Goal: Transaction & Acquisition: Download file/media

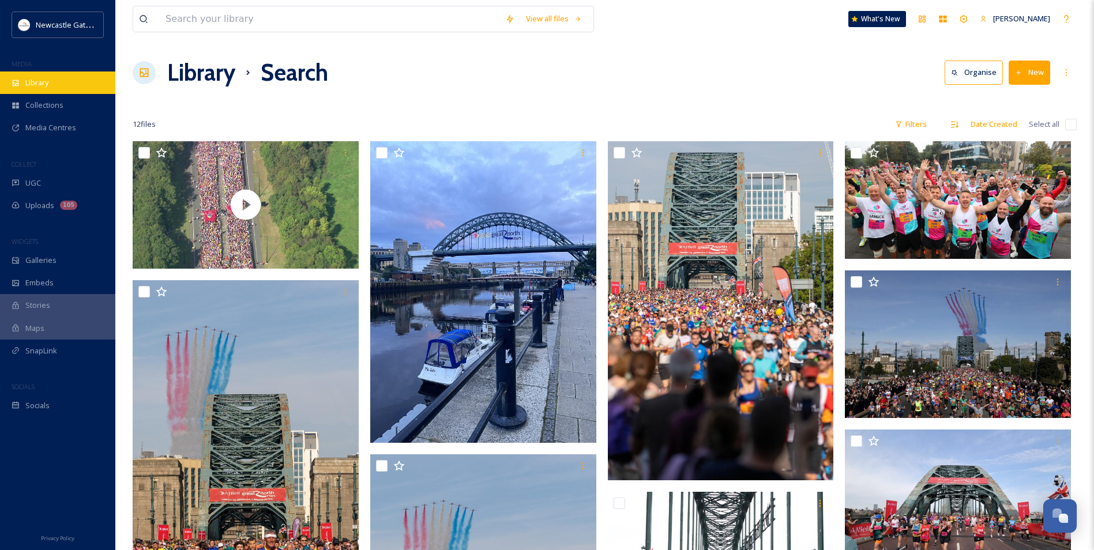
click at [51, 73] on div "Library" at bounding box center [57, 82] width 115 height 22
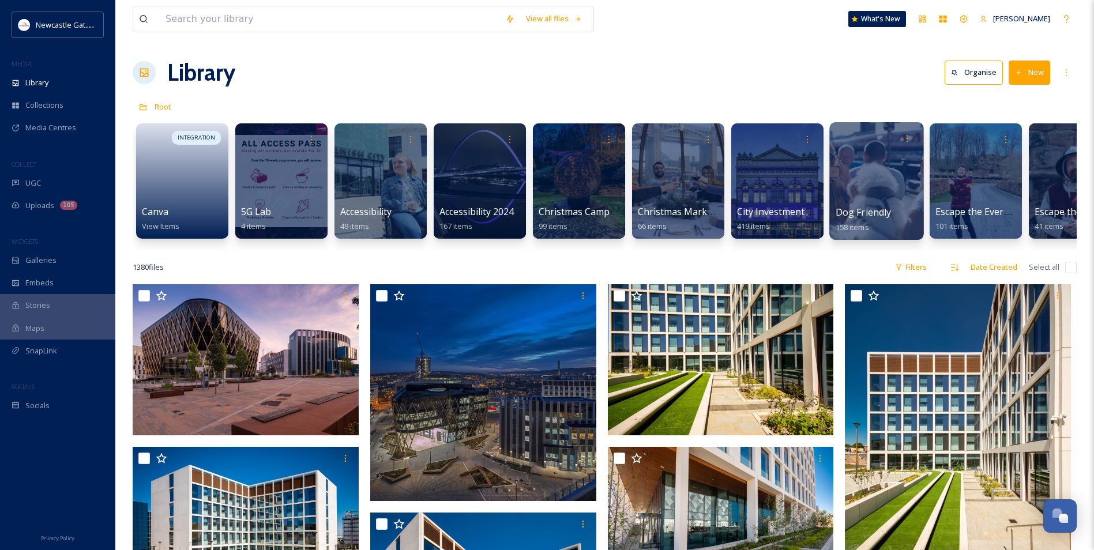
click at [876, 218] on span "Dog Friendly" at bounding box center [863, 212] width 56 height 13
click at [786, 89] on div "Library Organise New" at bounding box center [605, 72] width 944 height 35
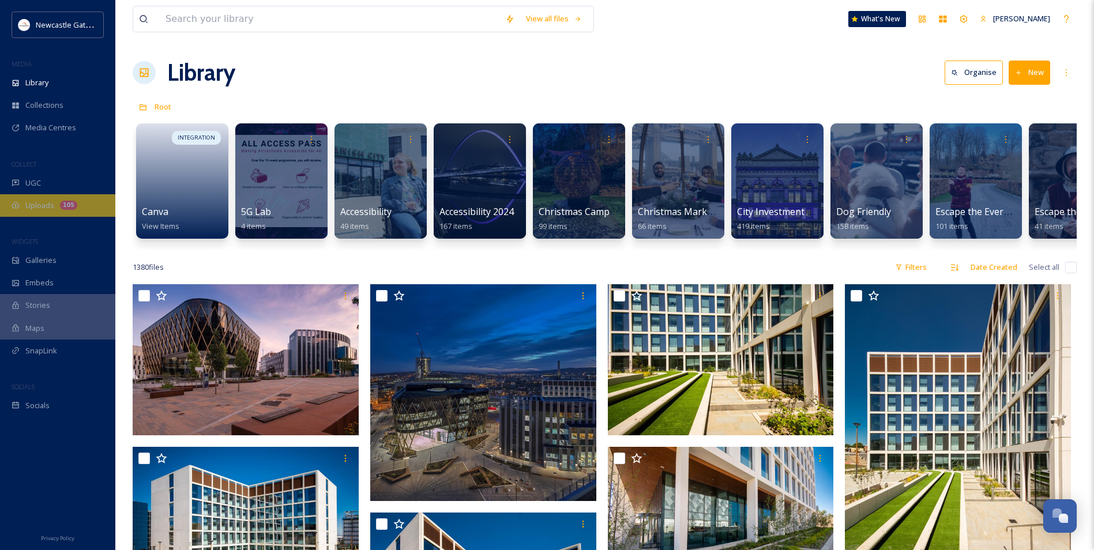
click at [62, 198] on div "Uploads 105" at bounding box center [57, 205] width 115 height 22
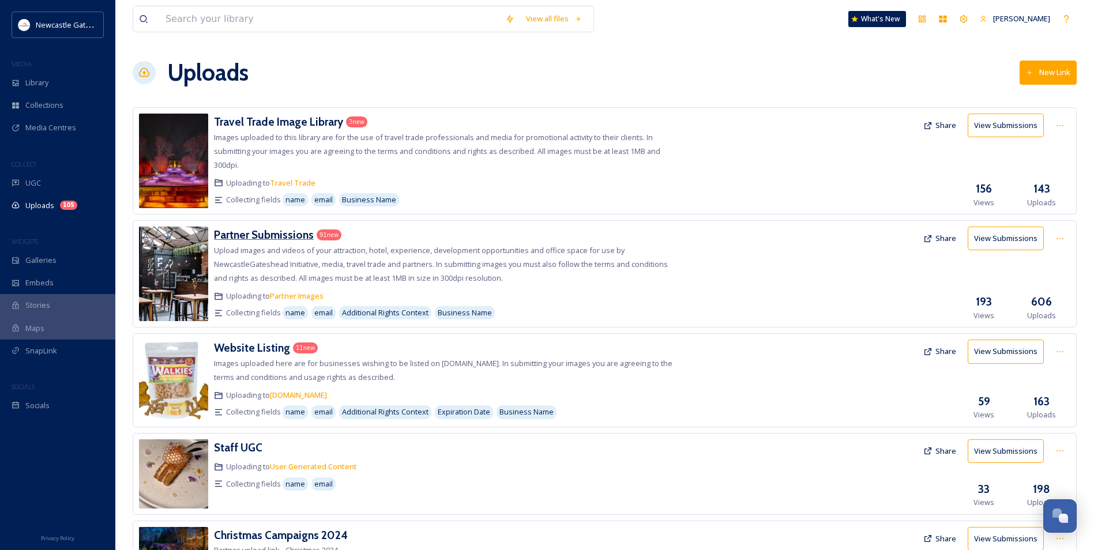
click at [299, 238] on h3 "Partner Submissions" at bounding box center [264, 235] width 100 height 14
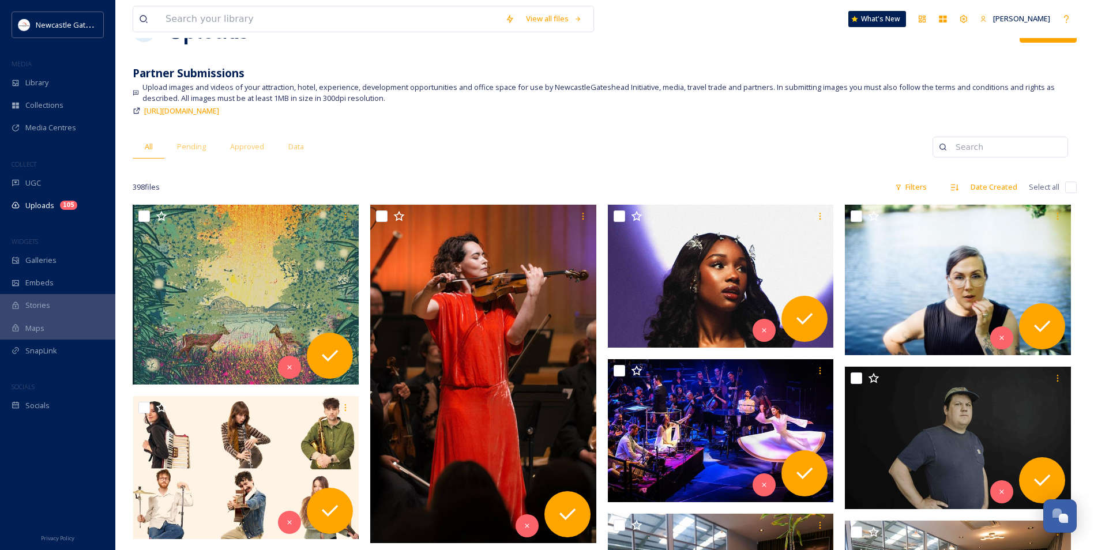
scroll to position [115, 0]
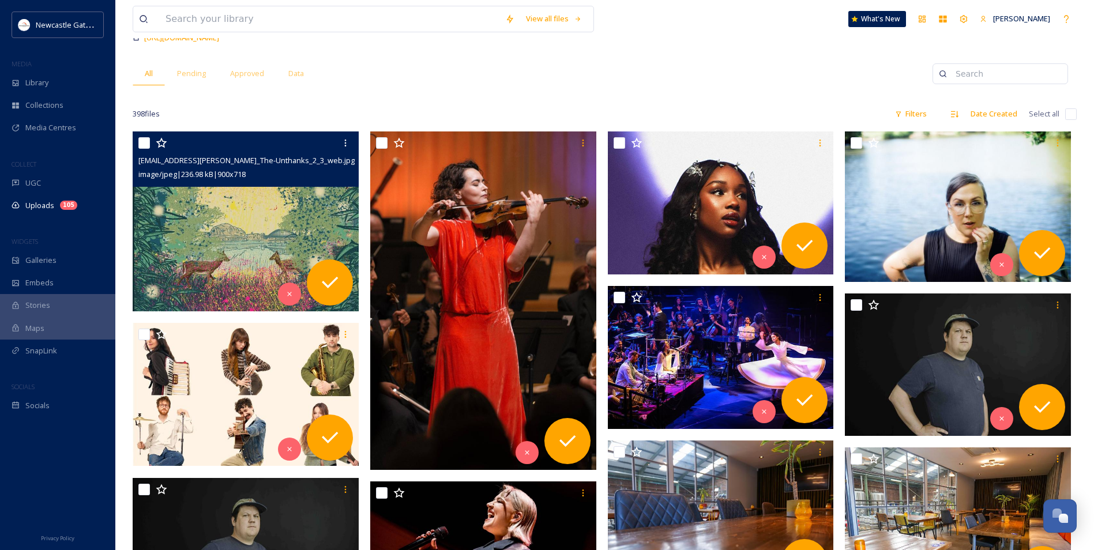
click at [255, 212] on img at bounding box center [246, 221] width 226 height 180
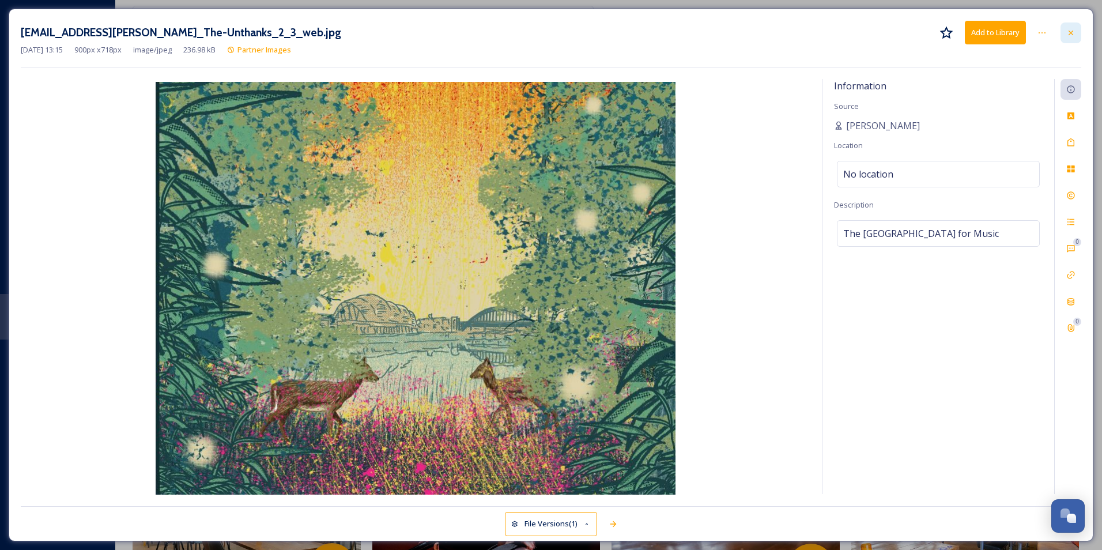
click at [1073, 37] on icon at bounding box center [1070, 32] width 9 height 9
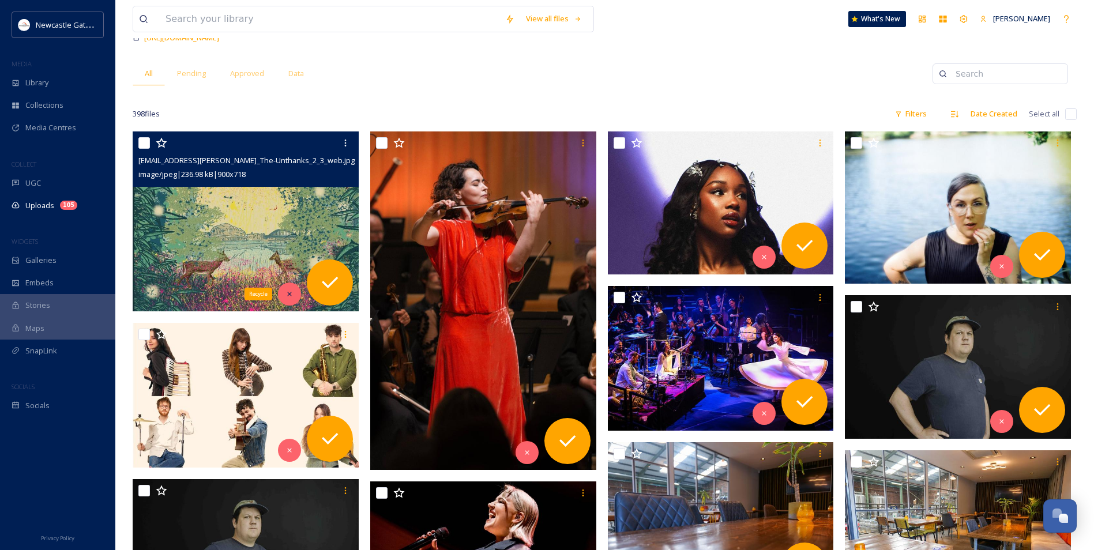
click at [295, 296] on div "Recycle" at bounding box center [289, 293] width 23 height 23
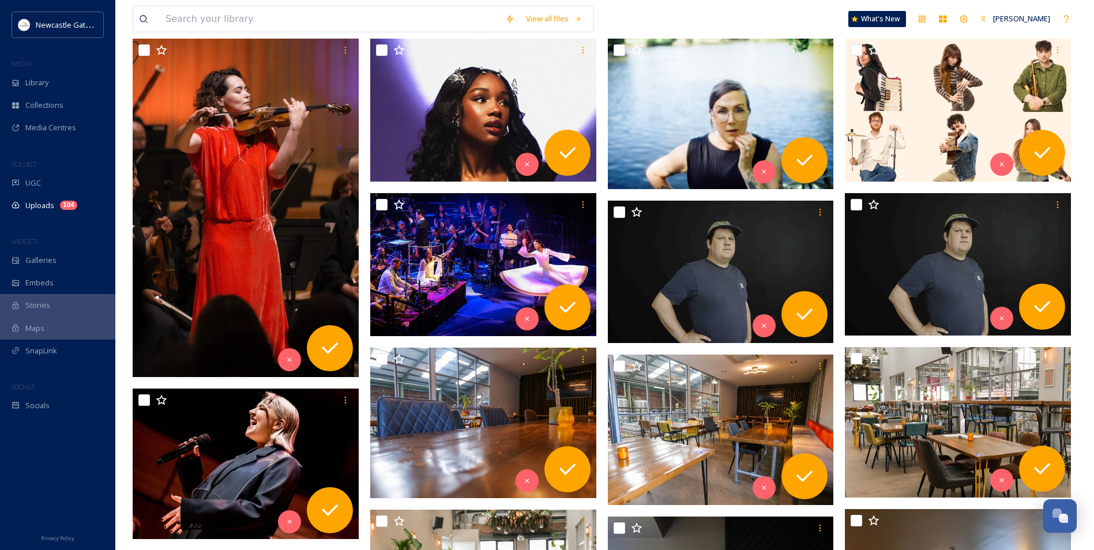
scroll to position [231, 0]
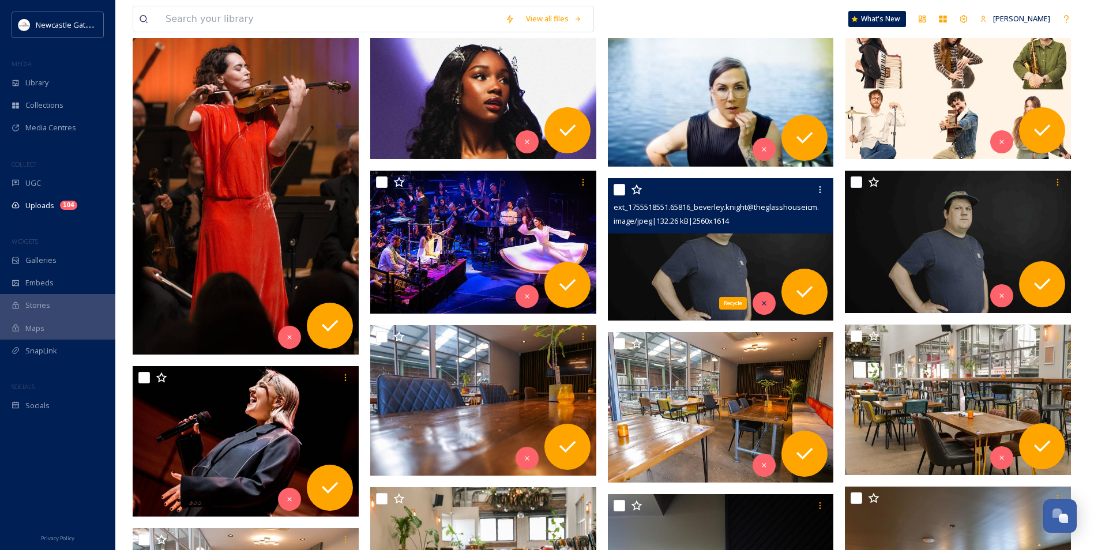
click at [764, 300] on icon at bounding box center [764, 303] width 8 height 8
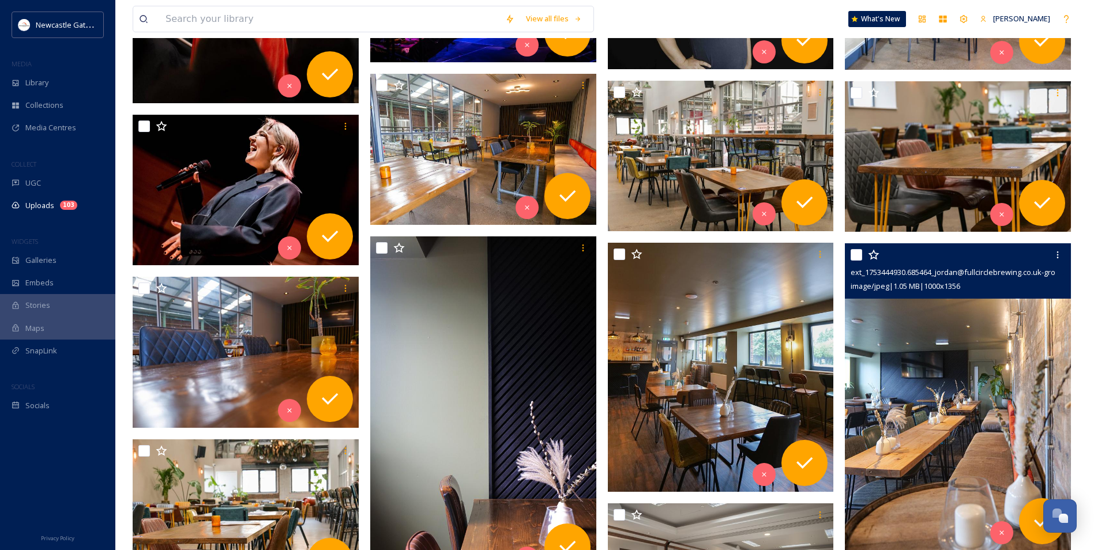
scroll to position [461, 0]
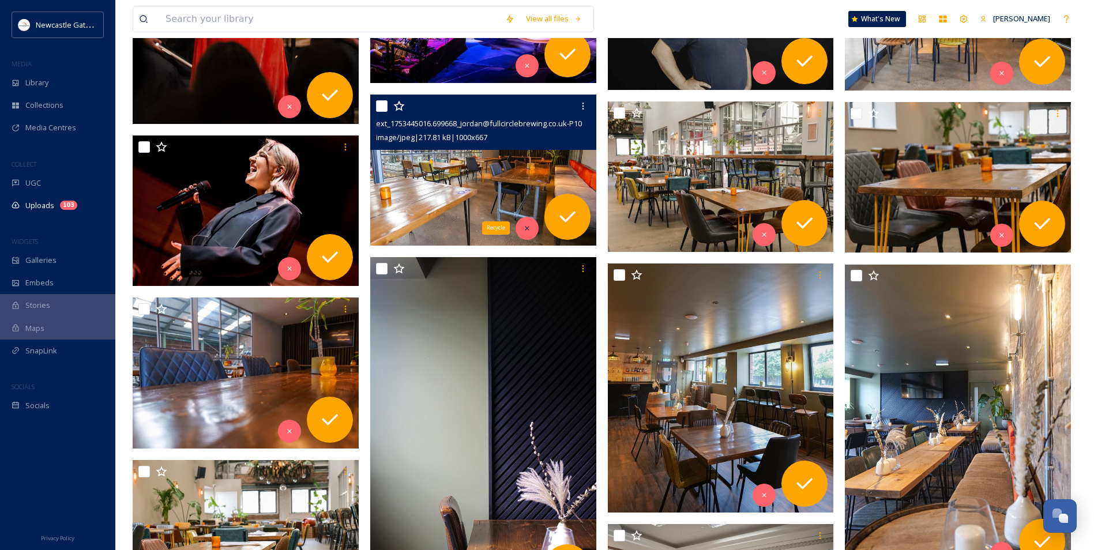
click at [519, 224] on div "Recycle" at bounding box center [526, 228] width 23 height 23
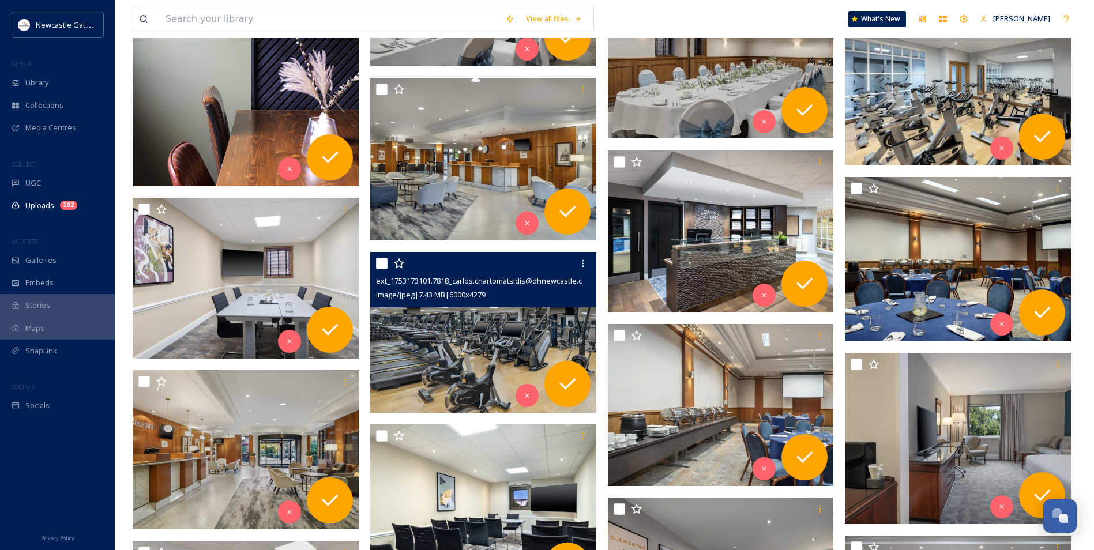
scroll to position [1305, 0]
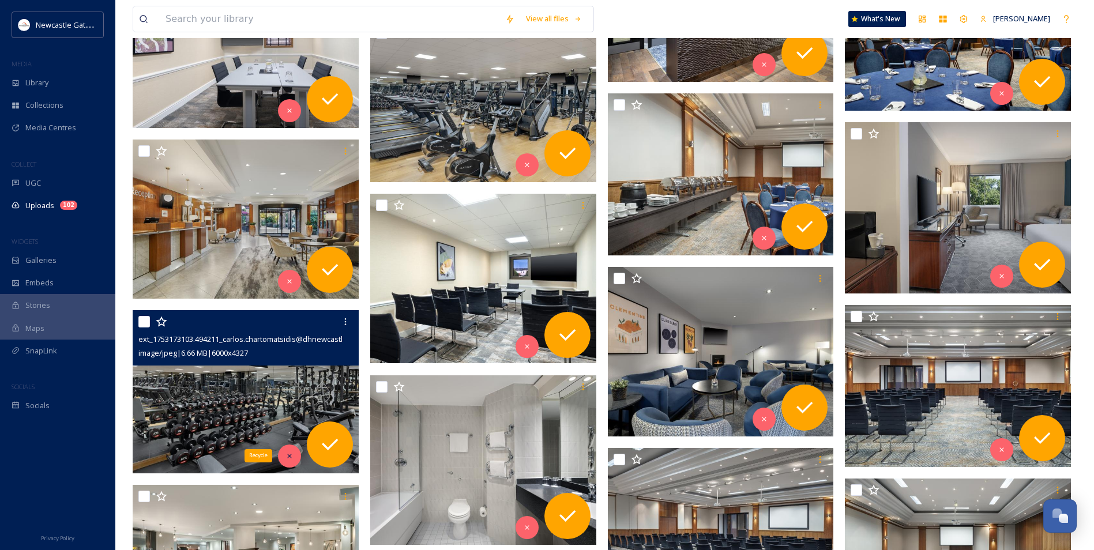
click at [292, 453] on icon at bounding box center [289, 456] width 8 height 8
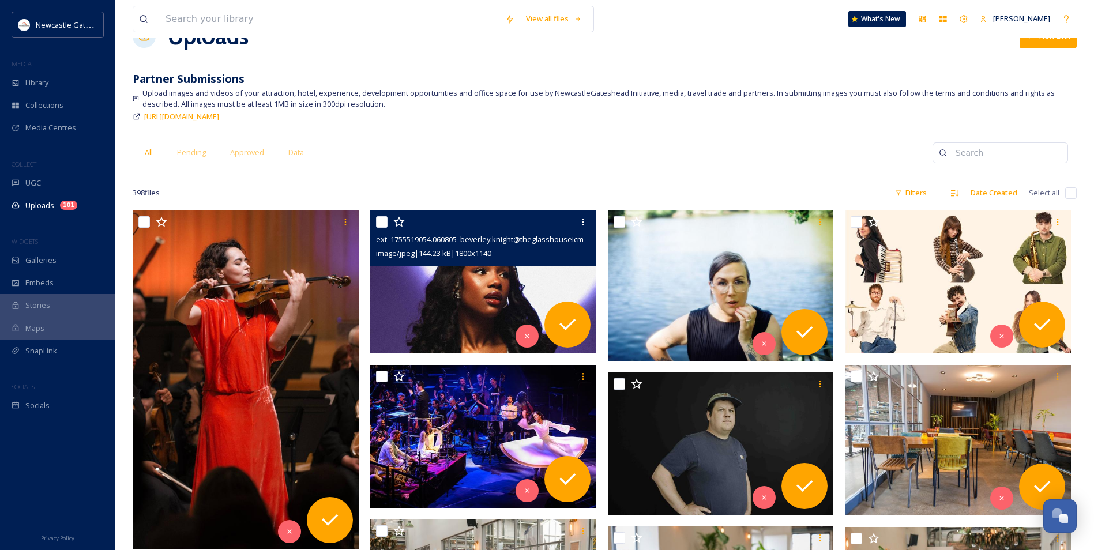
scroll to position [152, 0]
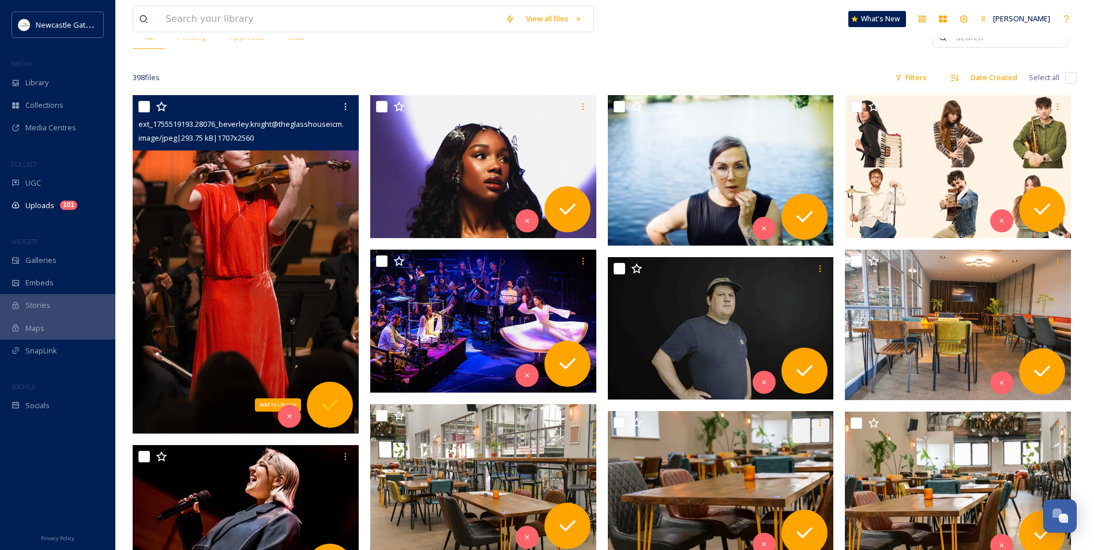
click at [335, 420] on div "Add to Library" at bounding box center [330, 405] width 46 height 46
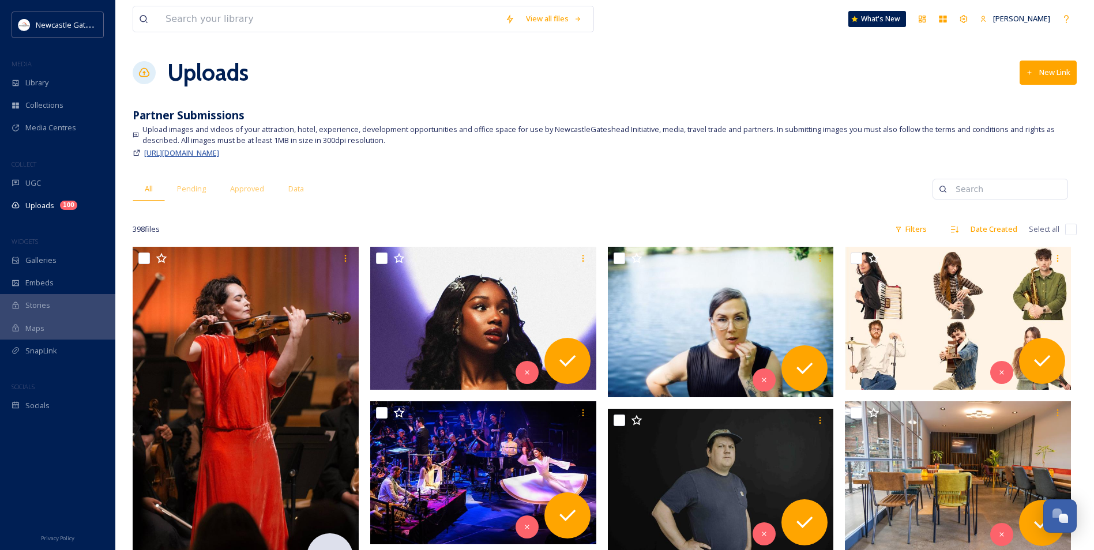
click at [219, 156] on span "[URL][DOMAIN_NAME]" at bounding box center [181, 153] width 75 height 10
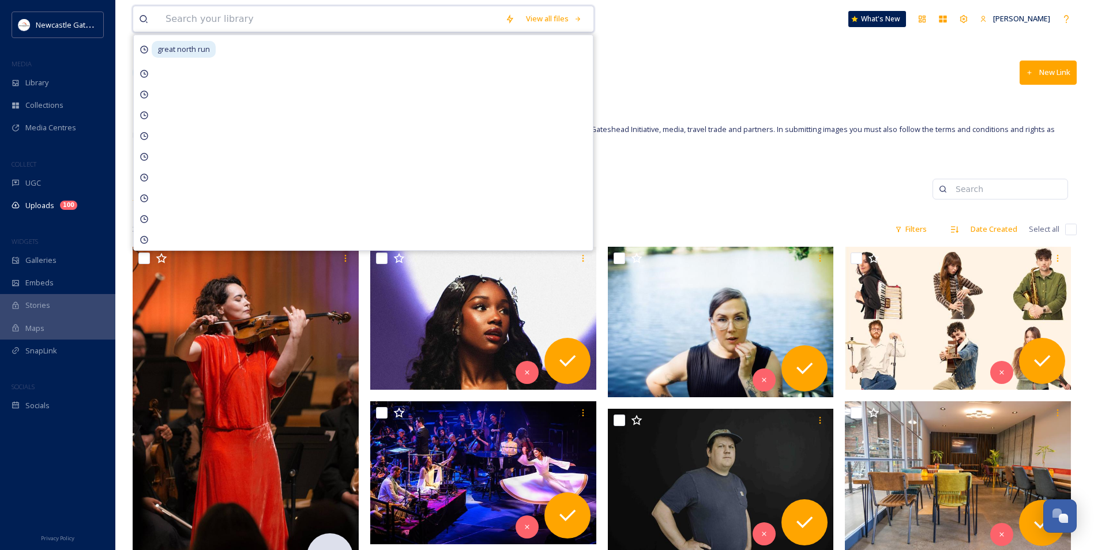
click at [193, 21] on input at bounding box center [330, 18] width 340 height 25
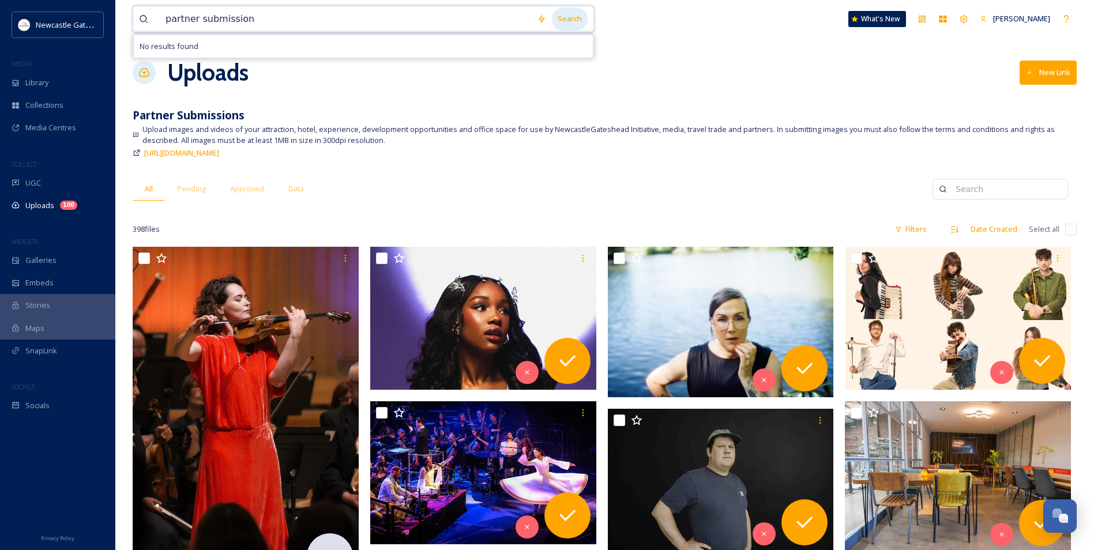
type input "partner submission"
click at [563, 14] on div "Search" at bounding box center [570, 18] width 36 height 22
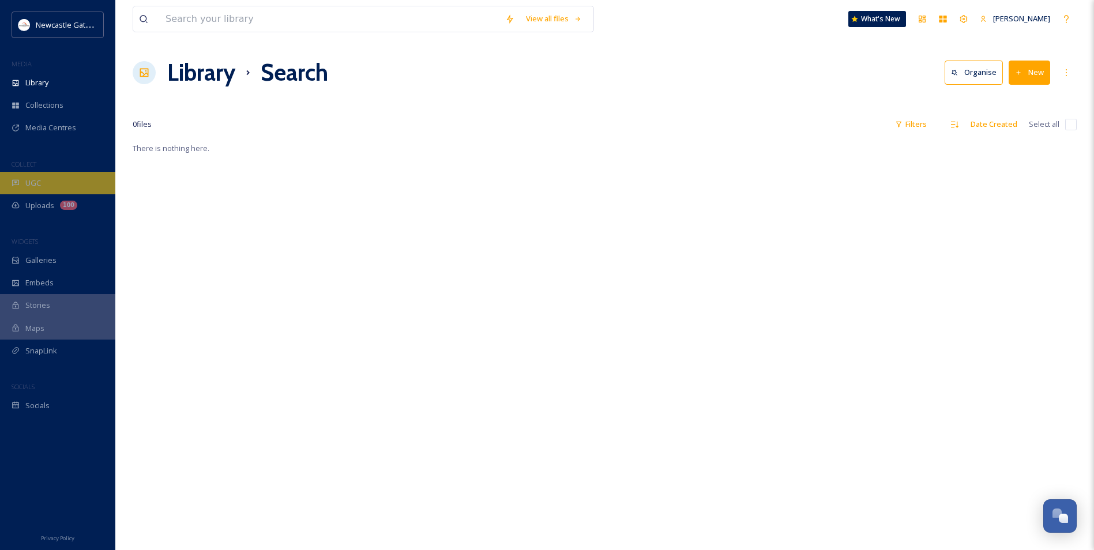
click at [63, 183] on div "UGC" at bounding box center [57, 183] width 115 height 22
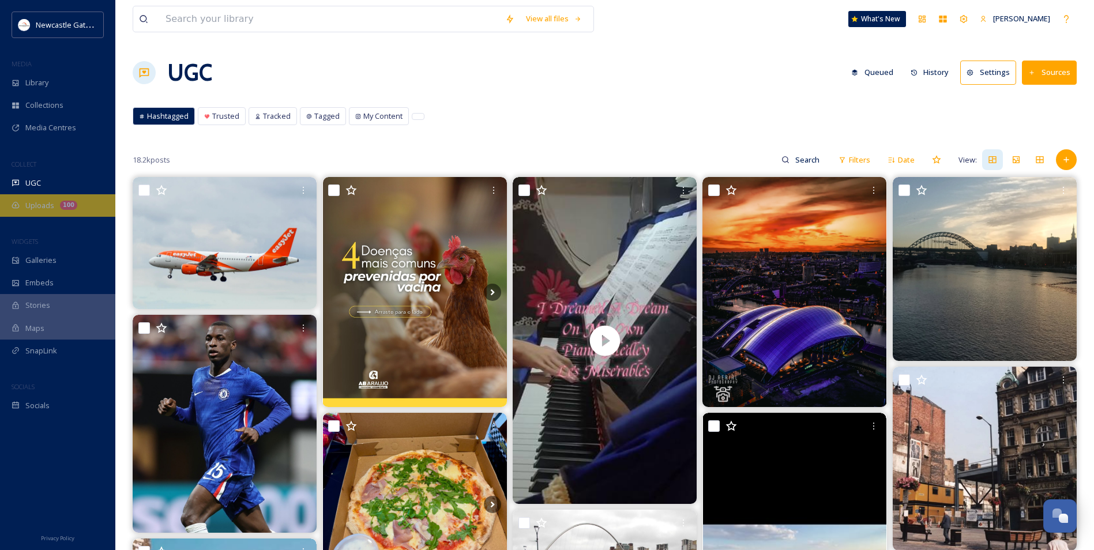
click at [67, 204] on div "100" at bounding box center [68, 205] width 17 height 9
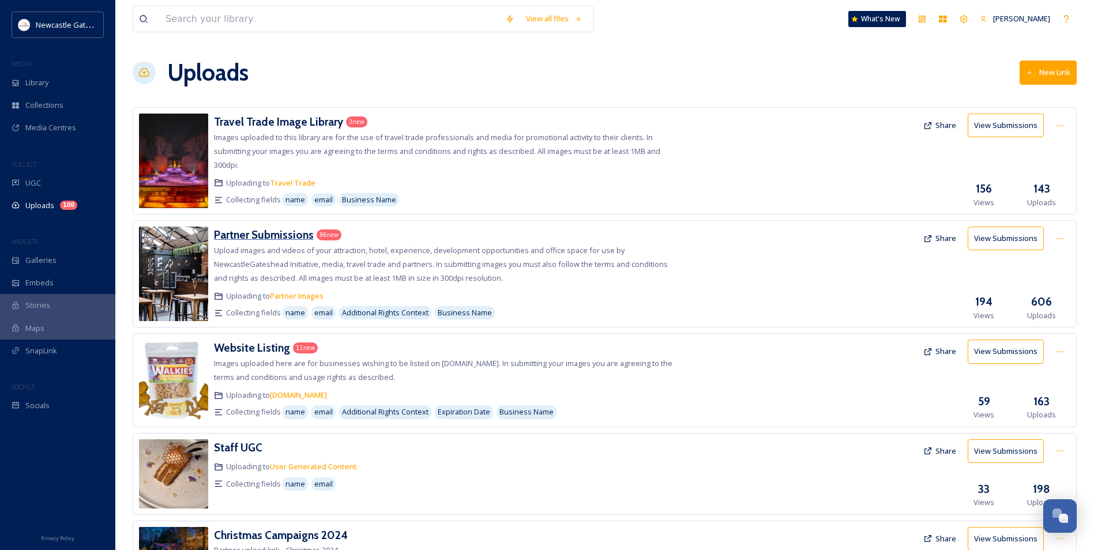
click at [263, 233] on h3 "Partner Submissions" at bounding box center [264, 235] width 100 height 14
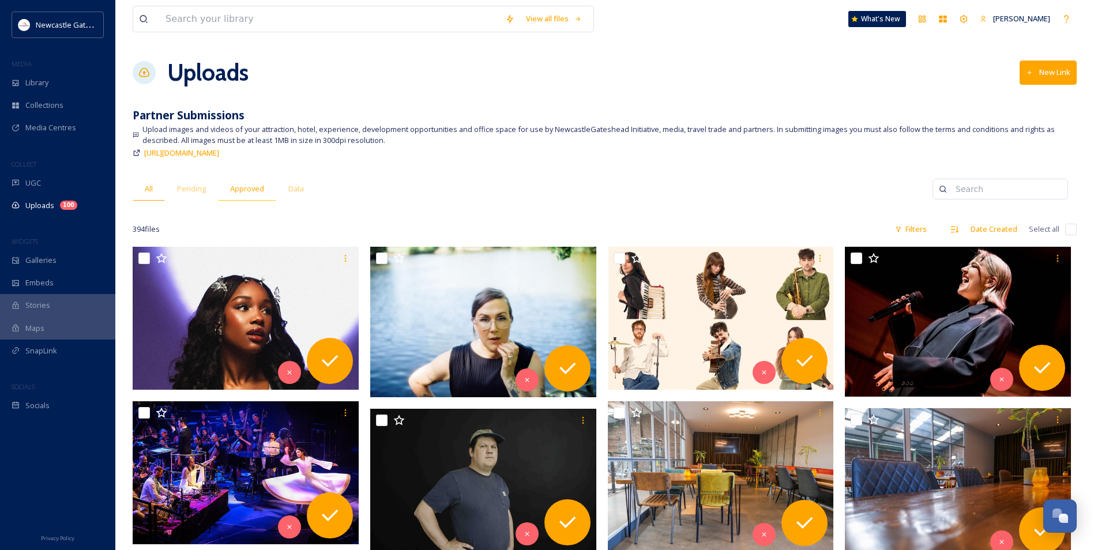
click at [244, 186] on span "Approved" at bounding box center [247, 188] width 34 height 11
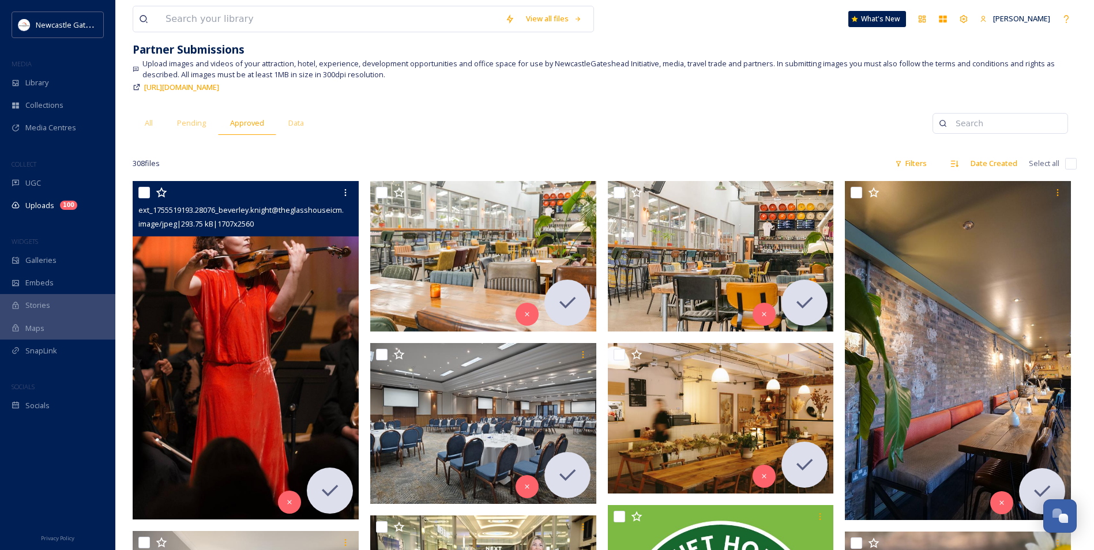
scroll to position [115, 0]
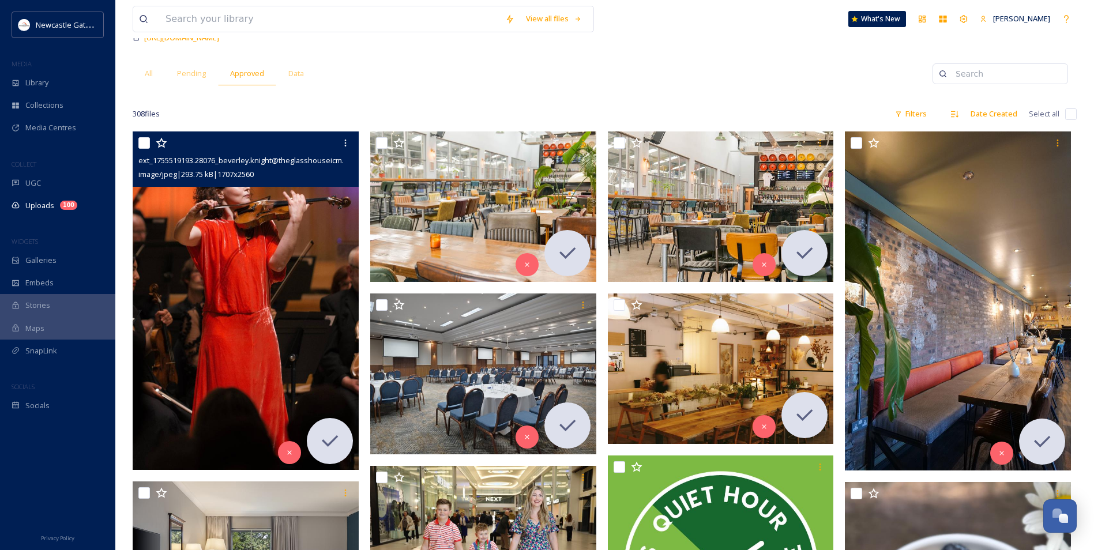
click at [289, 279] on img at bounding box center [246, 300] width 226 height 339
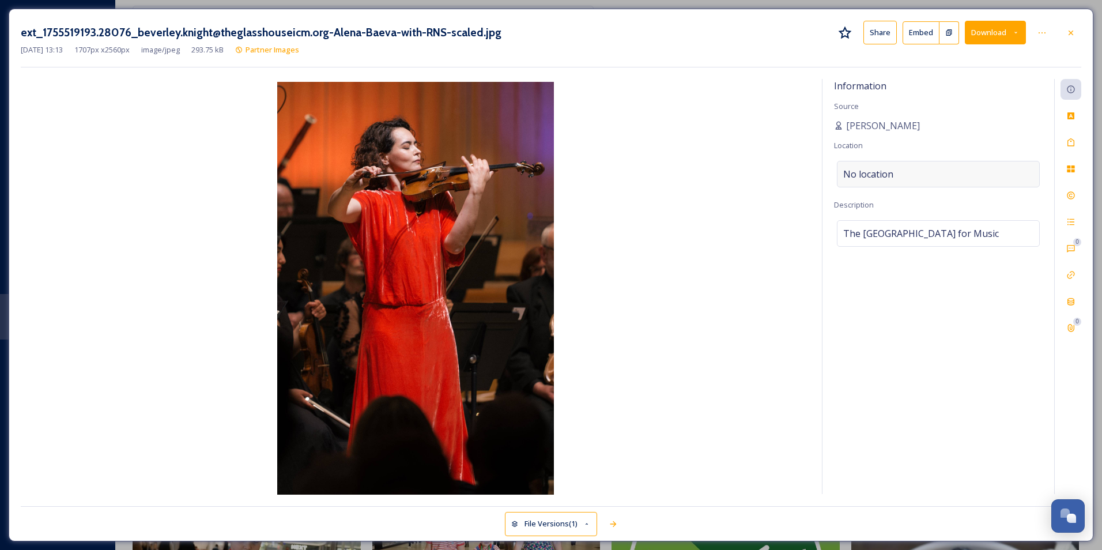
click at [885, 169] on span "No location" at bounding box center [868, 174] width 50 height 14
click at [876, 173] on input at bounding box center [939, 173] width 202 height 25
click at [890, 240] on span "The [GEOGRAPHIC_DATA] for Music" at bounding box center [921, 234] width 156 height 14
drag, startPoint x: 1028, startPoint y: 232, endPoint x: 838, endPoint y: 225, distance: 189.8
click at [838, 225] on textarea "The [GEOGRAPHIC_DATA] for Music" at bounding box center [938, 268] width 209 height 96
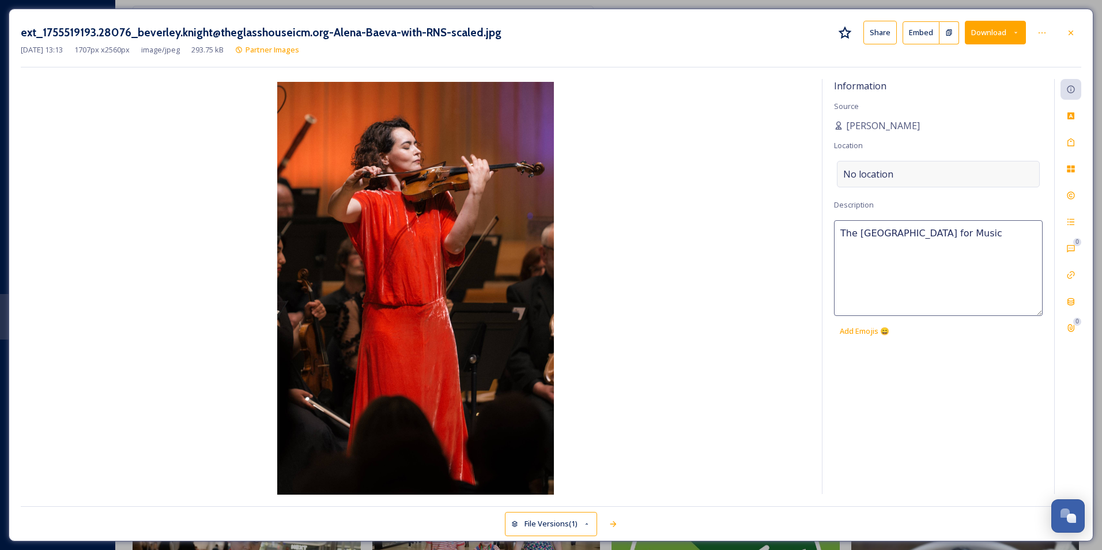
click at [877, 176] on span "No location" at bounding box center [868, 174] width 50 height 14
click at [877, 176] on input at bounding box center [939, 173] width 202 height 25
paste input "The [GEOGRAPHIC_DATA] for Music"
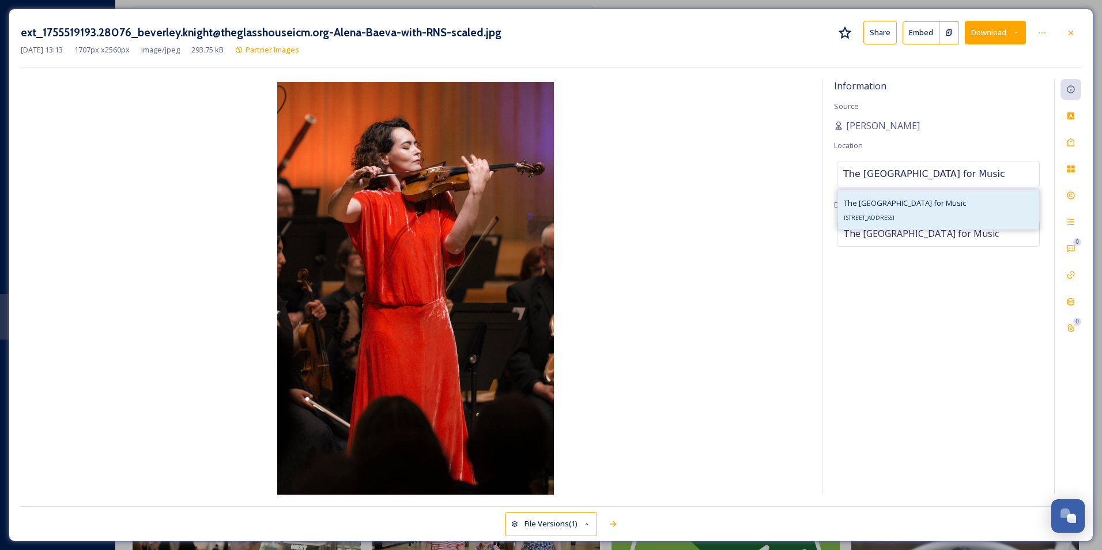
type input "The [GEOGRAPHIC_DATA] for Music"
click at [966, 198] on span "The [GEOGRAPHIC_DATA] for Music" at bounding box center [905, 203] width 122 height 10
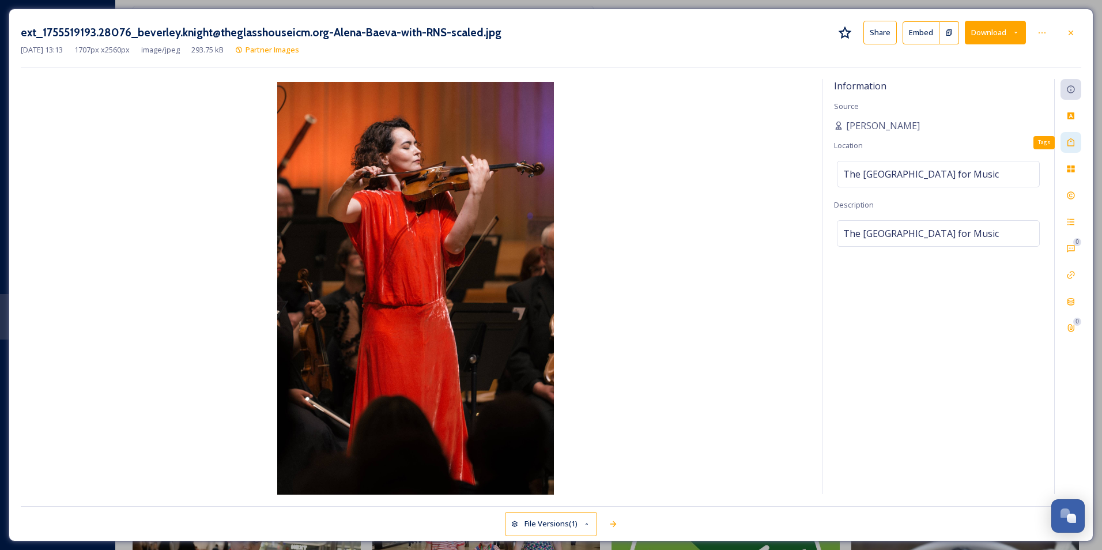
click at [1079, 146] on div "Tags" at bounding box center [1071, 142] width 21 height 21
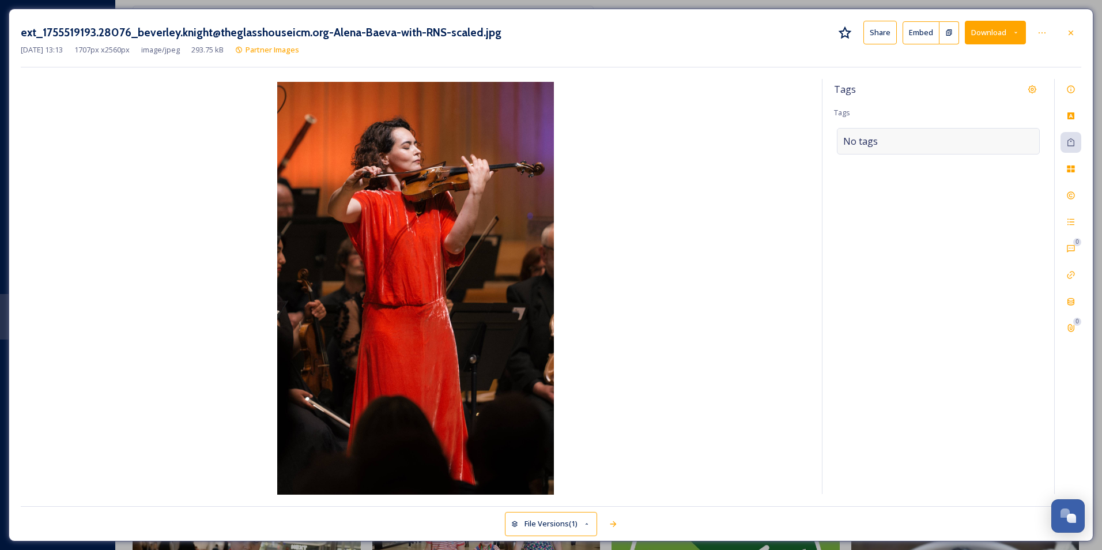
click at [956, 146] on div "No tags" at bounding box center [938, 141] width 203 height 27
type input "music"
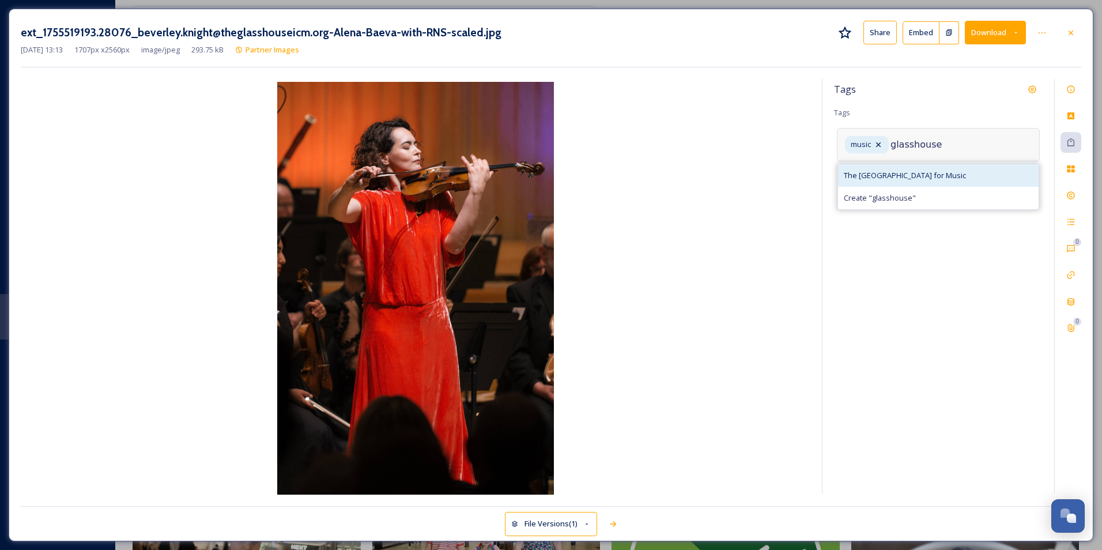
type input "glasshouse"
click at [932, 179] on span "The [GEOGRAPHIC_DATA] for Music" at bounding box center [905, 175] width 122 height 11
click at [936, 190] on input at bounding box center [900, 188] width 115 height 14
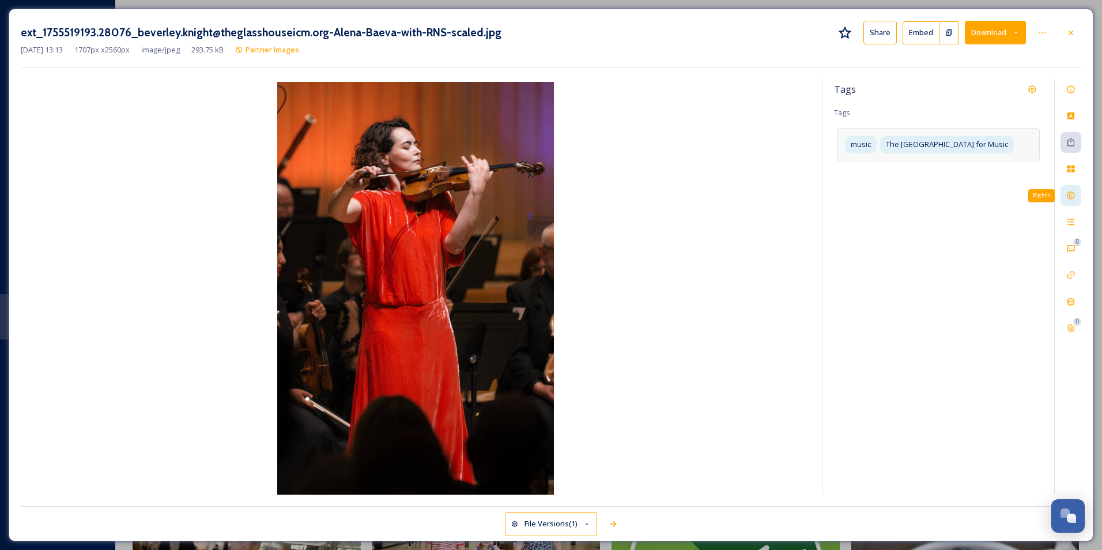
click at [1068, 200] on icon at bounding box center [1070, 195] width 9 height 9
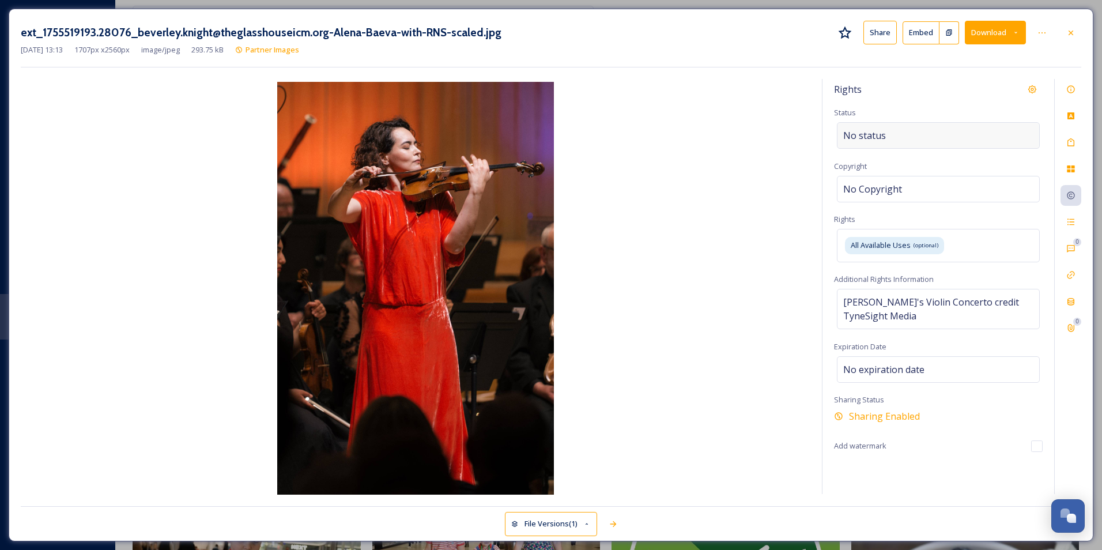
click at [917, 141] on div "No status" at bounding box center [938, 135] width 203 height 27
click at [919, 161] on div "Rights Status No status Copyright No Copyright Rights All Available Uses (optio…" at bounding box center [939, 286] width 232 height 415
click at [1069, 94] on icon at bounding box center [1070, 89] width 9 height 9
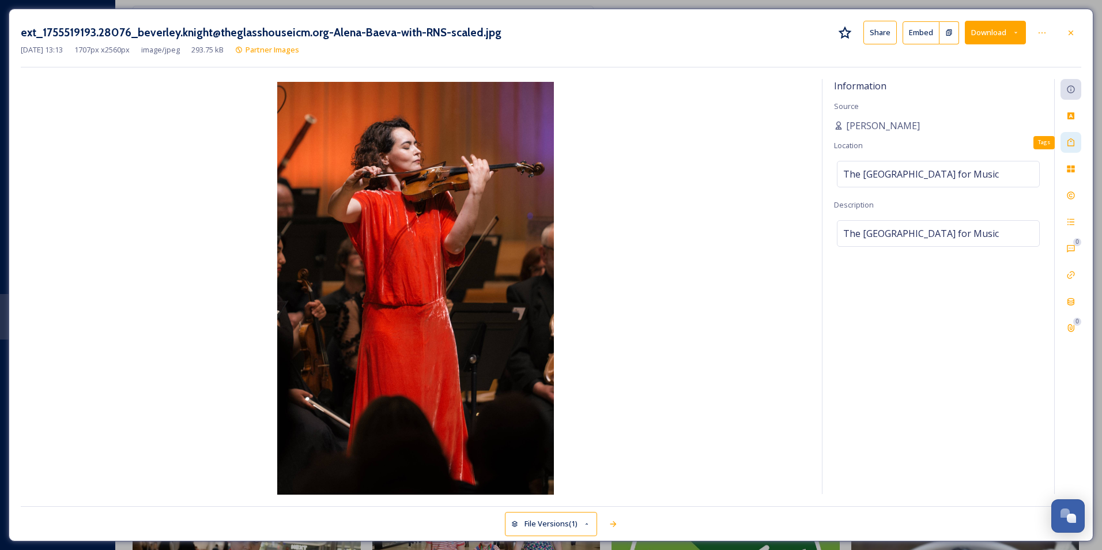
click at [1077, 137] on div "Tags" at bounding box center [1071, 142] width 21 height 21
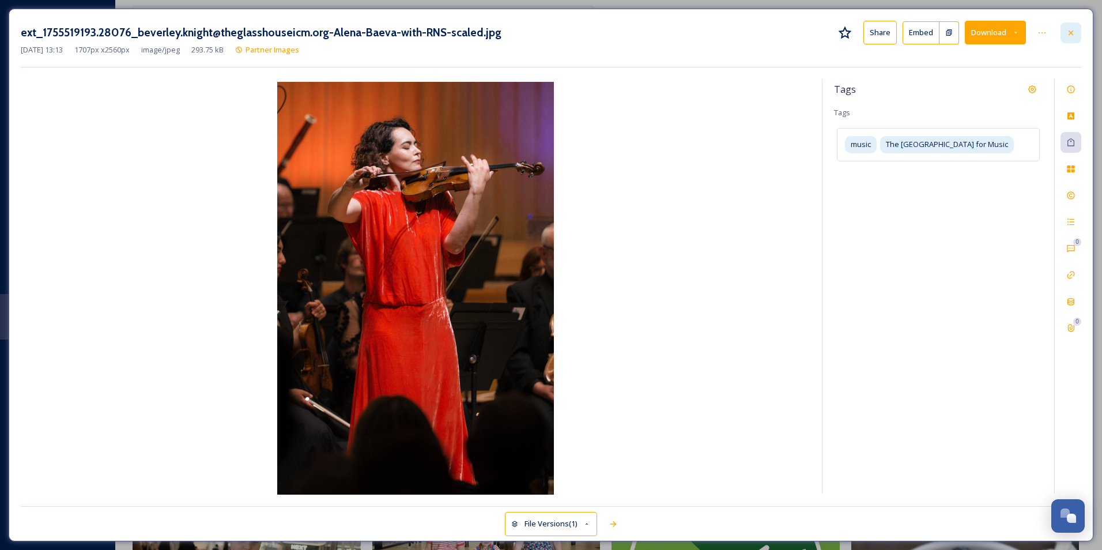
click at [1072, 33] on icon at bounding box center [1070, 32] width 9 height 9
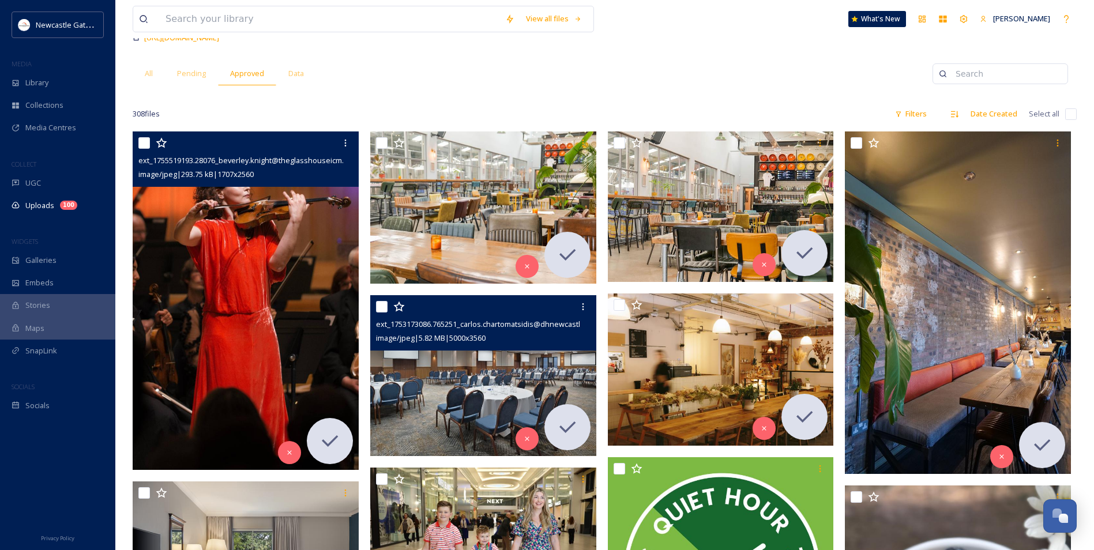
click at [378, 296] on div at bounding box center [484, 306] width 217 height 21
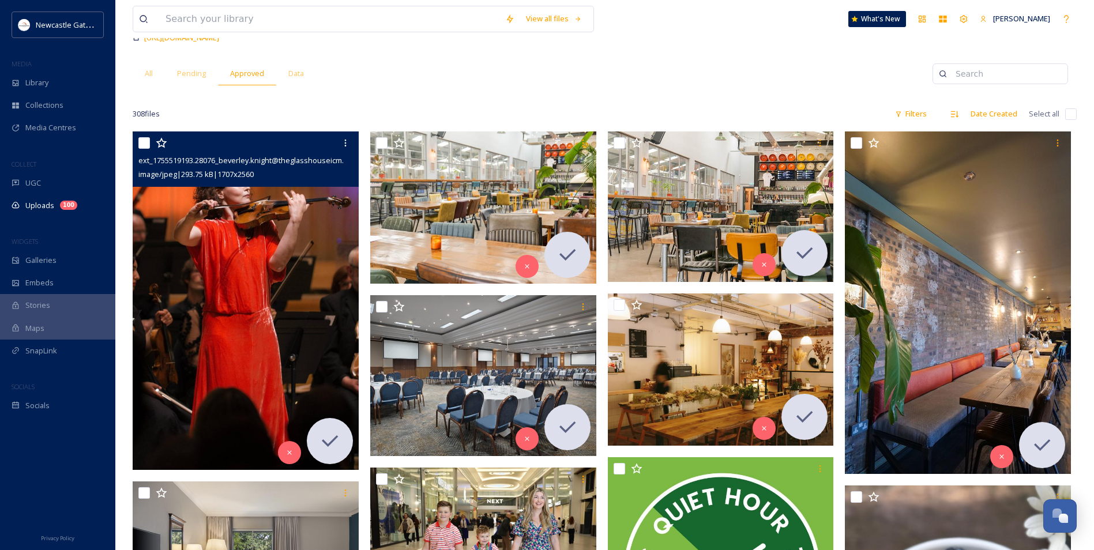
click at [316, 304] on img at bounding box center [246, 300] width 226 height 339
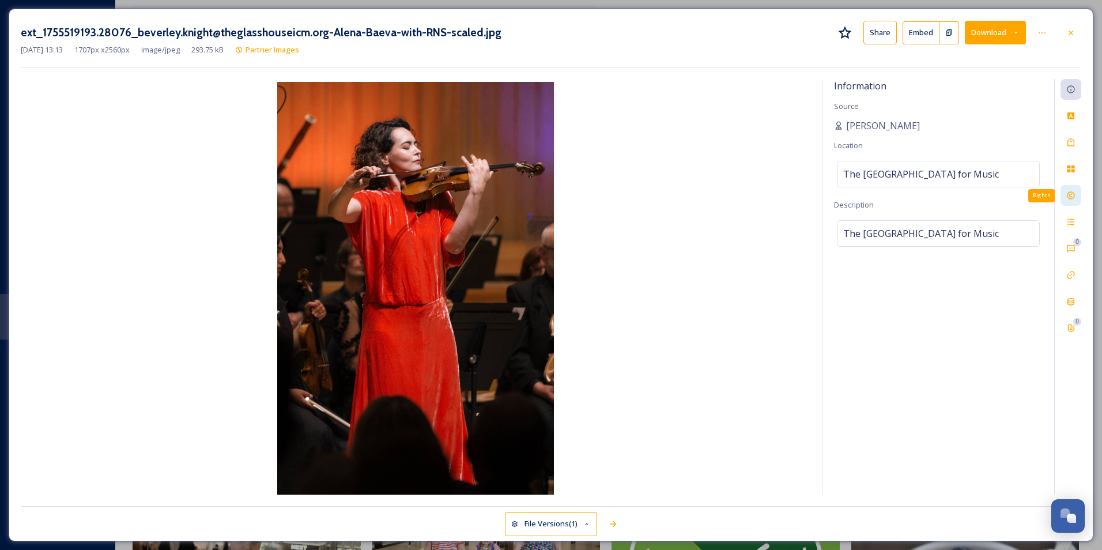
click at [1067, 195] on icon at bounding box center [1070, 195] width 9 height 9
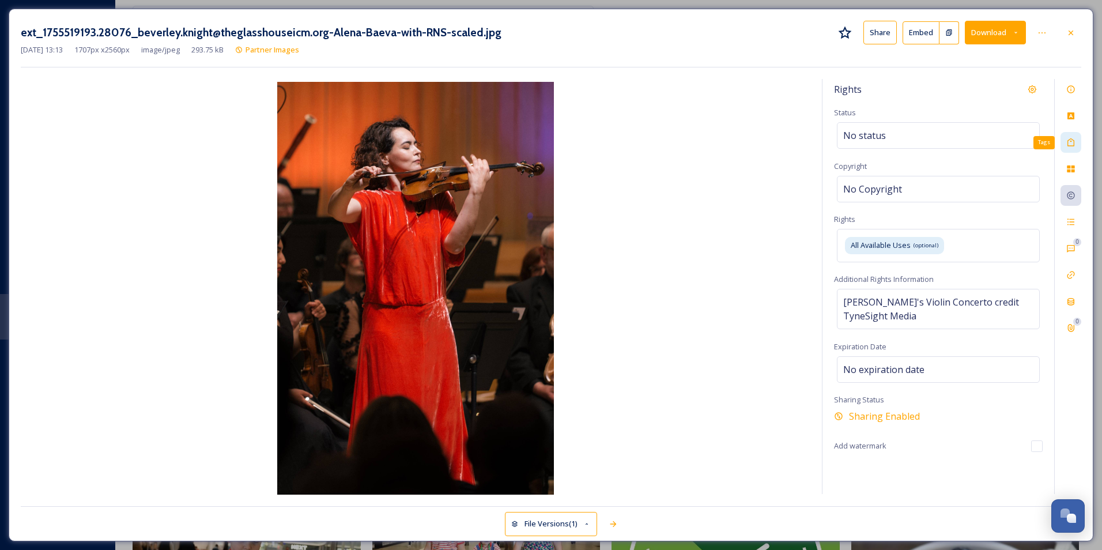
click at [1076, 149] on div "Tags" at bounding box center [1071, 142] width 21 height 21
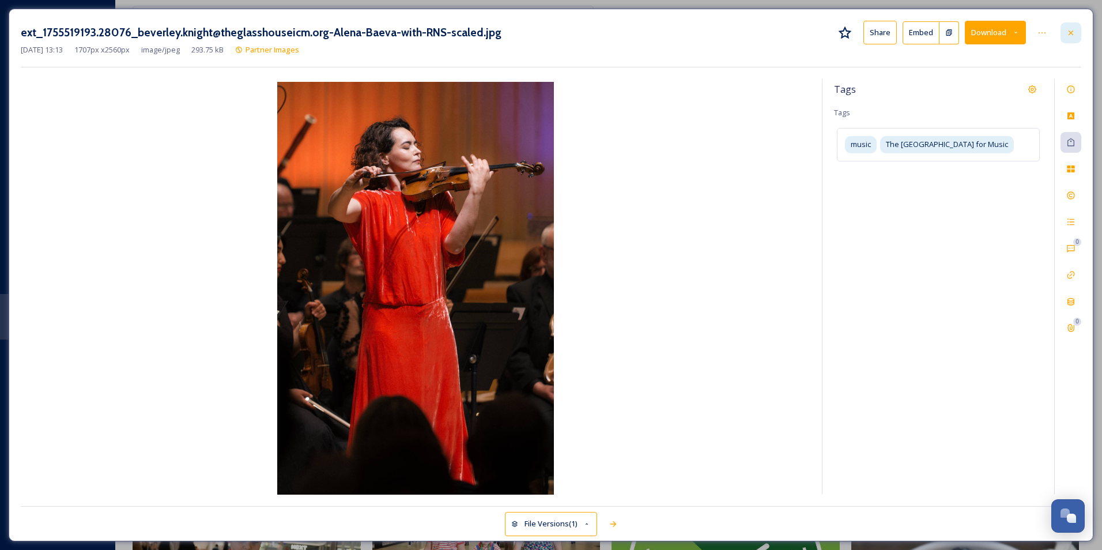
click at [1065, 37] on div at bounding box center [1071, 32] width 21 height 21
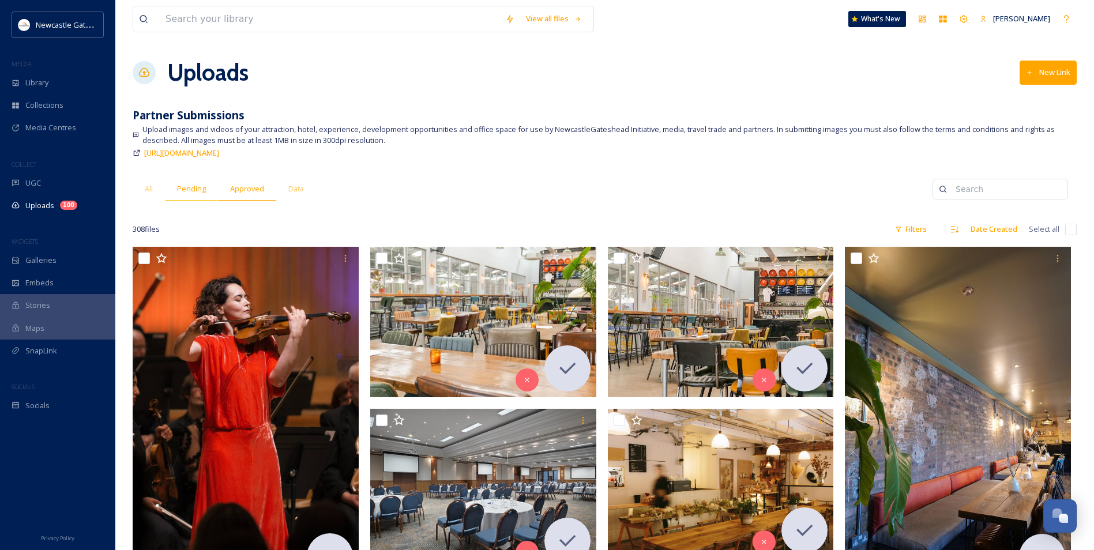
click at [189, 197] on div "Pending" at bounding box center [191, 189] width 53 height 24
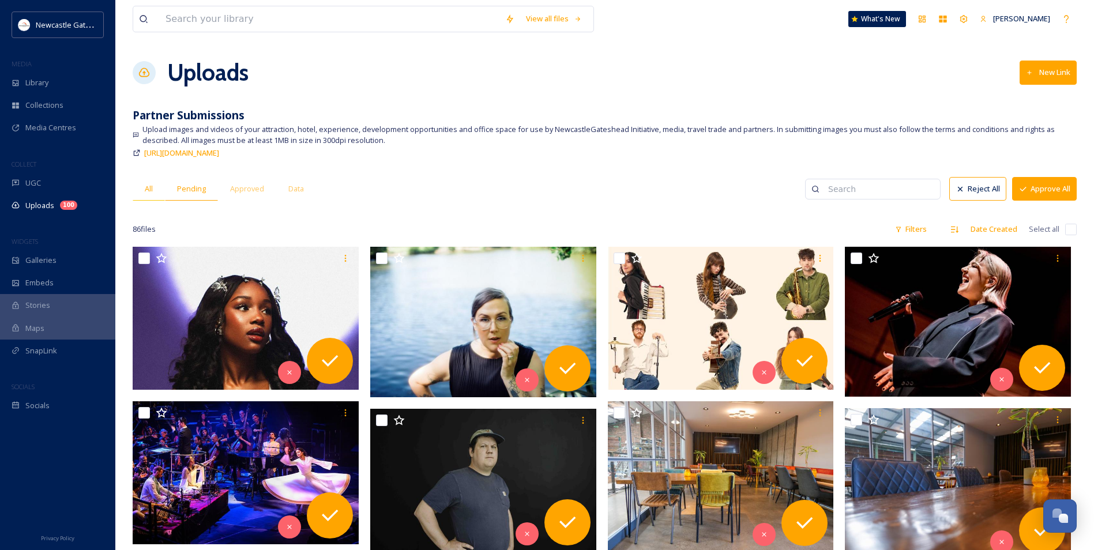
click at [148, 194] on span "All" at bounding box center [149, 188] width 8 height 11
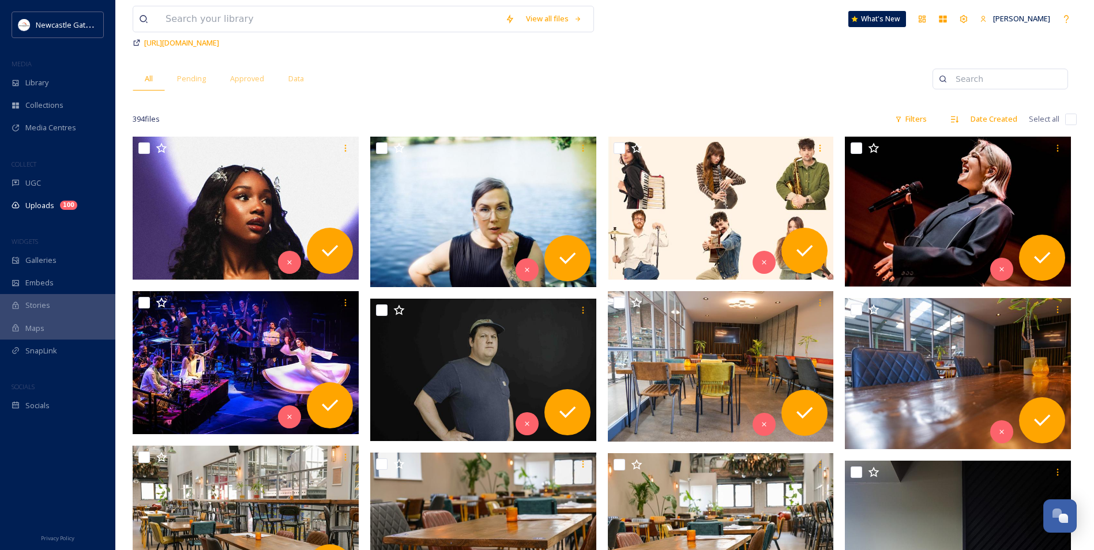
scroll to position [111, 0]
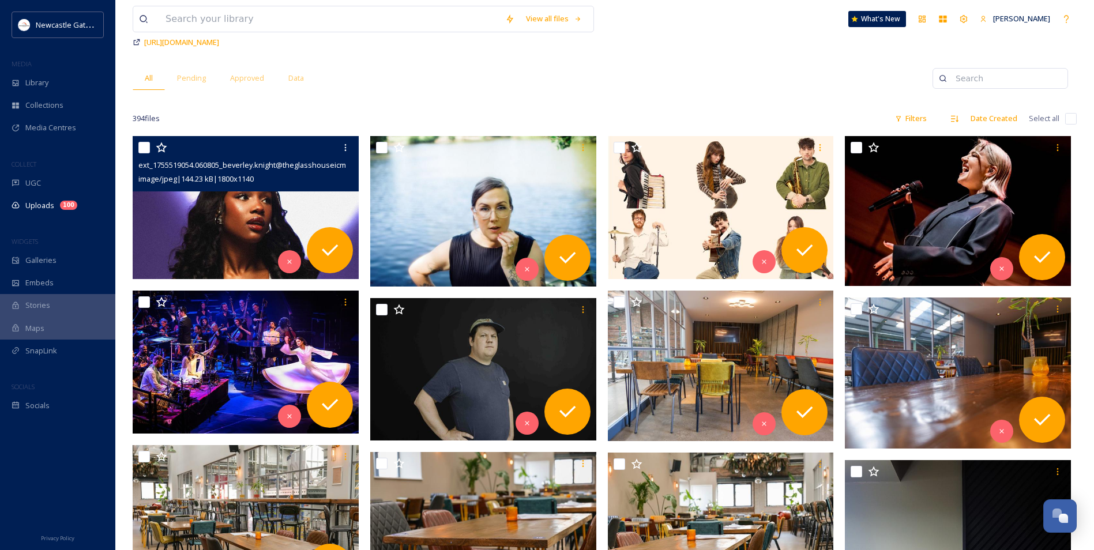
click at [246, 221] on img at bounding box center [246, 207] width 226 height 143
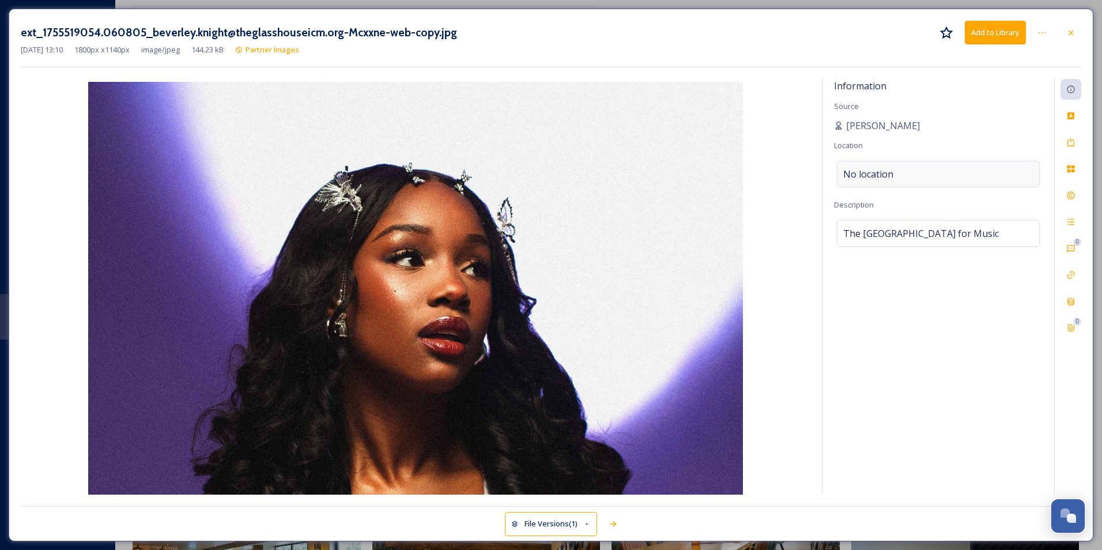
click at [896, 177] on div "No location" at bounding box center [938, 174] width 203 height 27
click at [873, 174] on input at bounding box center [939, 173] width 202 height 25
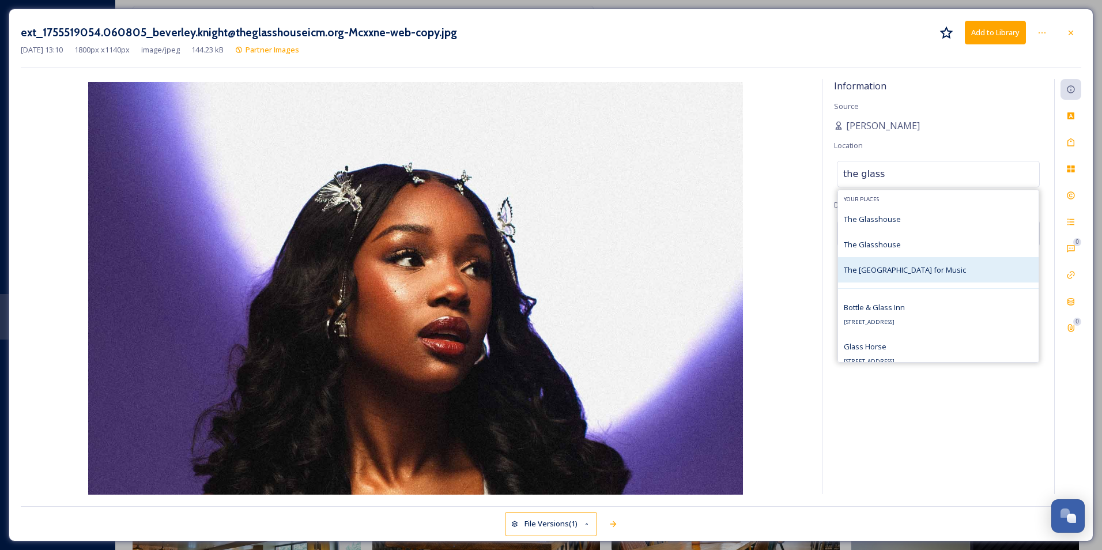
type input "the glass"
click at [957, 268] on span "The [GEOGRAPHIC_DATA] for Music" at bounding box center [905, 270] width 122 height 10
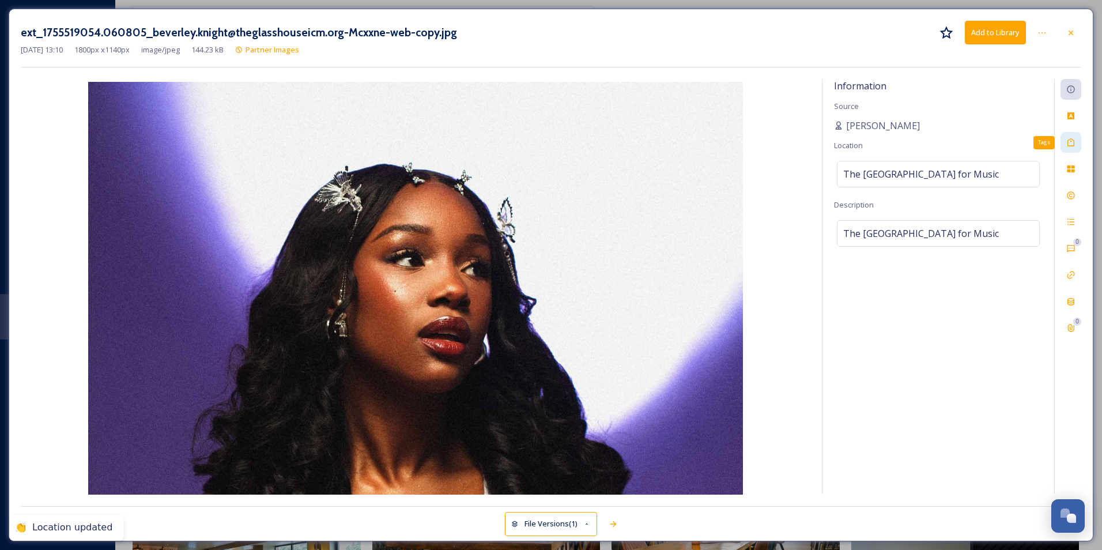
click at [1073, 149] on div "Tags" at bounding box center [1071, 142] width 21 height 21
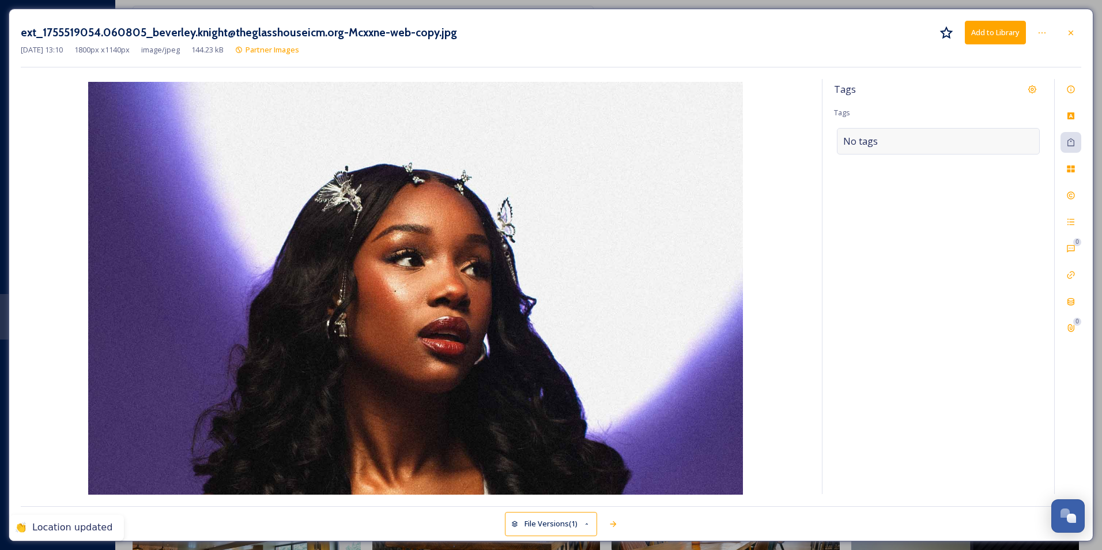
click at [903, 146] on div "No tags" at bounding box center [938, 141] width 203 height 27
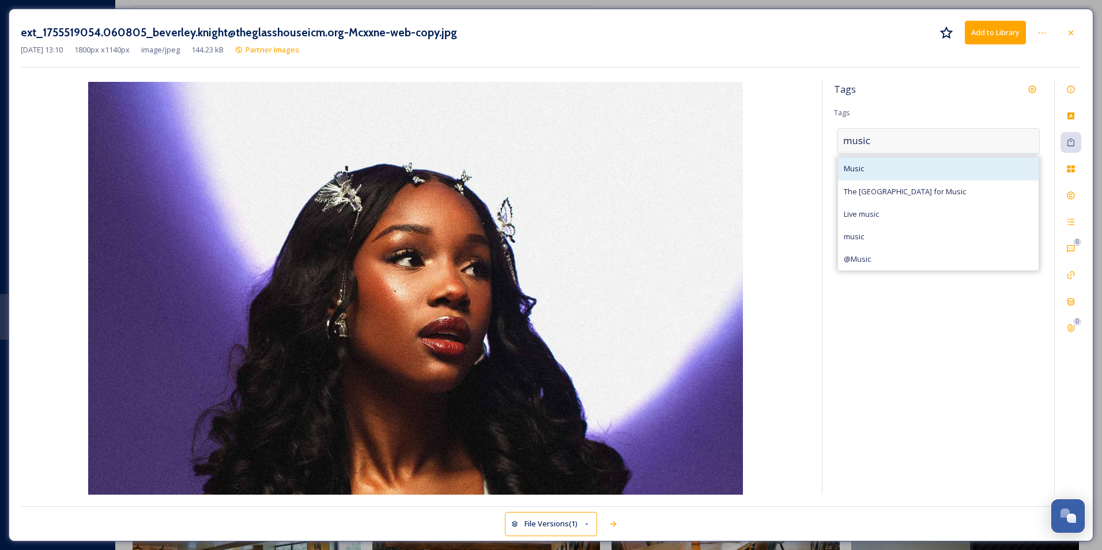
type input "music"
click at [884, 163] on div "Music" at bounding box center [938, 168] width 201 height 22
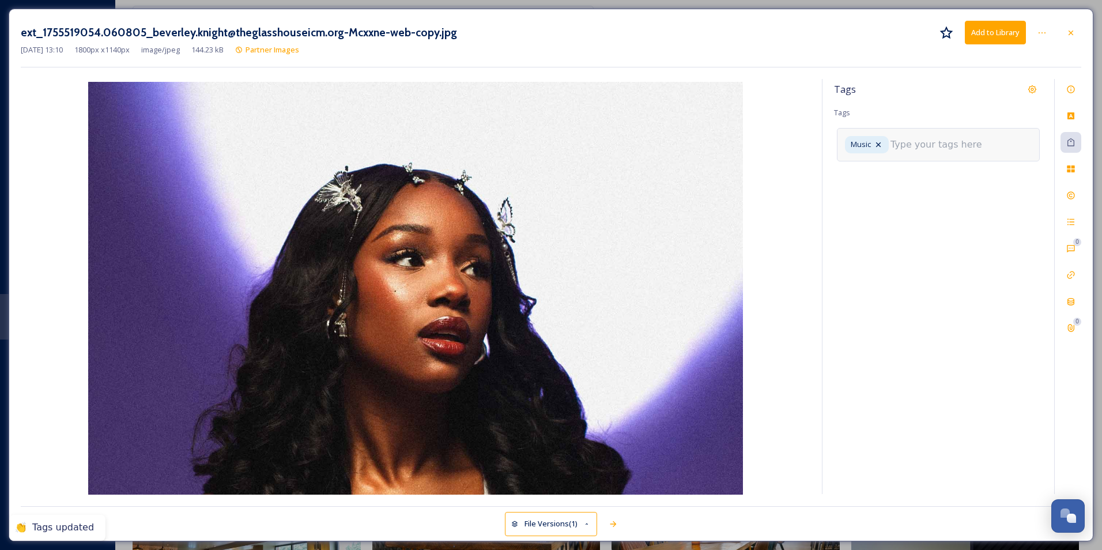
click at [943, 140] on input at bounding box center [948, 145] width 115 height 14
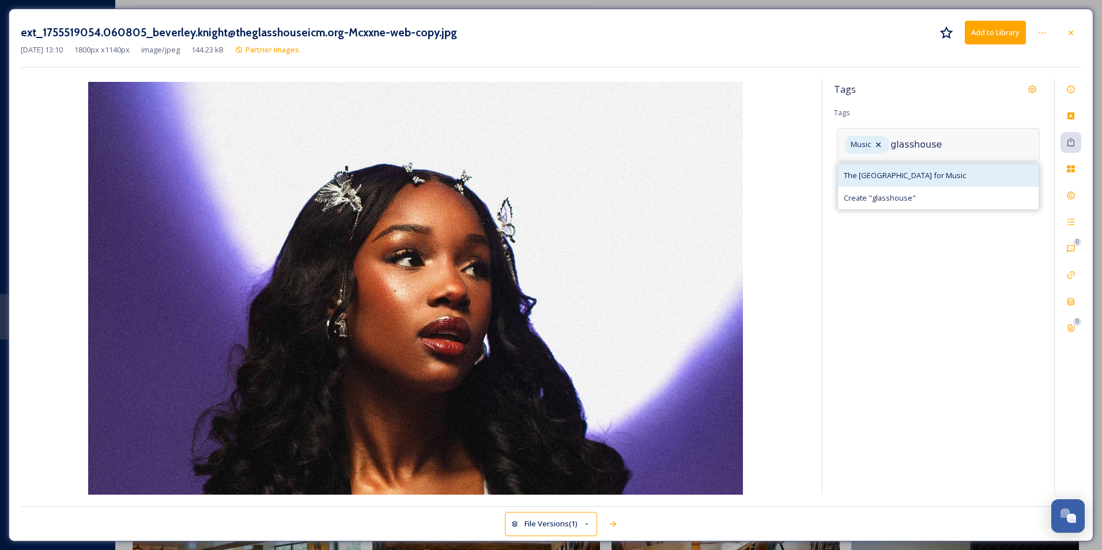
type input "glasshouse"
click at [926, 176] on span "The [GEOGRAPHIC_DATA] for Music" at bounding box center [905, 175] width 122 height 11
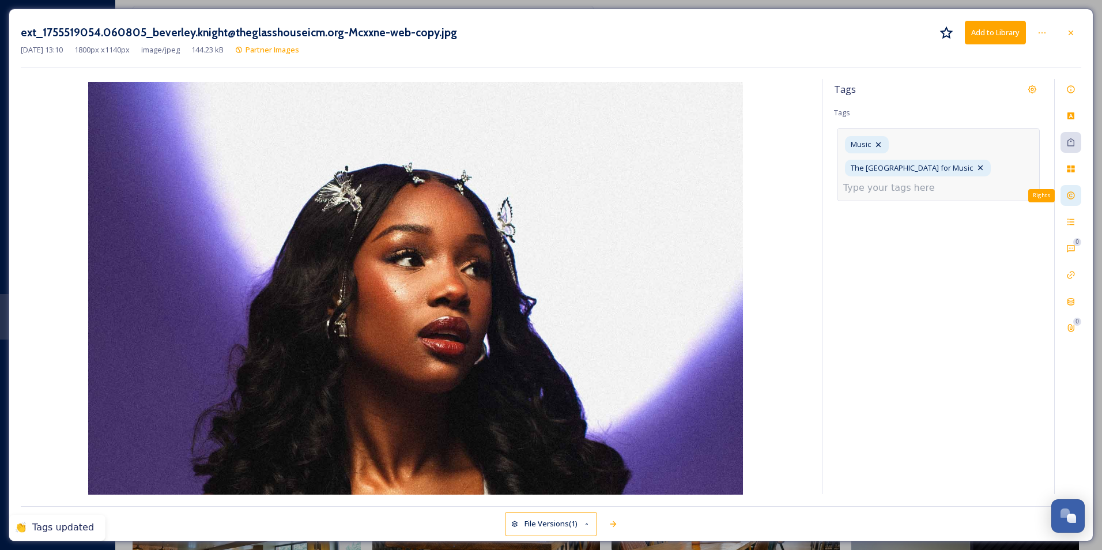
click at [1073, 195] on icon at bounding box center [1070, 195] width 9 height 9
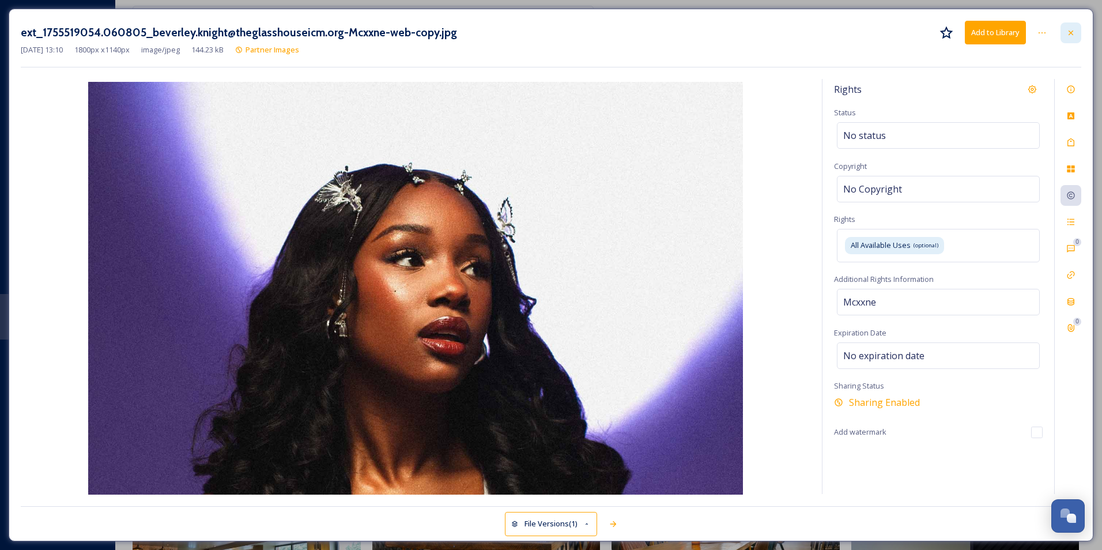
click at [1069, 32] on icon at bounding box center [1070, 32] width 9 height 9
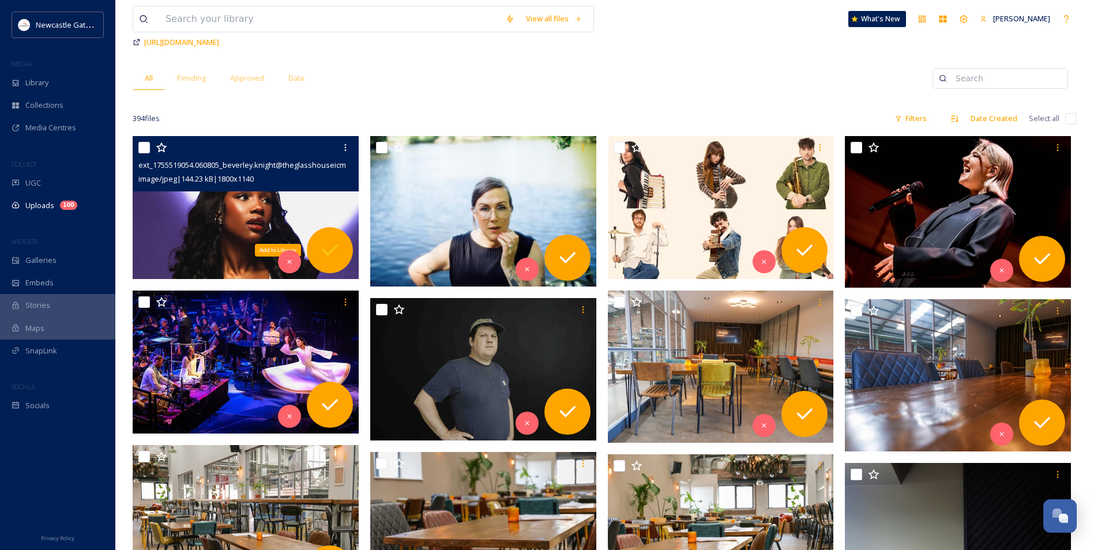
click at [319, 256] on icon at bounding box center [329, 250] width 23 height 23
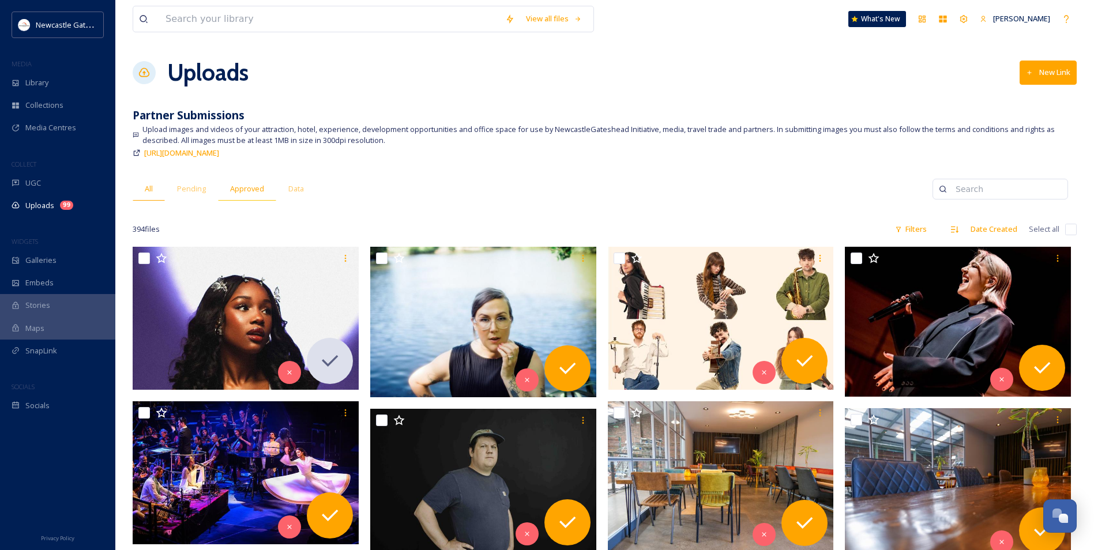
click at [255, 193] on span "Approved" at bounding box center [247, 188] width 34 height 11
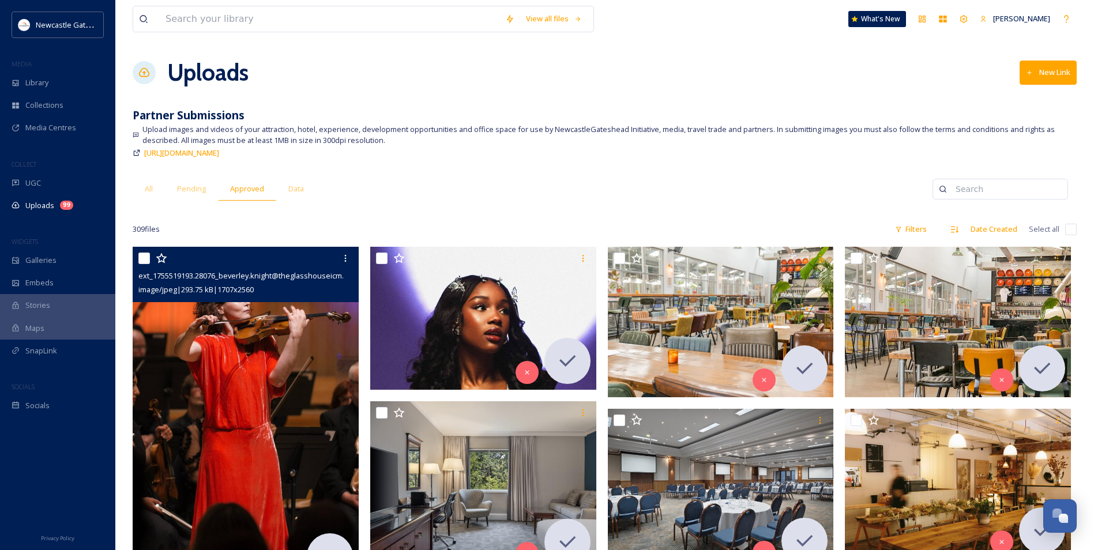
click at [257, 355] on img at bounding box center [246, 415] width 226 height 339
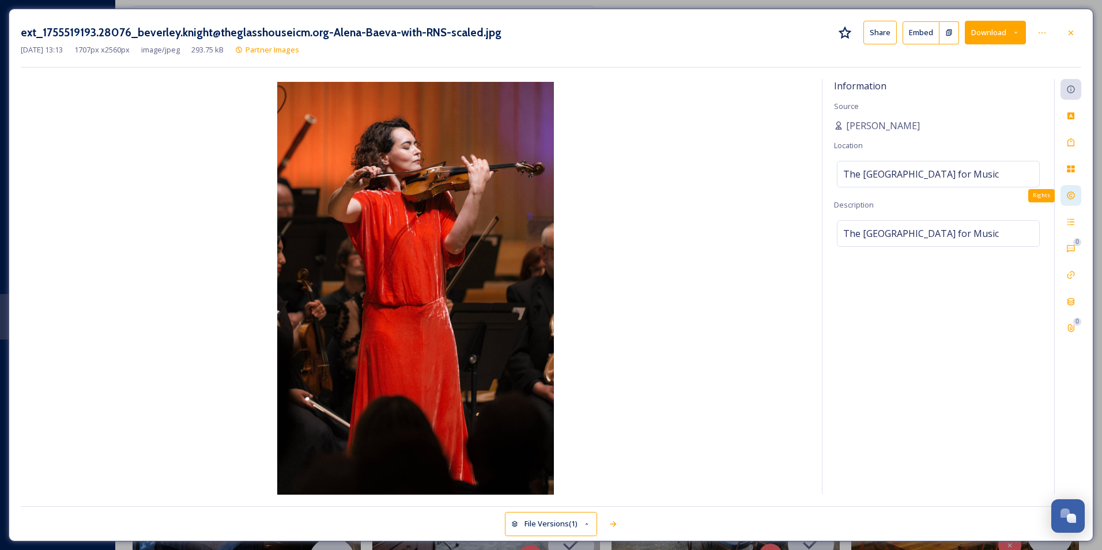
click at [1069, 190] on div "Rights" at bounding box center [1071, 195] width 21 height 21
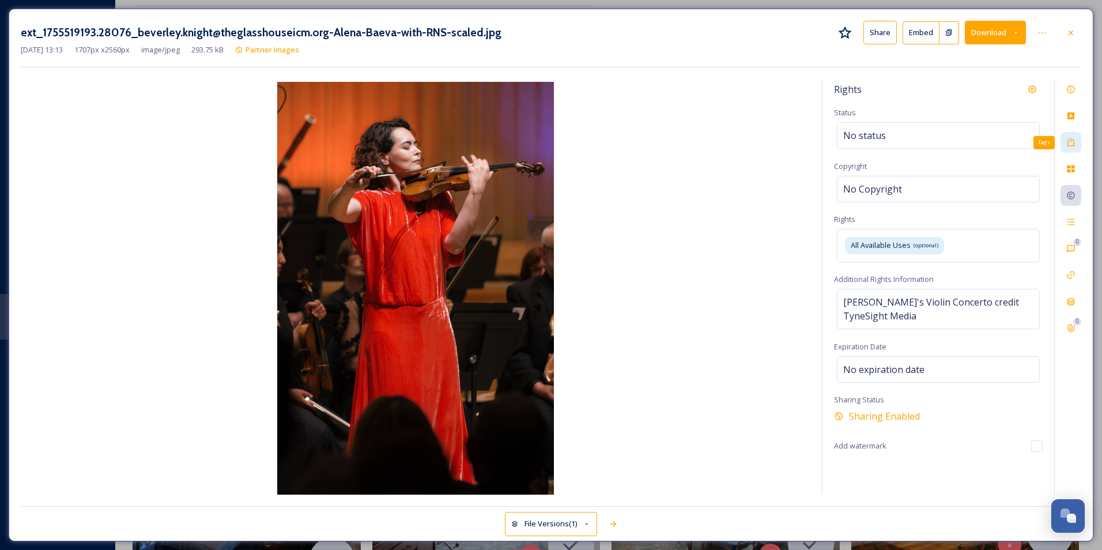
click at [1074, 137] on div "Tags" at bounding box center [1071, 142] width 21 height 21
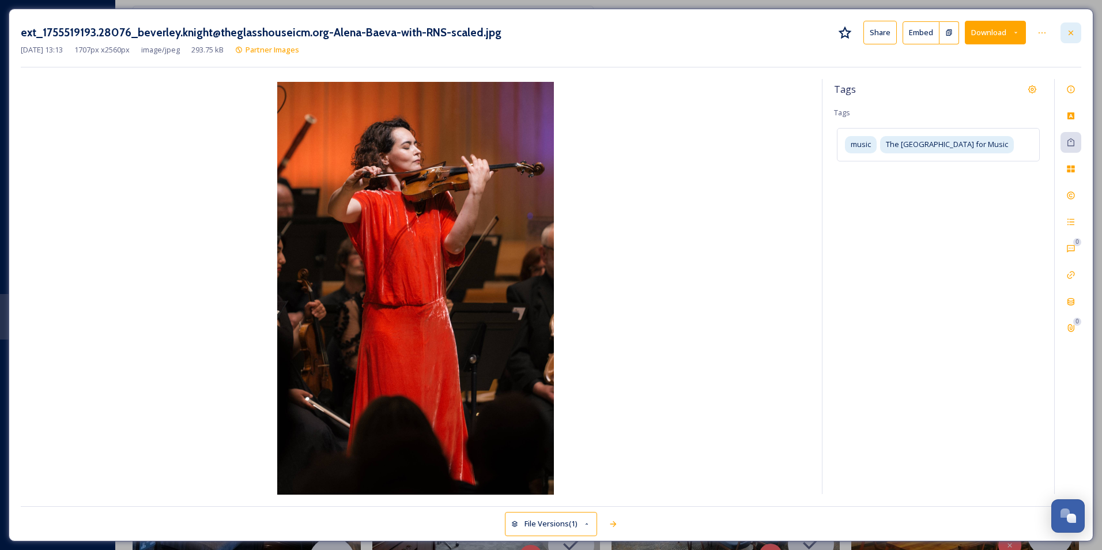
click at [1069, 33] on icon at bounding box center [1070, 32] width 9 height 9
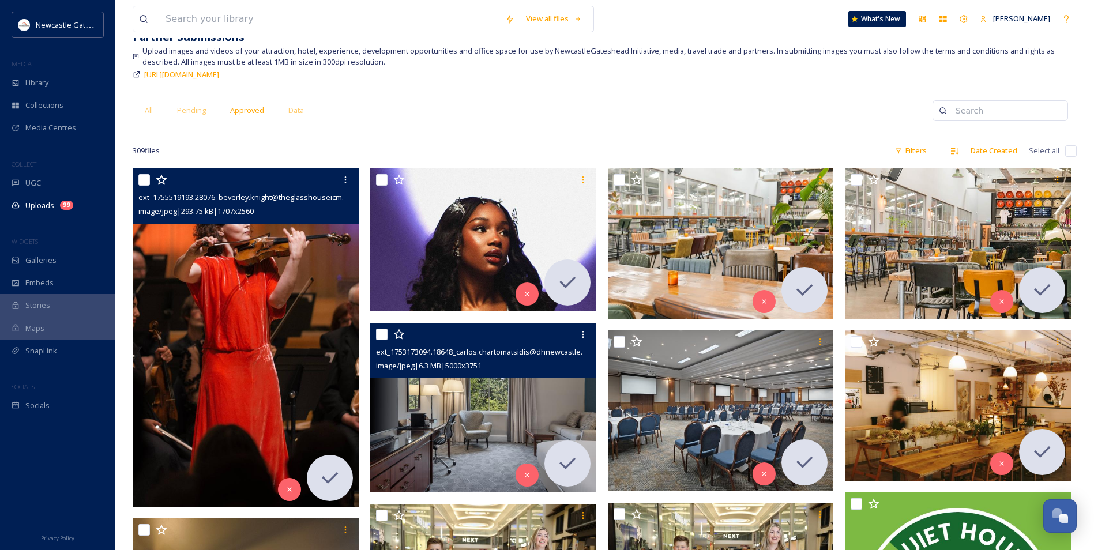
scroll to position [58, 0]
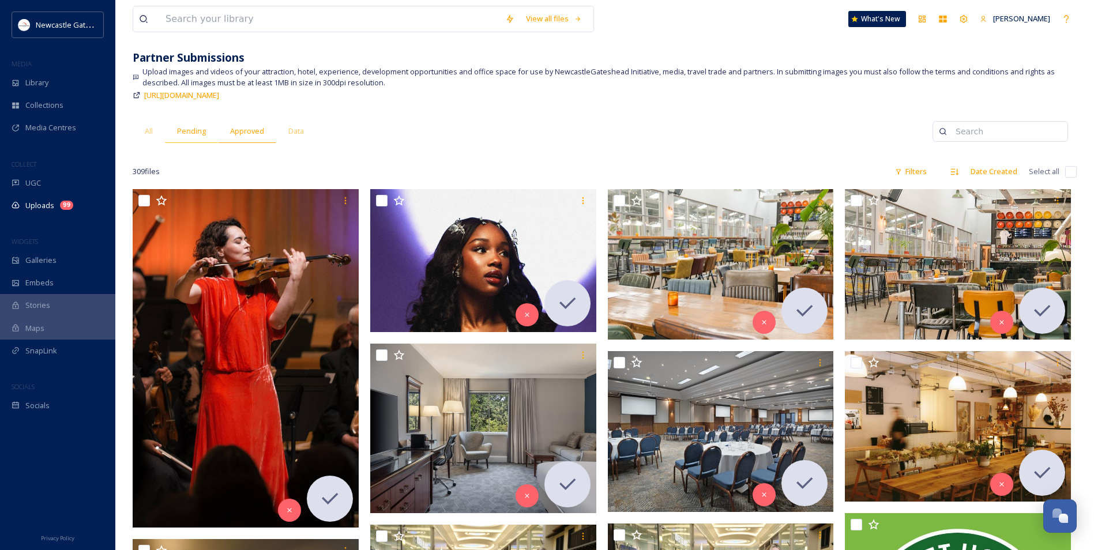
click at [203, 135] on span "Pending" at bounding box center [191, 131] width 29 height 11
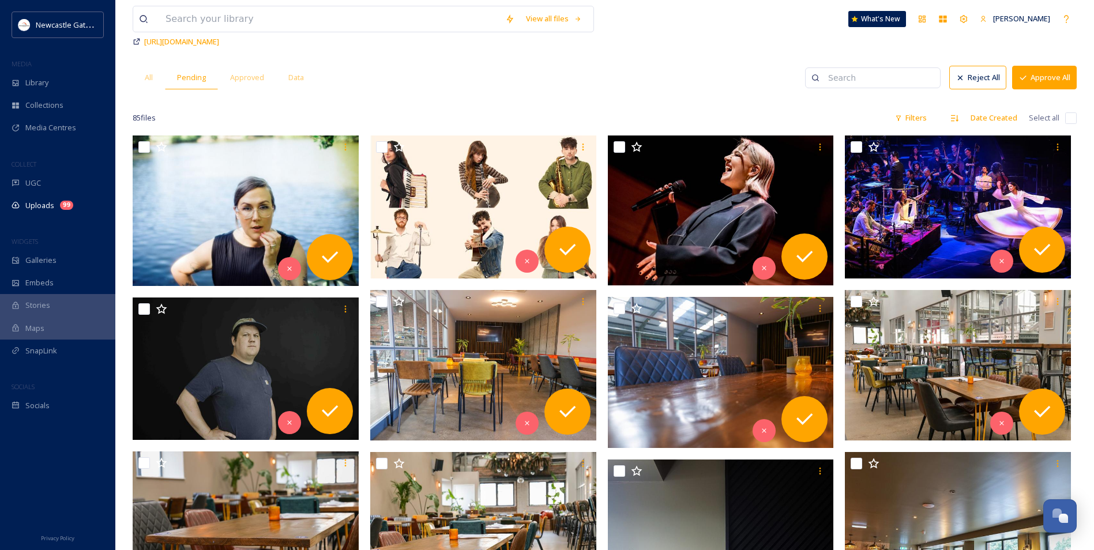
scroll to position [115, 0]
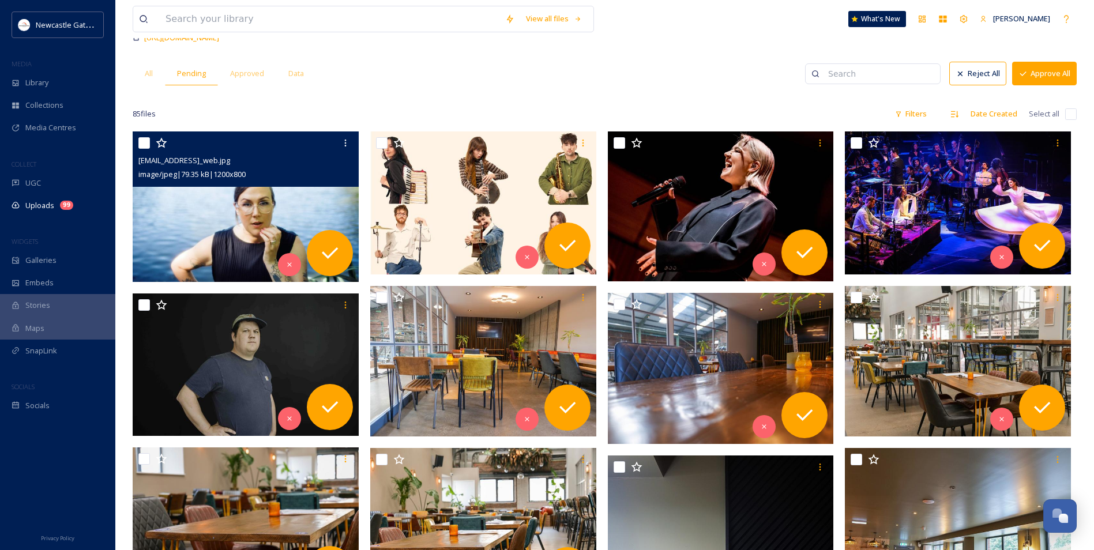
click at [296, 210] on img at bounding box center [246, 206] width 226 height 151
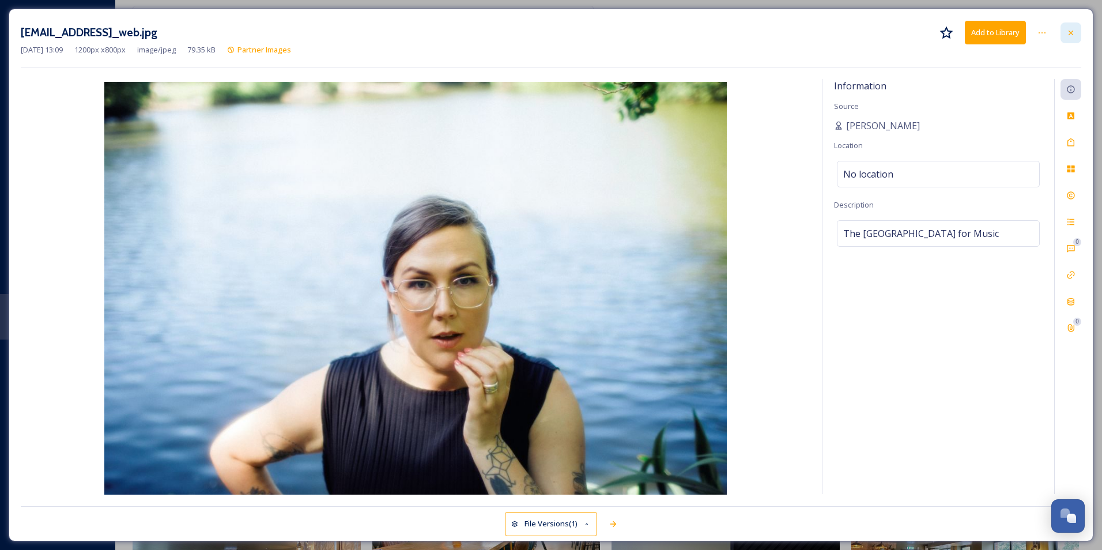
click at [1075, 41] on div at bounding box center [1071, 32] width 21 height 21
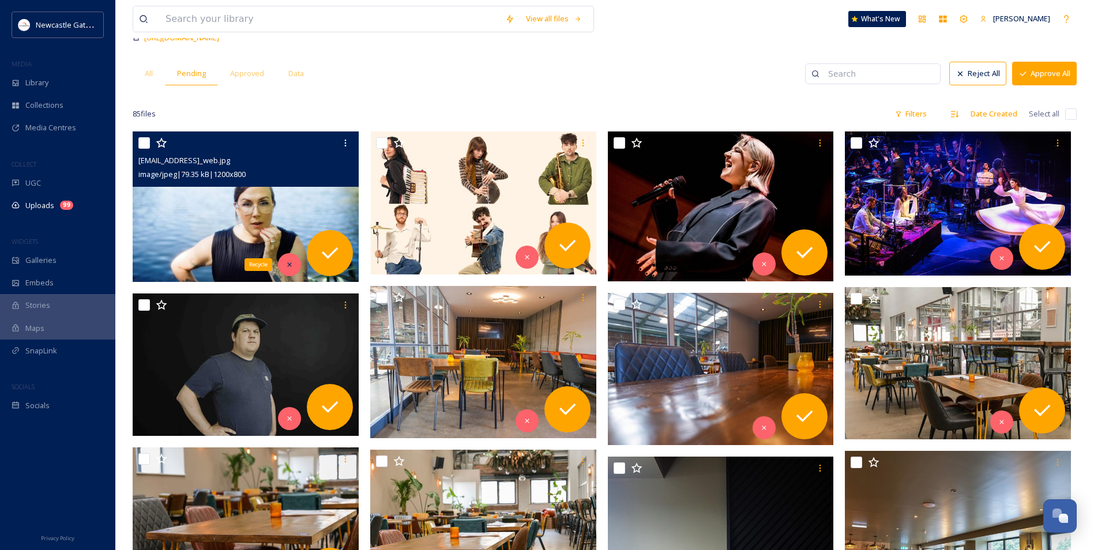
click at [288, 274] on div "Recycle" at bounding box center [289, 264] width 23 height 23
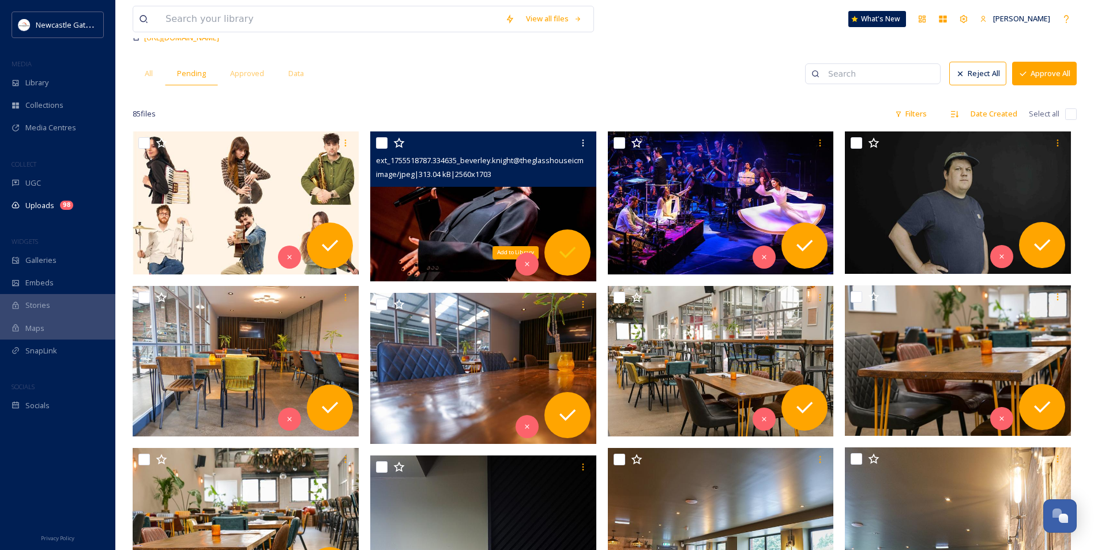
click at [575, 248] on icon at bounding box center [567, 252] width 23 height 23
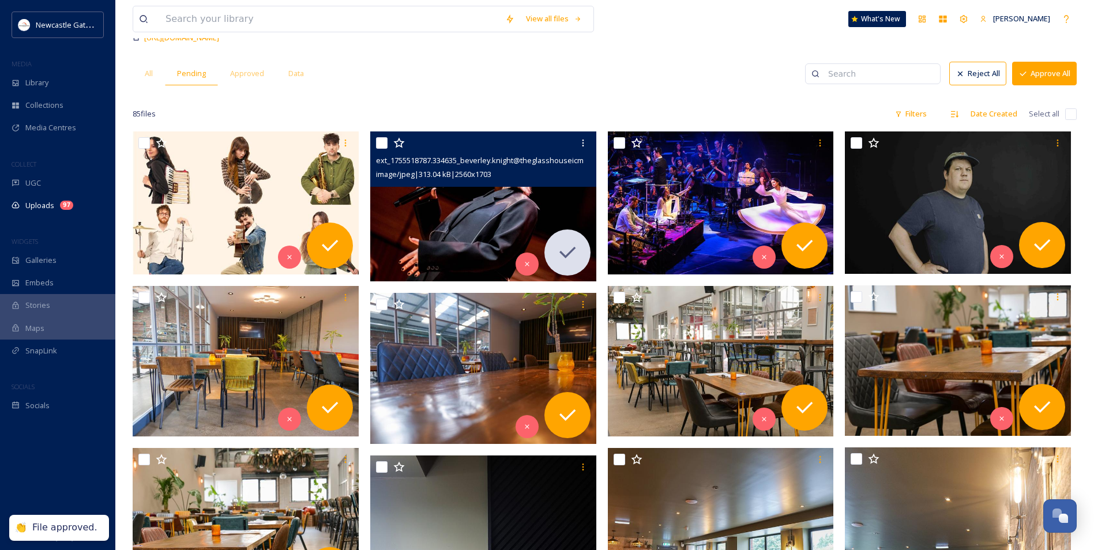
click at [439, 201] on img at bounding box center [483, 206] width 226 height 150
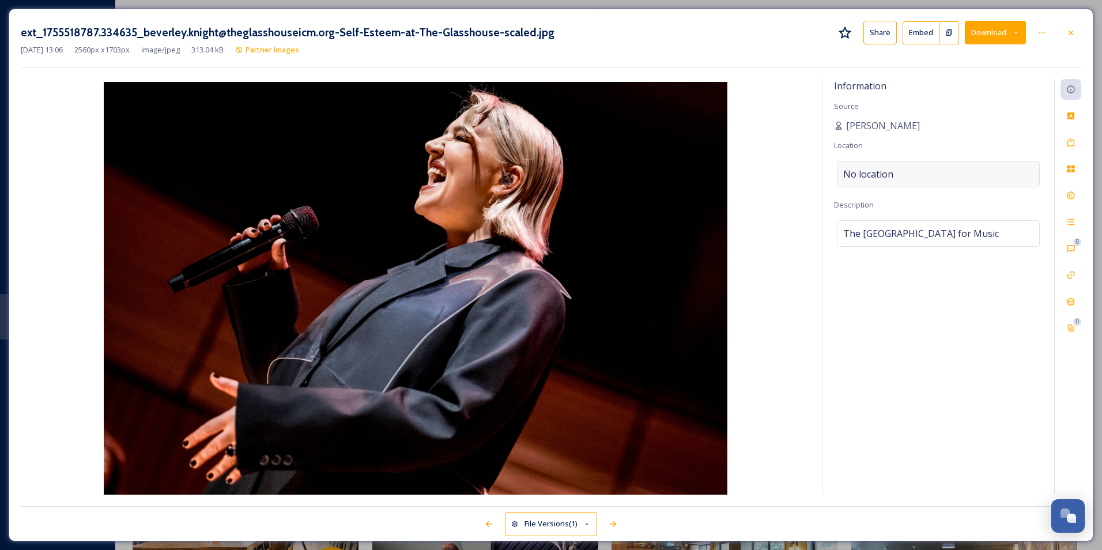
click at [963, 177] on div "No location" at bounding box center [938, 174] width 203 height 27
click at [906, 177] on input at bounding box center [939, 173] width 202 height 25
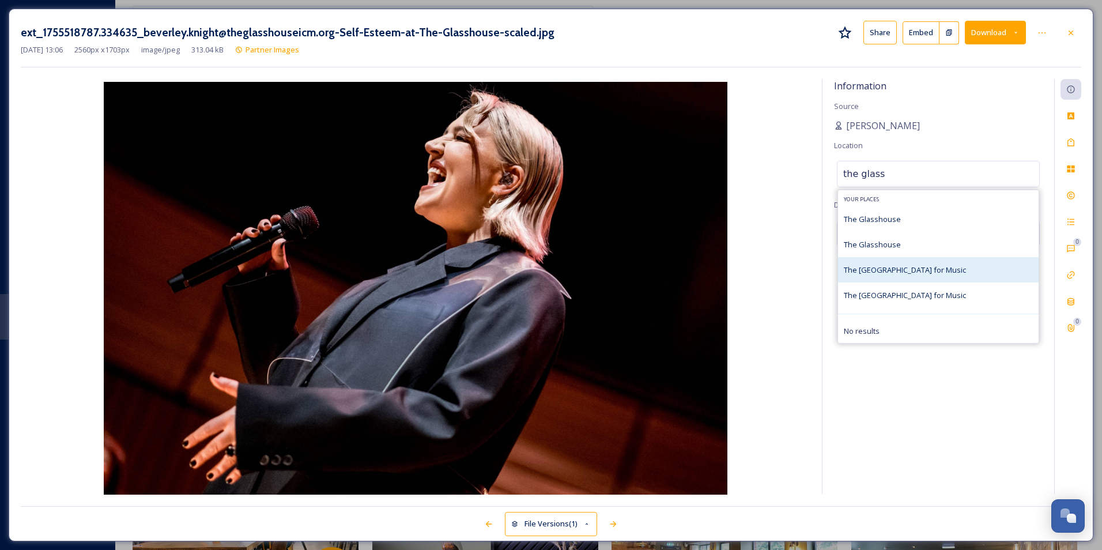
type input "the glass"
click at [935, 265] on span "The [GEOGRAPHIC_DATA] for Music" at bounding box center [905, 270] width 122 height 10
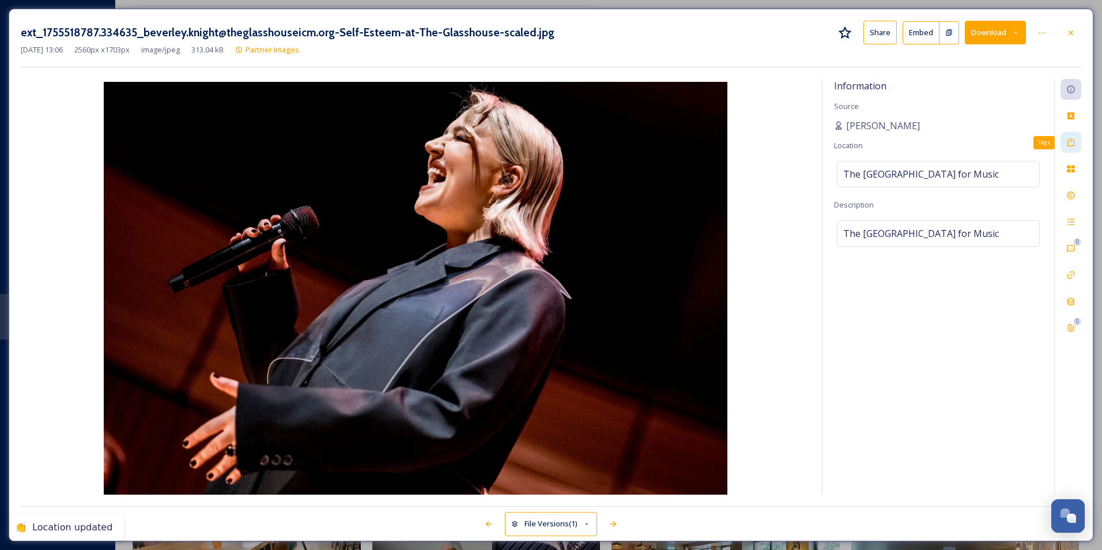
click at [1070, 140] on icon at bounding box center [1070, 142] width 9 height 9
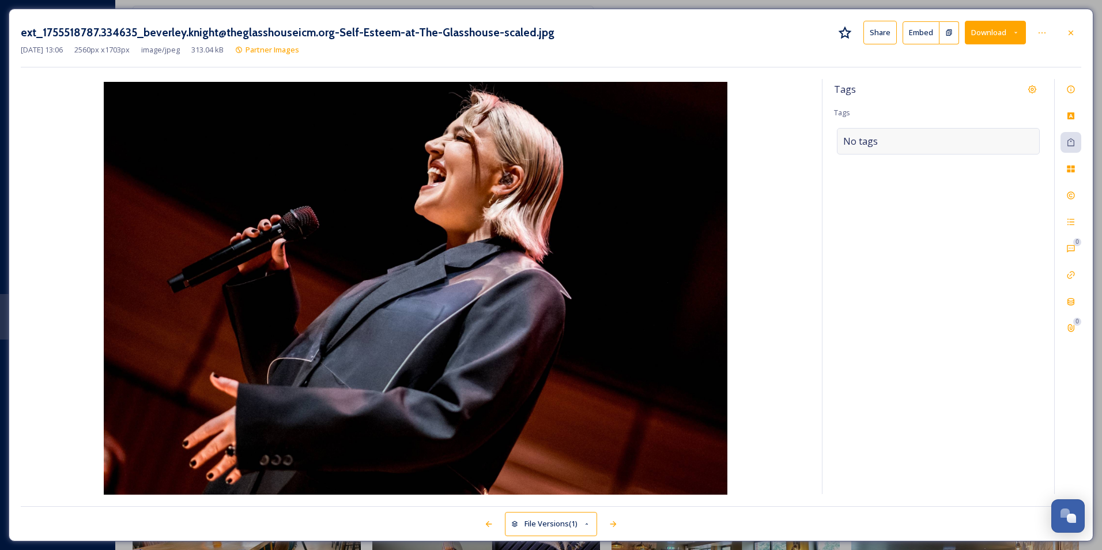
click at [968, 144] on div "No tags" at bounding box center [938, 141] width 203 height 27
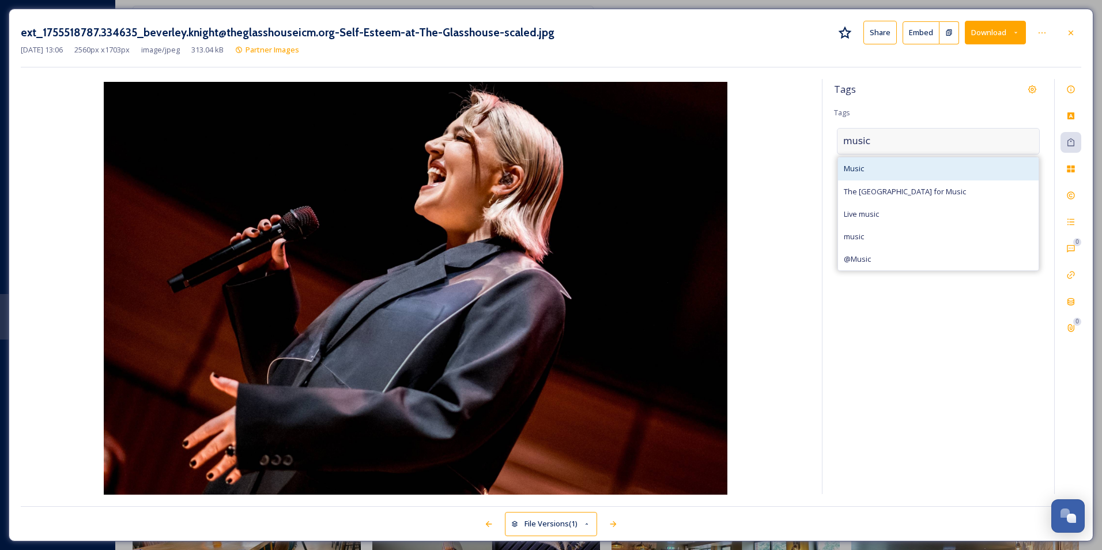
type input "music"
click at [945, 173] on div "Music" at bounding box center [938, 168] width 201 height 22
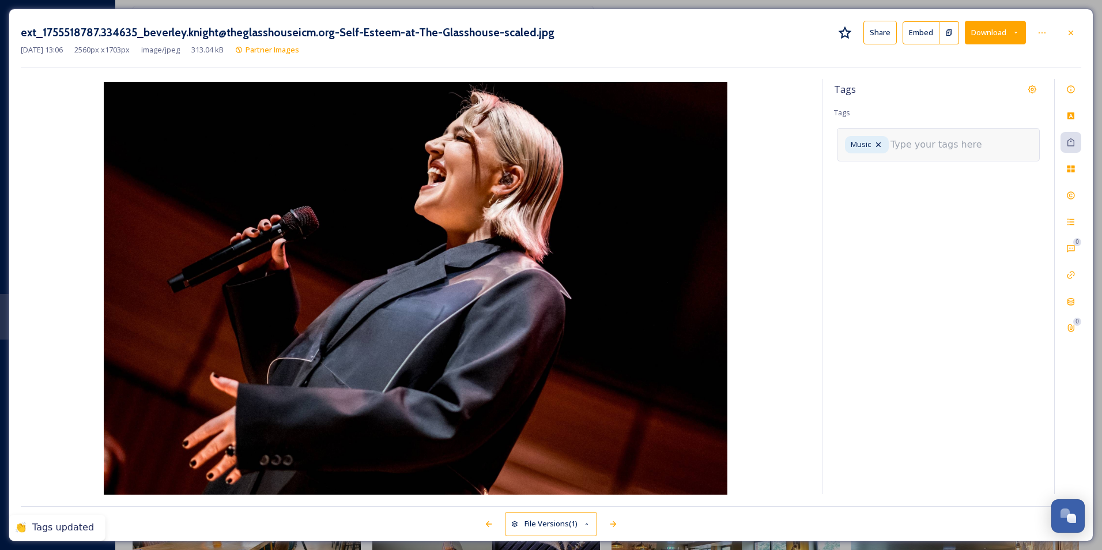
click at [952, 141] on input at bounding box center [948, 145] width 115 height 14
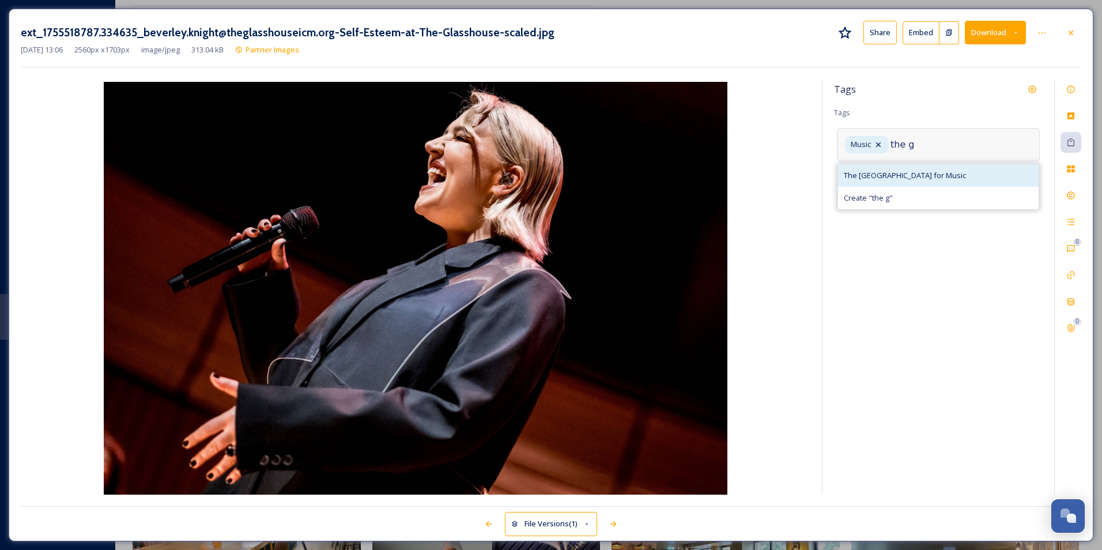
type input "the g"
click at [959, 174] on span "The [GEOGRAPHIC_DATA] for Music" at bounding box center [905, 175] width 122 height 11
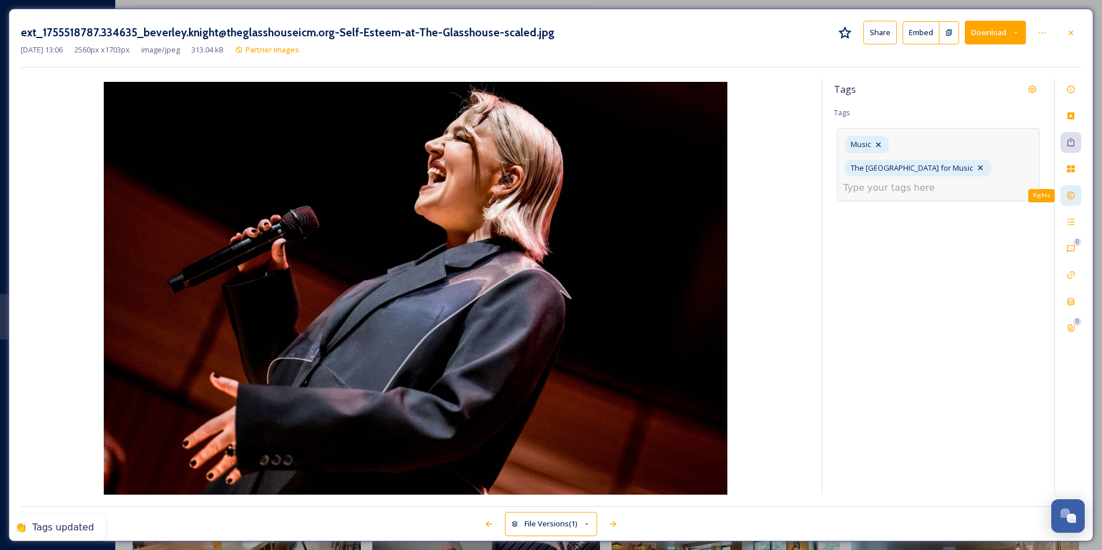
click at [1077, 198] on div "Rights" at bounding box center [1071, 195] width 21 height 21
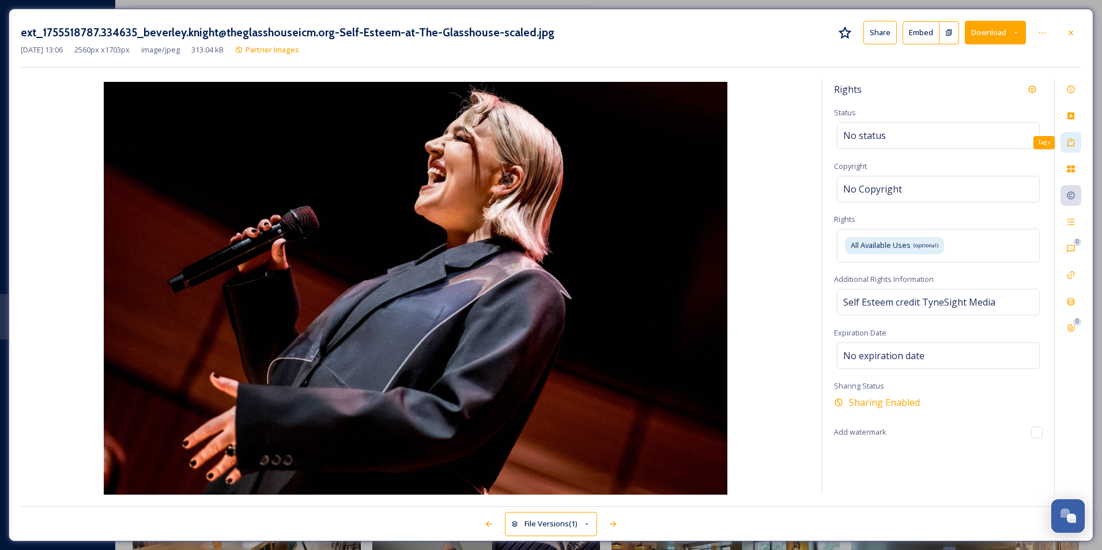
click at [1070, 143] on icon at bounding box center [1070, 142] width 9 height 9
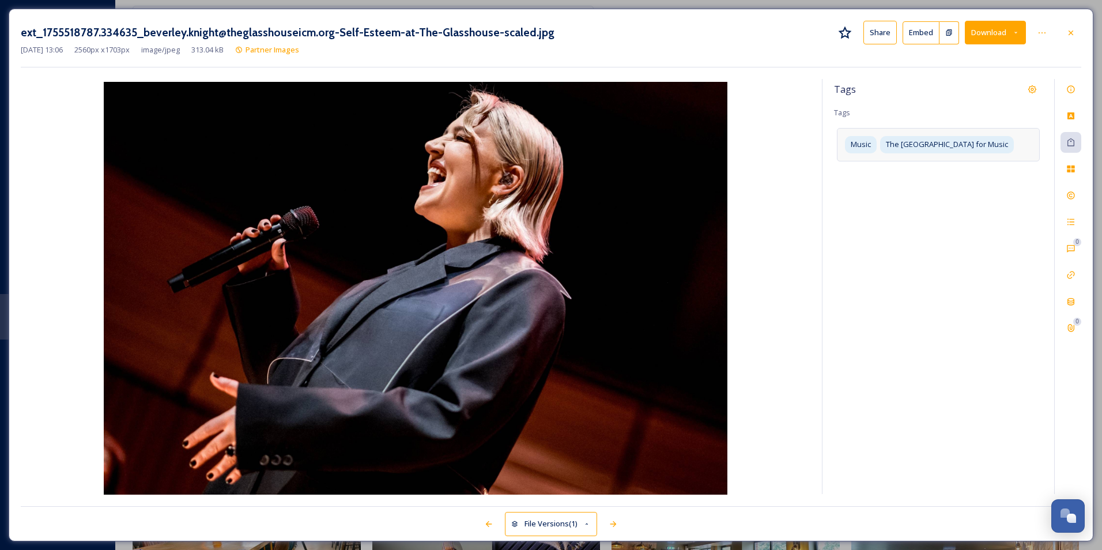
click at [991, 156] on div "Music [GEOGRAPHIC_DATA] for Music" at bounding box center [938, 144] width 203 height 33
type input "self esteem"
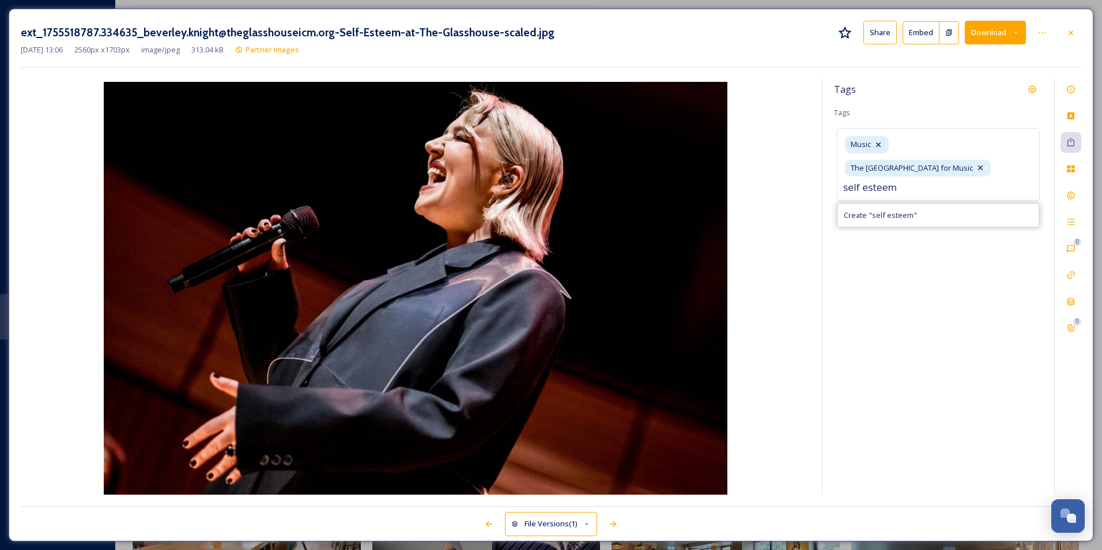
click at [965, 255] on div "Tags Tags Music The Glasshouse International Centre for Music self esteem Creat…" at bounding box center [939, 286] width 232 height 415
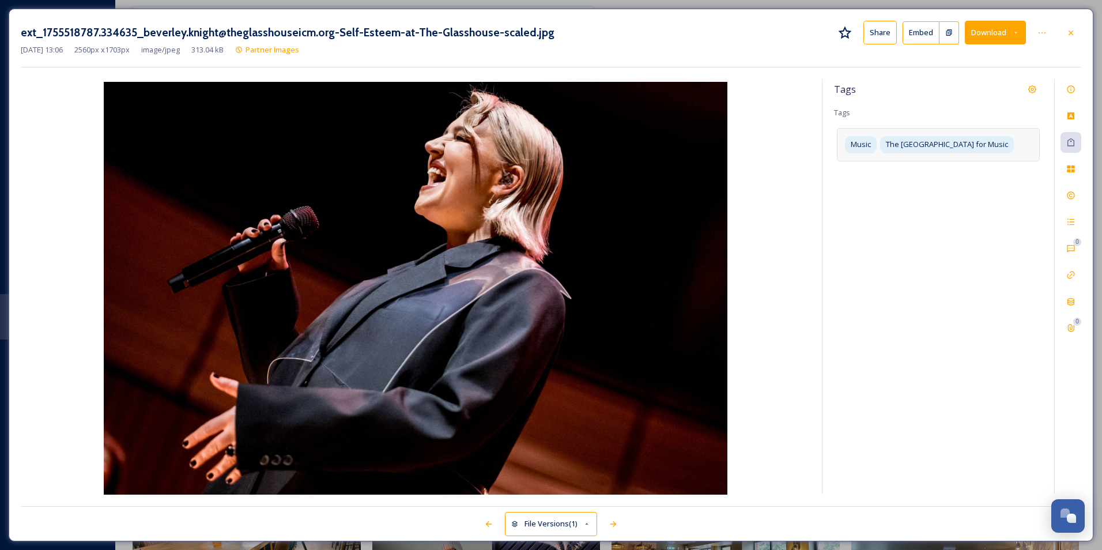
click at [1024, 161] on div "Music [GEOGRAPHIC_DATA] for Music" at bounding box center [938, 144] width 203 height 33
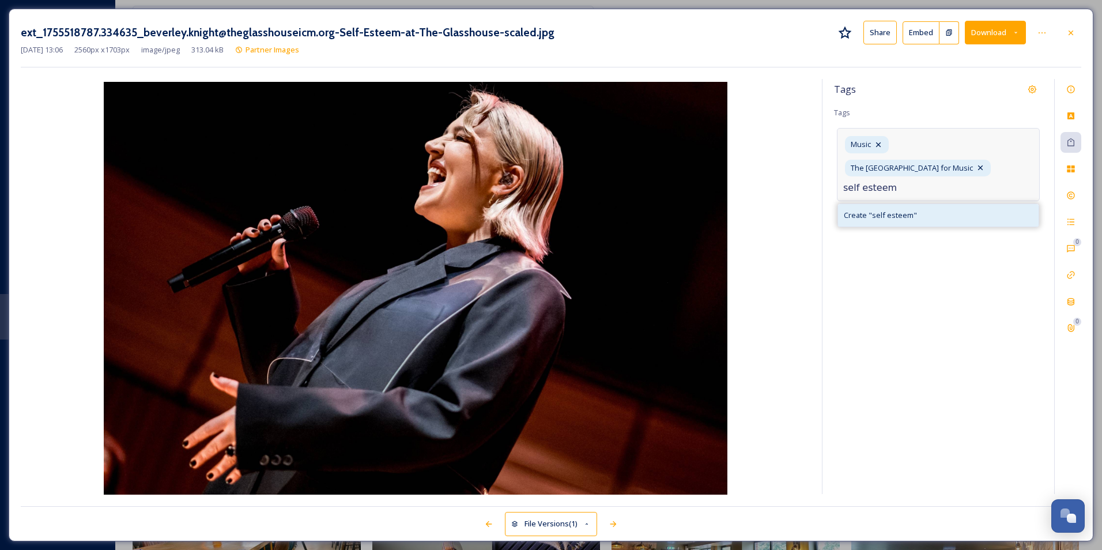
click at [891, 212] on span "Create " self esteem "" at bounding box center [880, 215] width 73 height 11
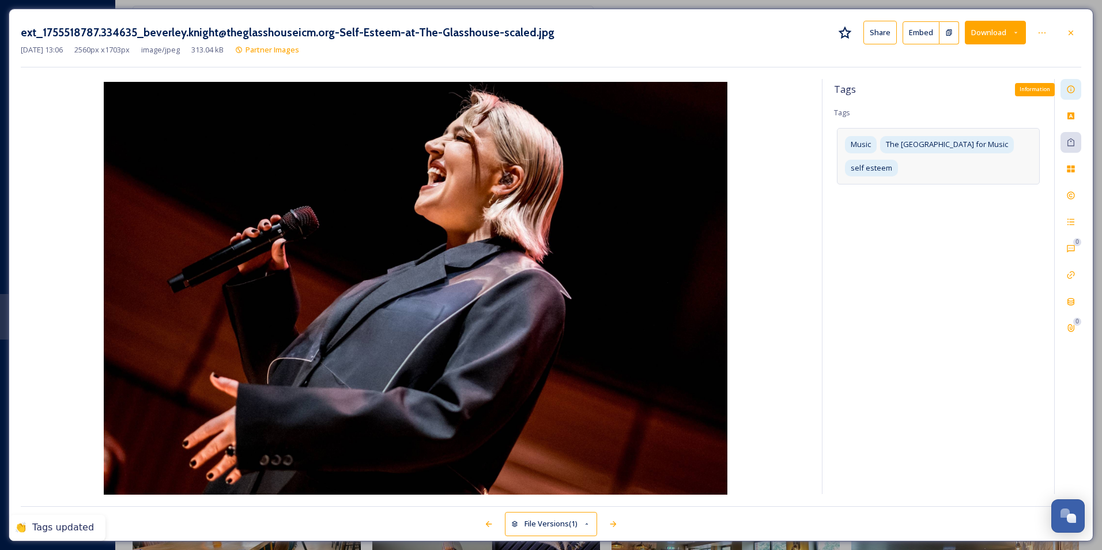
click at [1075, 88] on icon at bounding box center [1070, 89] width 9 height 9
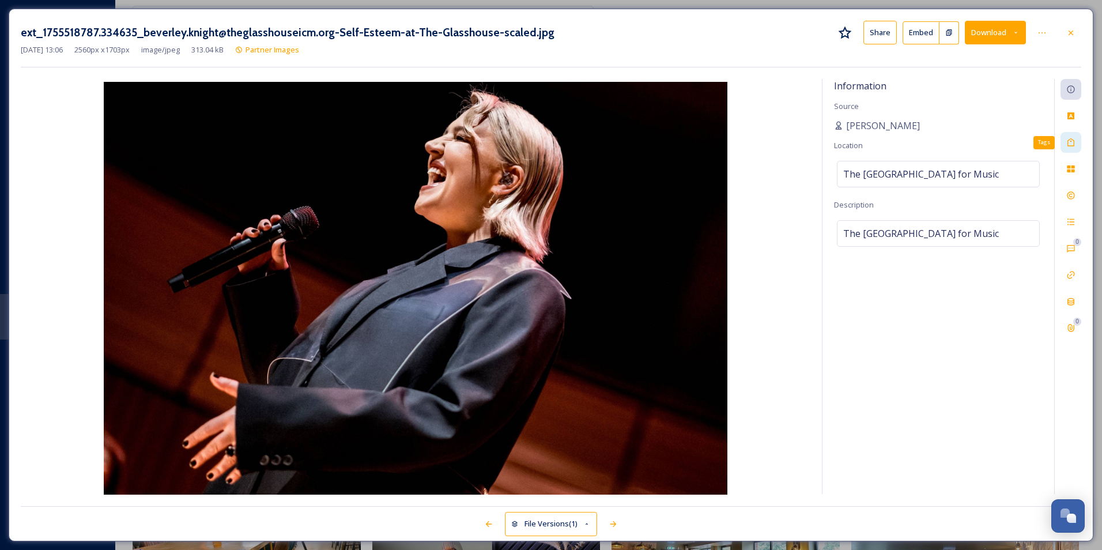
click at [1071, 149] on div "Tags" at bounding box center [1071, 142] width 21 height 21
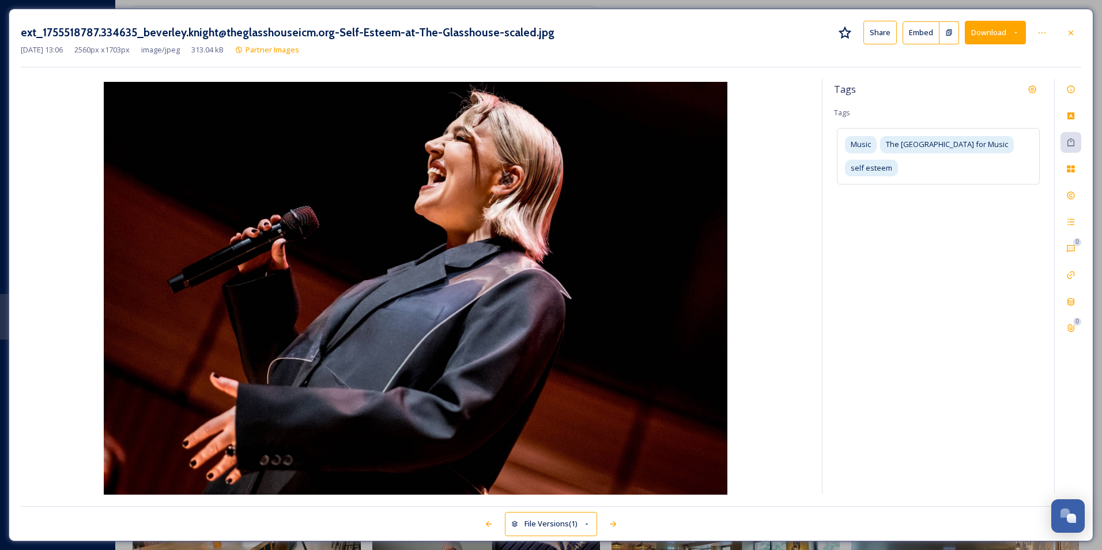
click at [1077, 206] on div "0 0" at bounding box center [1067, 286] width 27 height 415
click at [1073, 196] on icon at bounding box center [1070, 195] width 9 height 9
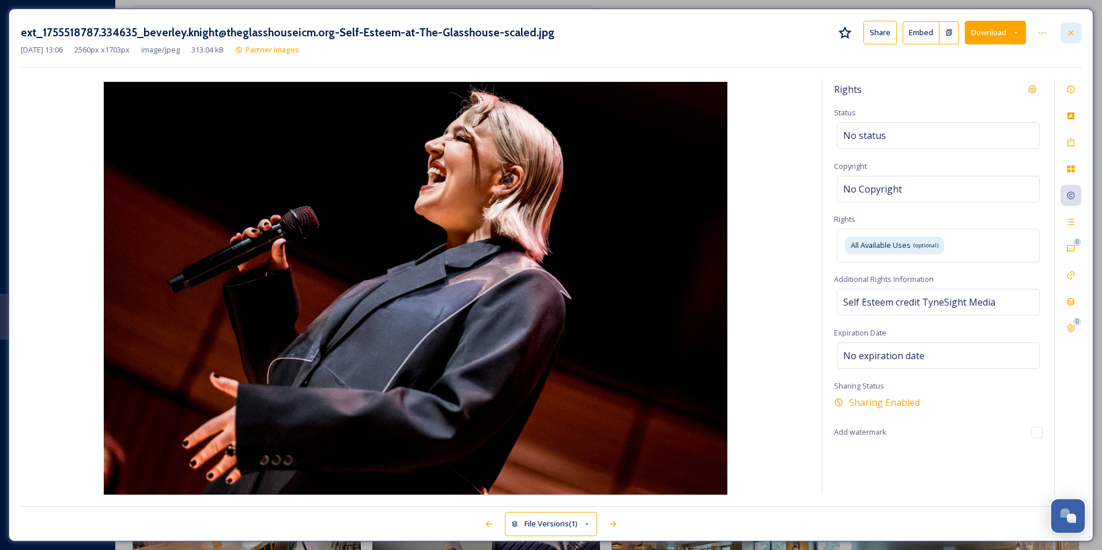
click at [1063, 32] on div at bounding box center [1071, 32] width 21 height 21
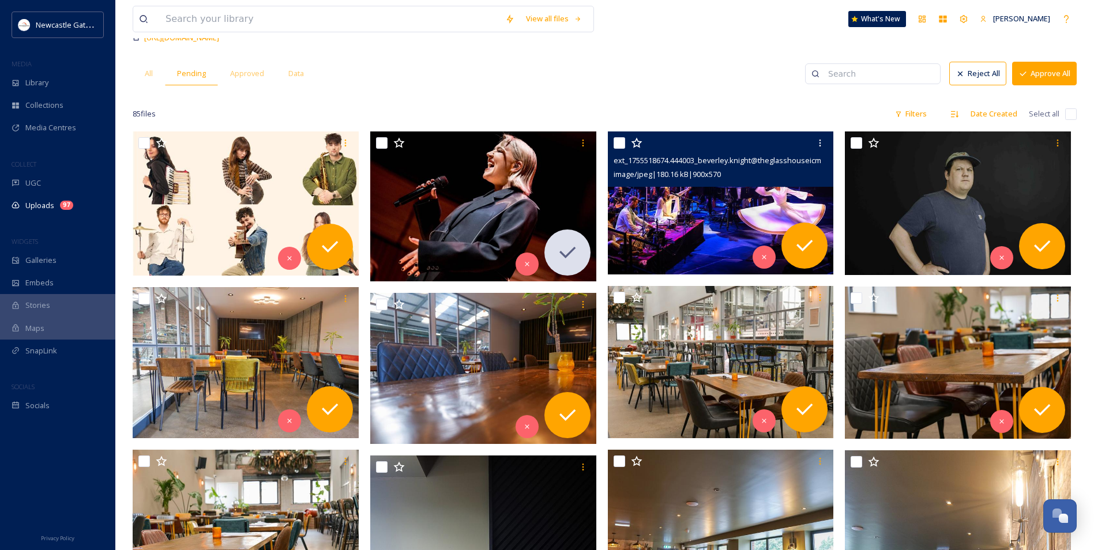
click at [730, 224] on img at bounding box center [721, 202] width 226 height 143
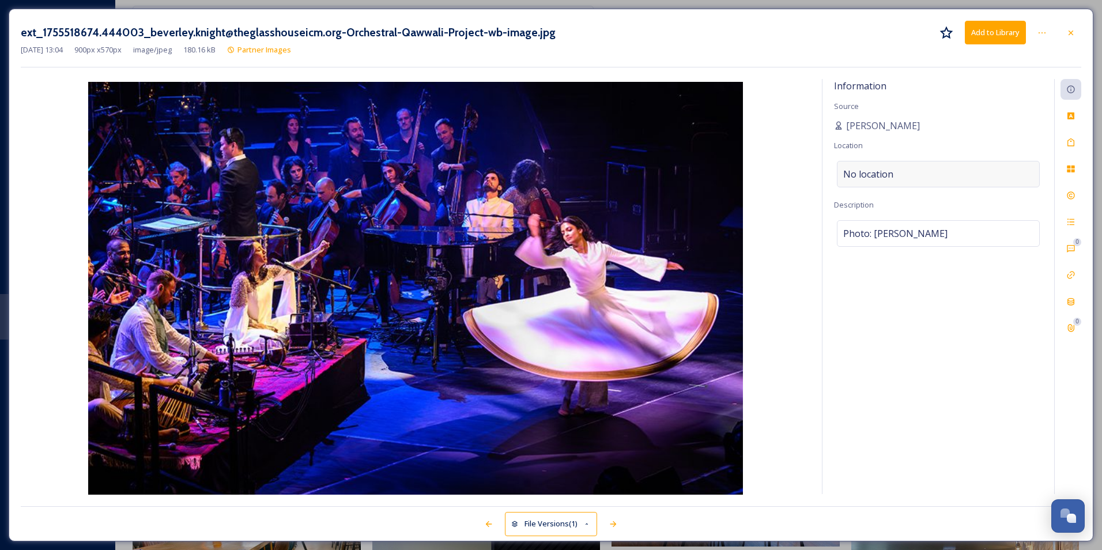
click at [933, 170] on div "No location" at bounding box center [938, 174] width 203 height 27
click at [911, 178] on input at bounding box center [939, 173] width 202 height 25
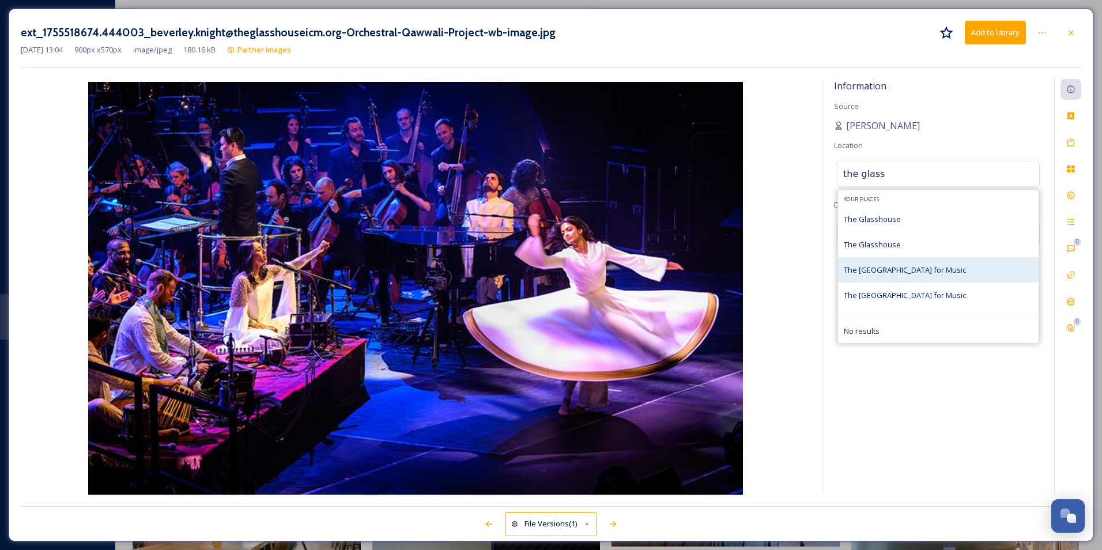
type input "the glass"
click at [928, 264] on div "The [GEOGRAPHIC_DATA] for Music" at bounding box center [905, 270] width 122 height 14
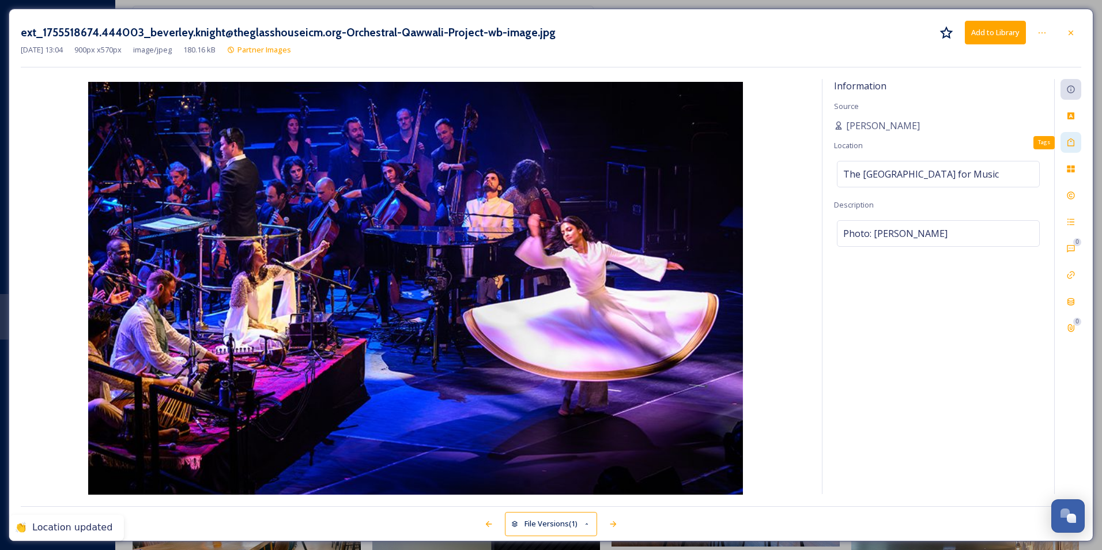
click at [1072, 142] on icon at bounding box center [1070, 142] width 9 height 9
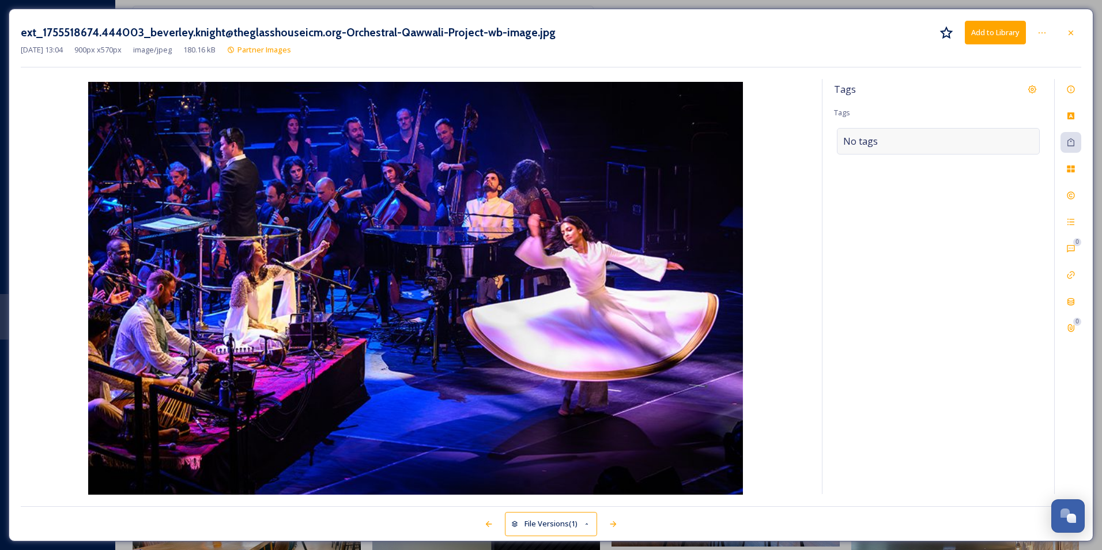
click at [957, 137] on div "No tags" at bounding box center [938, 141] width 203 height 27
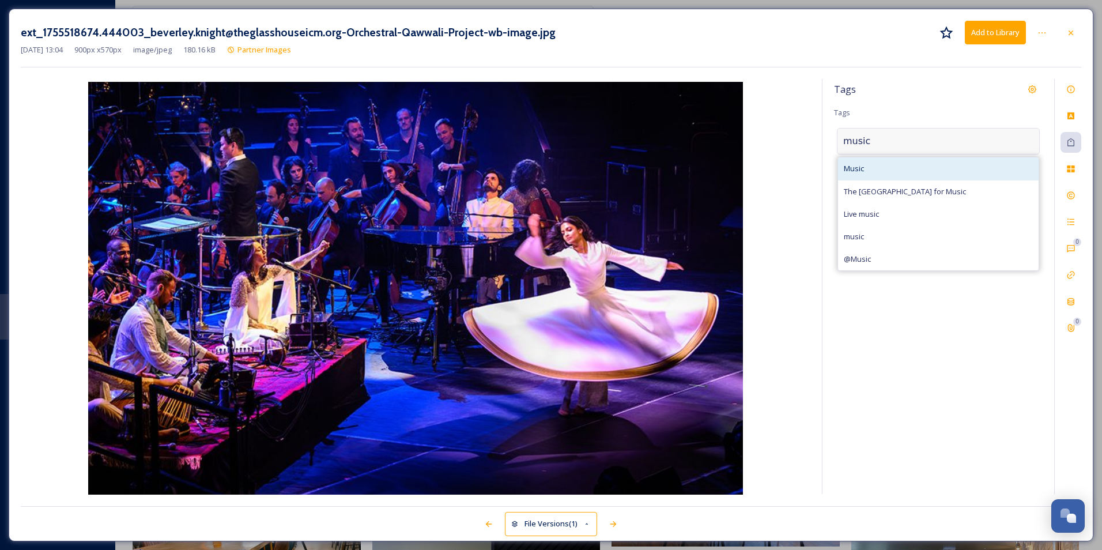
type input "music"
click at [904, 176] on div "Music" at bounding box center [938, 168] width 201 height 22
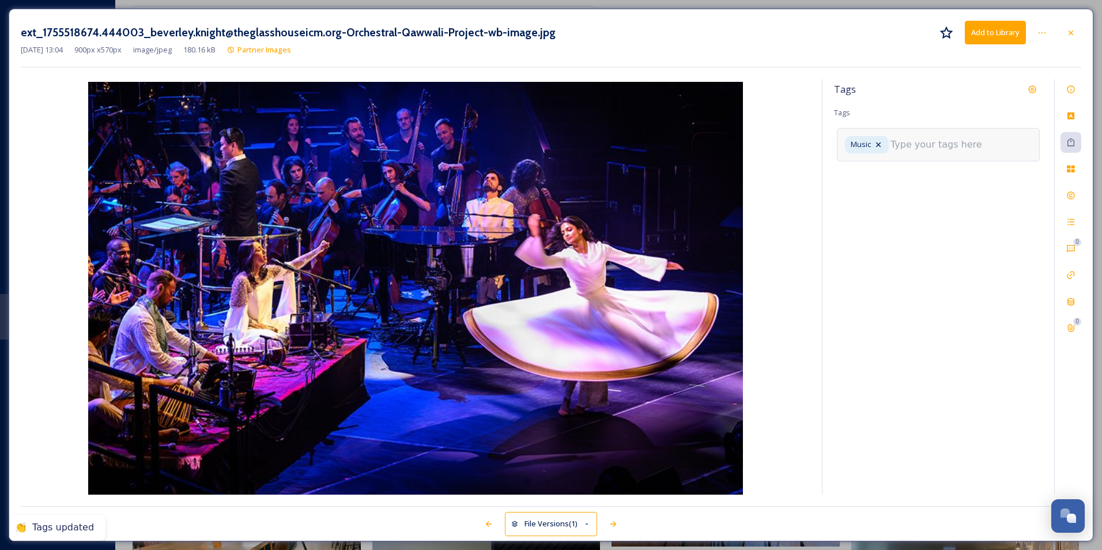
click at [962, 140] on input at bounding box center [948, 145] width 115 height 14
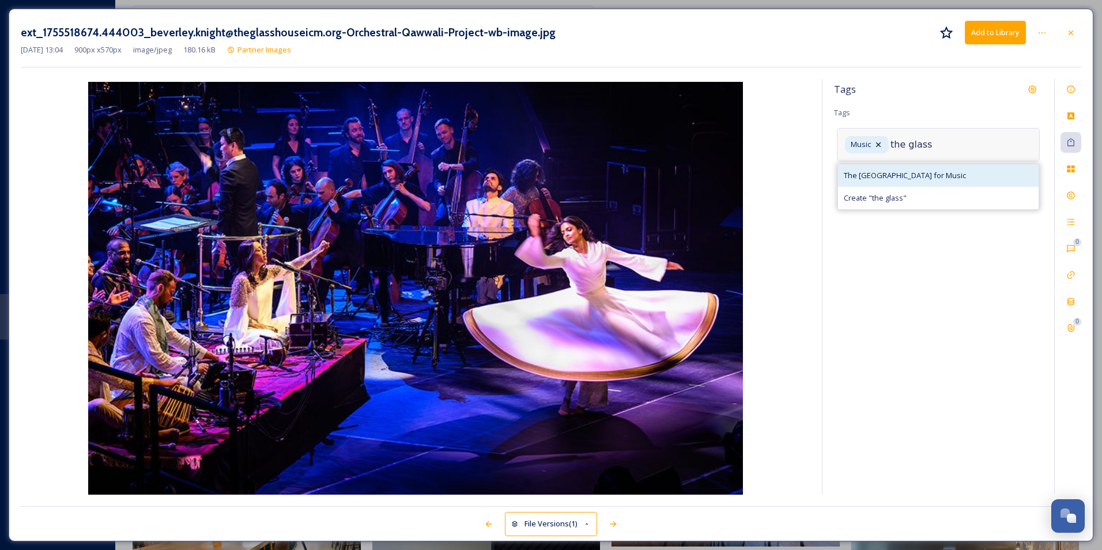
type input "the glass"
click at [883, 176] on span "The [GEOGRAPHIC_DATA] for Music" at bounding box center [905, 175] width 122 height 11
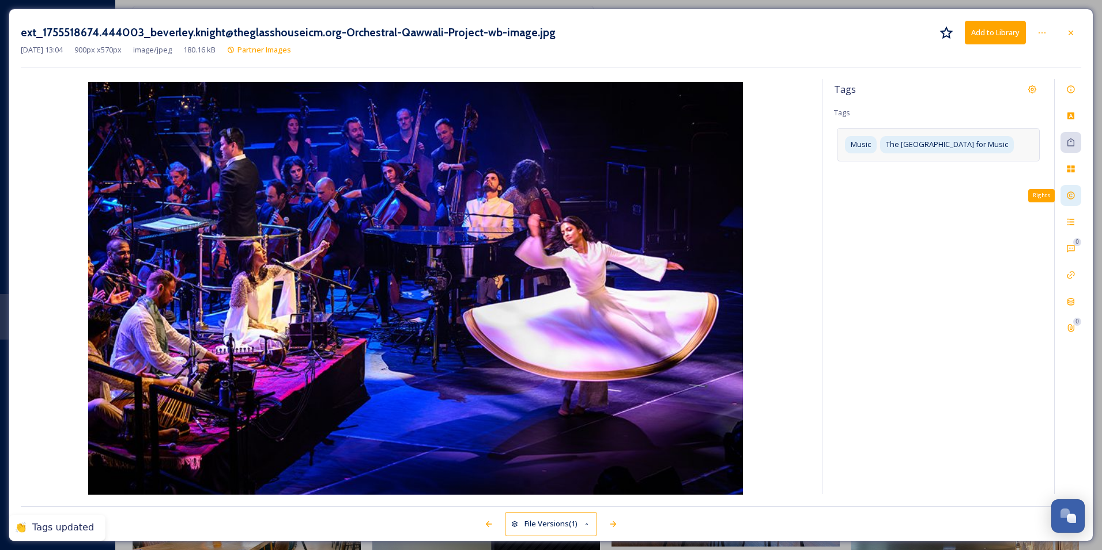
click at [1077, 197] on div "Rights" at bounding box center [1071, 195] width 21 height 21
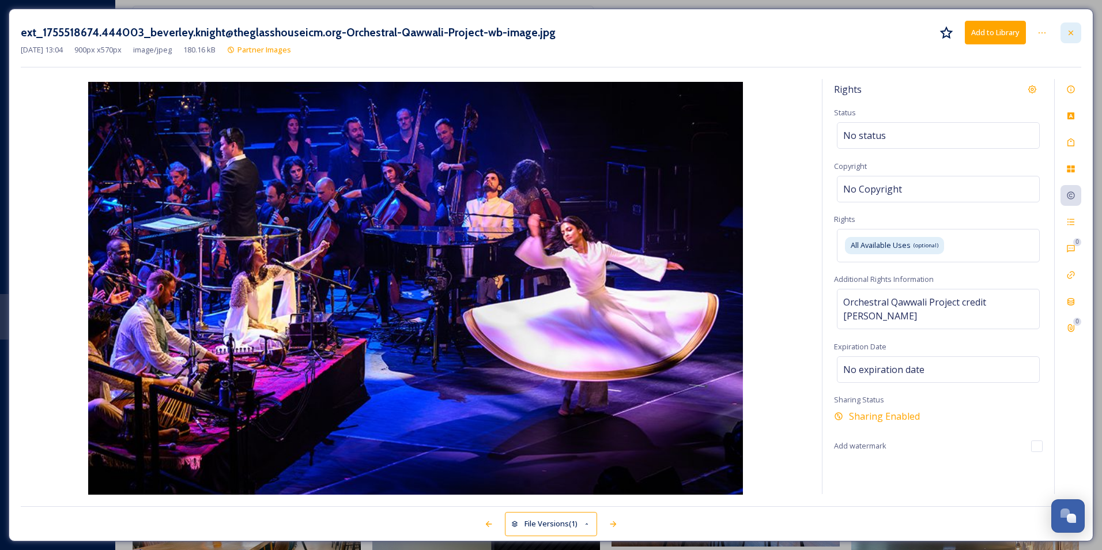
click at [1072, 38] on div at bounding box center [1071, 32] width 21 height 21
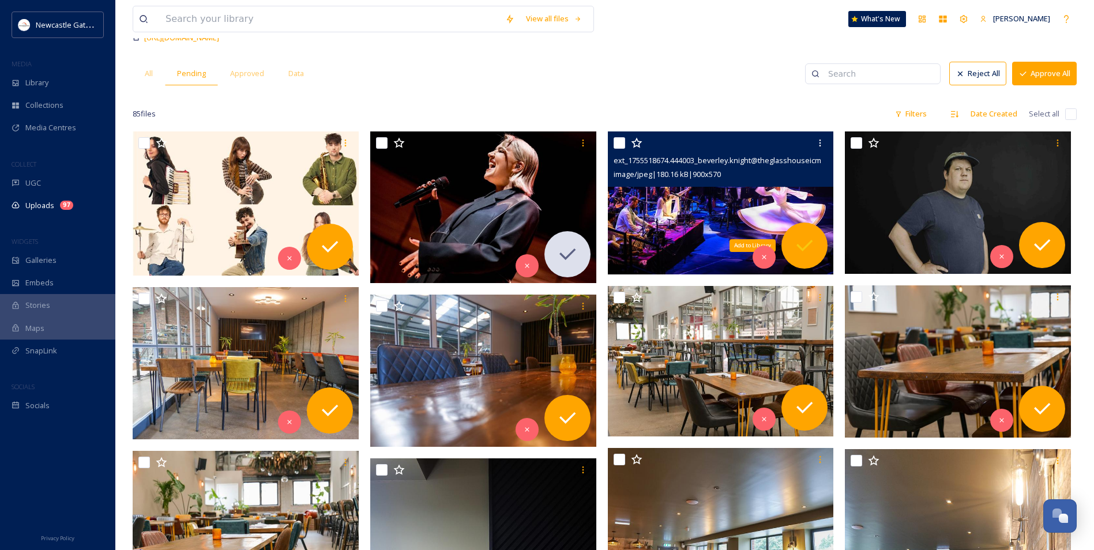
click at [817, 254] on div "Add to Library" at bounding box center [804, 246] width 46 height 46
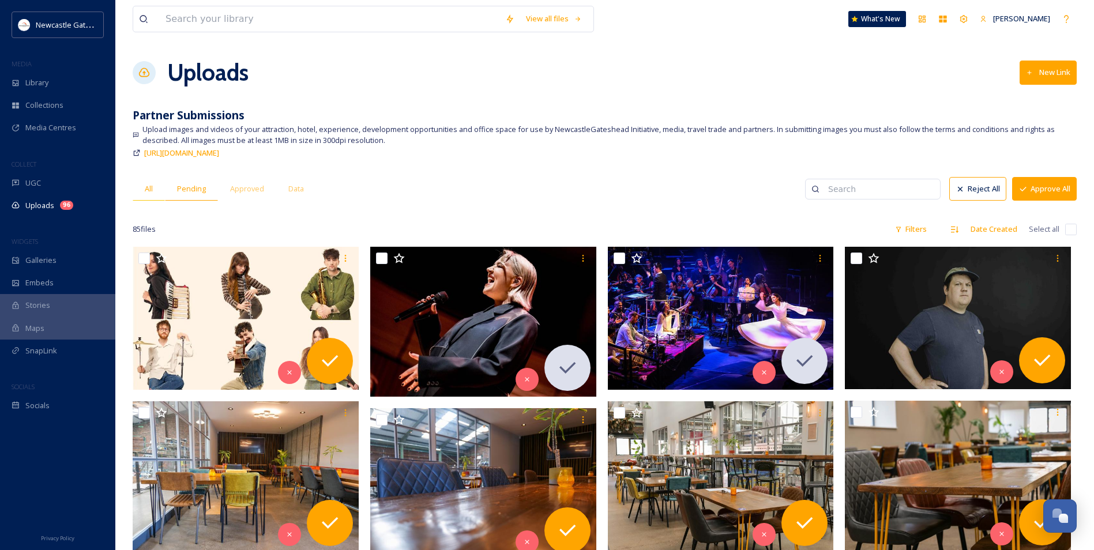
click at [144, 190] on div "All" at bounding box center [149, 189] width 32 height 24
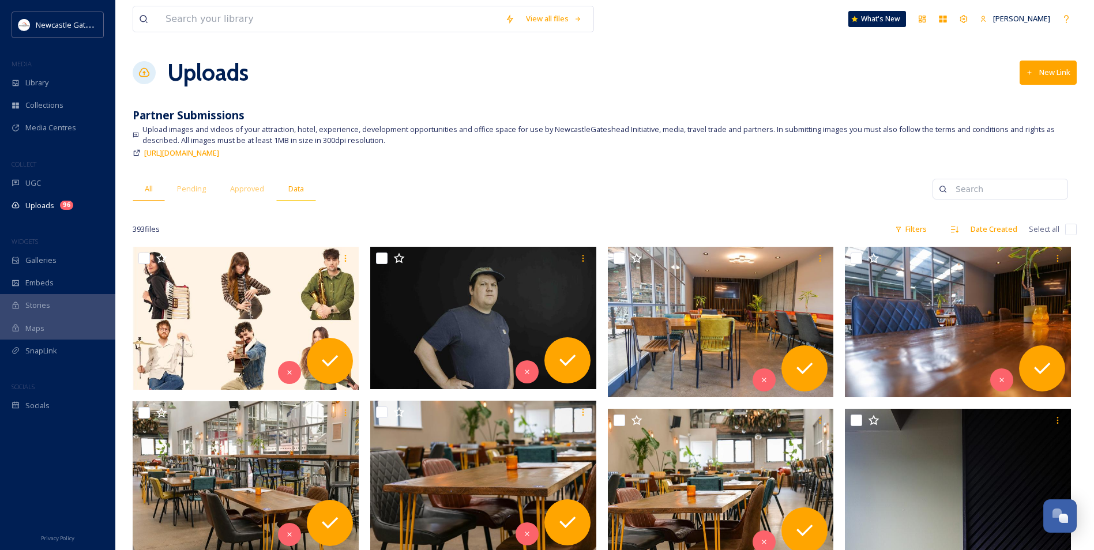
click at [295, 193] on span "Data" at bounding box center [296, 188] width 16 height 11
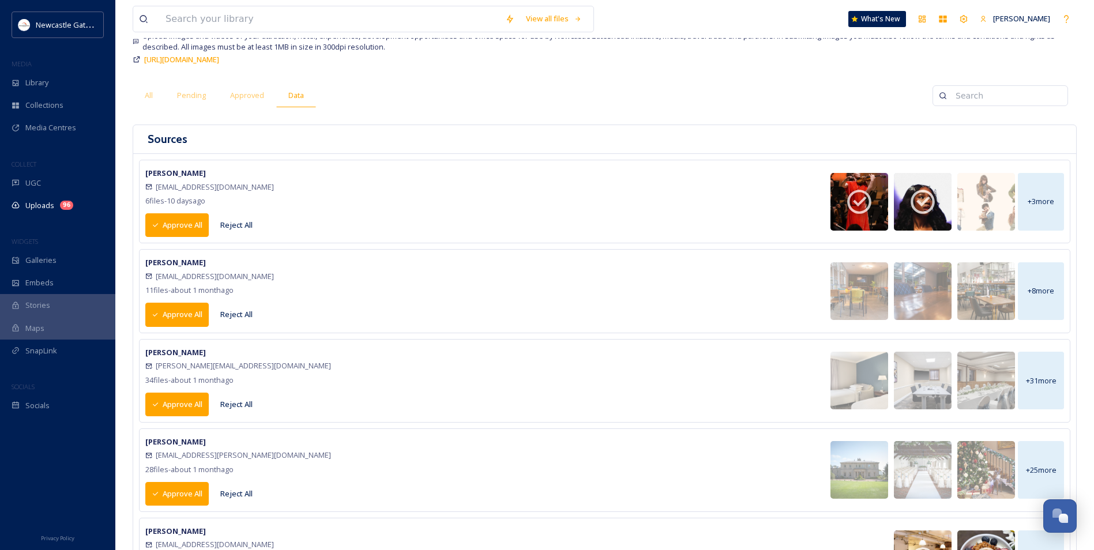
scroll to position [58, 0]
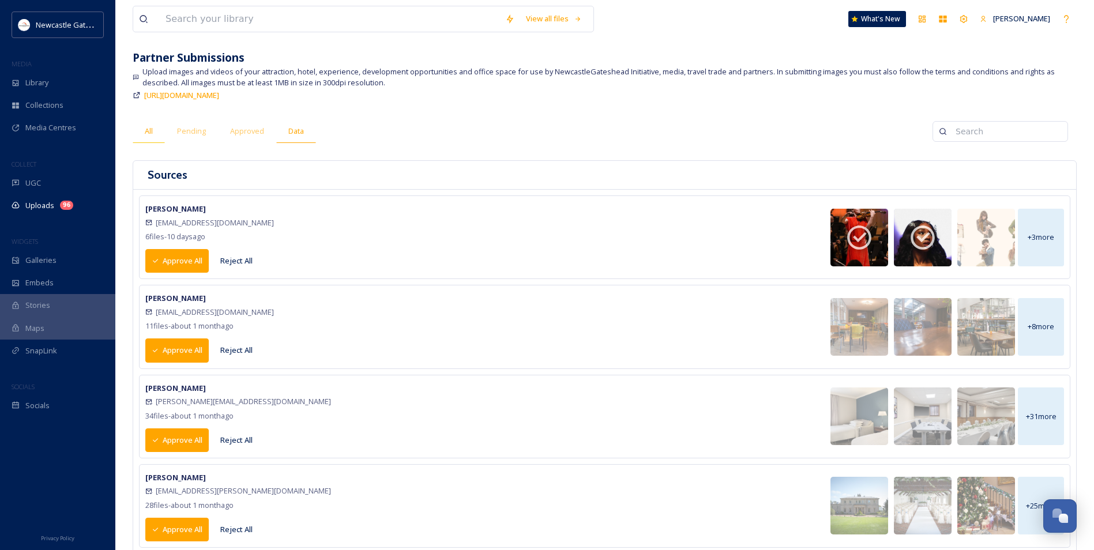
click at [148, 127] on span "All" at bounding box center [149, 131] width 8 height 11
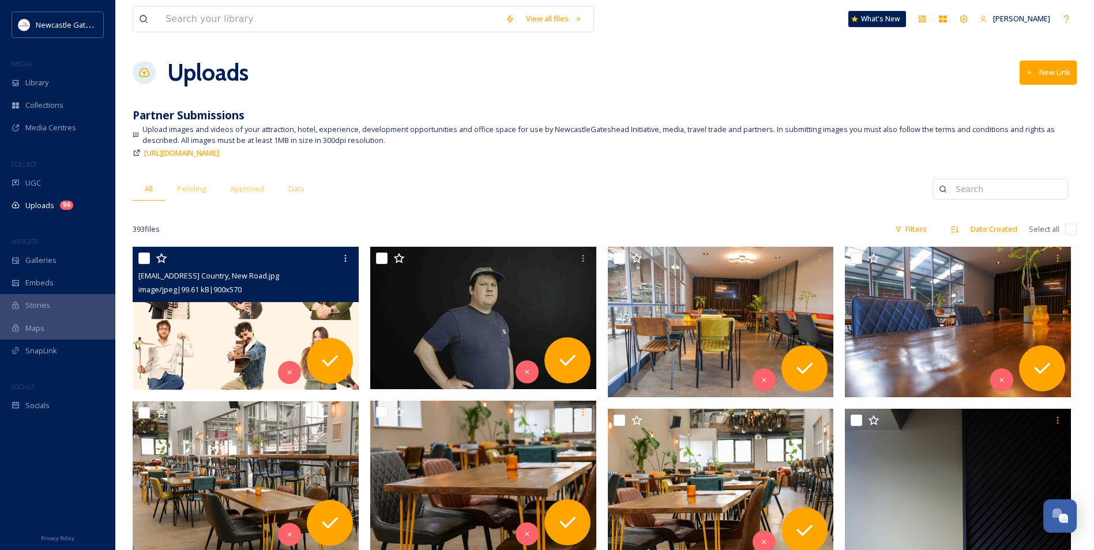
click at [240, 312] on img at bounding box center [246, 318] width 226 height 143
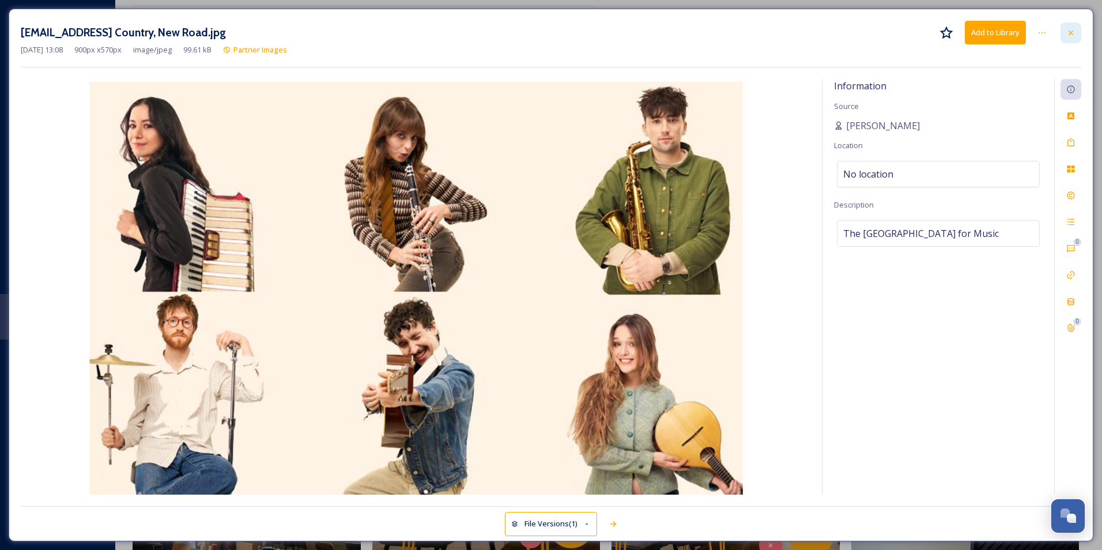
click at [1075, 32] on icon at bounding box center [1070, 32] width 9 height 9
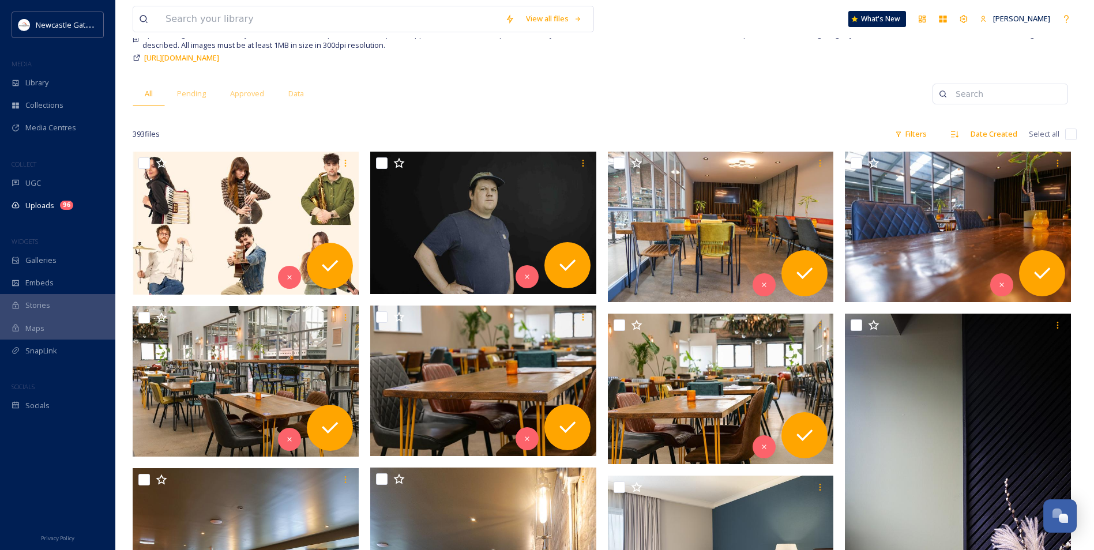
scroll to position [115, 0]
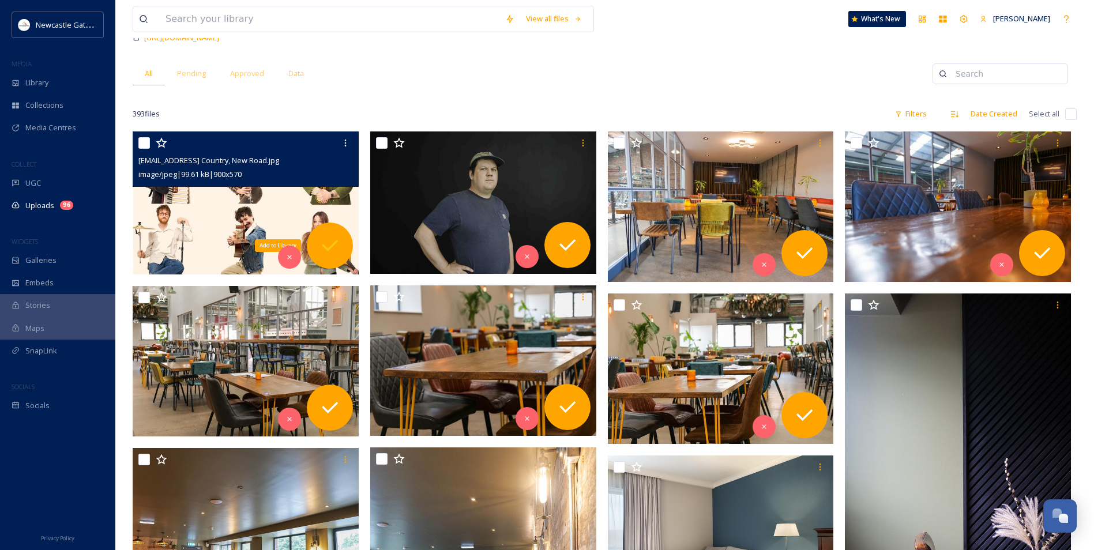
click at [322, 247] on icon at bounding box center [329, 245] width 23 height 23
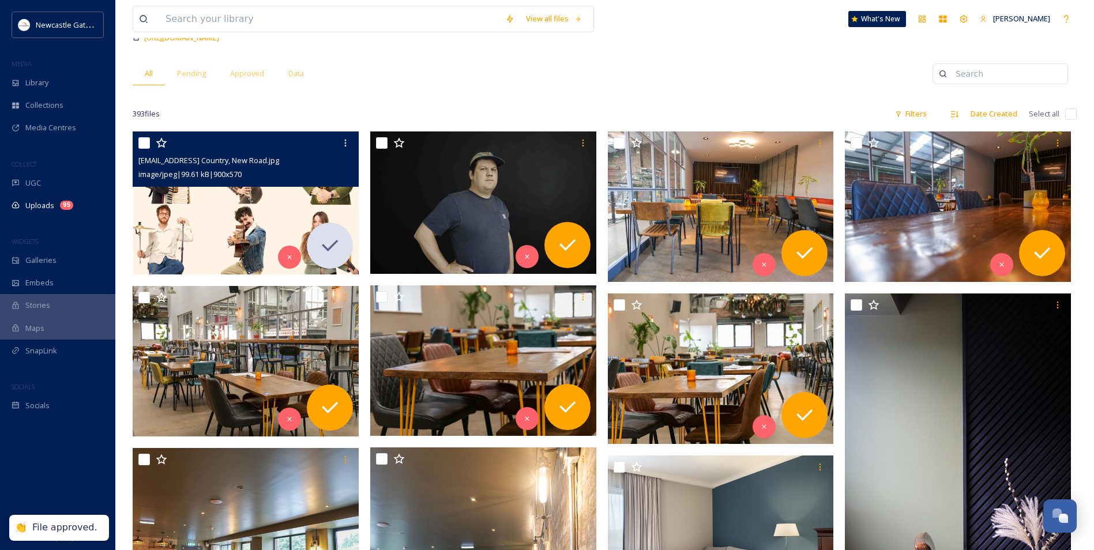
click at [285, 235] on img at bounding box center [246, 202] width 226 height 143
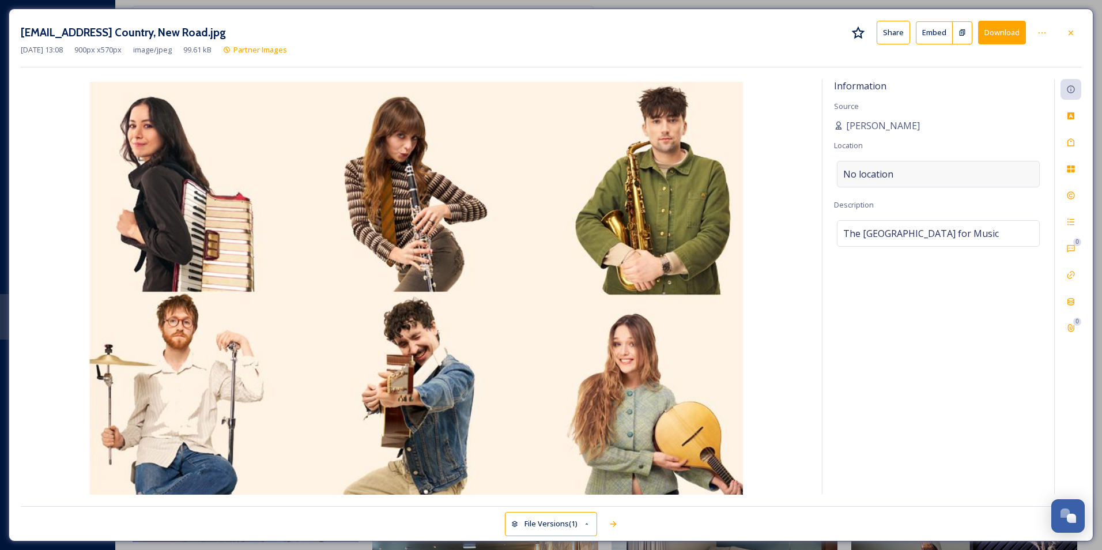
click at [905, 172] on div "No location" at bounding box center [938, 174] width 203 height 27
click at [905, 172] on input at bounding box center [939, 173] width 202 height 25
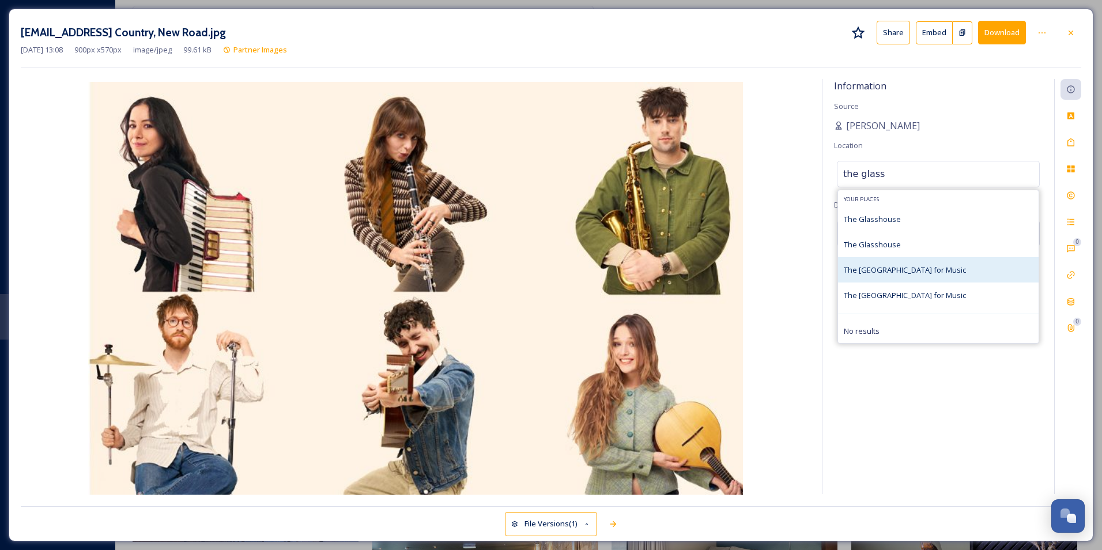
type input "the glass"
click at [917, 266] on span "The [GEOGRAPHIC_DATA] for Music" at bounding box center [905, 270] width 122 height 10
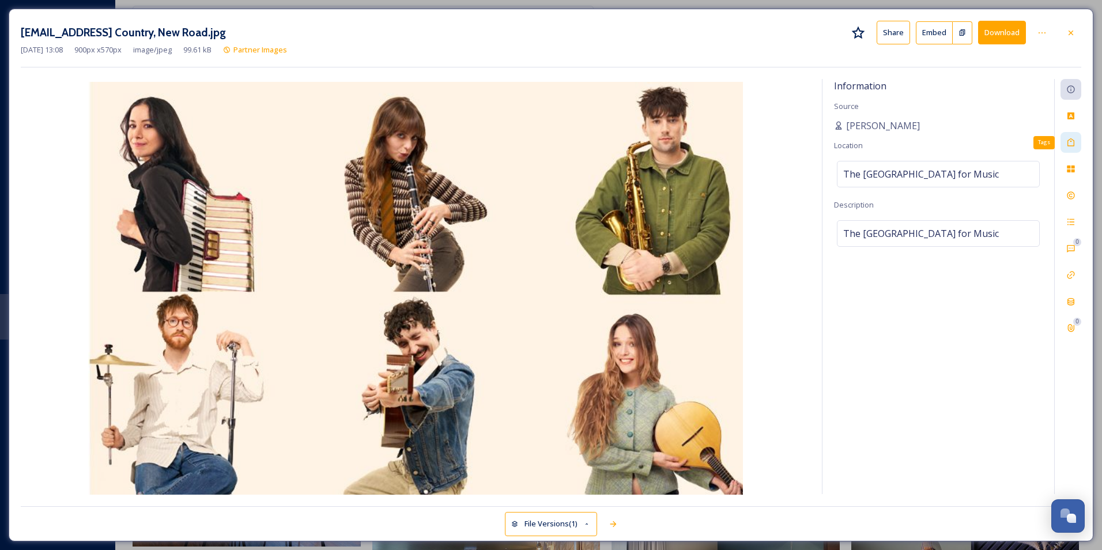
click at [1075, 138] on icon at bounding box center [1070, 142] width 9 height 9
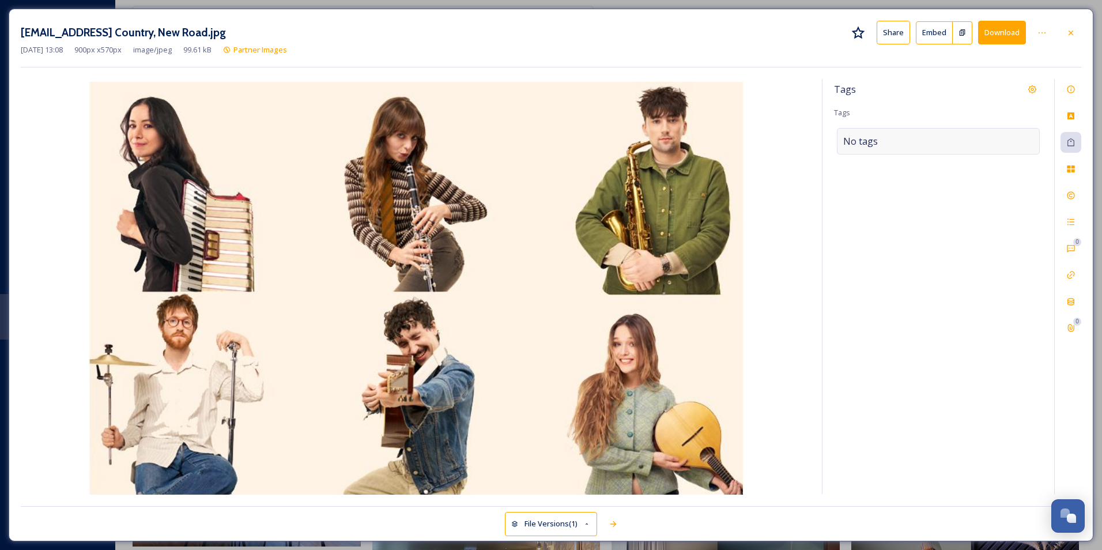
click at [907, 149] on div "No tags" at bounding box center [938, 141] width 203 height 27
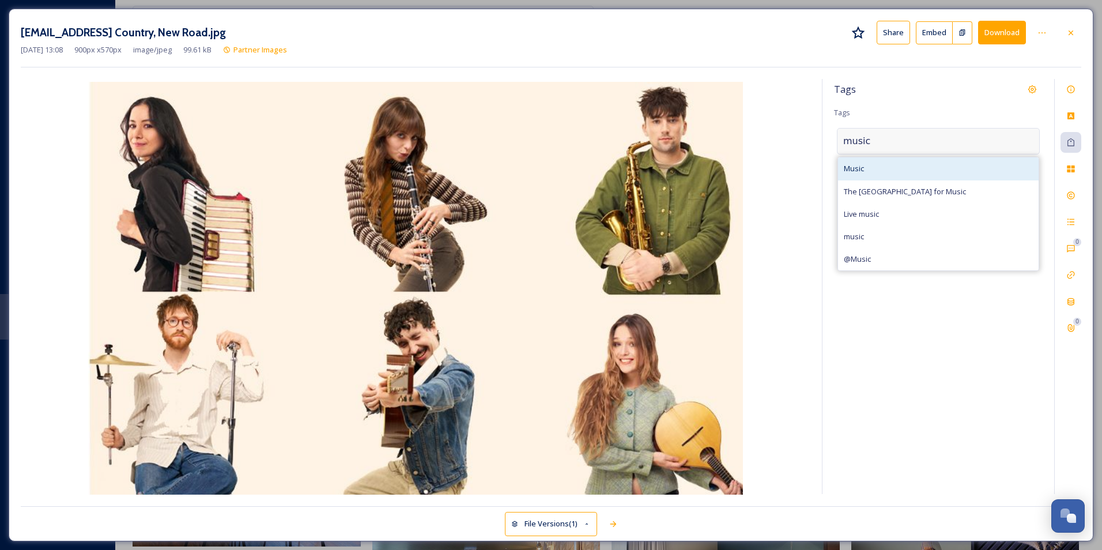
type input "music"
click at [906, 159] on div "Music" at bounding box center [938, 168] width 201 height 22
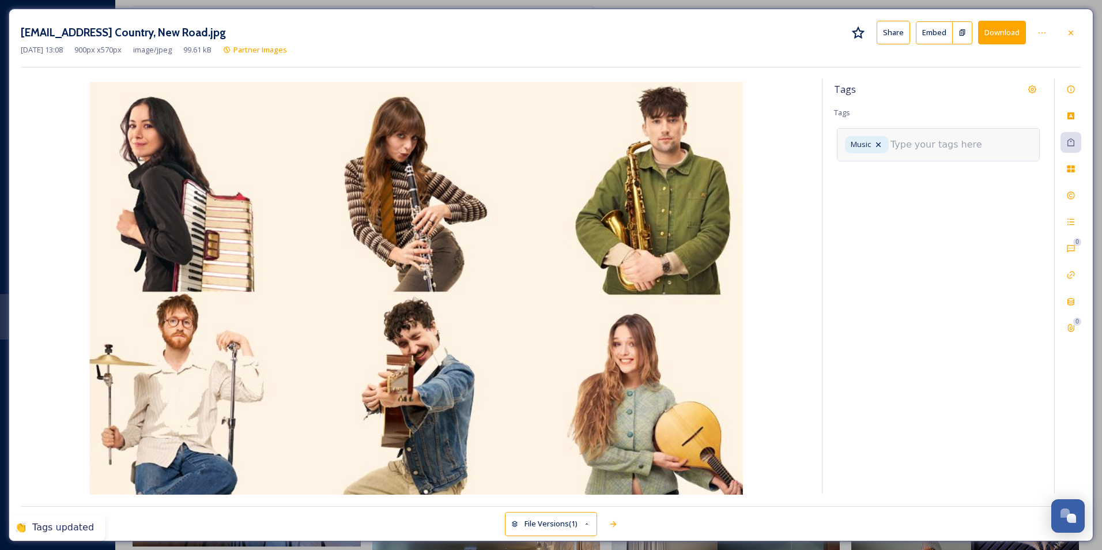
click at [941, 144] on input at bounding box center [948, 145] width 115 height 14
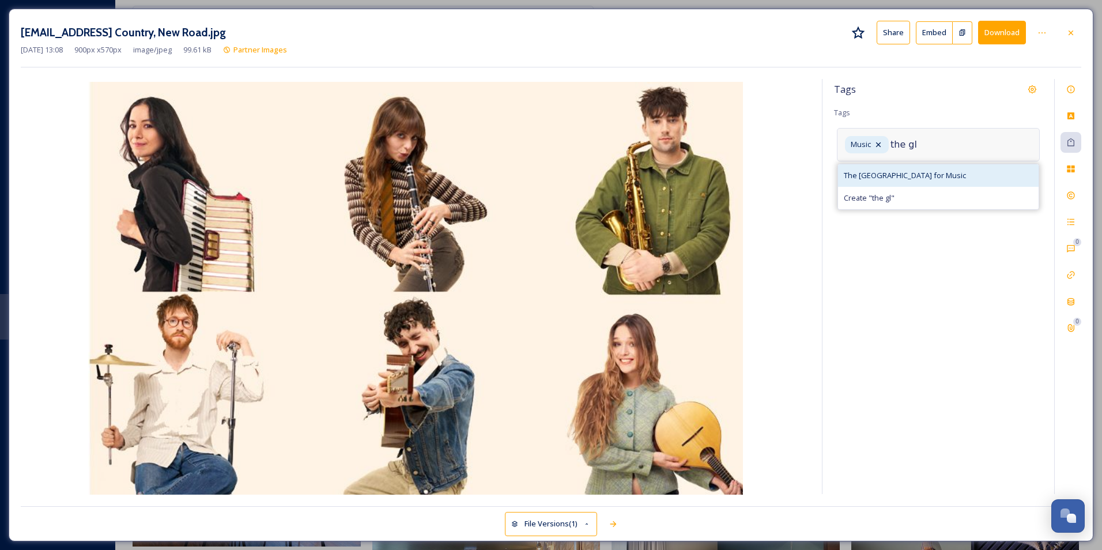
type input "the gl"
click at [941, 169] on div "The [GEOGRAPHIC_DATA] for Music" at bounding box center [938, 175] width 201 height 22
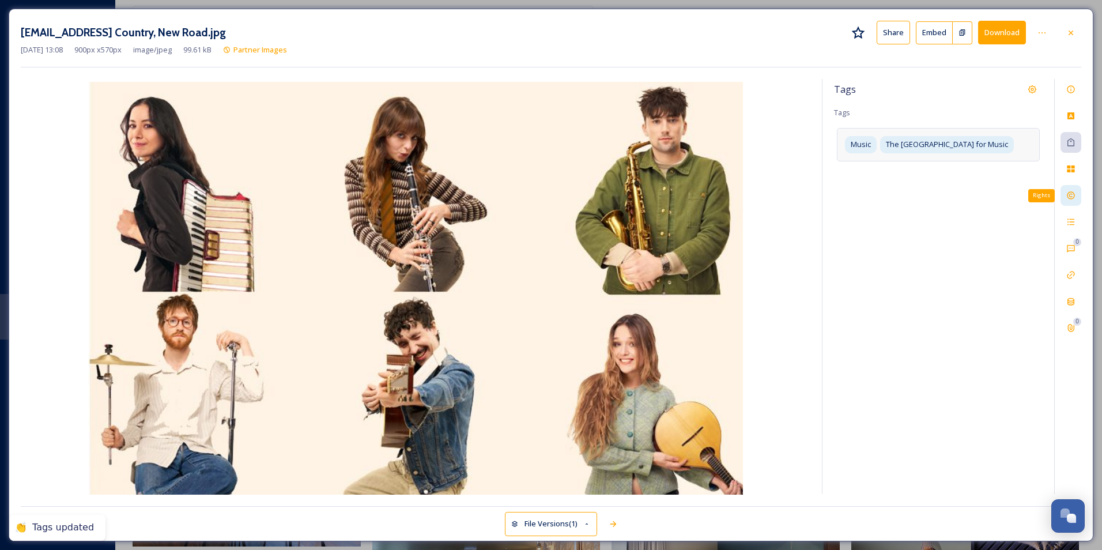
click at [1068, 193] on icon at bounding box center [1070, 195] width 9 height 9
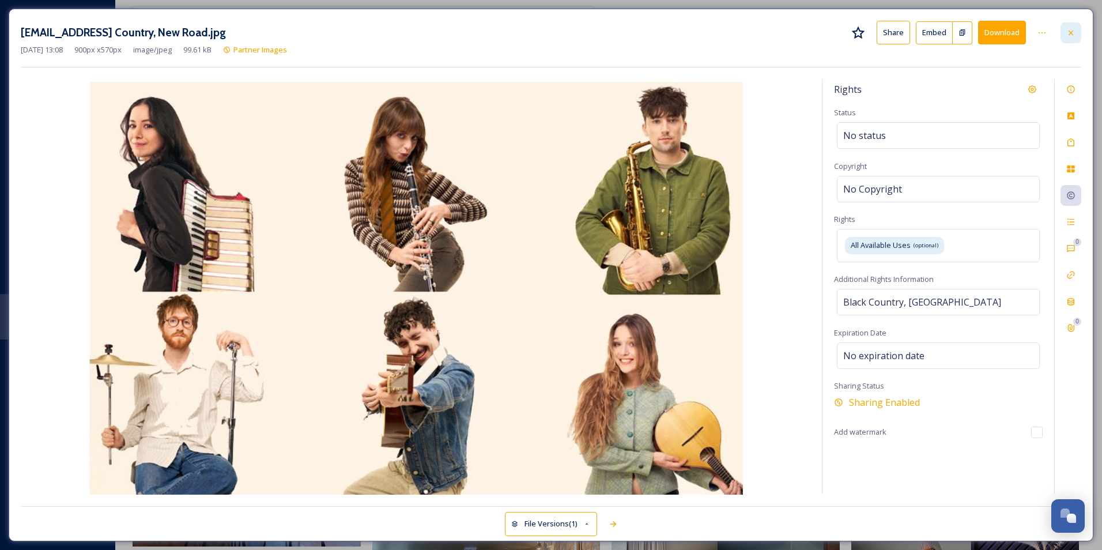
click at [1072, 36] on icon at bounding box center [1070, 32] width 9 height 9
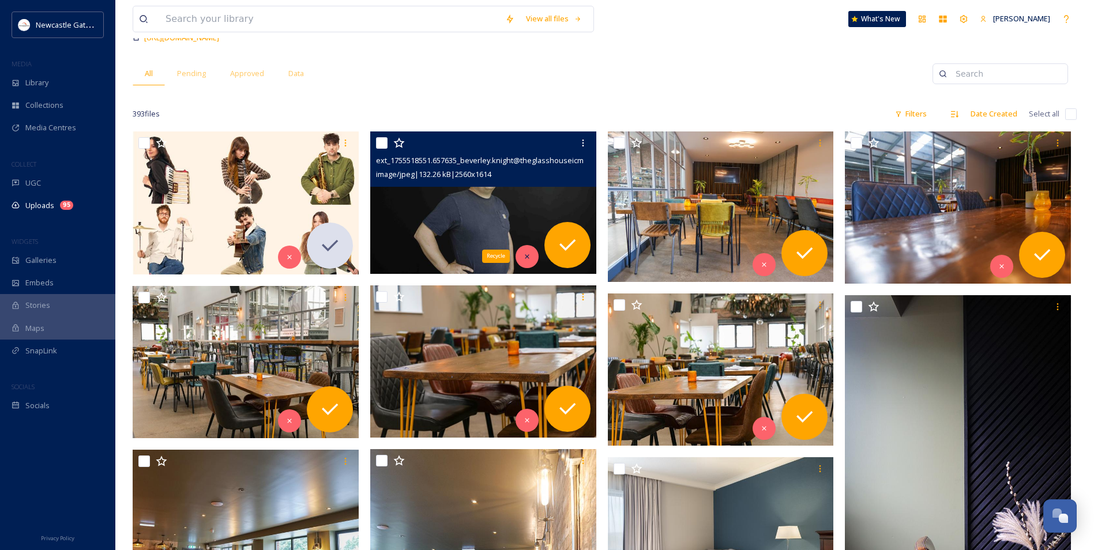
click at [526, 247] on div "Recycle" at bounding box center [526, 256] width 23 height 23
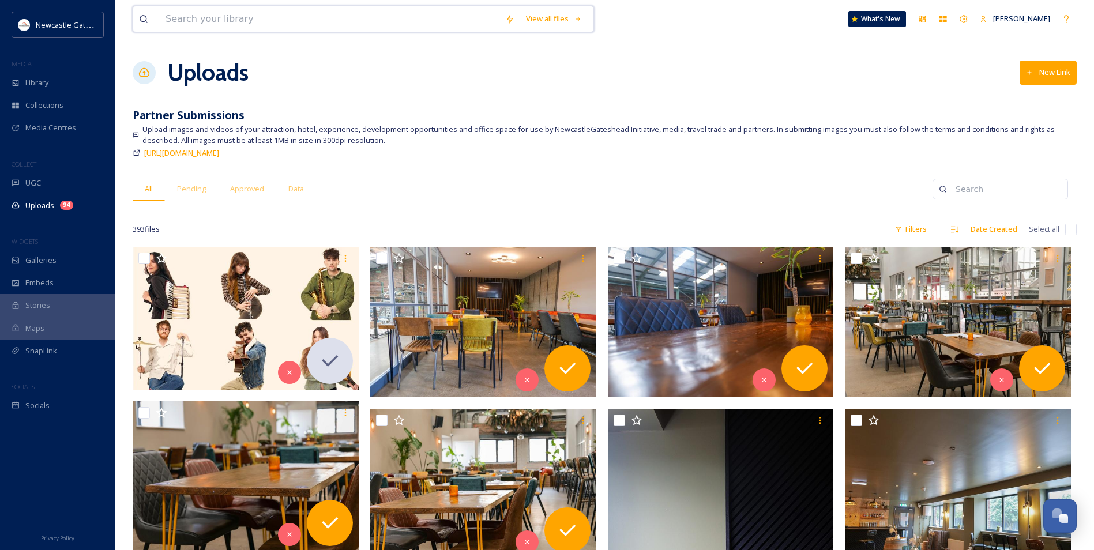
click at [228, 21] on input at bounding box center [330, 18] width 340 height 25
type input "christmas camp"
click at [583, 18] on div "Search" at bounding box center [570, 18] width 36 height 22
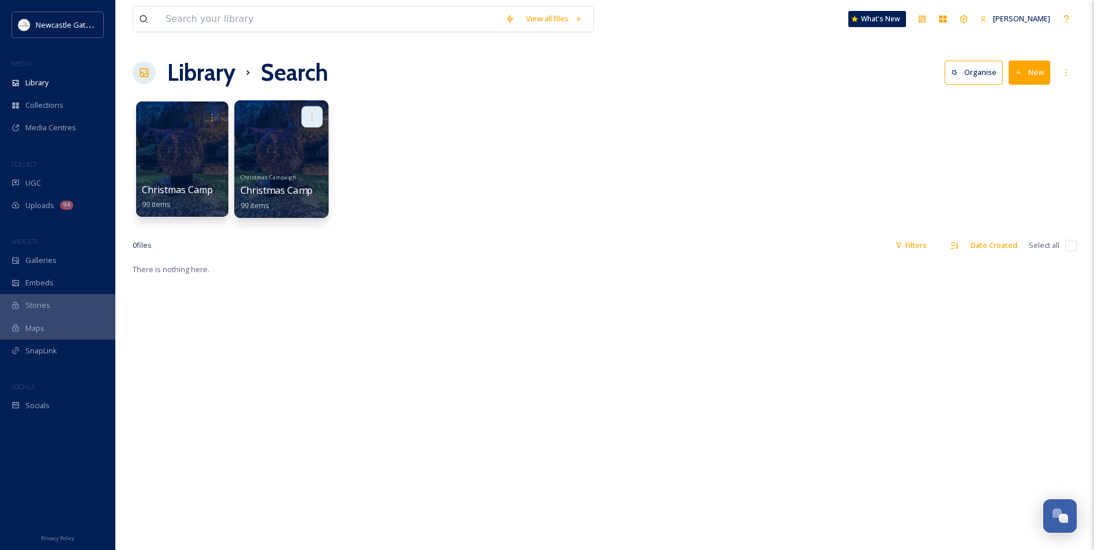
click at [307, 114] on icon at bounding box center [311, 116] width 9 height 9
click at [440, 131] on div "Christmas Campaign 99 items Christmas Campaign Christmas Campaigns 2024 99 items" at bounding box center [605, 162] width 944 height 133
click at [289, 171] on link "Christmas Campaign Christmas Campaigns 2024 99 items" at bounding box center [300, 190] width 120 height 40
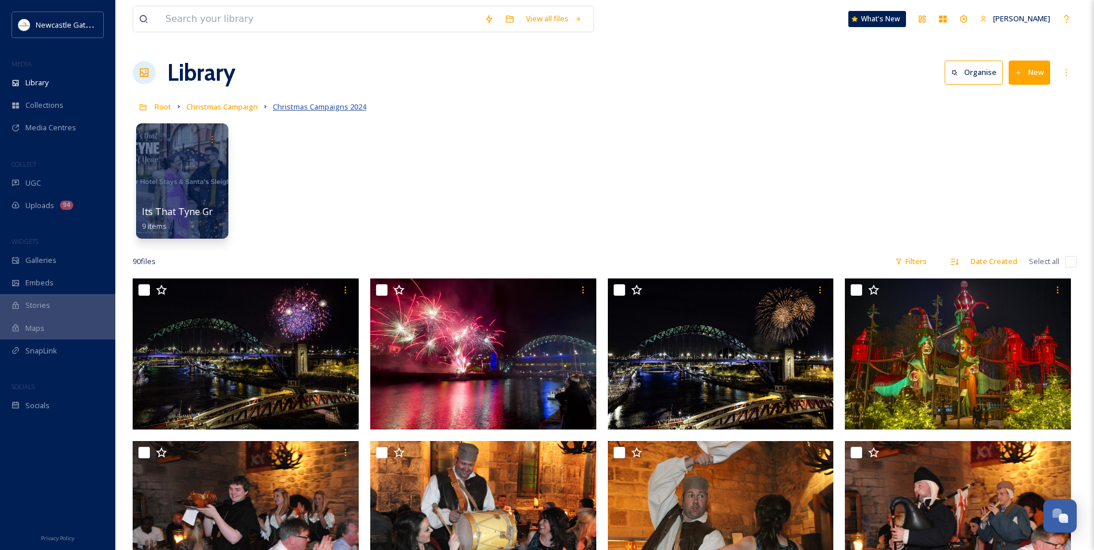
click at [323, 108] on span "Christmas Campaigns 2024" at bounding box center [319, 106] width 93 height 10
click at [240, 106] on span "Christmas Campaign" at bounding box center [221, 106] width 71 height 10
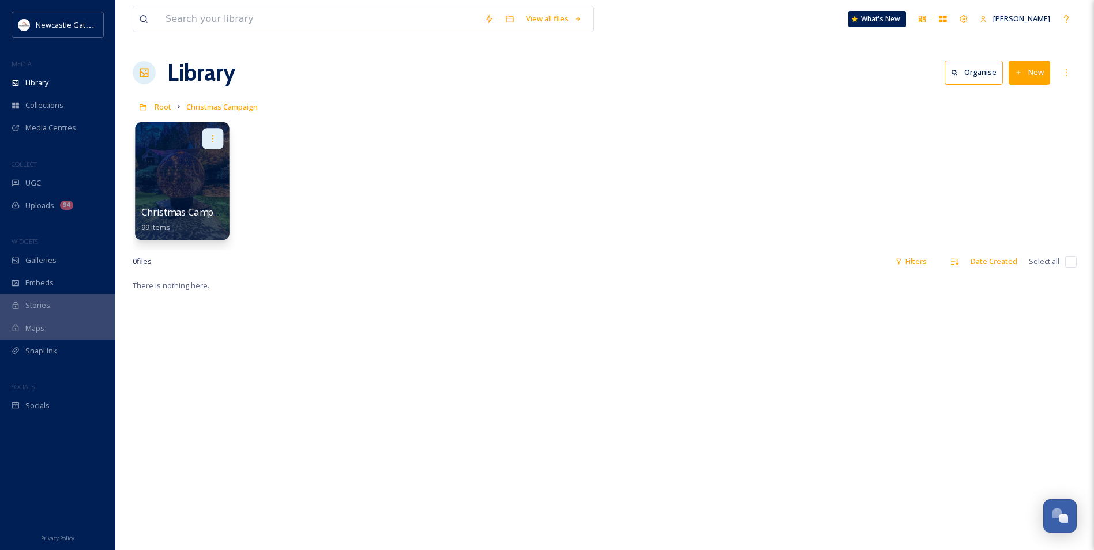
click at [210, 147] on div at bounding box center [212, 138] width 21 height 21
click at [156, 142] on div at bounding box center [182, 138] width 82 height 21
click at [232, 197] on div "Christmas Campaigns 2024 99 items" at bounding box center [605, 184] width 944 height 133
click at [206, 193] on div at bounding box center [182, 181] width 94 height 118
click at [216, 138] on icon at bounding box center [212, 138] width 9 height 9
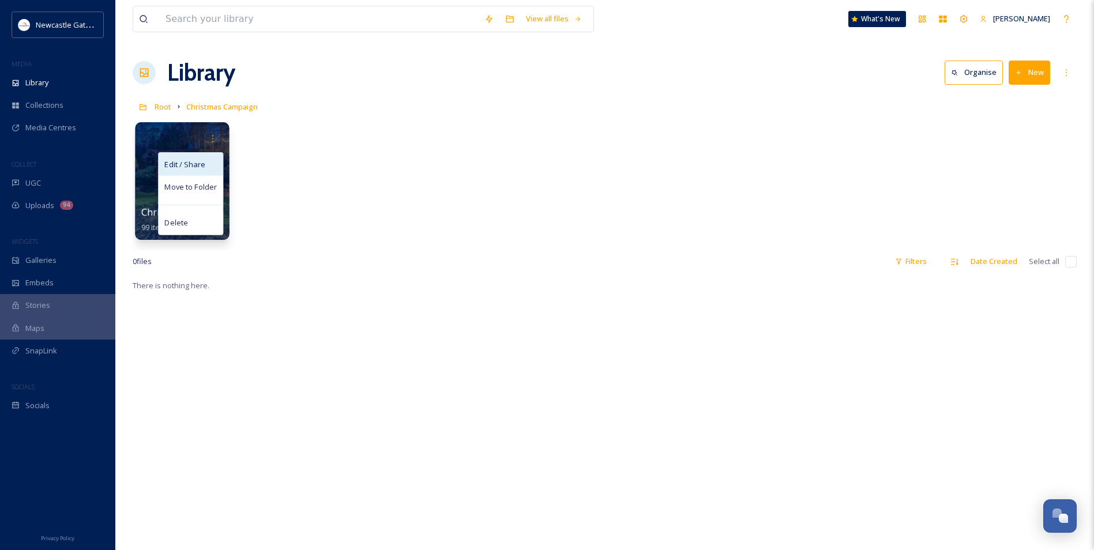
click at [195, 165] on span "Edit / Share" at bounding box center [184, 165] width 40 height 12
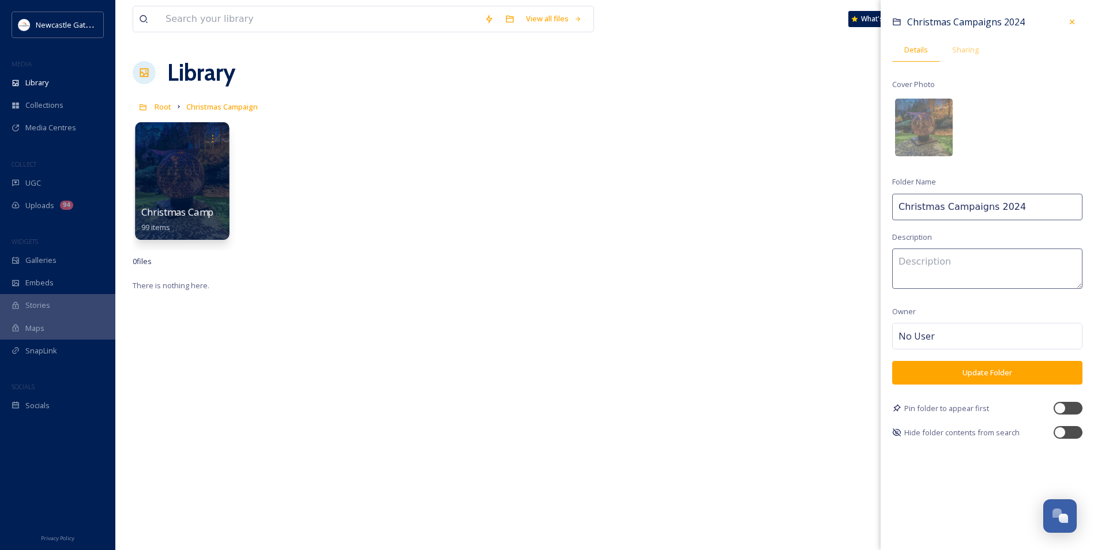
click at [1016, 212] on input "Christmas Campaigns 2024" at bounding box center [987, 207] width 190 height 27
type input "Christmas Campaigns 2025"
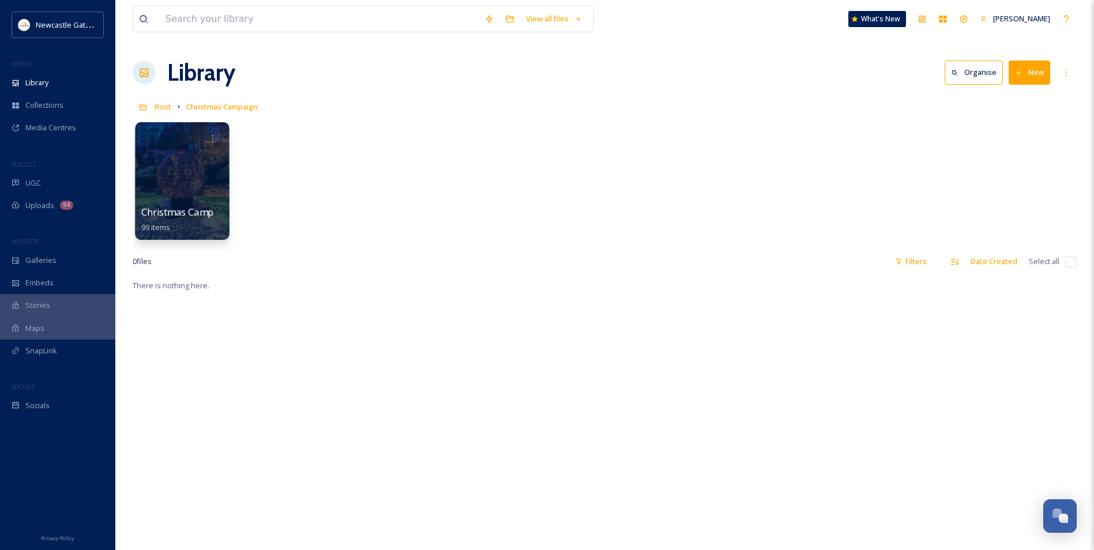
click at [843, 330] on div "There is nothing here." at bounding box center [605, 553] width 944 height 550
click at [208, 134] on icon at bounding box center [212, 138] width 9 height 9
click at [216, 153] on div "Edit / Share" at bounding box center [191, 164] width 64 height 23
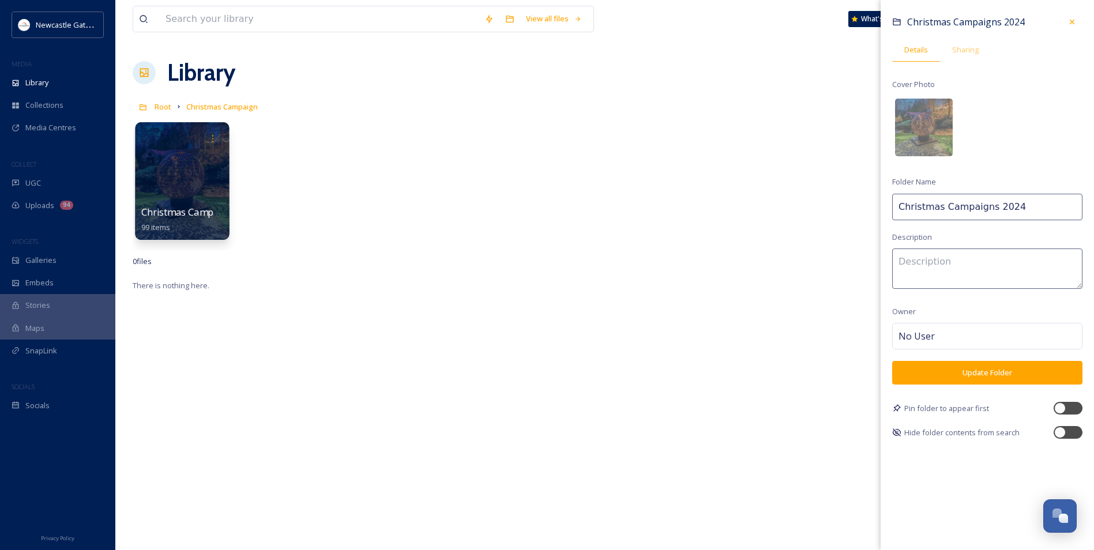
click at [1008, 211] on input "Christmas Campaigns 2024" at bounding box center [987, 207] width 190 height 27
type input "Christmas Campaigns 2025"
click at [948, 373] on button "Update Folder" at bounding box center [987, 373] width 190 height 24
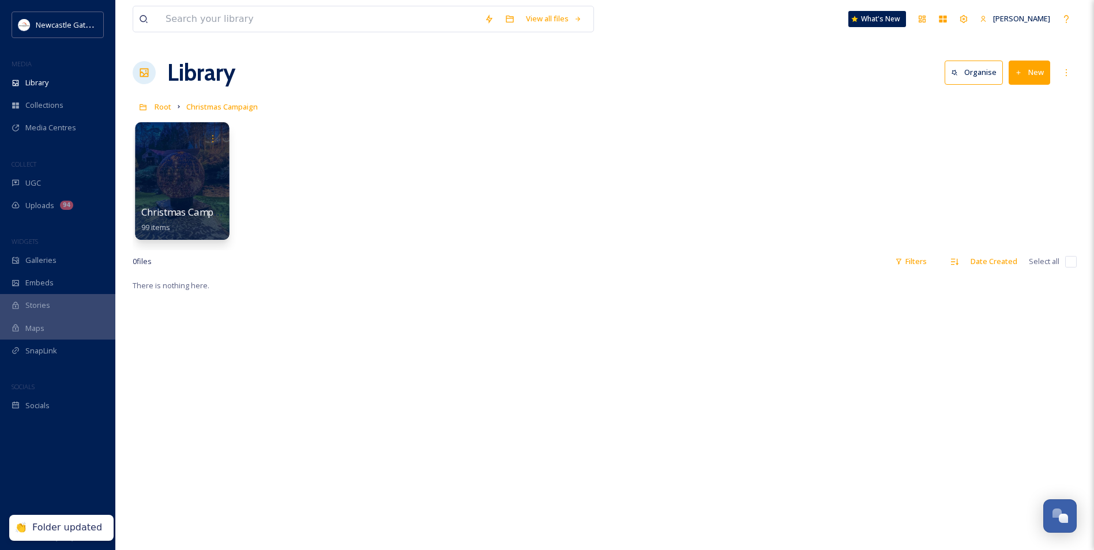
click at [505, 312] on div "There is nothing here." at bounding box center [605, 553] width 944 height 550
click at [205, 181] on div at bounding box center [182, 181] width 94 height 118
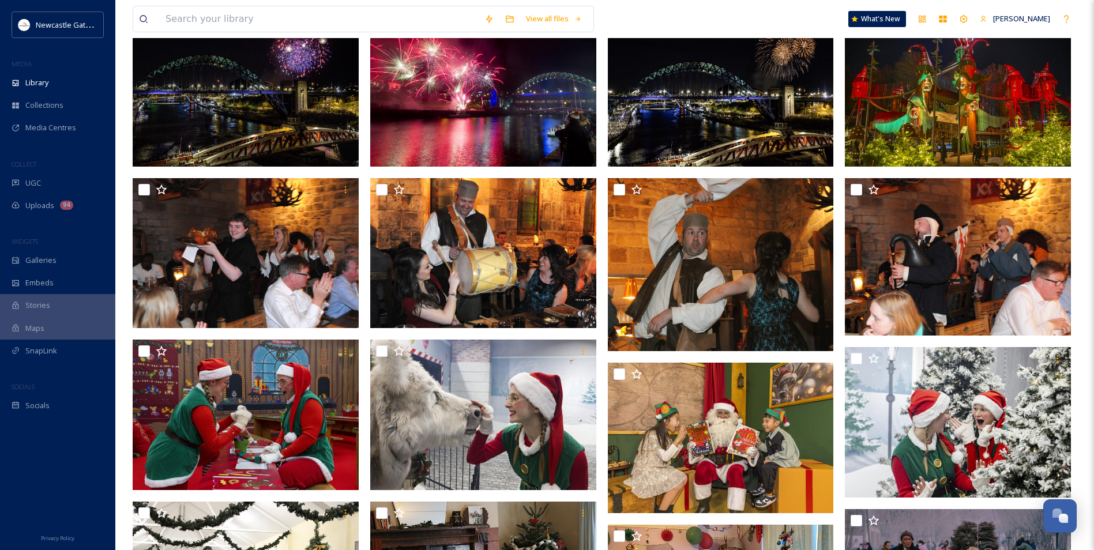
scroll to position [288, 0]
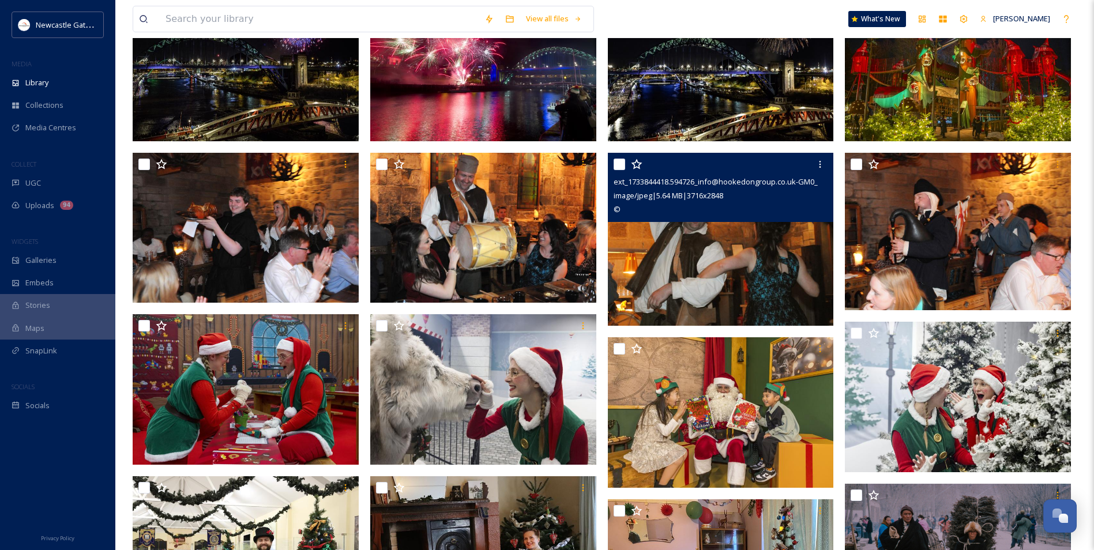
click at [727, 253] on img at bounding box center [721, 239] width 226 height 173
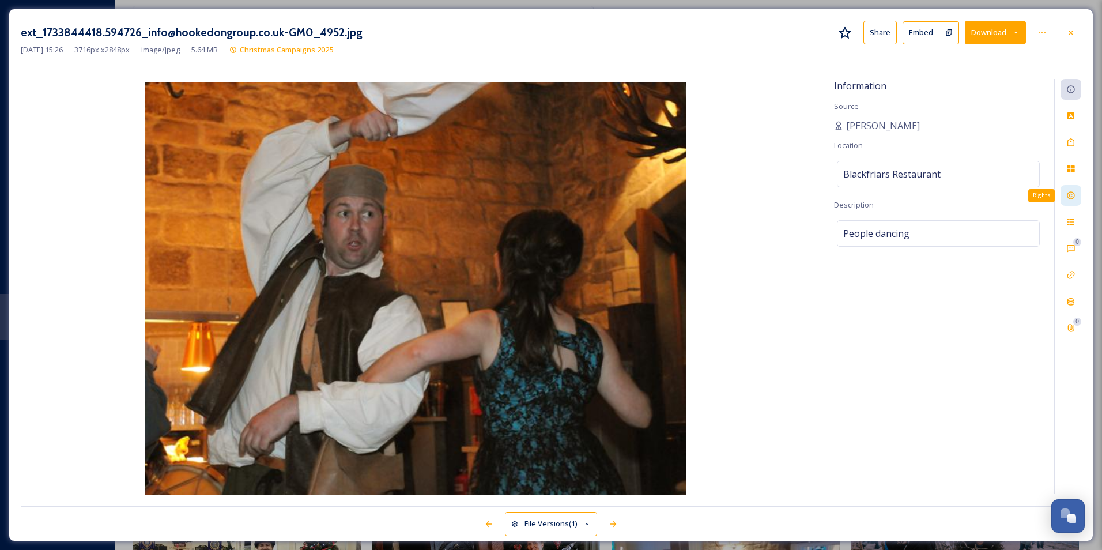
click at [1068, 189] on div "Rights" at bounding box center [1071, 195] width 21 height 21
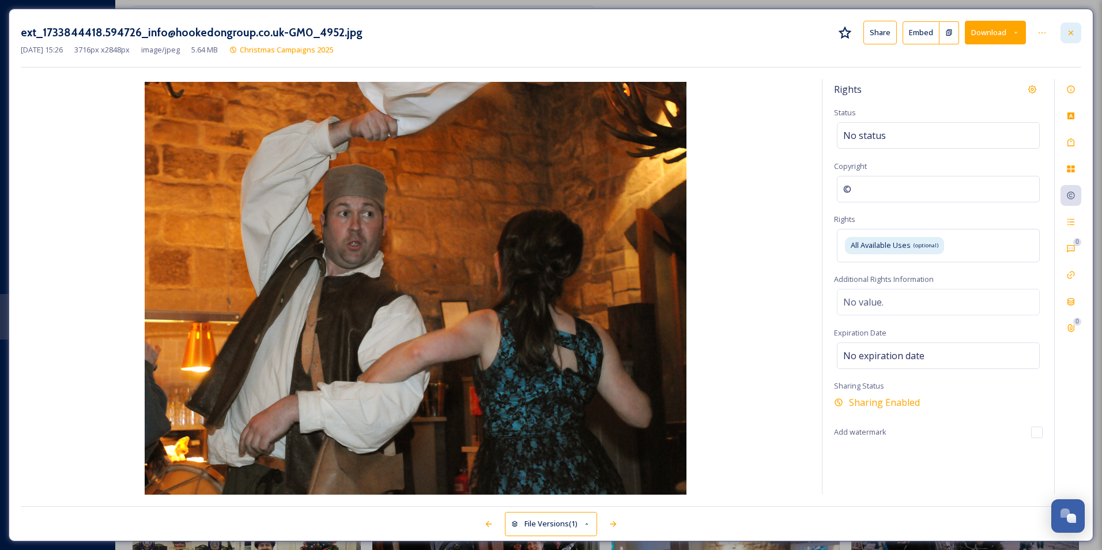
click at [1073, 25] on div at bounding box center [1071, 32] width 21 height 21
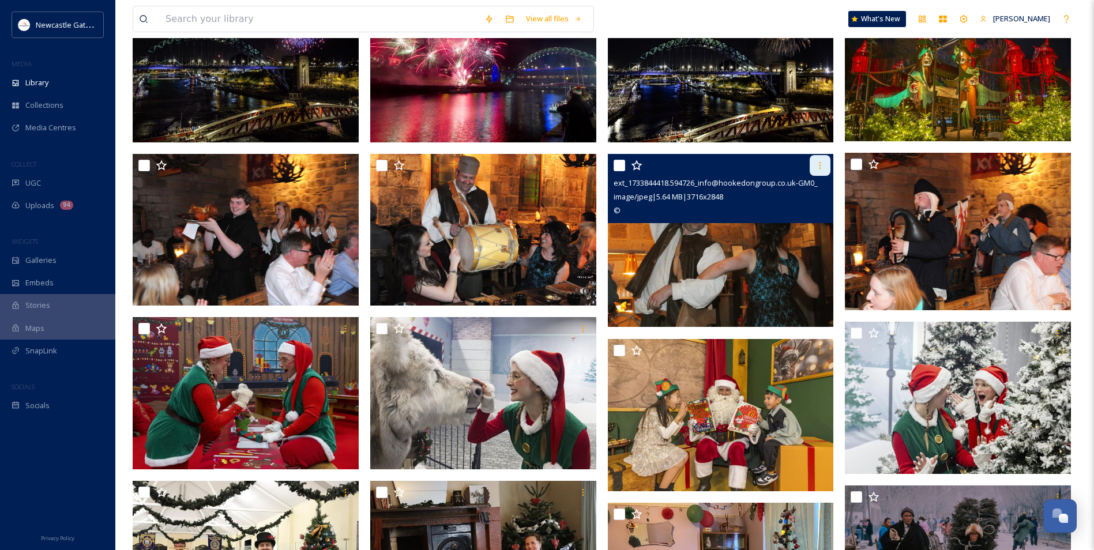
click at [817, 163] on icon at bounding box center [819, 165] width 9 height 9
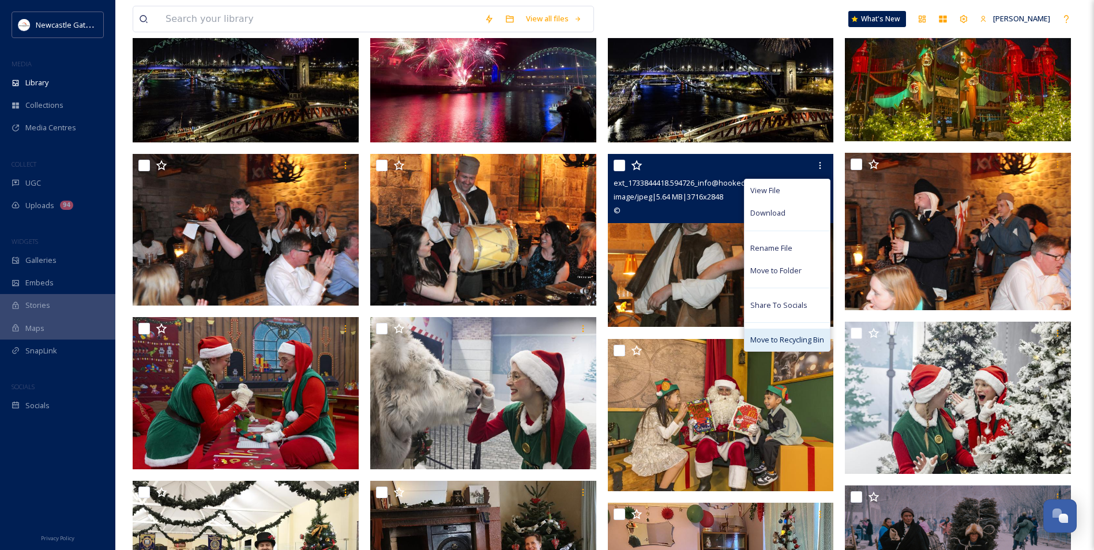
click at [811, 342] on span "Move to Recycling Bin" at bounding box center [787, 339] width 74 height 11
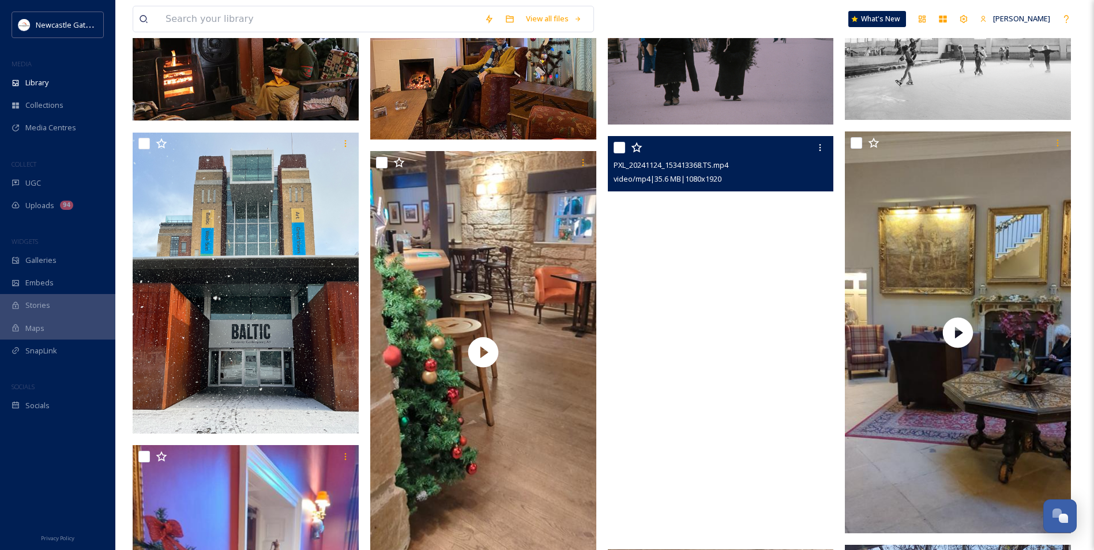
scroll to position [807, 0]
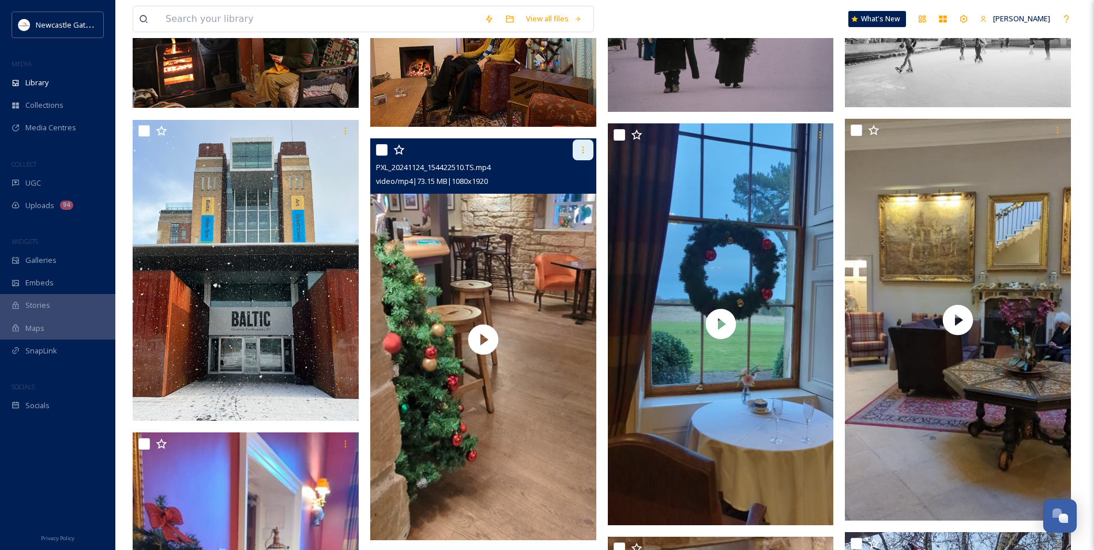
click at [581, 154] on icon at bounding box center [582, 149] width 9 height 9
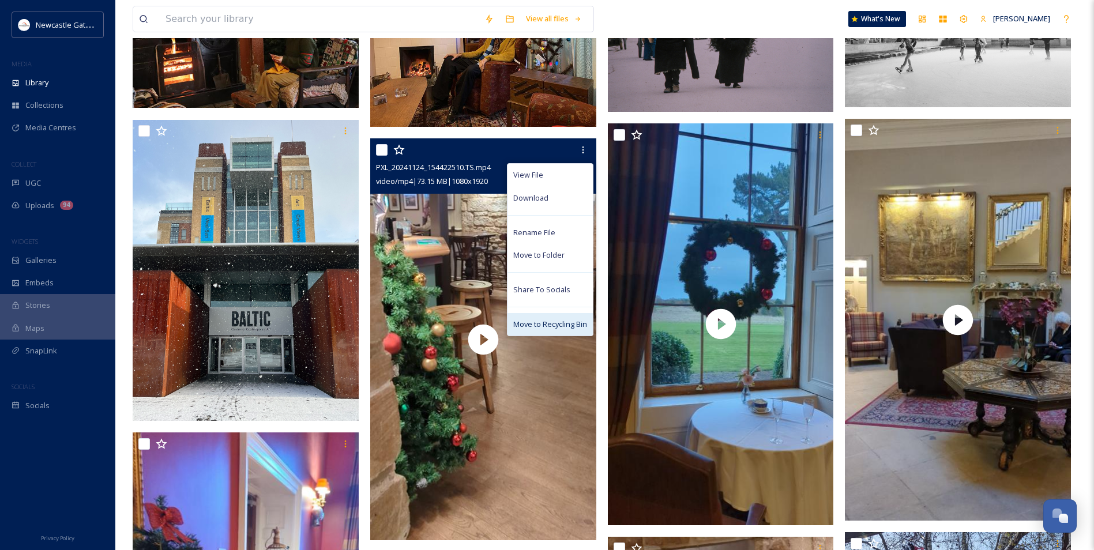
click at [537, 321] on span "Move to Recycling Bin" at bounding box center [550, 324] width 74 height 11
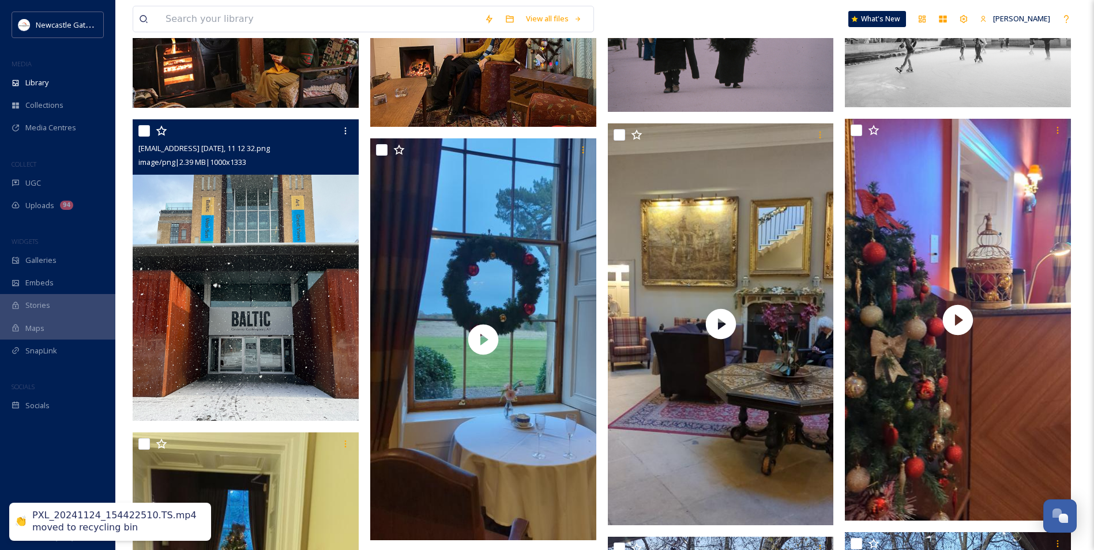
click at [226, 302] on img at bounding box center [246, 270] width 226 height 301
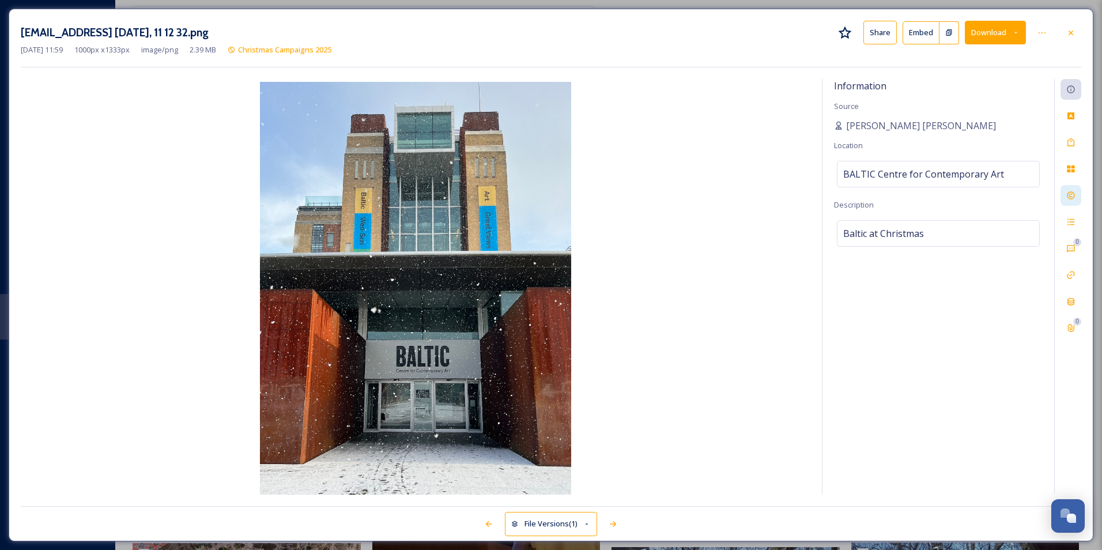
click at [1073, 190] on div at bounding box center [1071, 195] width 21 height 21
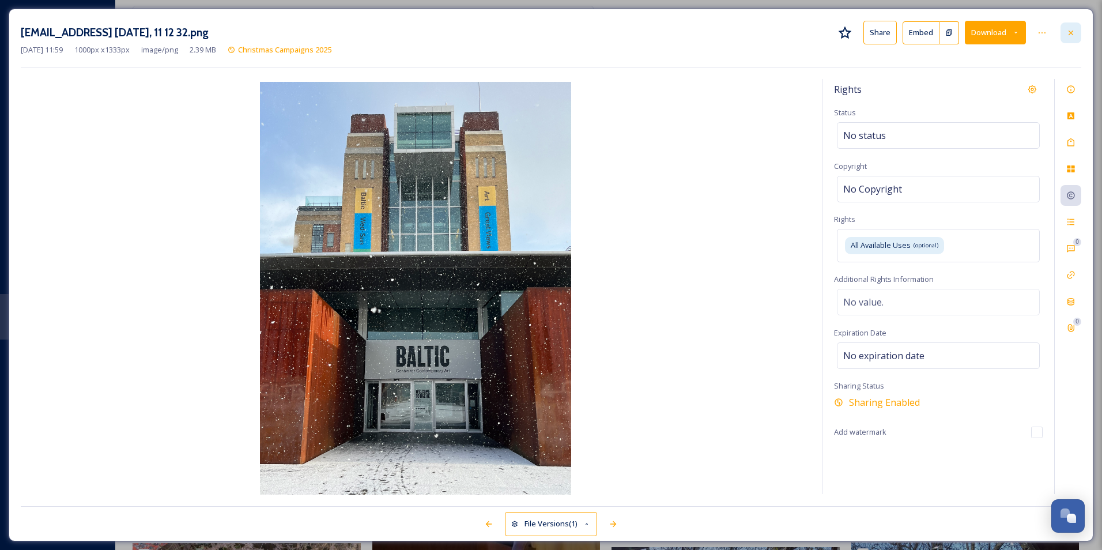
click at [1072, 35] on icon at bounding box center [1070, 32] width 9 height 9
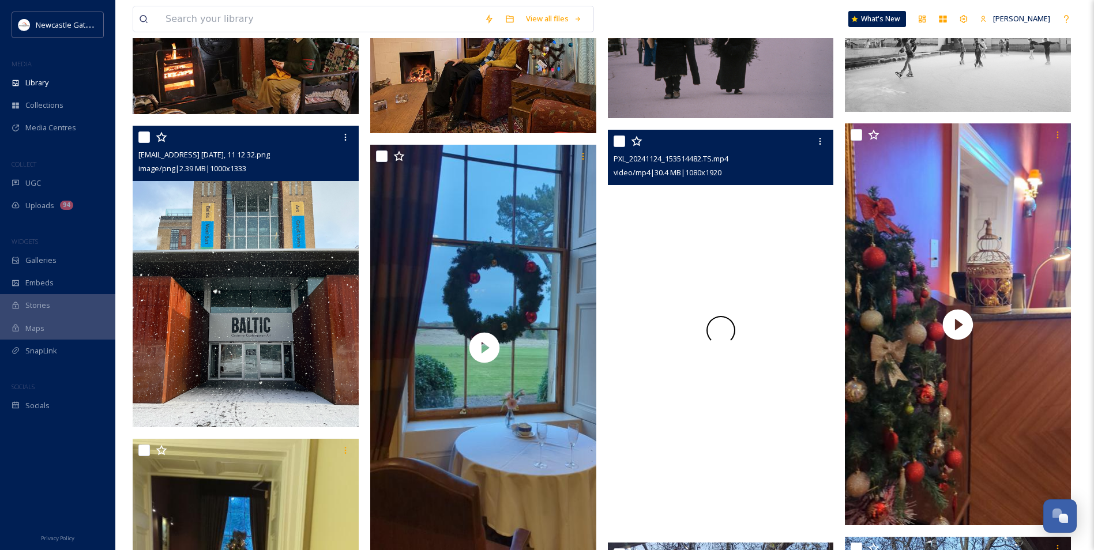
scroll to position [865, 0]
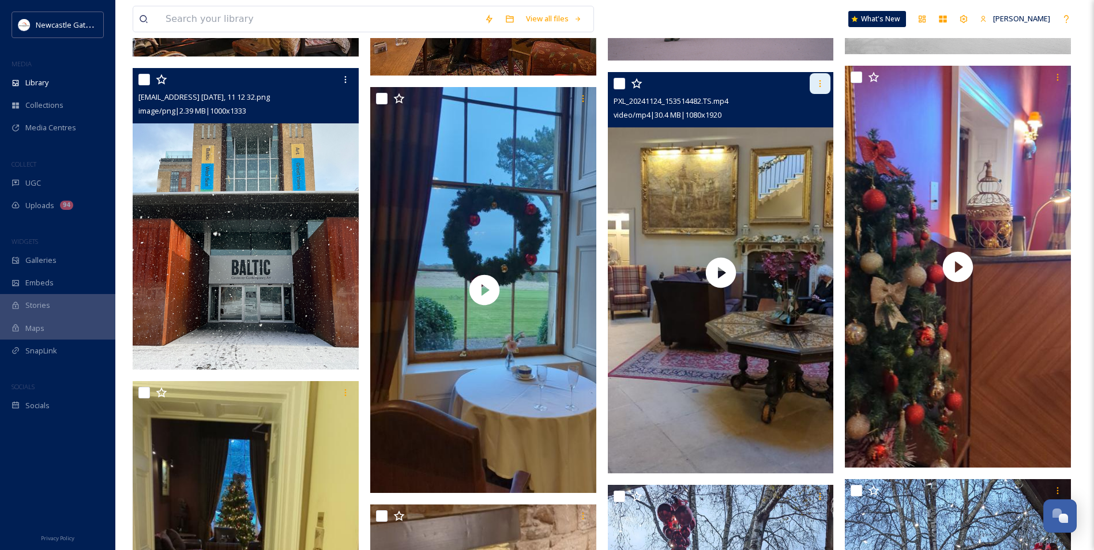
click at [822, 79] on icon at bounding box center [819, 83] width 9 height 9
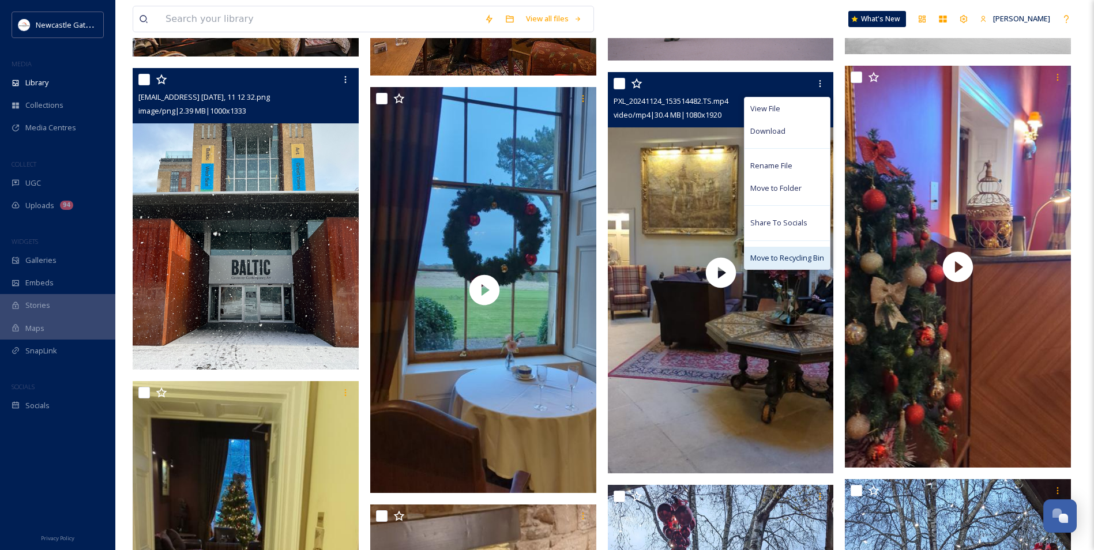
click at [790, 253] on span "Move to Recycling Bin" at bounding box center [787, 257] width 74 height 11
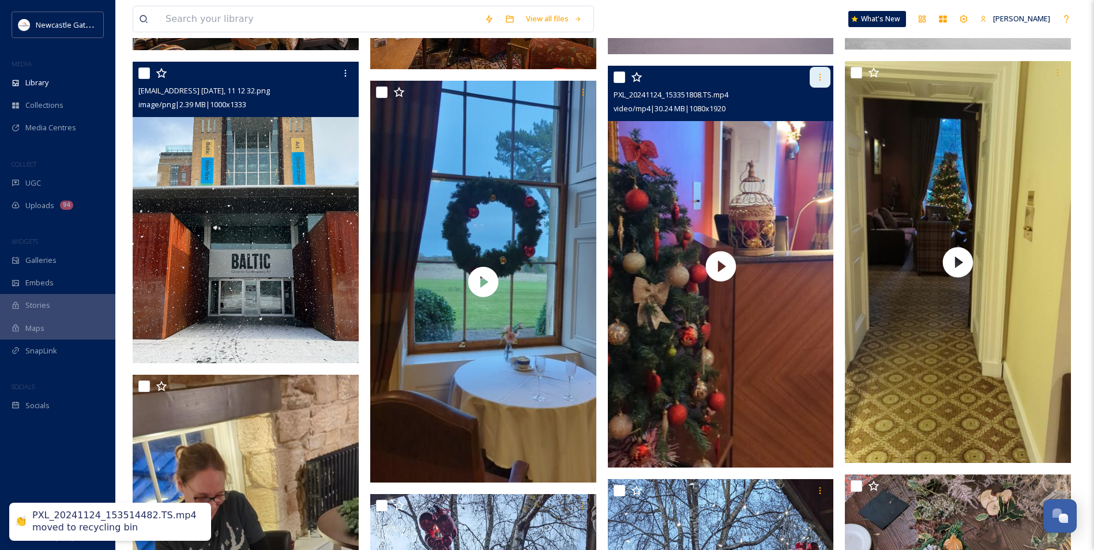
click at [817, 74] on icon at bounding box center [819, 77] width 9 height 9
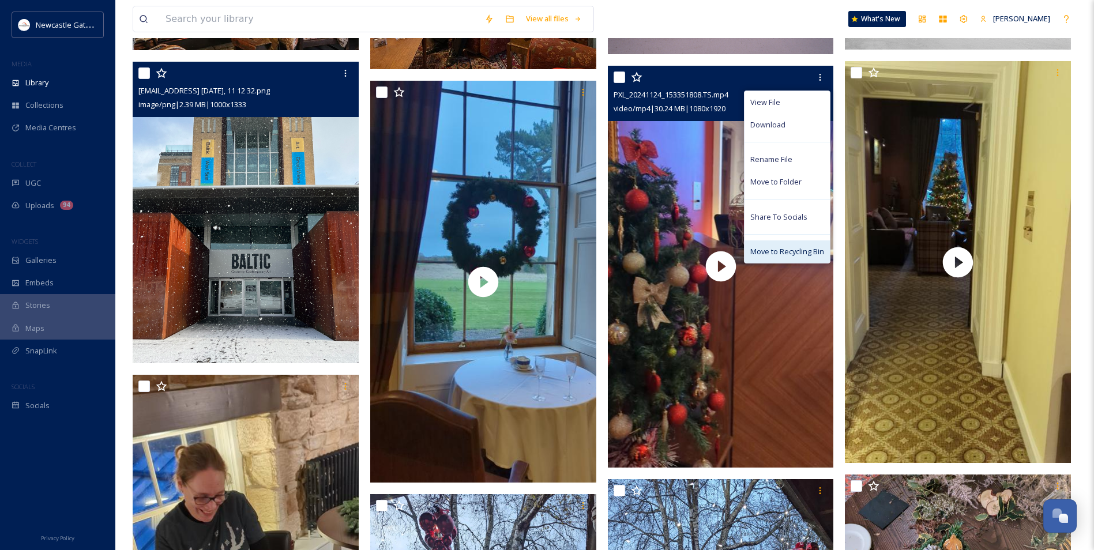
click at [781, 252] on span "Move to Recycling Bin" at bounding box center [787, 251] width 74 height 11
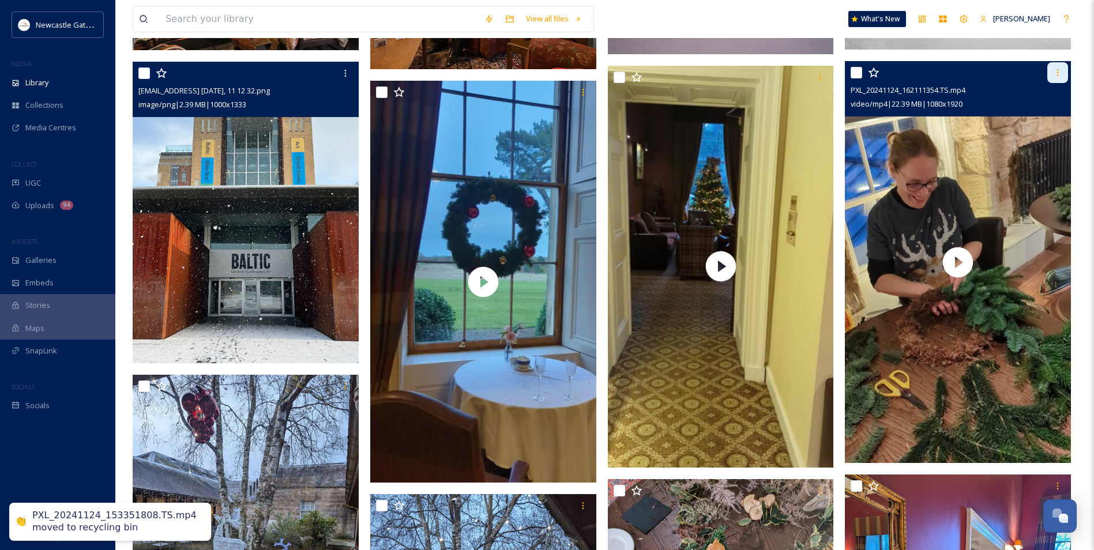
click at [1051, 71] on div at bounding box center [1057, 72] width 21 height 21
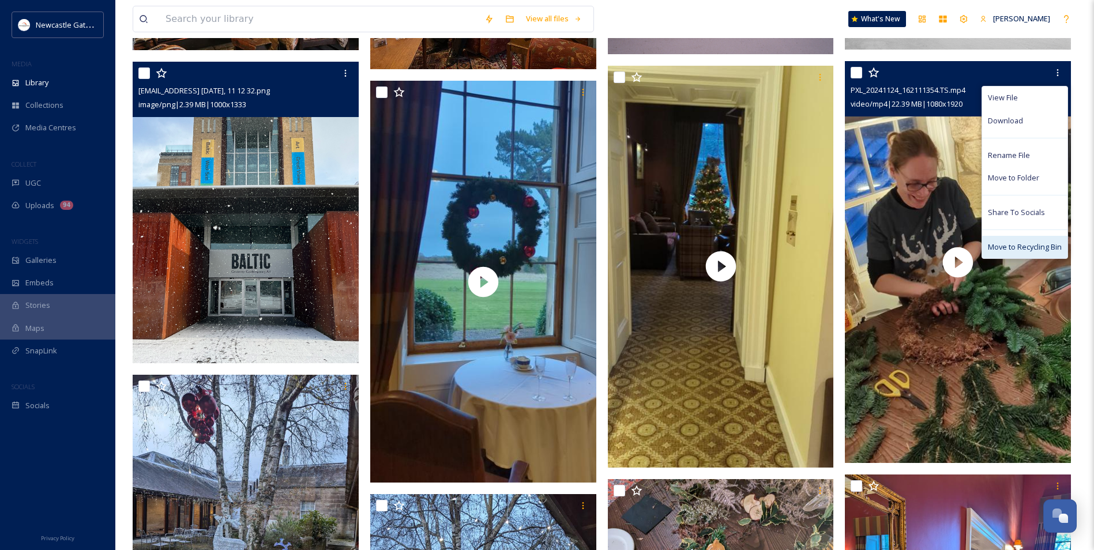
click at [999, 246] on span "Move to Recycling Bin" at bounding box center [1024, 247] width 74 height 11
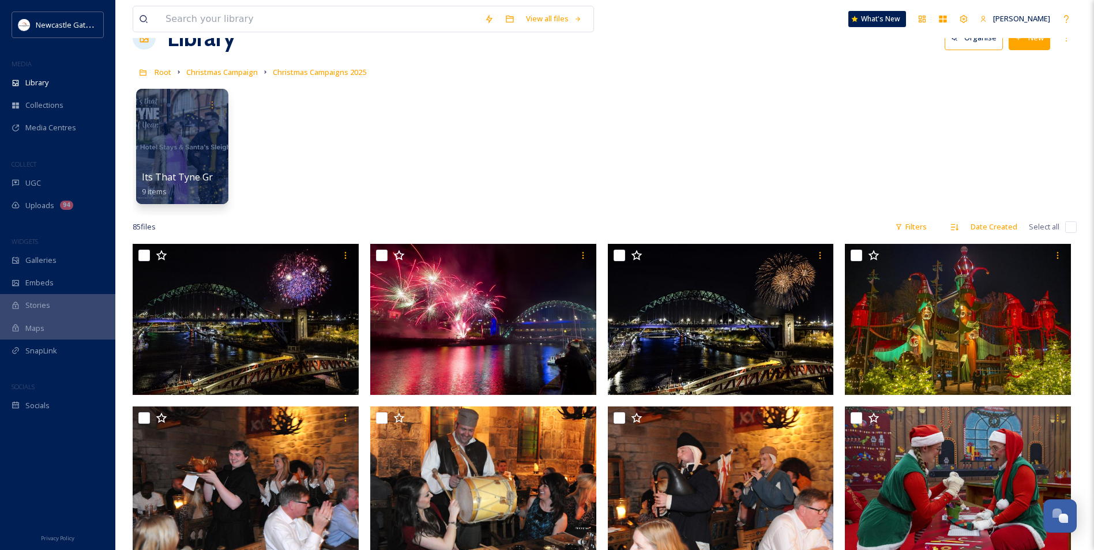
scroll to position [0, 0]
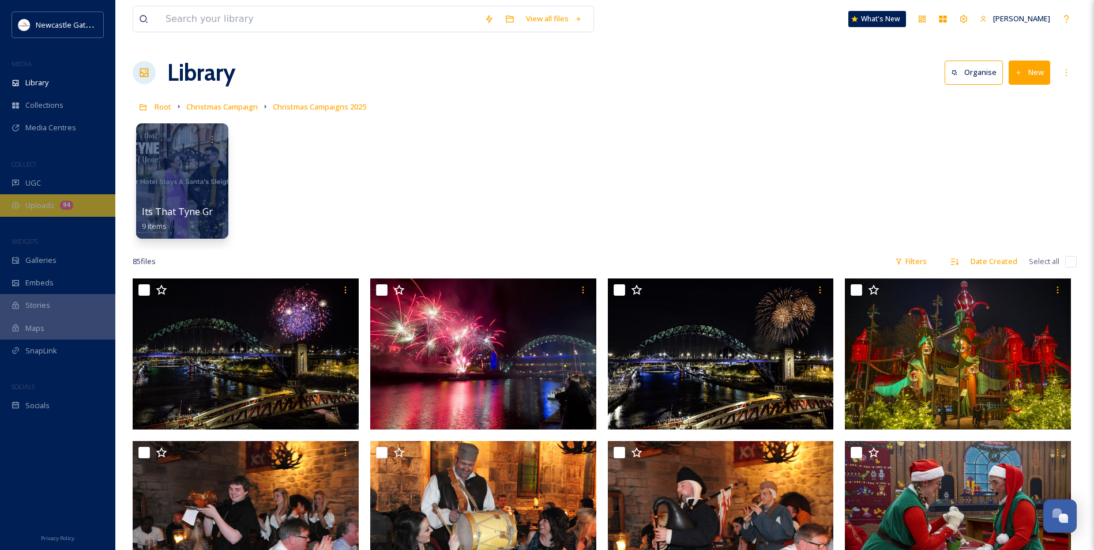
click at [81, 199] on div "Uploads 94" at bounding box center [57, 205] width 115 height 22
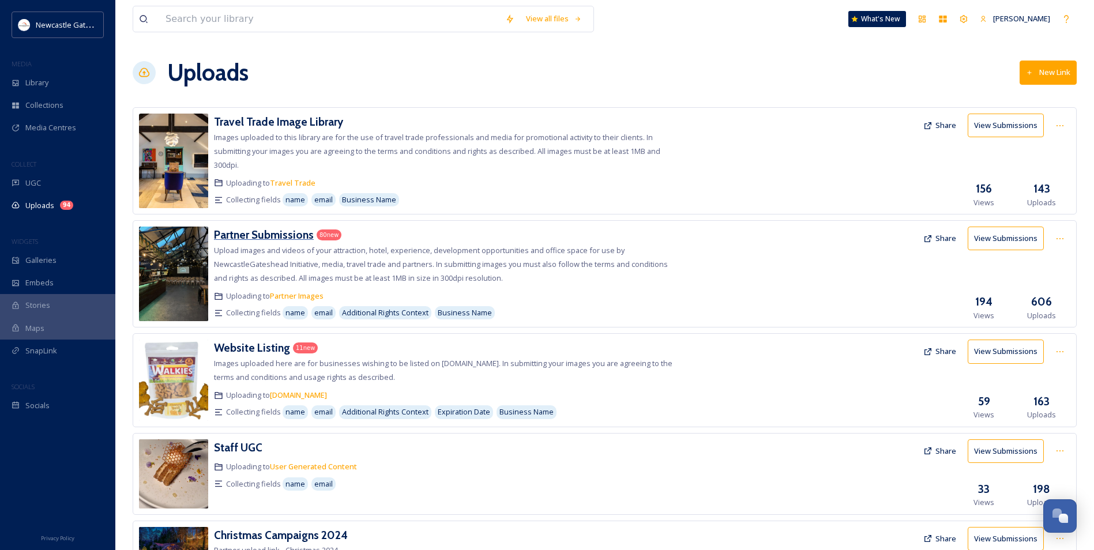
click at [262, 235] on h3 "Partner Submissions" at bounding box center [264, 235] width 100 height 14
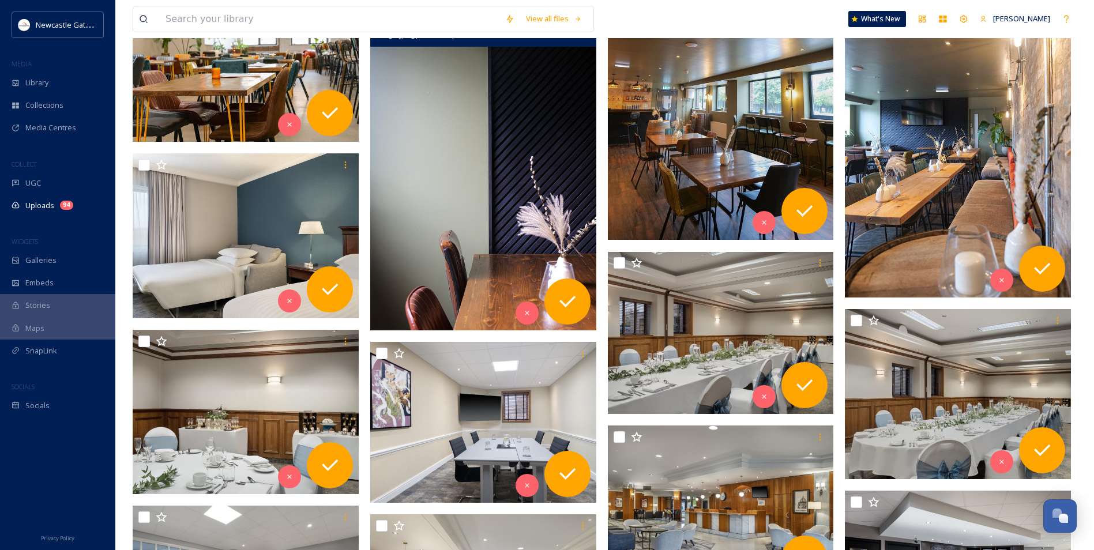
scroll to position [451, 0]
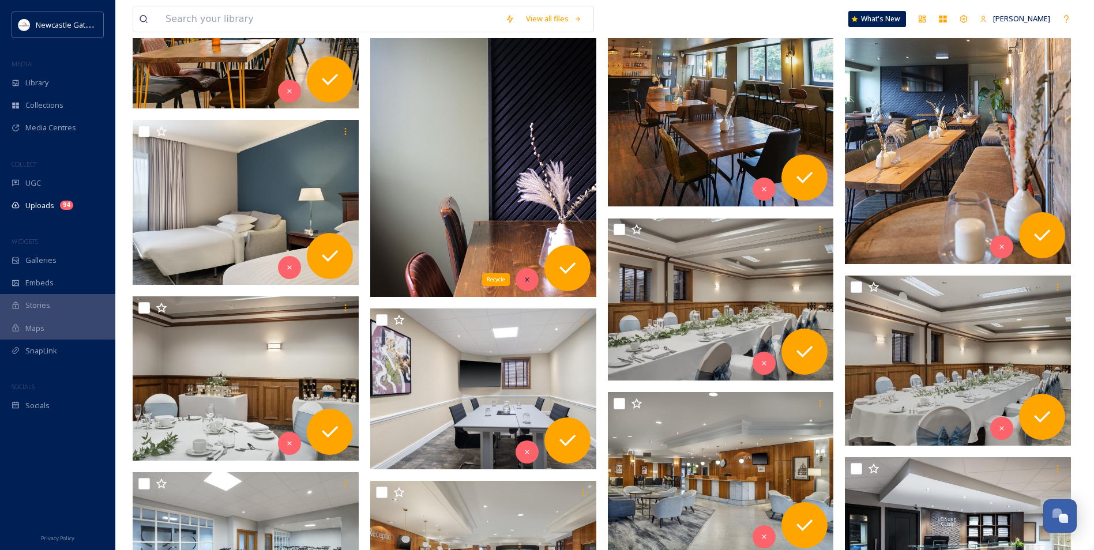
click at [519, 282] on div "Recycle" at bounding box center [526, 279] width 23 height 23
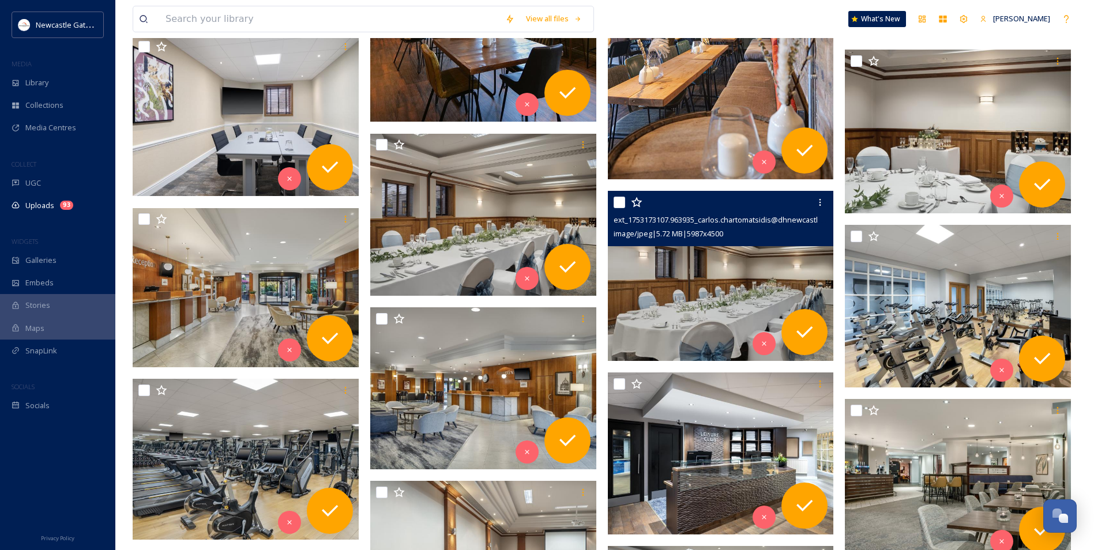
scroll to position [536, 0]
click at [766, 337] on div "Recycle" at bounding box center [763, 342] width 23 height 23
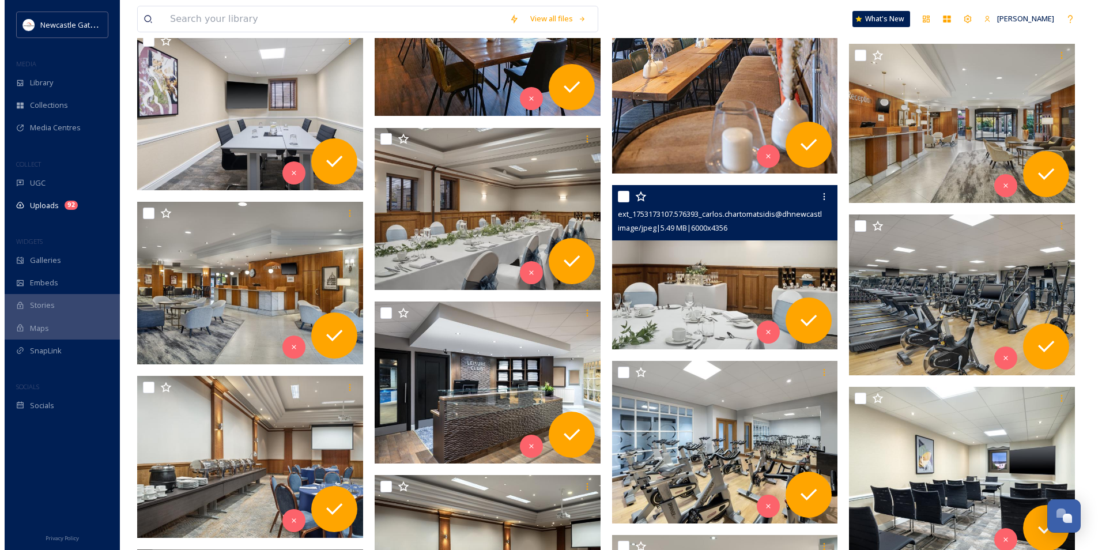
scroll to position [562, 0]
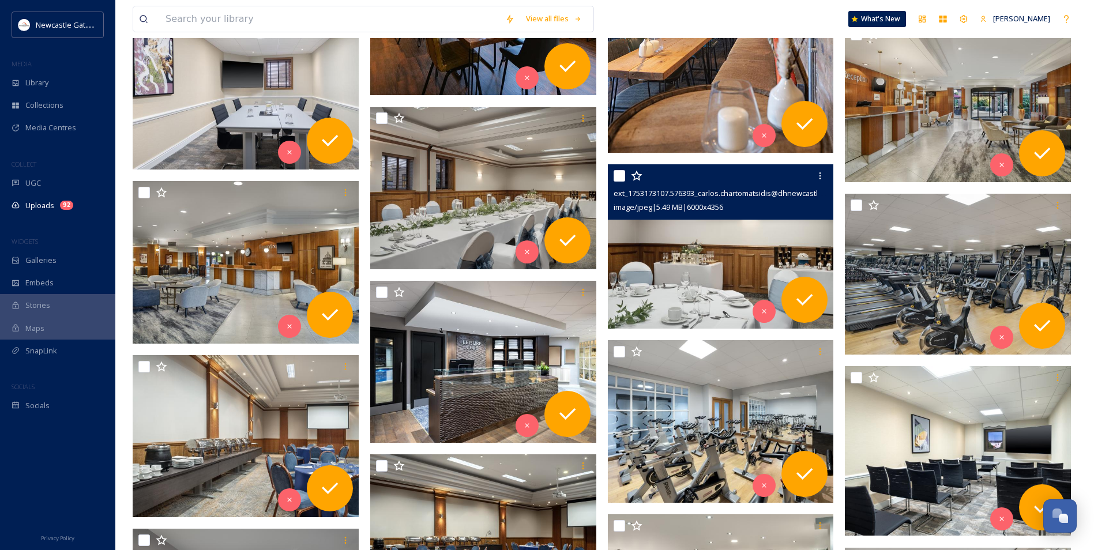
click at [698, 285] on img at bounding box center [721, 246] width 226 height 164
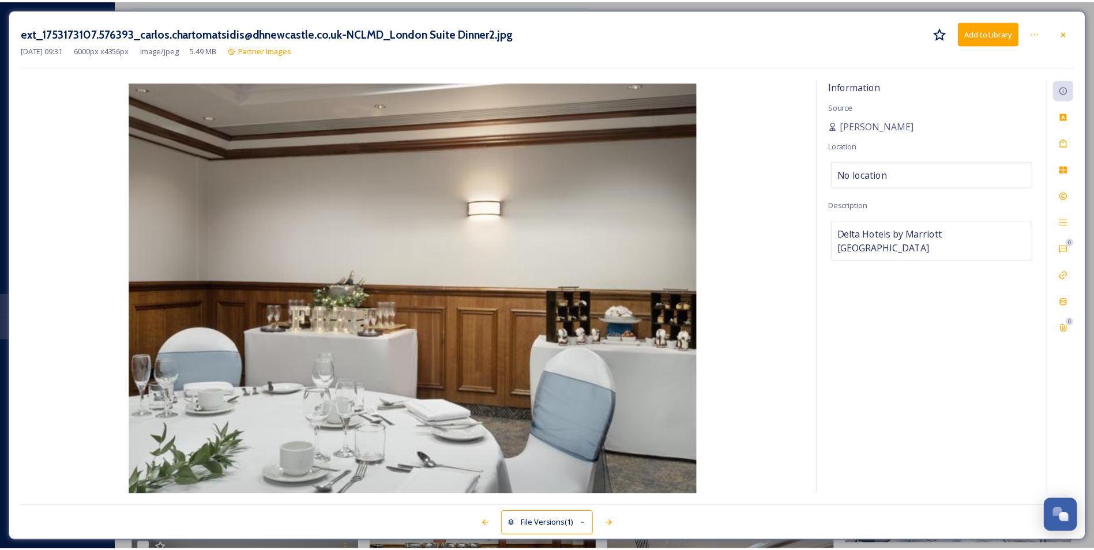
scroll to position [566, 0]
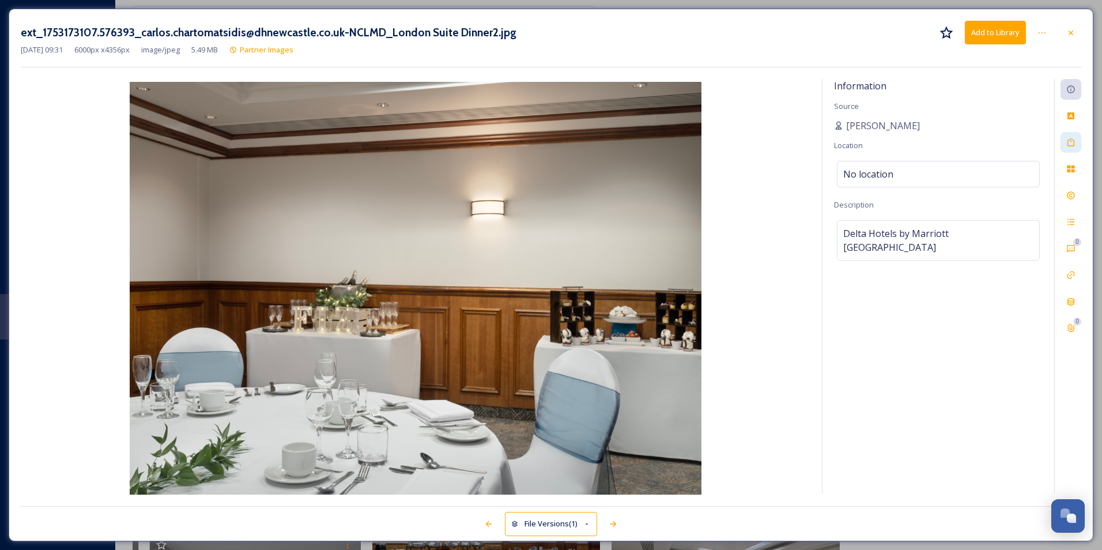
click at [1077, 145] on div "ext_1753173107.576393_carlos.chartomatsidis@dhnewcastle.co.uk-NCLMD_London Suit…" at bounding box center [551, 275] width 1085 height 533
click at [1077, 145] on div "Tags" at bounding box center [1071, 142] width 21 height 21
click at [1070, 43] on div at bounding box center [1071, 32] width 21 height 21
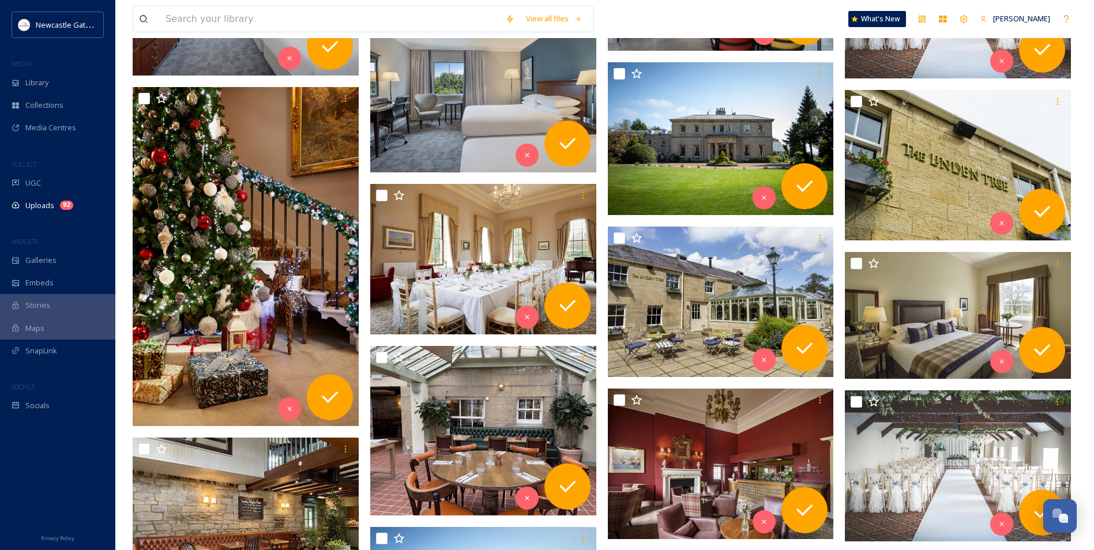
scroll to position [1893, 0]
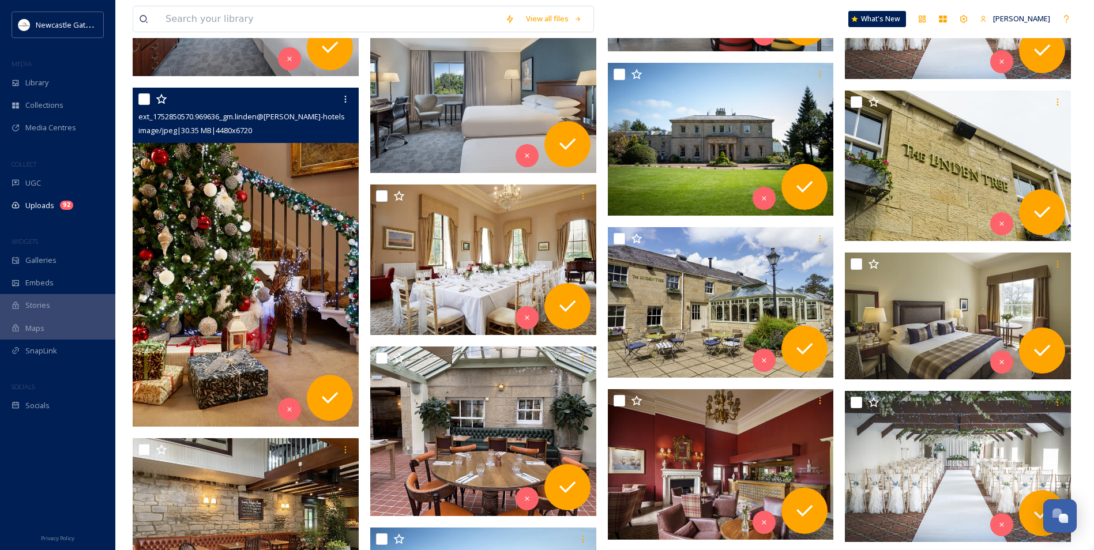
click at [248, 255] on img at bounding box center [246, 257] width 226 height 339
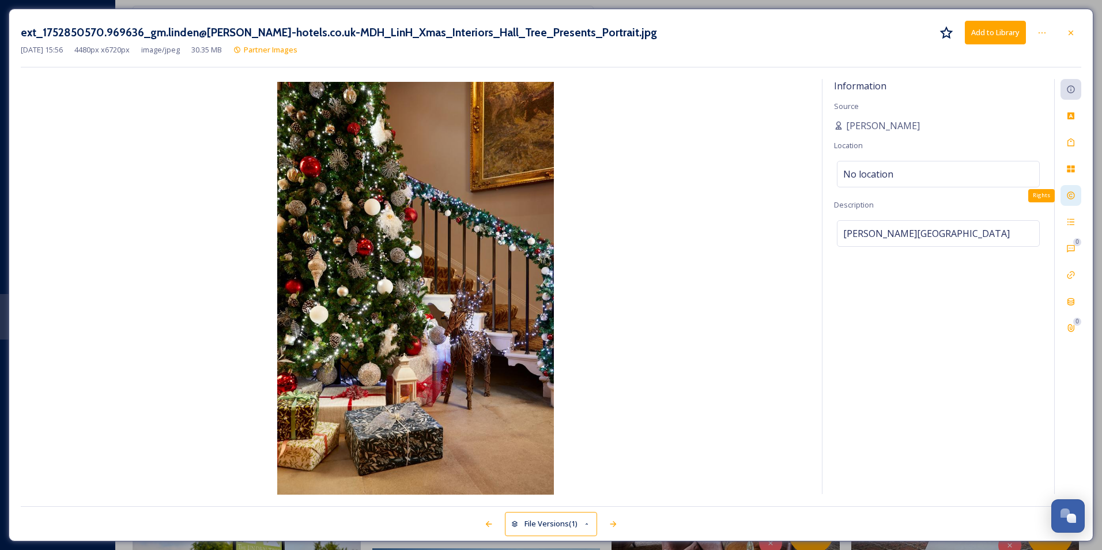
click at [1068, 198] on icon at bounding box center [1070, 195] width 7 height 7
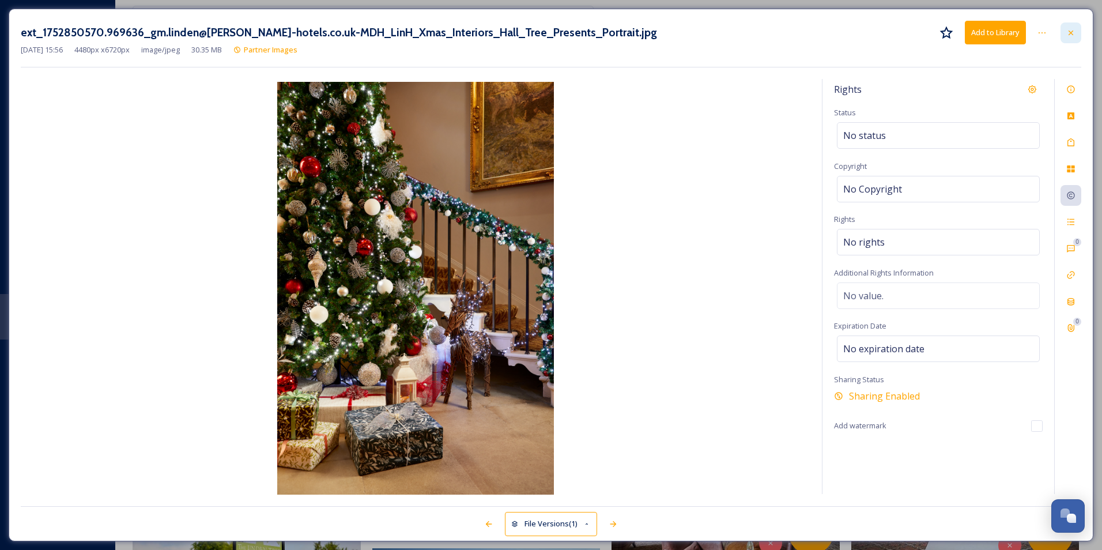
click at [1072, 35] on icon at bounding box center [1070, 32] width 9 height 9
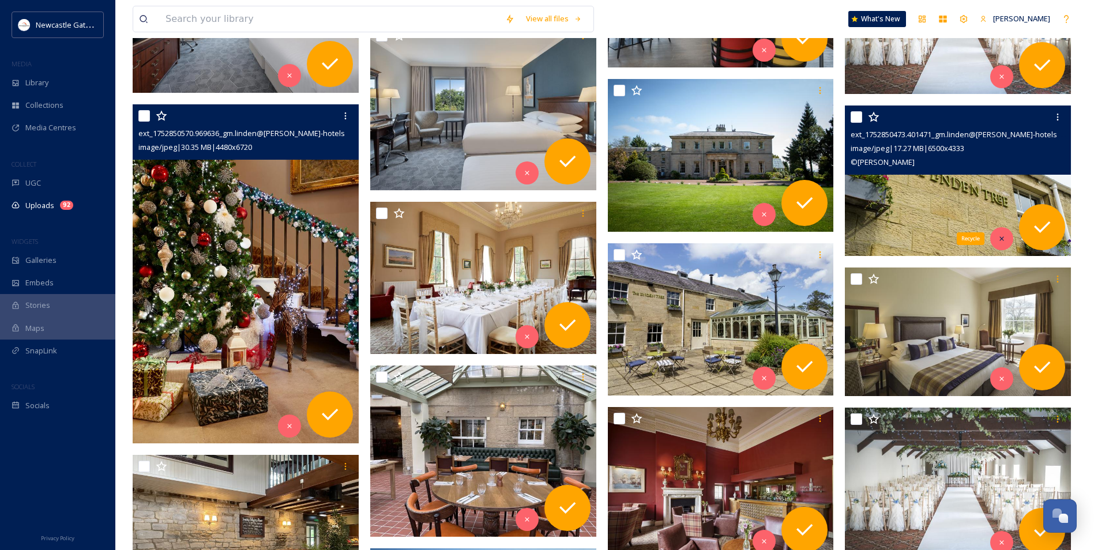
click at [991, 235] on div "Recycle" at bounding box center [1001, 238] width 23 height 23
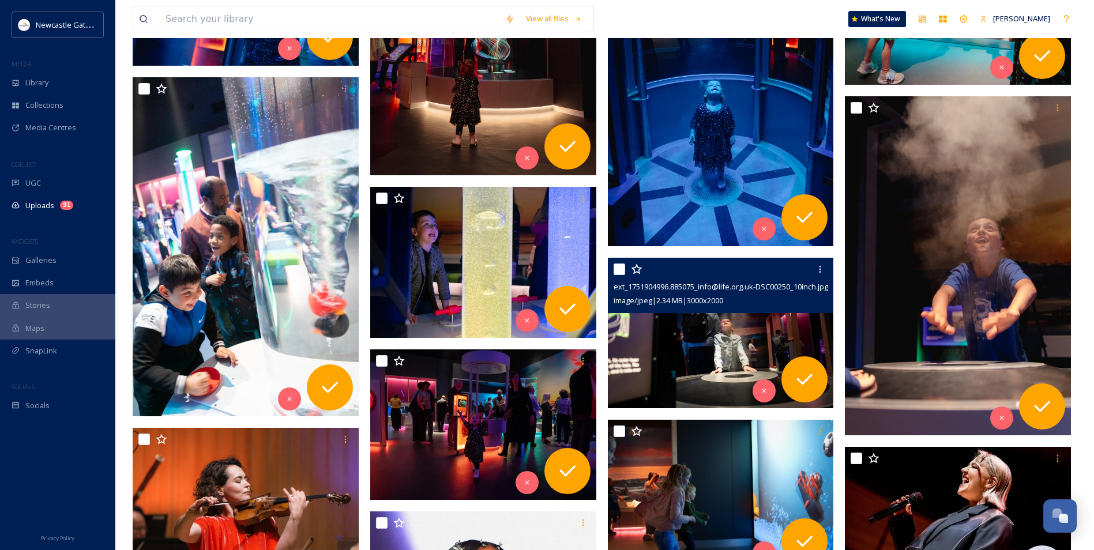
scroll to position [3409, 0]
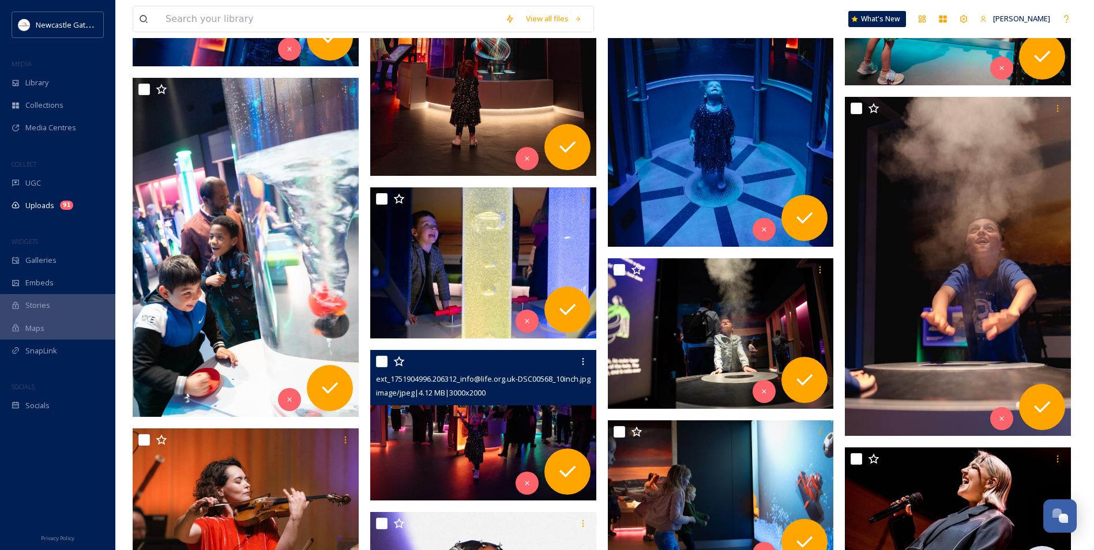
click at [437, 429] on img at bounding box center [483, 425] width 226 height 151
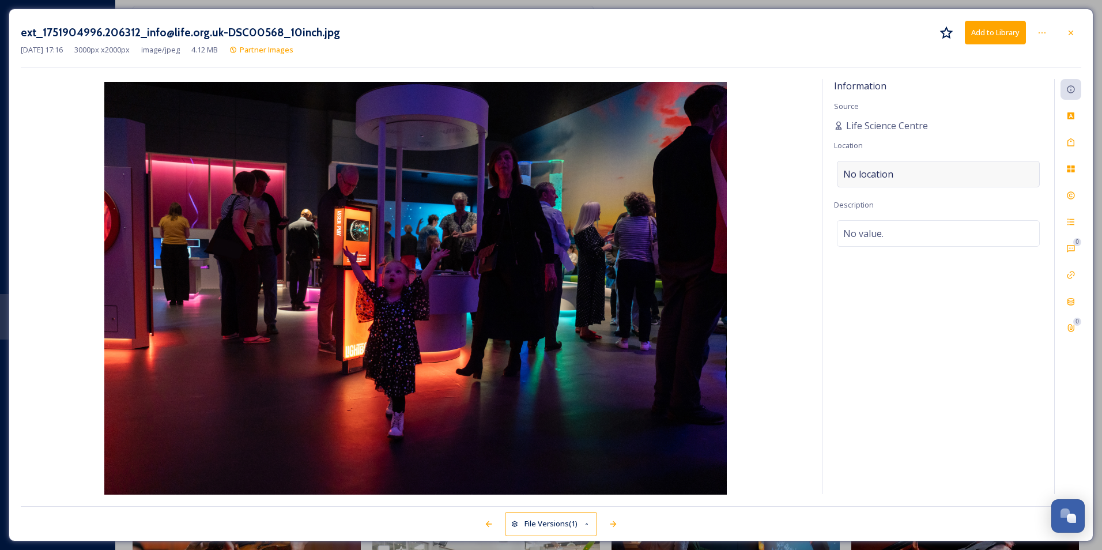
click at [908, 176] on div "No location" at bounding box center [938, 174] width 203 height 27
click at [908, 176] on input at bounding box center [939, 173] width 202 height 25
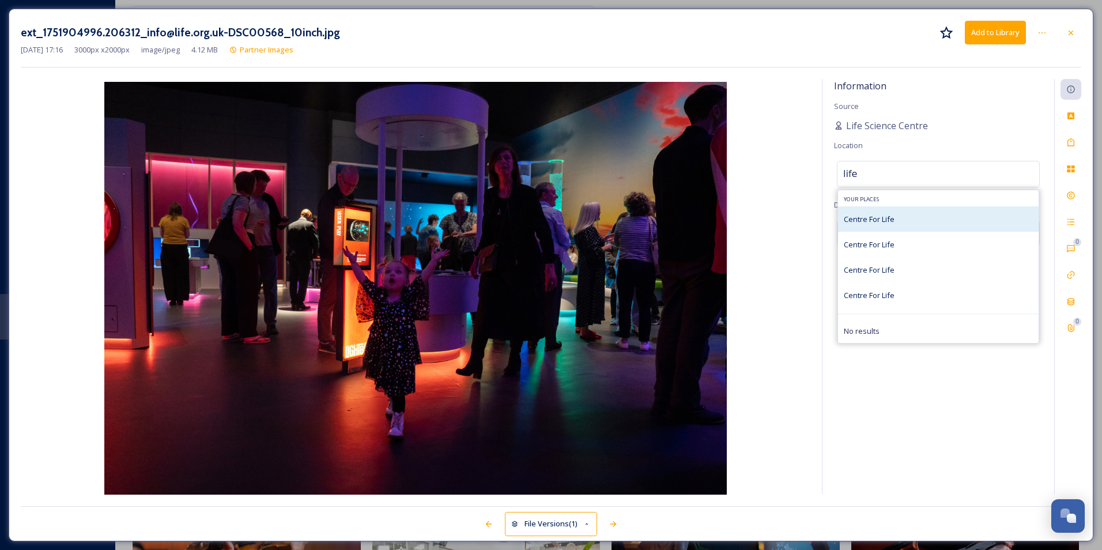
type input "life"
click at [904, 216] on div "Centre For Life" at bounding box center [938, 218] width 201 height 25
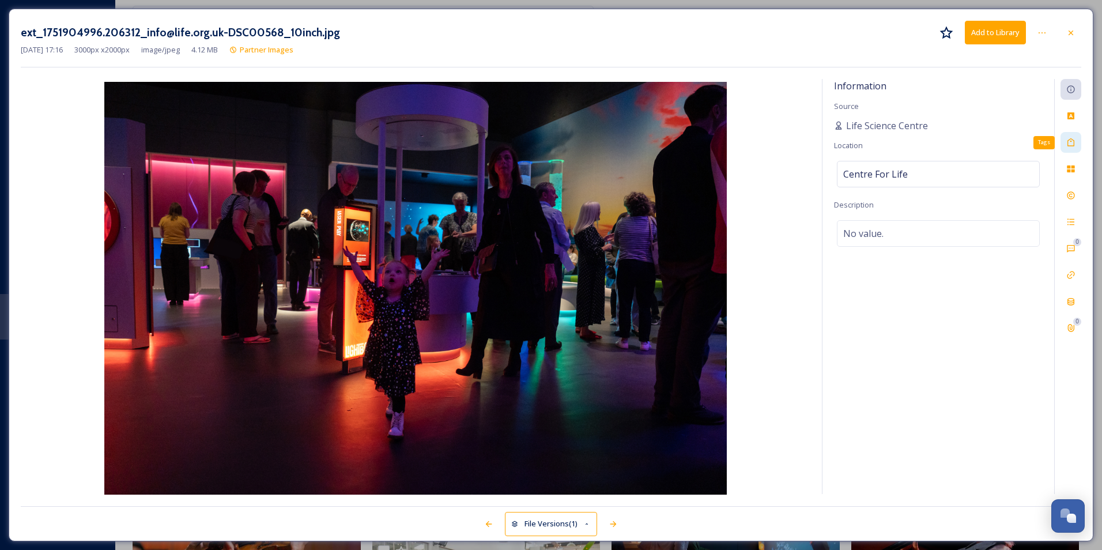
click at [1073, 144] on icon at bounding box center [1070, 142] width 9 height 9
click at [899, 150] on div "No tags" at bounding box center [938, 141] width 203 height 27
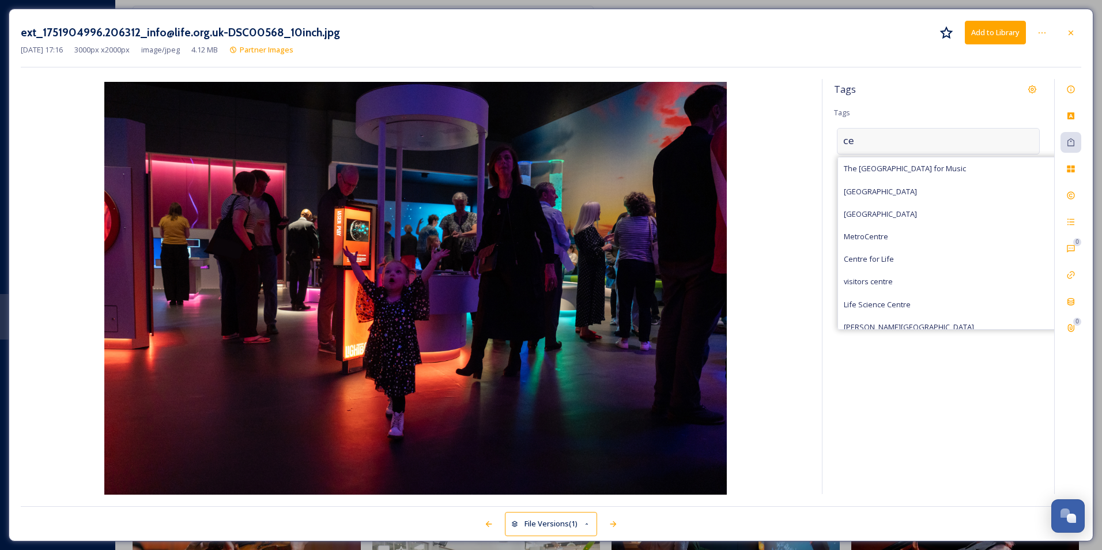
type input "c"
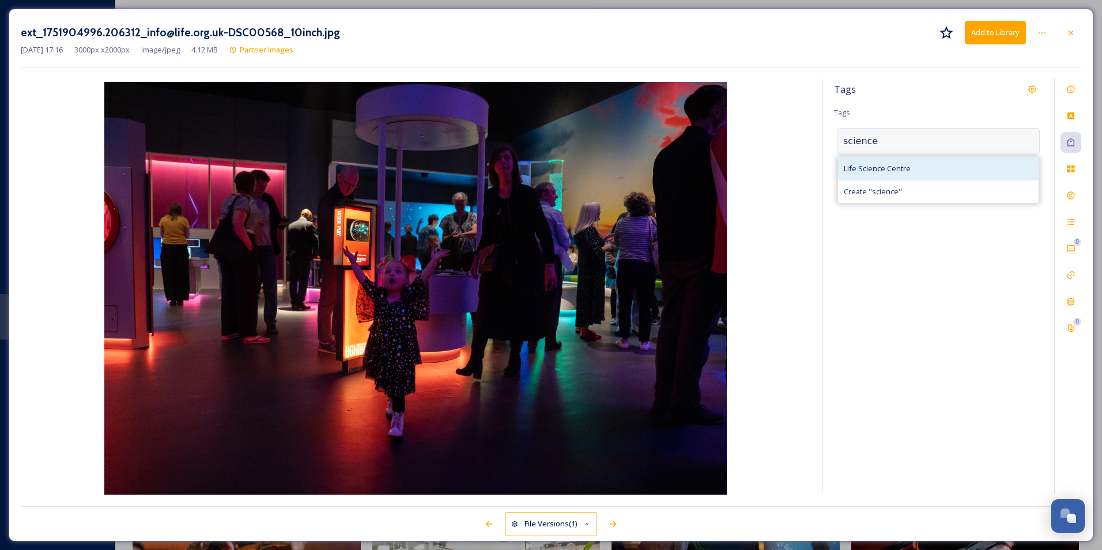
type input "science"
click at [900, 164] on span "Life Science Centre" at bounding box center [877, 168] width 67 height 11
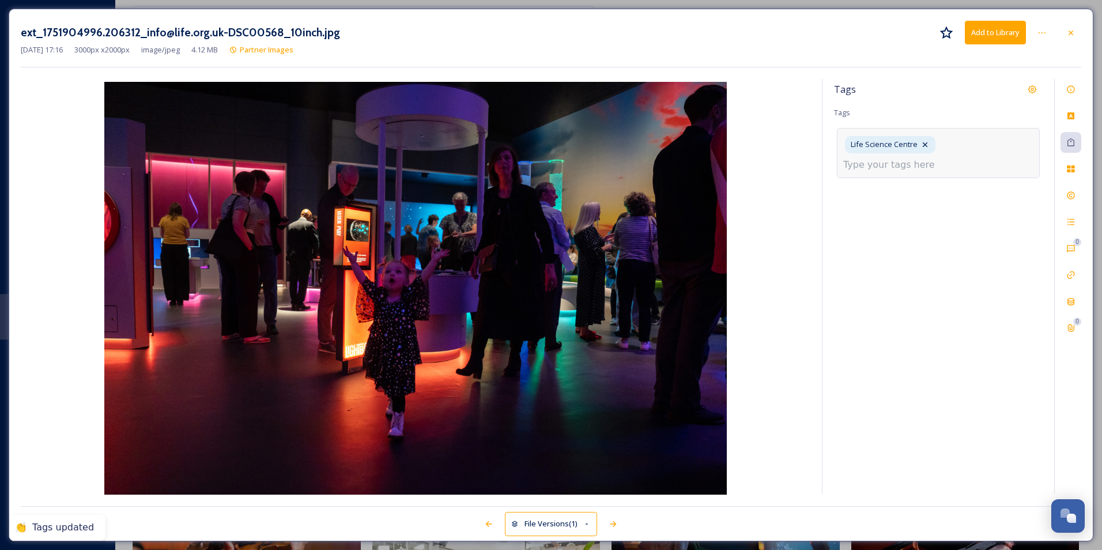
click at [899, 165] on input at bounding box center [900, 165] width 115 height 14
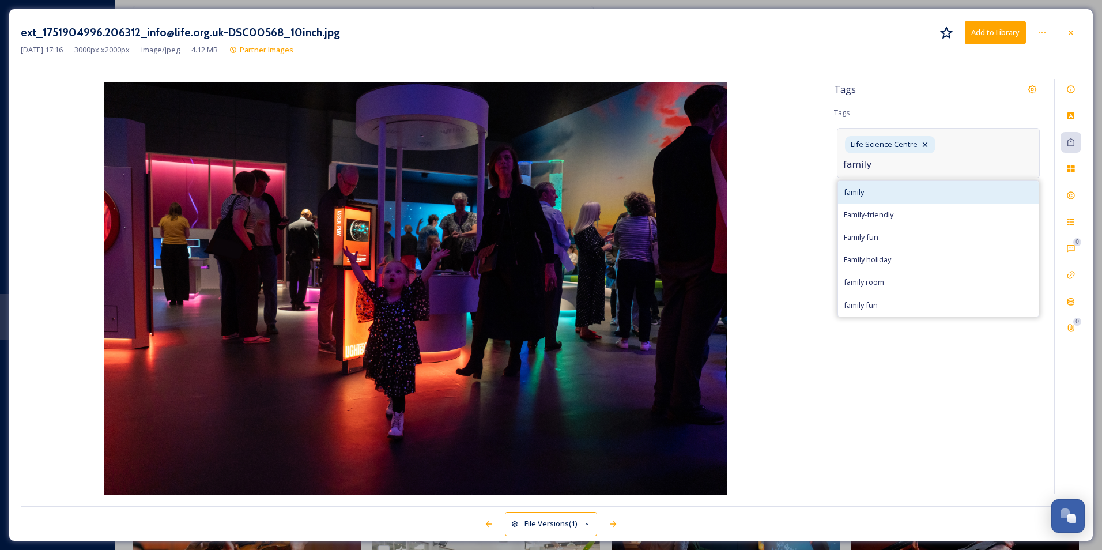
type input "family"
click at [904, 188] on div "family" at bounding box center [938, 192] width 201 height 22
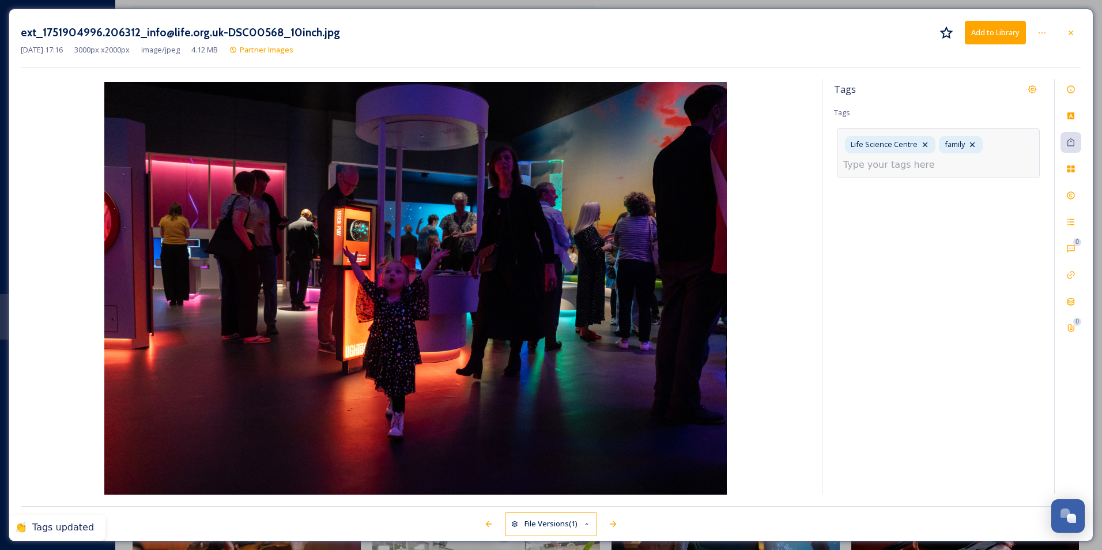
click at [944, 166] on input at bounding box center [900, 165] width 115 height 14
type input "science"
click at [894, 167] on input "science" at bounding box center [900, 165] width 115 height 14
click at [945, 355] on div "Tags Tags Life Science Centre family" at bounding box center [939, 286] width 232 height 415
click at [987, 137] on div "Life Science Centre family" at bounding box center [938, 144] width 203 height 33
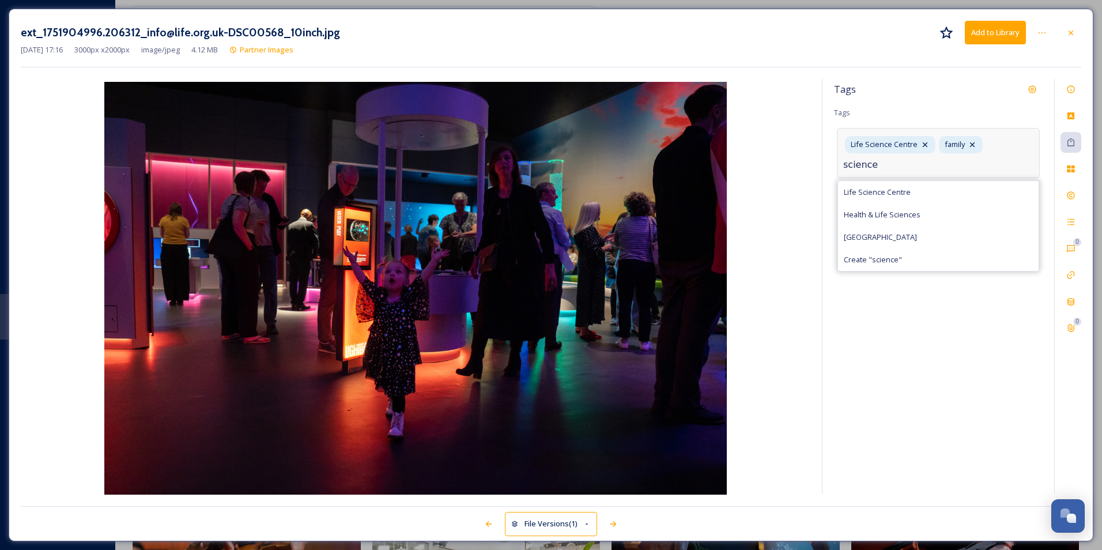
click at [870, 169] on input "science" at bounding box center [900, 165] width 115 height 14
click at [873, 166] on input "science" at bounding box center [900, 165] width 115 height 14
click at [904, 203] on div "Tags Tags Life Science Centre family" at bounding box center [939, 286] width 232 height 415
click at [992, 153] on div "Life Science Centre family" at bounding box center [938, 144] width 203 height 33
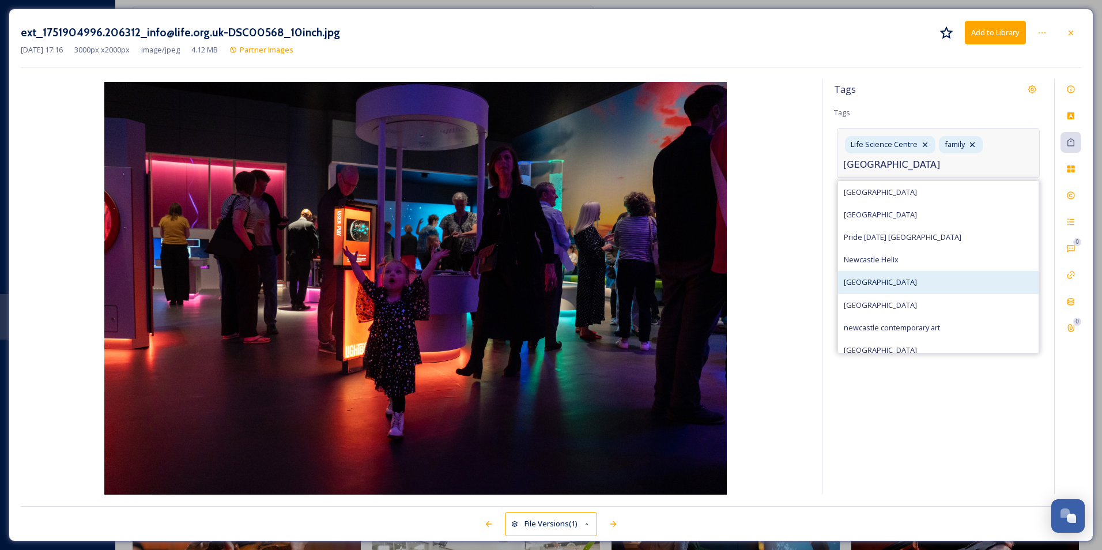
type input "[GEOGRAPHIC_DATA]"
click at [918, 276] on div "[GEOGRAPHIC_DATA]" at bounding box center [938, 282] width 201 height 22
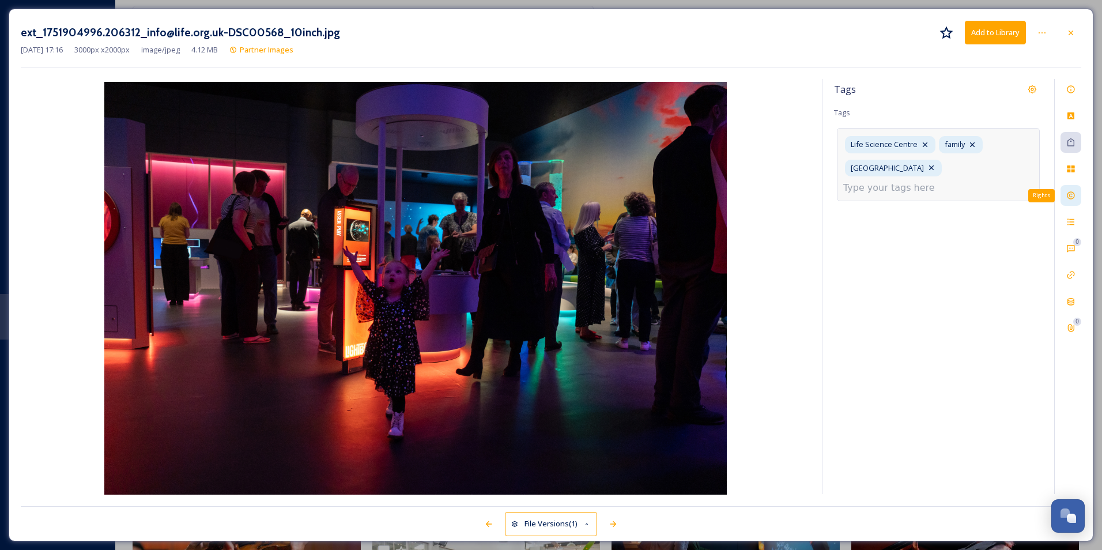
click at [1072, 202] on div "Rights" at bounding box center [1071, 195] width 21 height 21
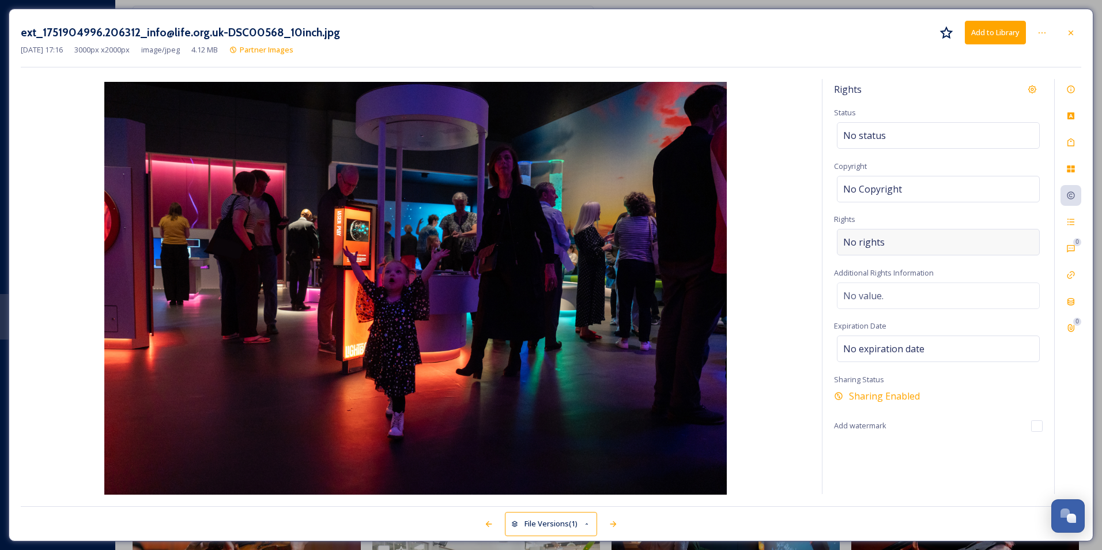
click at [923, 247] on div "No rights" at bounding box center [938, 242] width 203 height 27
click at [923, 247] on input at bounding box center [903, 244] width 127 height 25
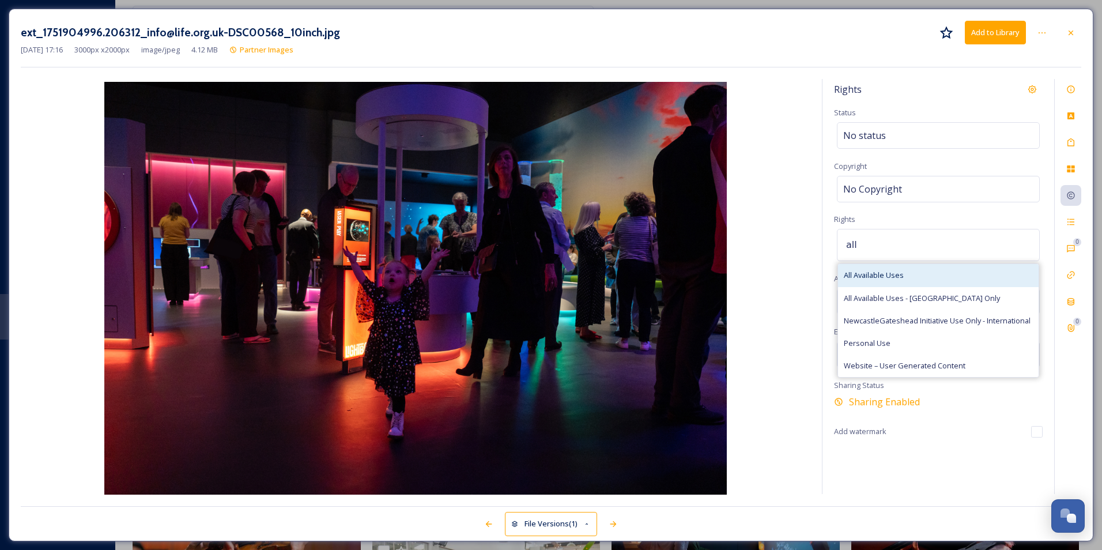
type input "all"
click at [939, 280] on div "All Available Uses" at bounding box center [938, 275] width 201 height 22
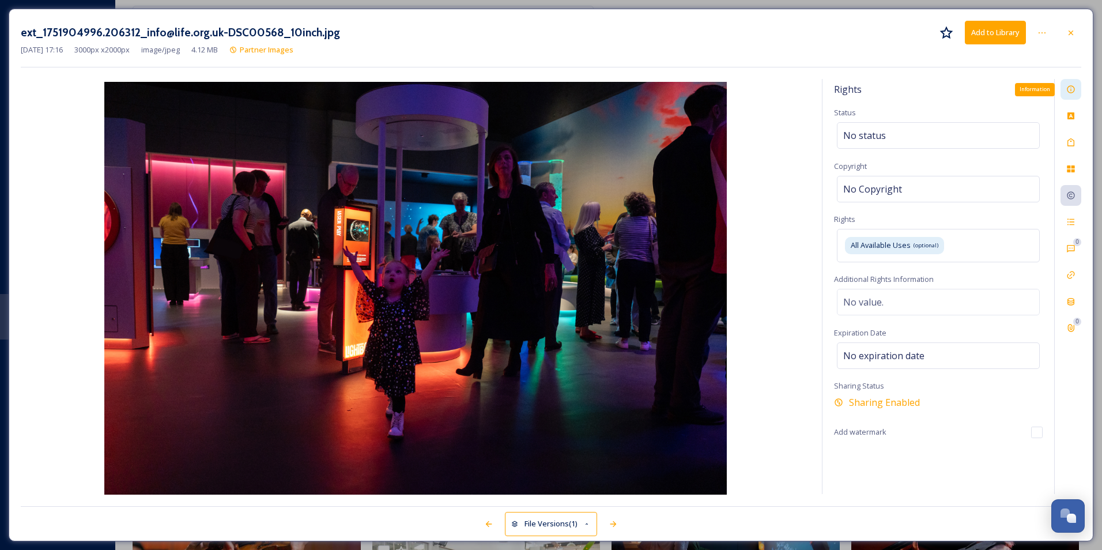
click at [1068, 87] on icon at bounding box center [1070, 89] width 7 height 7
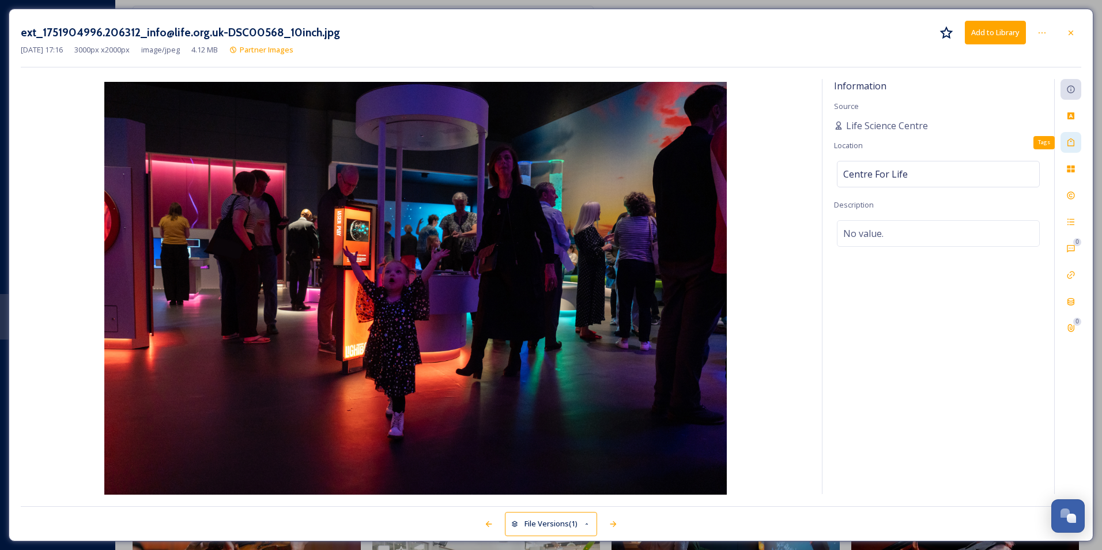
click at [1079, 139] on div "Tags" at bounding box center [1071, 142] width 21 height 21
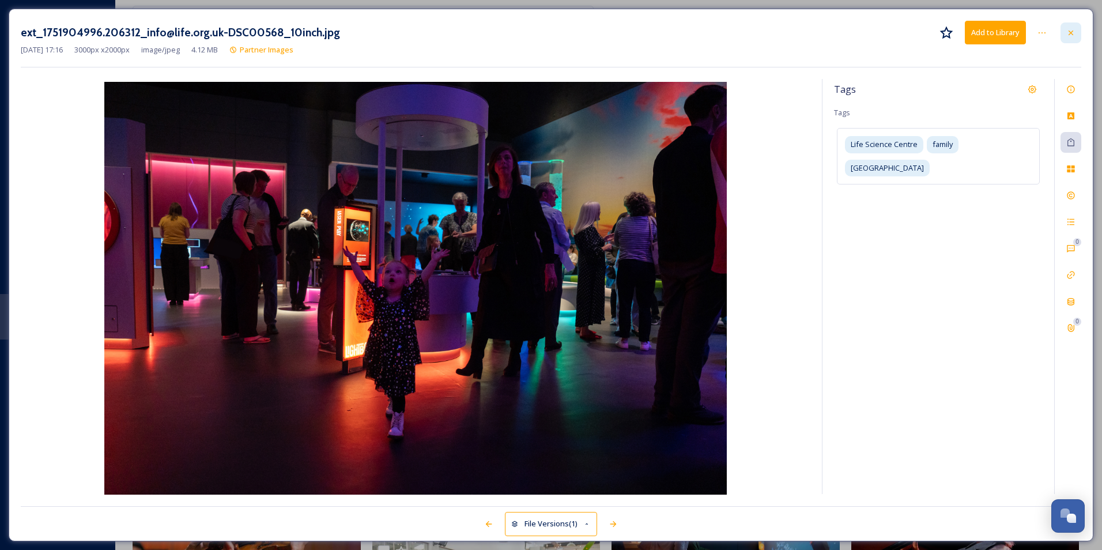
click at [1073, 35] on icon at bounding box center [1070, 32] width 9 height 9
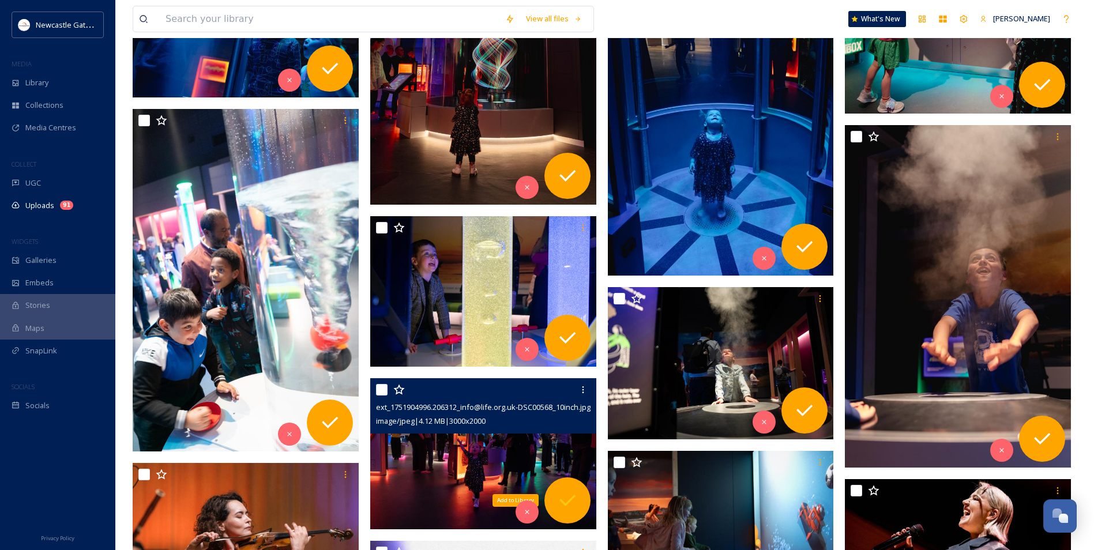
click at [559, 491] on icon at bounding box center [567, 500] width 23 height 23
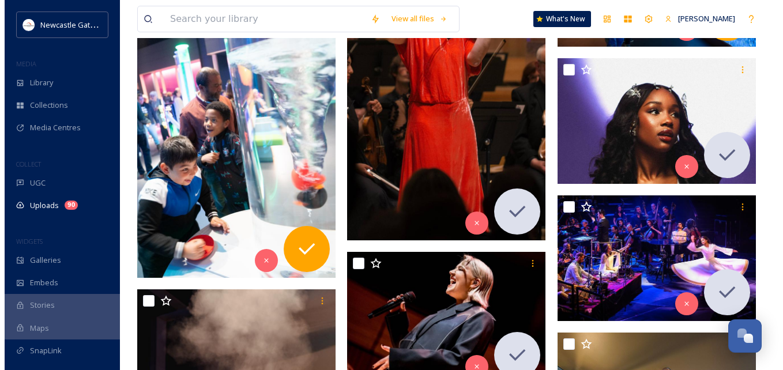
scroll to position [4302, 0]
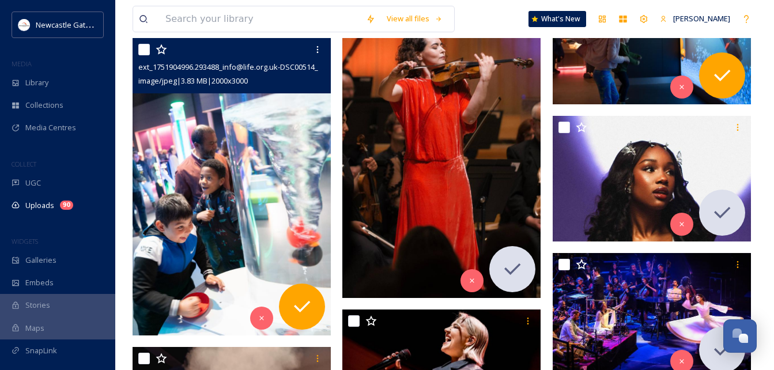
click at [251, 207] on img at bounding box center [232, 186] width 198 height 297
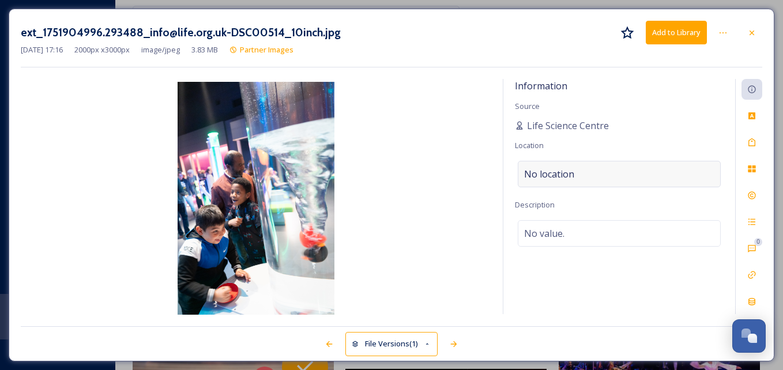
click at [578, 173] on div "No location" at bounding box center [619, 174] width 203 height 27
click at [576, 173] on input at bounding box center [619, 173] width 202 height 25
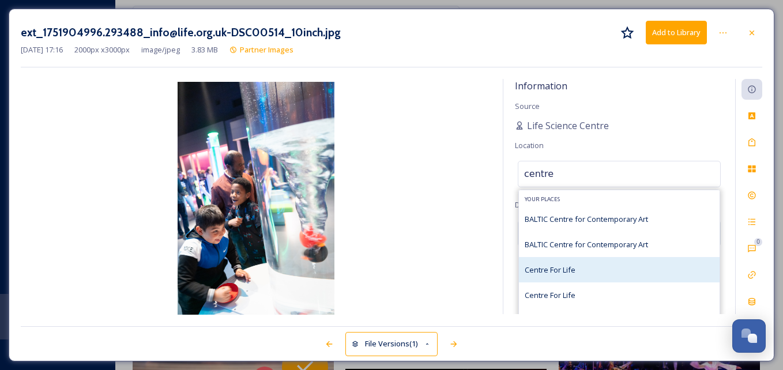
type input "centre"
click at [564, 270] on span "Centre For Life" at bounding box center [550, 270] width 51 height 10
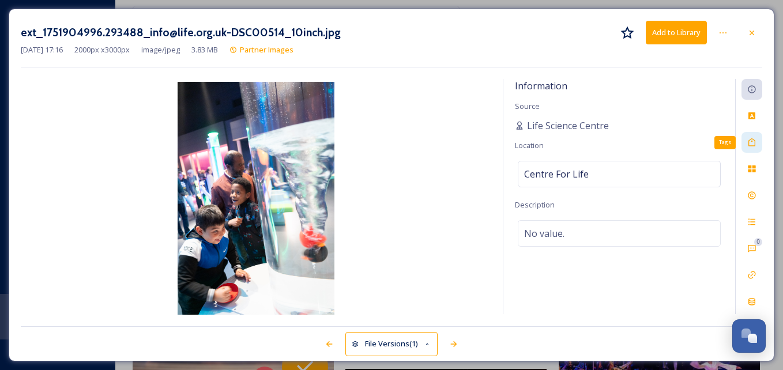
click at [749, 143] on icon at bounding box center [751, 142] width 7 height 8
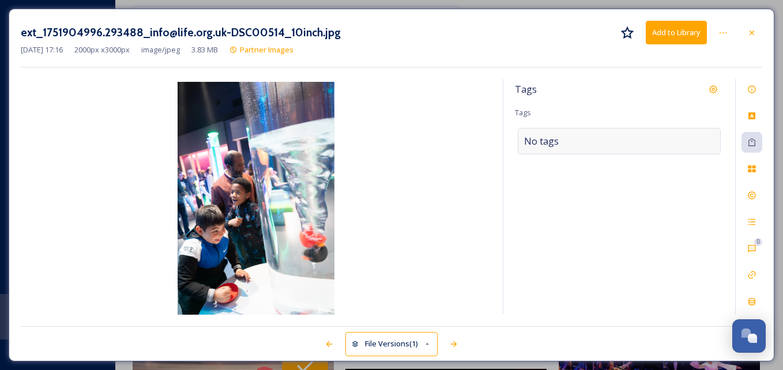
click at [580, 153] on div "No tags" at bounding box center [619, 141] width 203 height 27
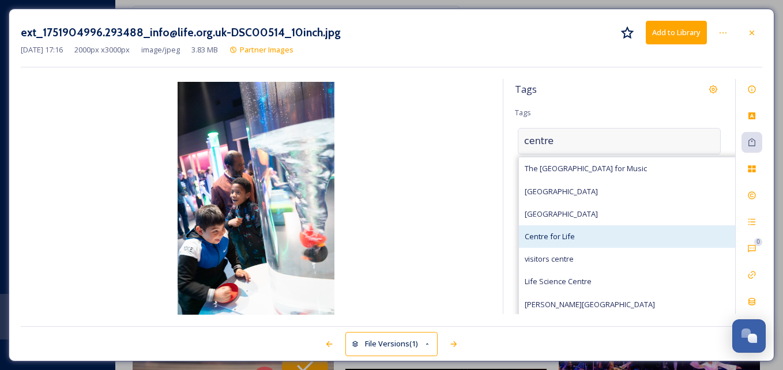
type input "centre"
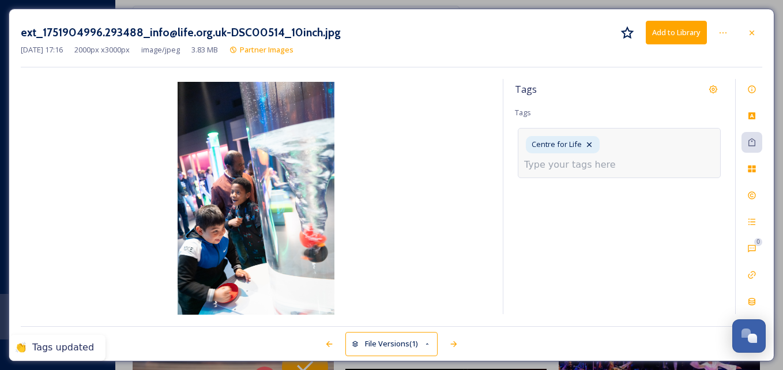
click at [635, 158] on input at bounding box center [581, 165] width 115 height 14
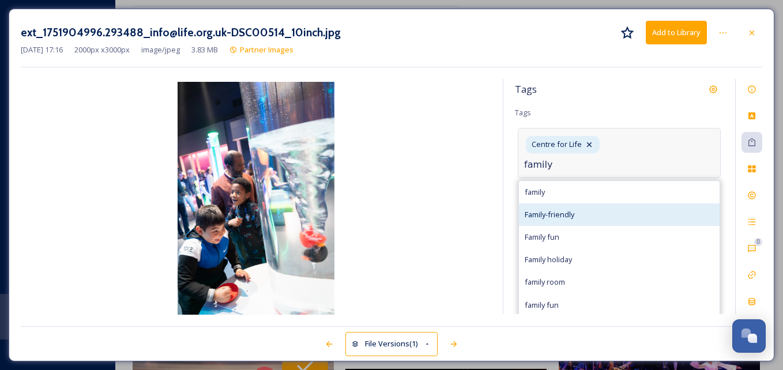
type input "family"
click at [597, 203] on div "Family-friendly" at bounding box center [619, 214] width 201 height 22
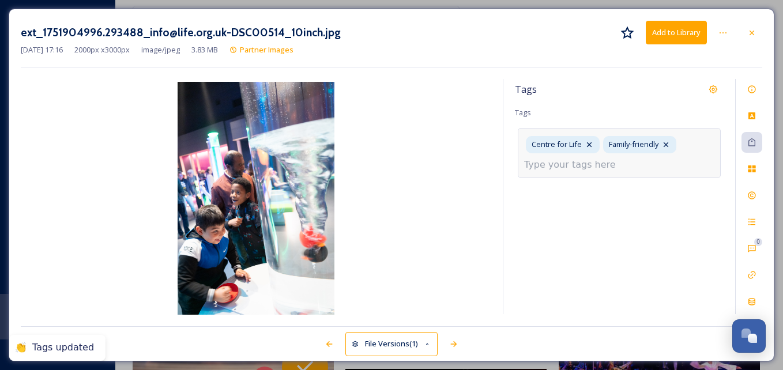
click at [647, 164] on div "Centre for Life Family-friendly" at bounding box center [619, 153] width 203 height 50
click at [613, 165] on input at bounding box center [581, 165] width 115 height 14
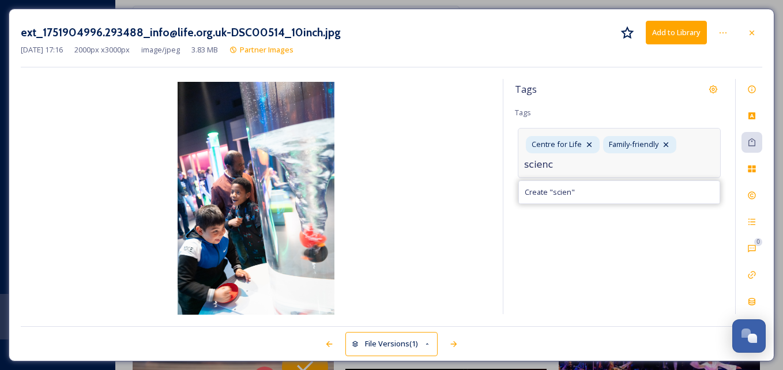
type input "science"
click at [636, 303] on div "Tags Tags Centre for Life Family-friendly science Life Science Centre Health & …" at bounding box center [619, 196] width 232 height 235
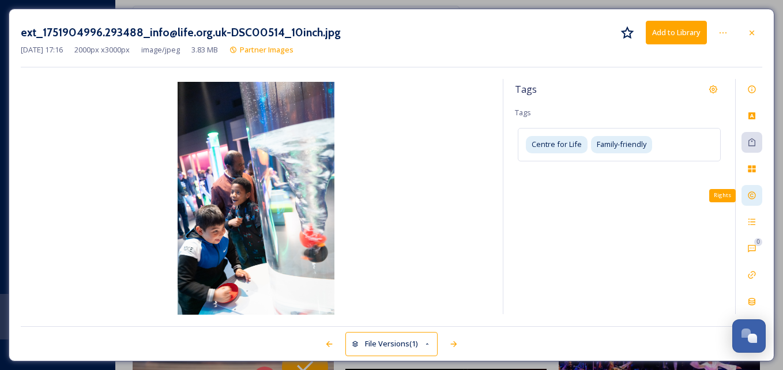
click at [751, 194] on icon at bounding box center [751, 195] width 9 height 9
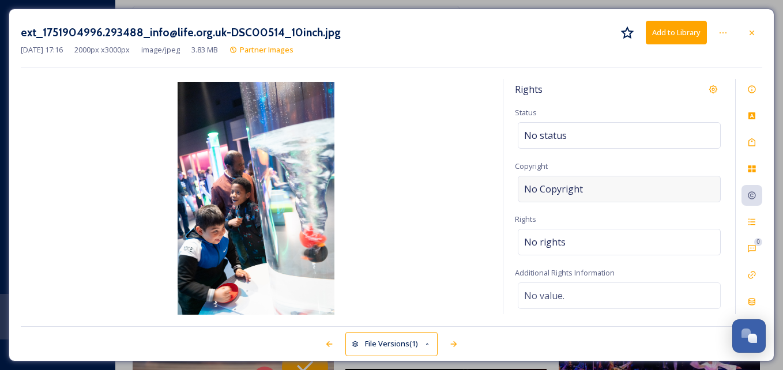
click at [610, 180] on div "No Copyright" at bounding box center [619, 189] width 203 height 27
click at [563, 231] on div "No rights" at bounding box center [619, 239] width 203 height 27
click at [562, 236] on input at bounding box center [584, 244] width 127 height 25
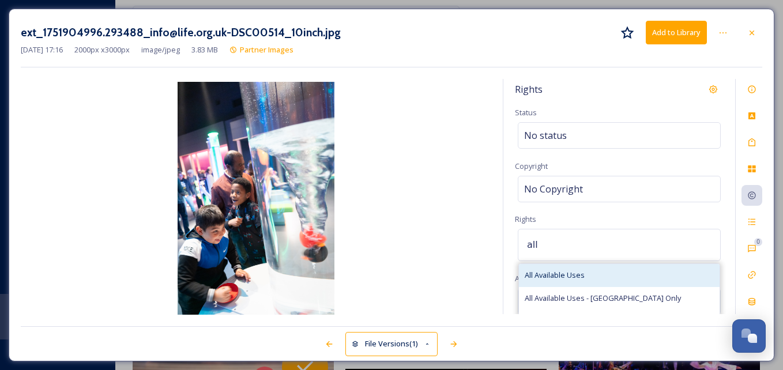
type input "all"
click at [580, 278] on span "All Available Uses" at bounding box center [555, 275] width 60 height 11
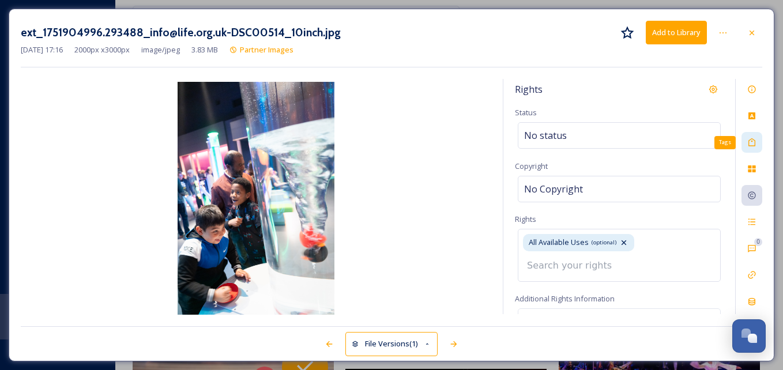
click at [751, 144] on icon at bounding box center [751, 142] width 9 height 9
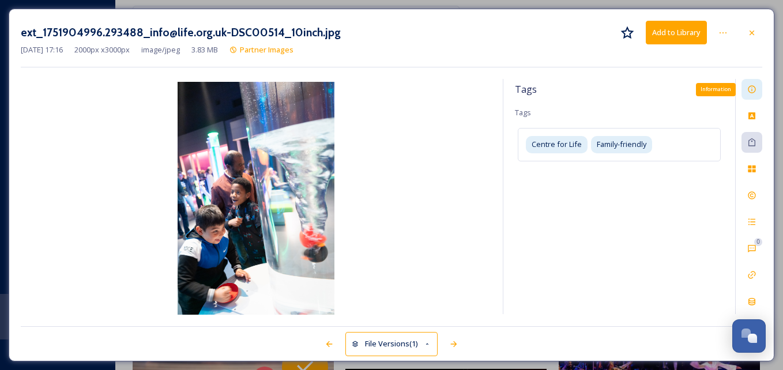
click at [753, 91] on icon at bounding box center [751, 89] width 9 height 9
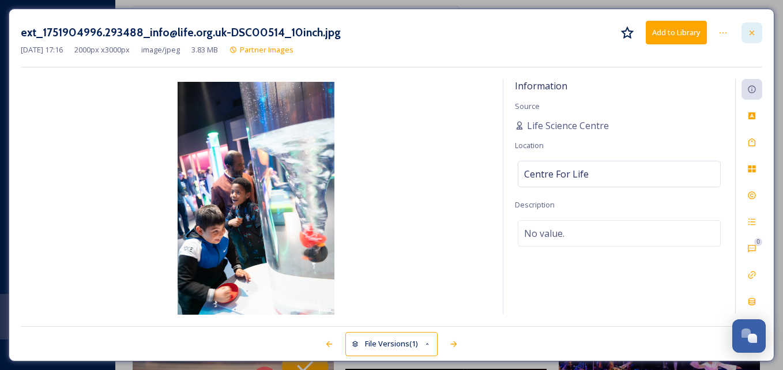
click at [756, 33] on div at bounding box center [751, 32] width 21 height 21
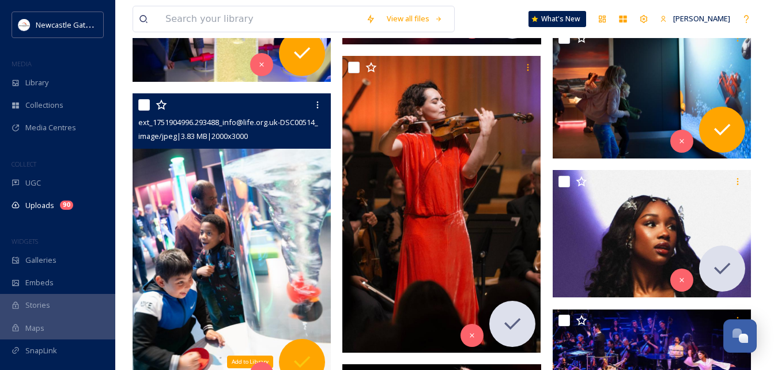
click at [302, 347] on div "Add to Library" at bounding box center [302, 362] width 46 height 46
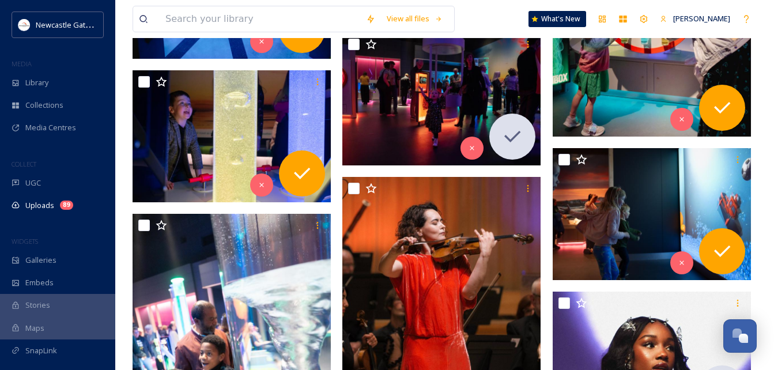
scroll to position [4129, 0]
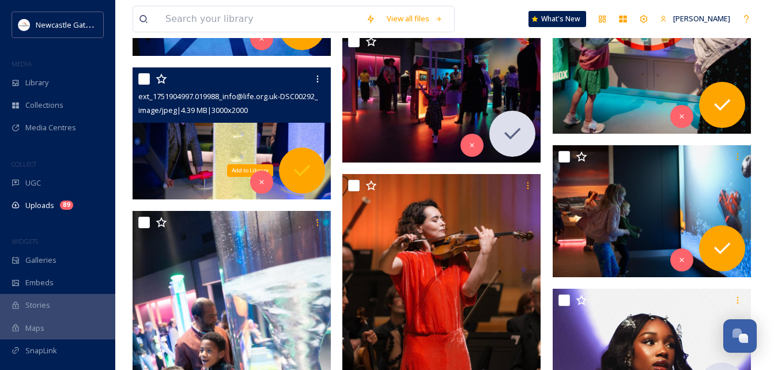
click at [304, 172] on icon at bounding box center [302, 171] width 16 height 12
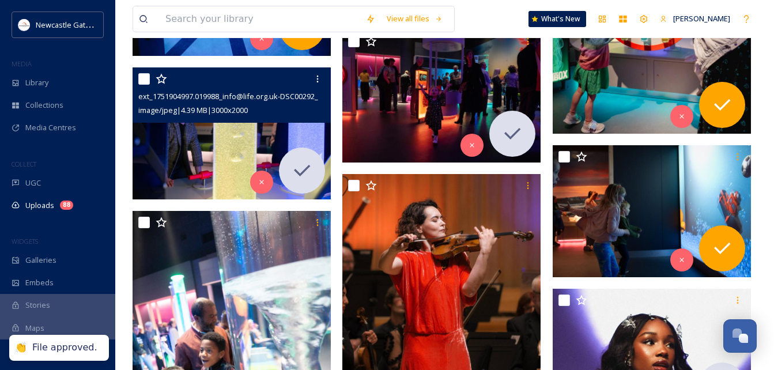
click at [242, 145] on img at bounding box center [232, 133] width 198 height 132
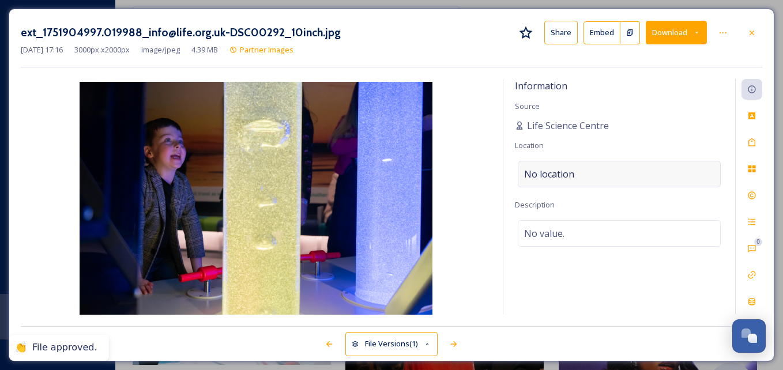
click at [580, 167] on div "No location" at bounding box center [619, 174] width 203 height 27
click at [570, 172] on input at bounding box center [619, 173] width 202 height 25
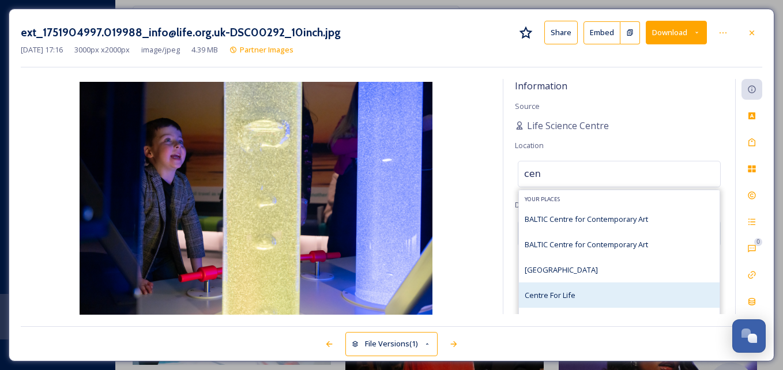
type input "cen"
click at [578, 289] on div "Centre For Life" at bounding box center [619, 294] width 201 height 25
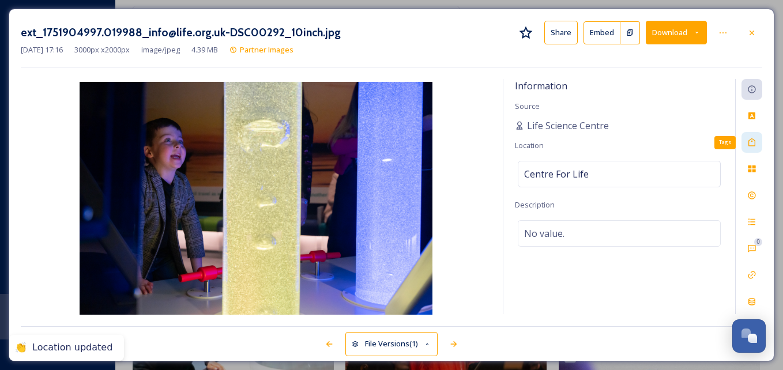
click at [755, 144] on icon at bounding box center [751, 142] width 7 height 8
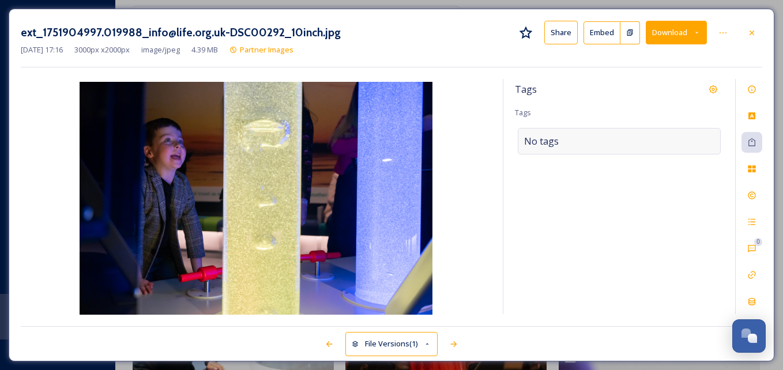
click at [602, 142] on div "No tags" at bounding box center [619, 141] width 203 height 27
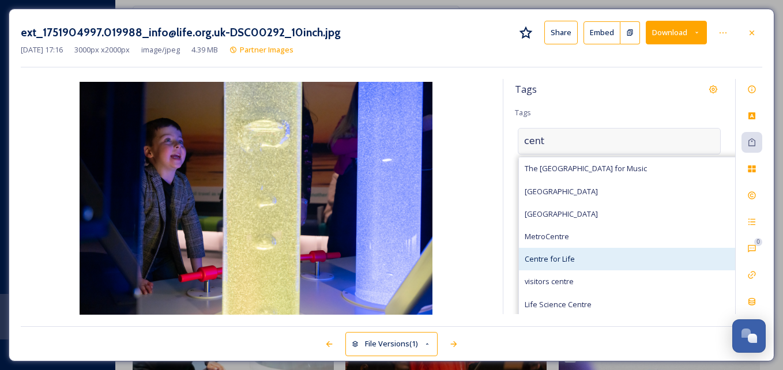
type input "cent"
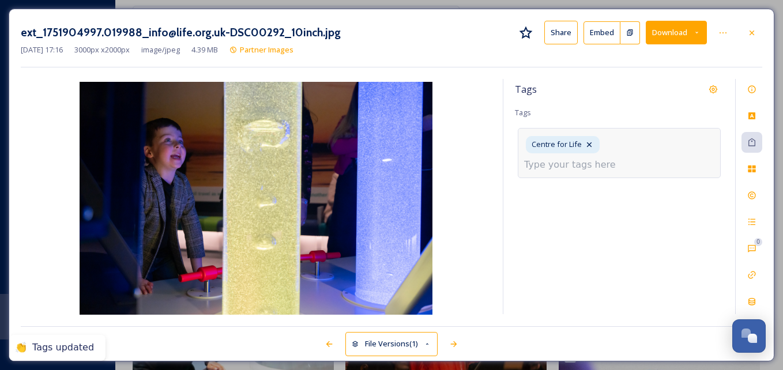
click at [636, 158] on input at bounding box center [581, 165] width 115 height 14
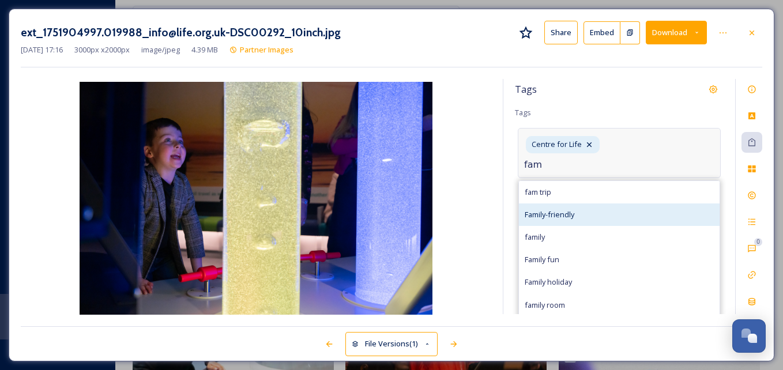
type input "fam"
click at [594, 203] on div "Family-friendly" at bounding box center [619, 214] width 201 height 22
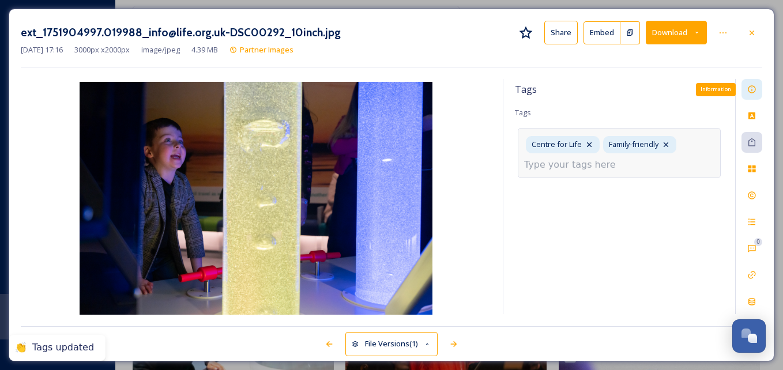
click at [754, 93] on icon at bounding box center [751, 89] width 9 height 9
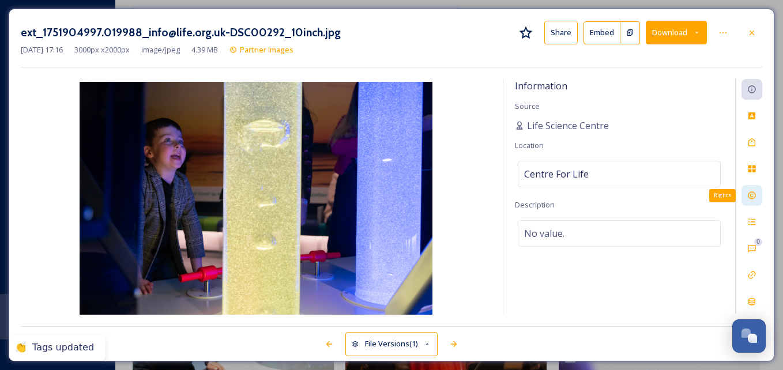
click at [753, 203] on div "Rights" at bounding box center [751, 195] width 21 height 21
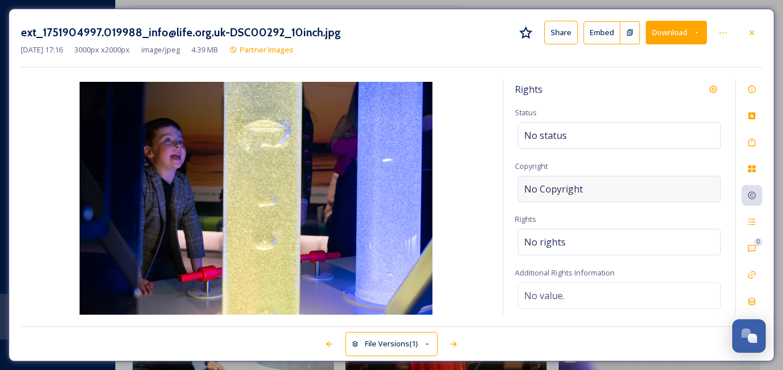
click at [619, 190] on div "No Copyright" at bounding box center [619, 189] width 203 height 27
type input "a"
click at [552, 125] on div "No status" at bounding box center [619, 135] width 203 height 27
click at [552, 125] on input at bounding box center [581, 135] width 127 height 25
type input "a"
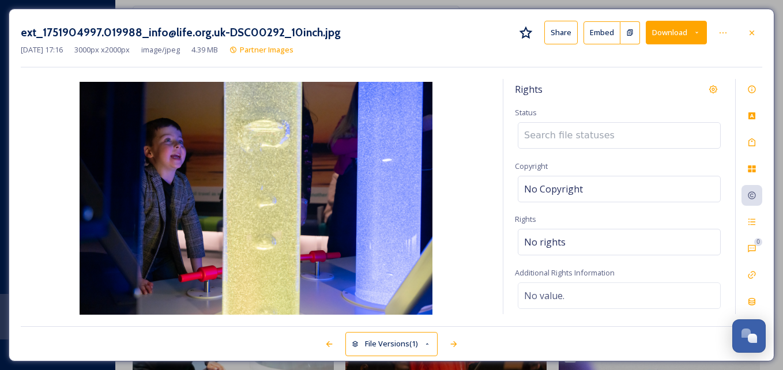
click at [586, 109] on div "Rights Status Copyright No Copyright Rights No rights Additional Rights Informa…" at bounding box center [619, 196] width 232 height 235
click at [574, 243] on div "No rights" at bounding box center [619, 242] width 203 height 27
click at [574, 243] on input at bounding box center [584, 244] width 127 height 25
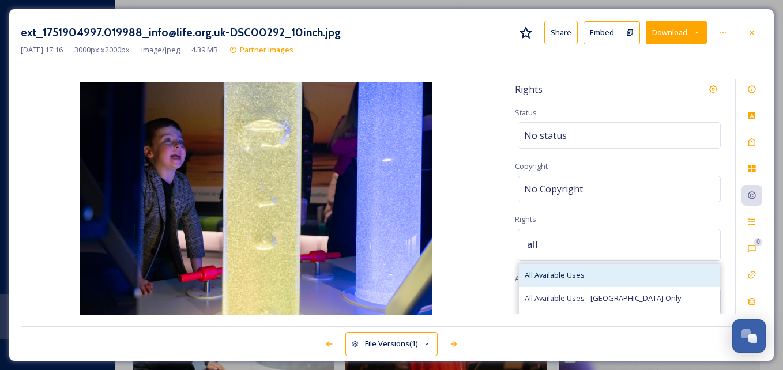
type input "all"
click at [555, 273] on span "All Available Uses" at bounding box center [555, 275] width 60 height 11
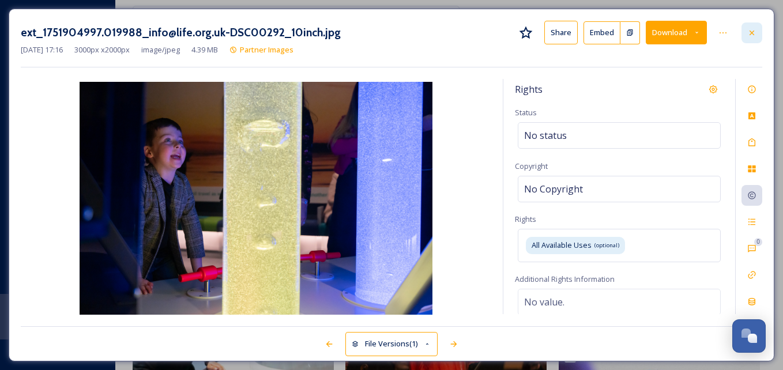
click at [747, 31] on icon at bounding box center [751, 32] width 9 height 9
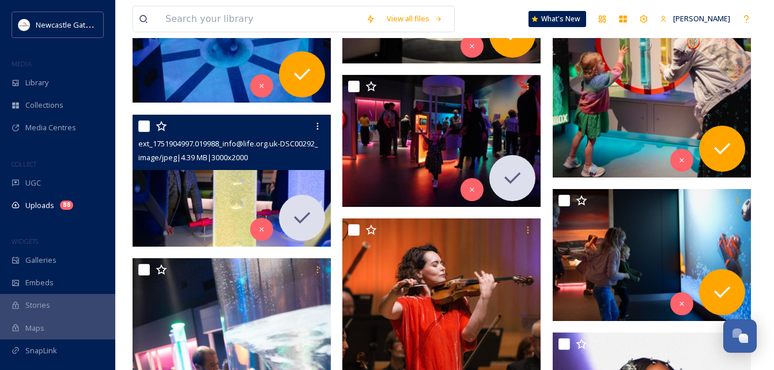
scroll to position [4244, 0]
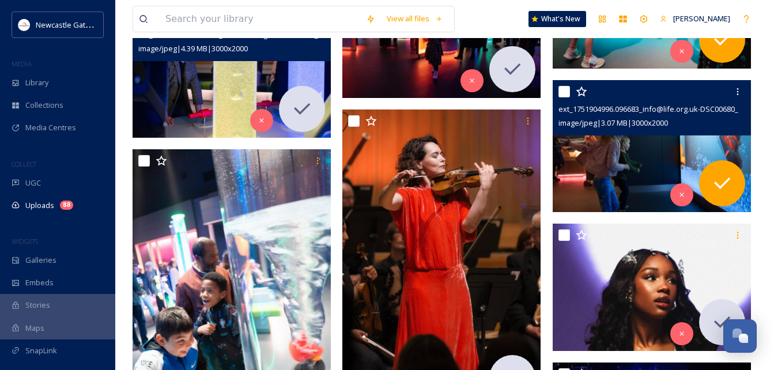
click at [644, 145] on img at bounding box center [652, 146] width 198 height 132
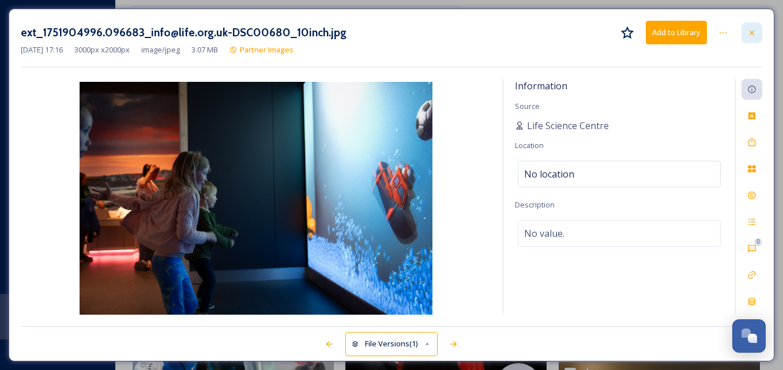
click at [757, 32] on div at bounding box center [751, 32] width 21 height 21
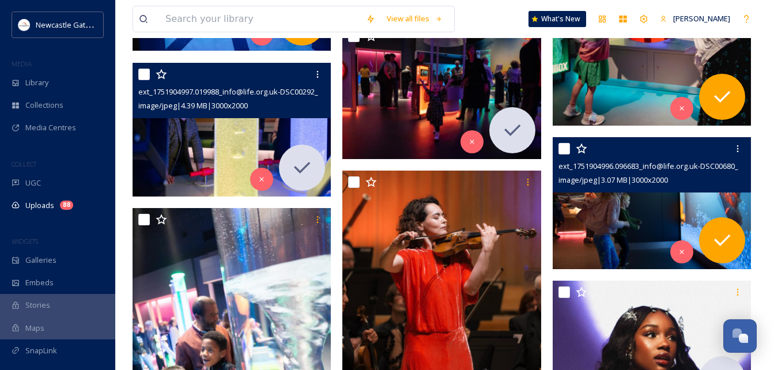
scroll to position [4186, 0]
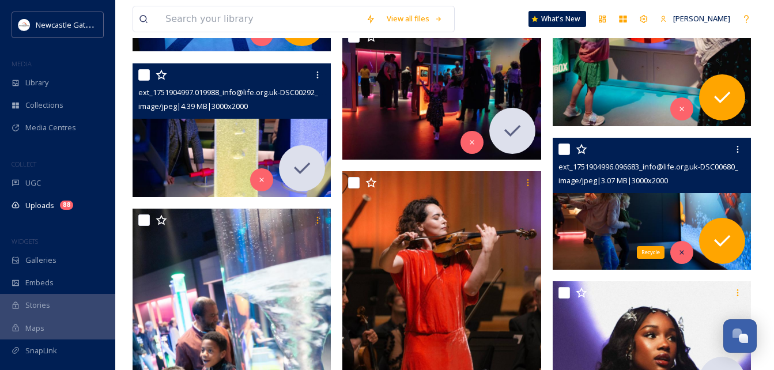
click at [685, 252] on icon at bounding box center [682, 252] width 8 height 8
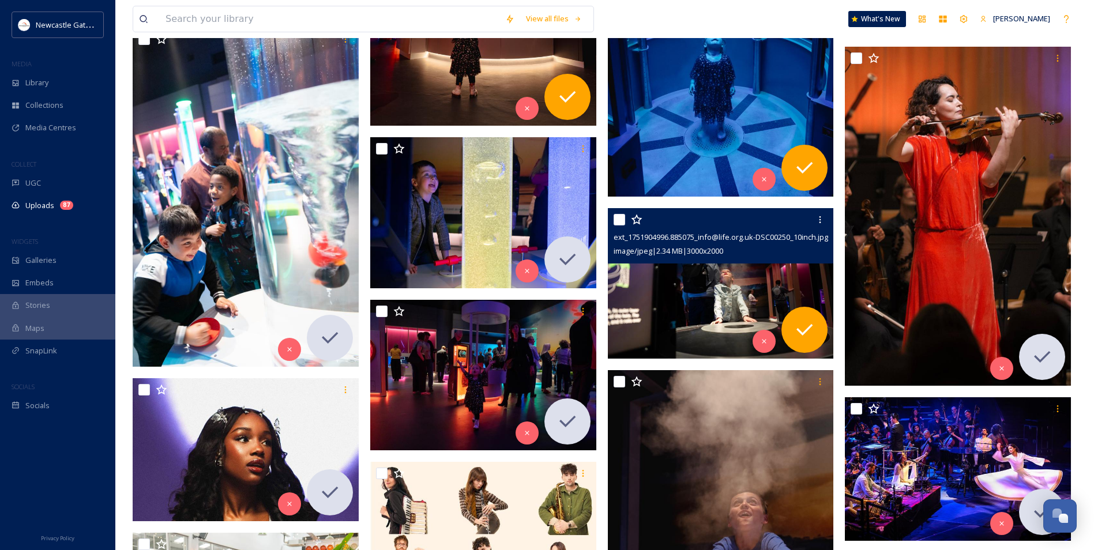
scroll to position [3471, 0]
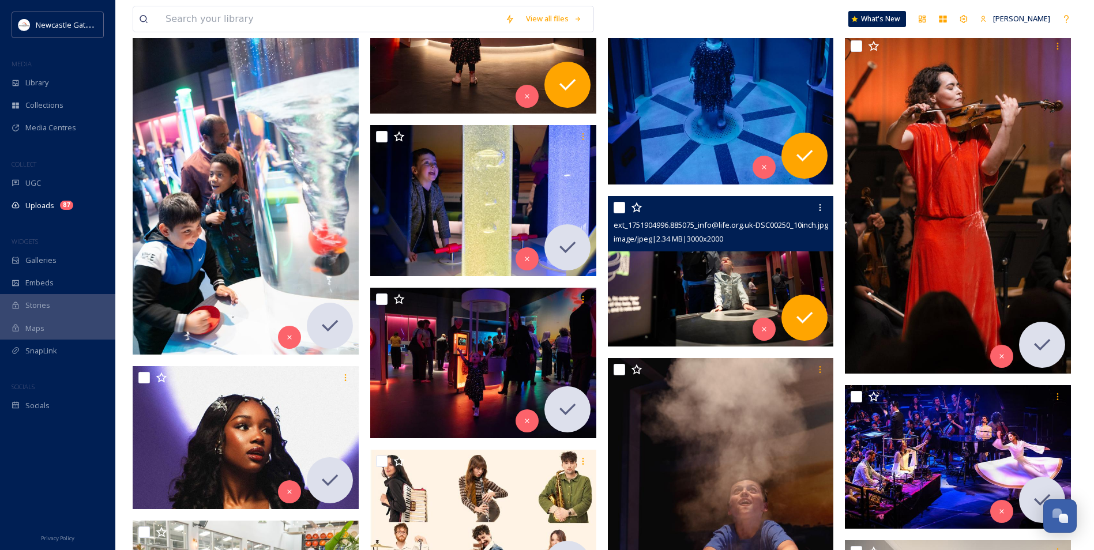
click at [757, 299] on img at bounding box center [721, 271] width 226 height 151
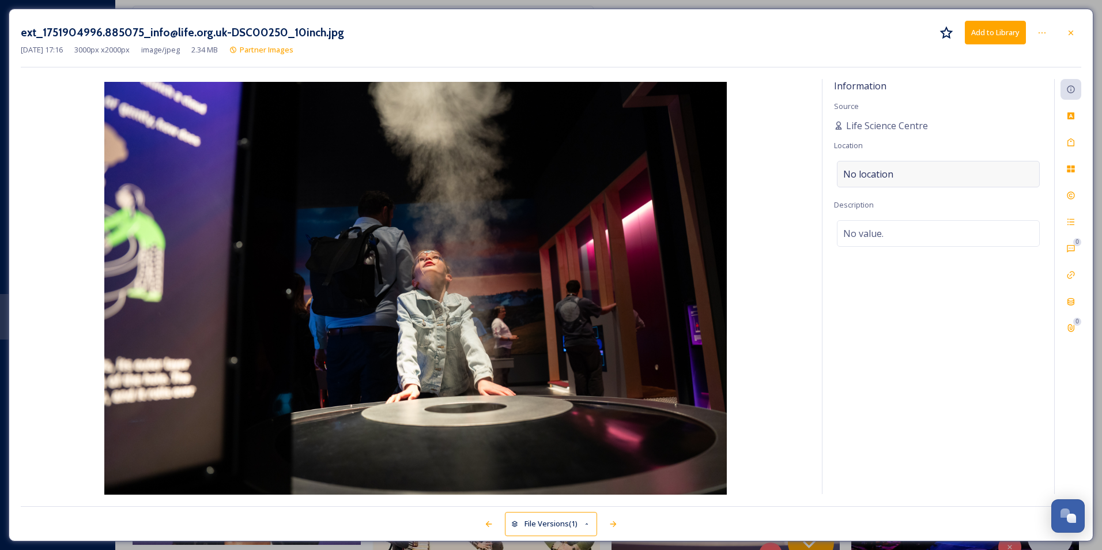
click at [936, 171] on div "No location" at bounding box center [938, 174] width 203 height 27
click at [936, 171] on input at bounding box center [939, 173] width 202 height 25
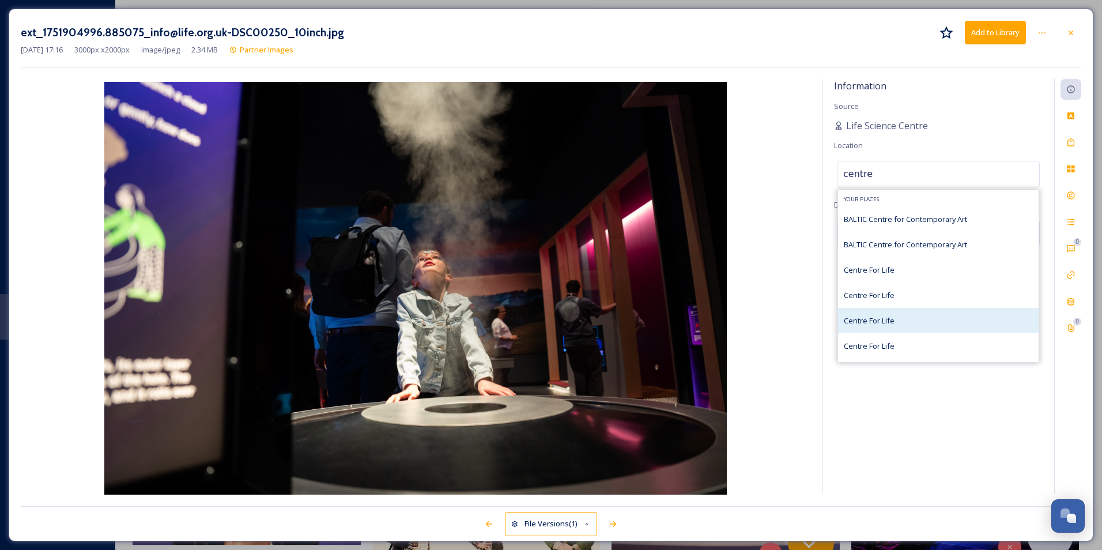
type input "centre"
click at [911, 311] on div "Centre For Life" at bounding box center [938, 320] width 201 height 25
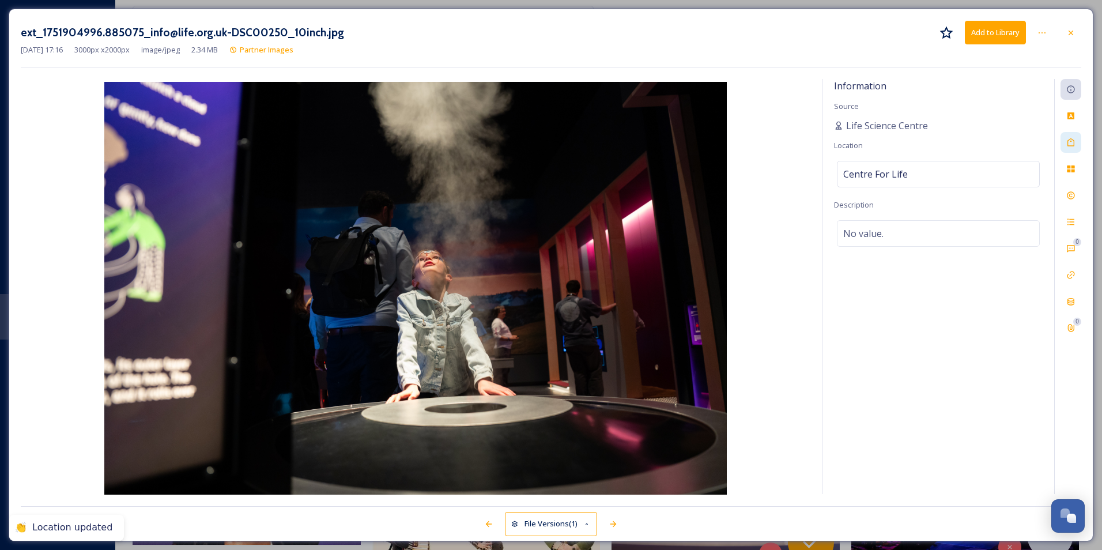
click at [1077, 140] on div at bounding box center [1071, 142] width 21 height 21
click at [889, 151] on div "No tags" at bounding box center [938, 141] width 203 height 27
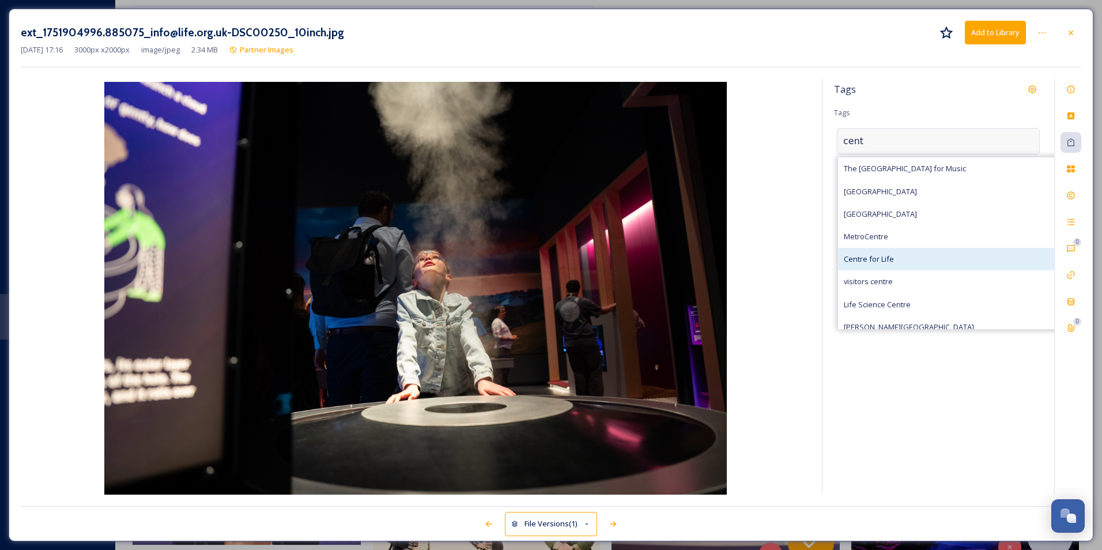
type input "cent"
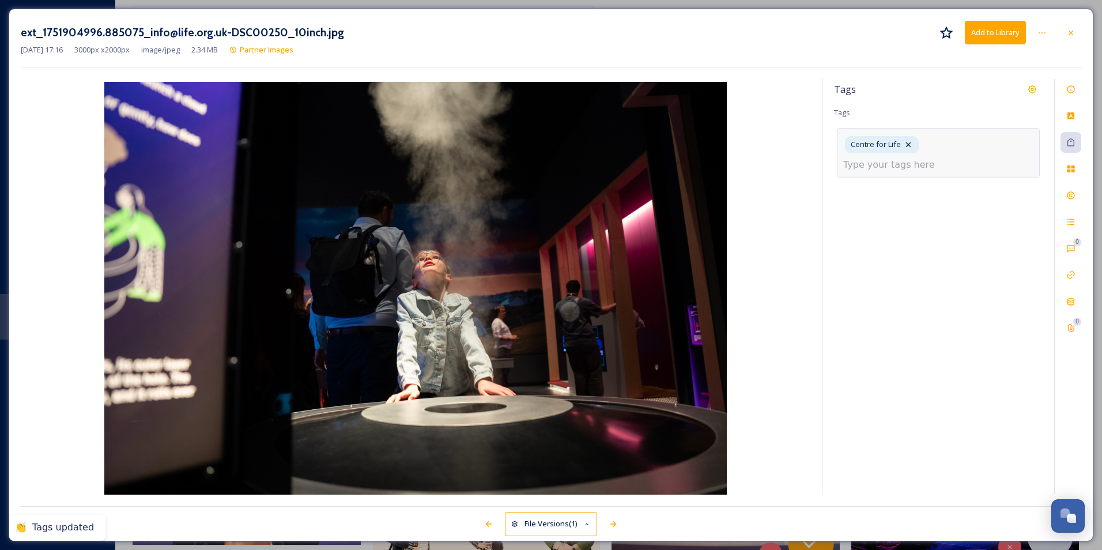
click at [959, 158] on input at bounding box center [900, 165] width 115 height 14
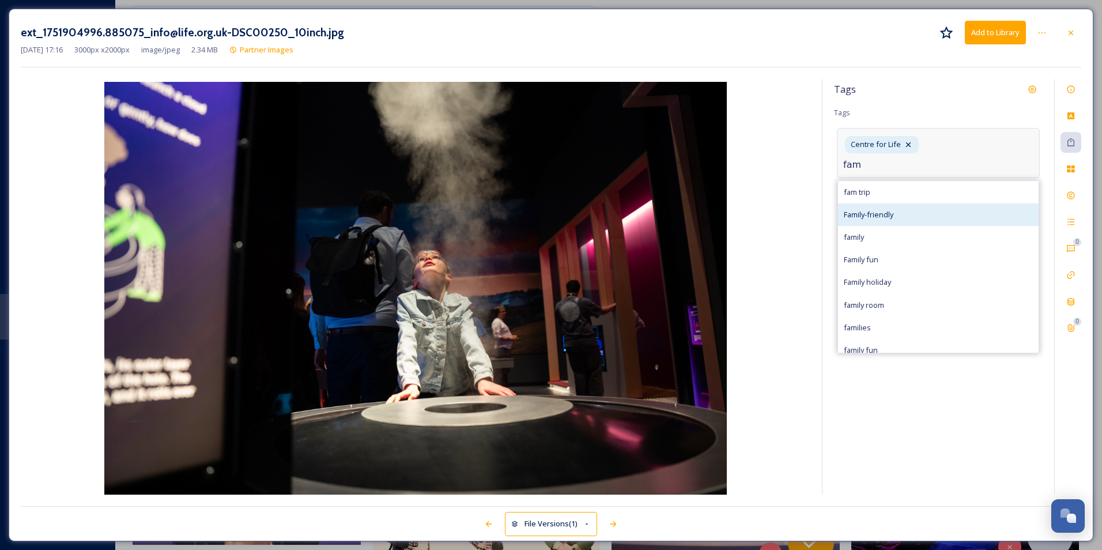
type input "fam"
click at [928, 203] on div "Family-friendly" at bounding box center [938, 214] width 201 height 22
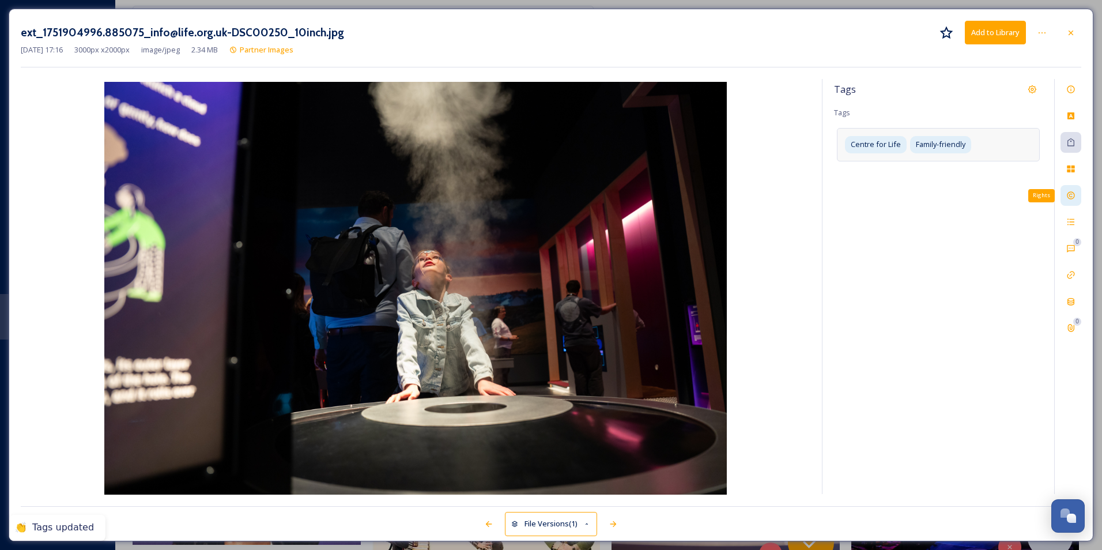
click at [1072, 187] on div "Rights" at bounding box center [1071, 195] width 21 height 21
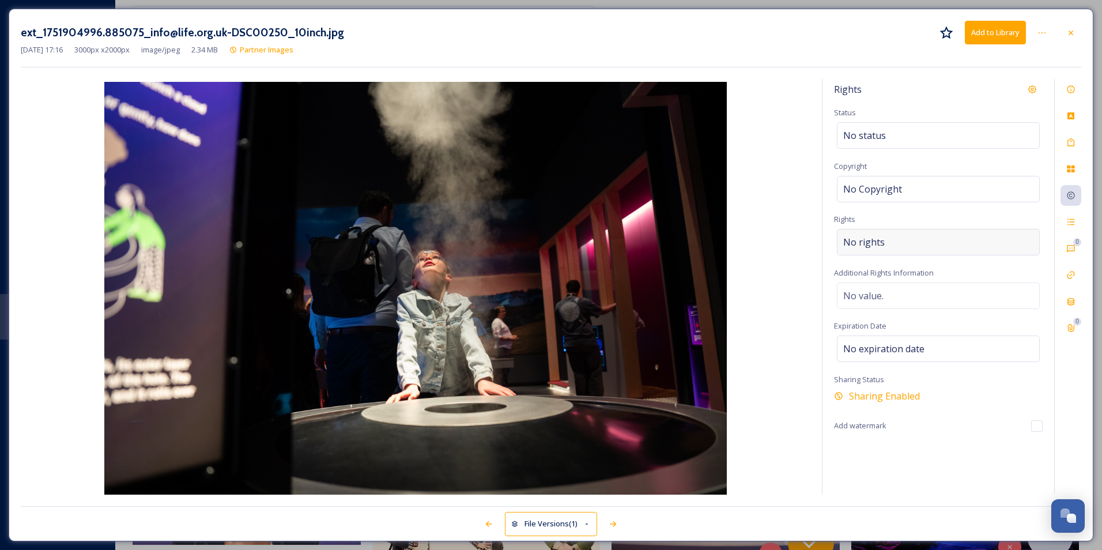
click at [899, 238] on div "No rights" at bounding box center [938, 242] width 203 height 27
click at [899, 238] on input at bounding box center [903, 244] width 127 height 25
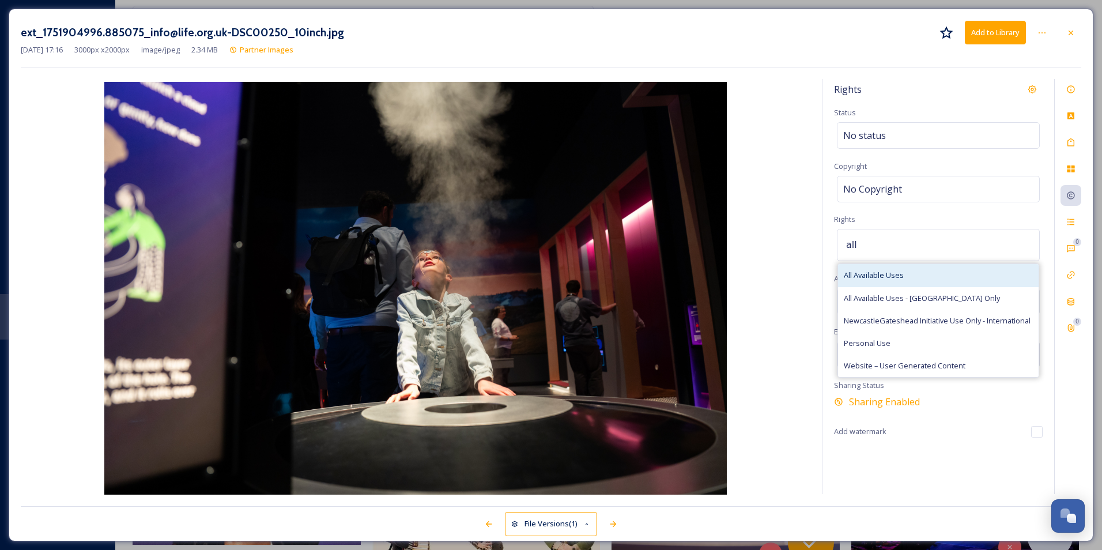
type input "all"
click at [927, 278] on div "All Available Uses" at bounding box center [938, 275] width 201 height 22
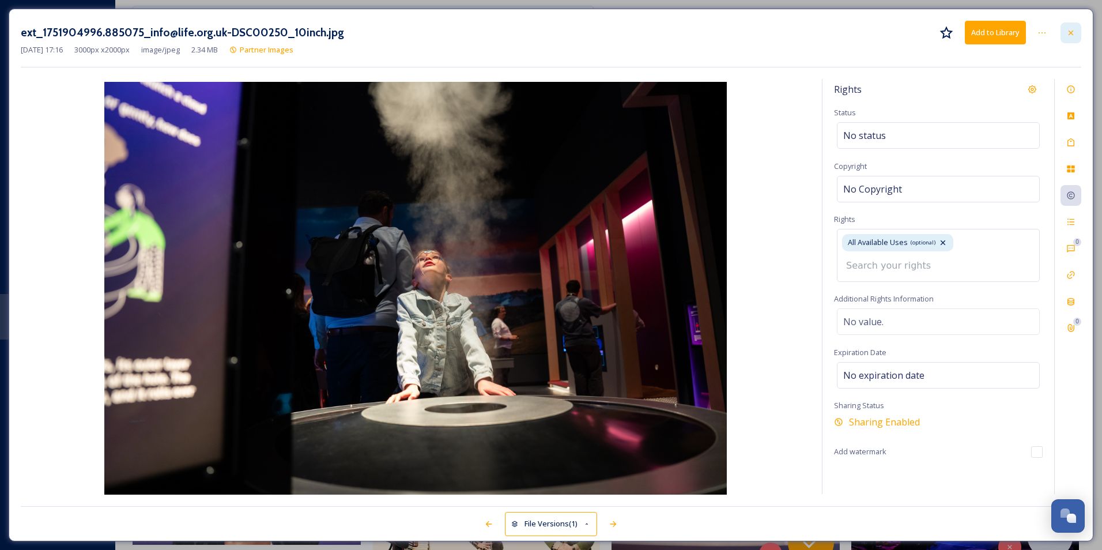
click at [1069, 33] on icon at bounding box center [1070, 32] width 9 height 9
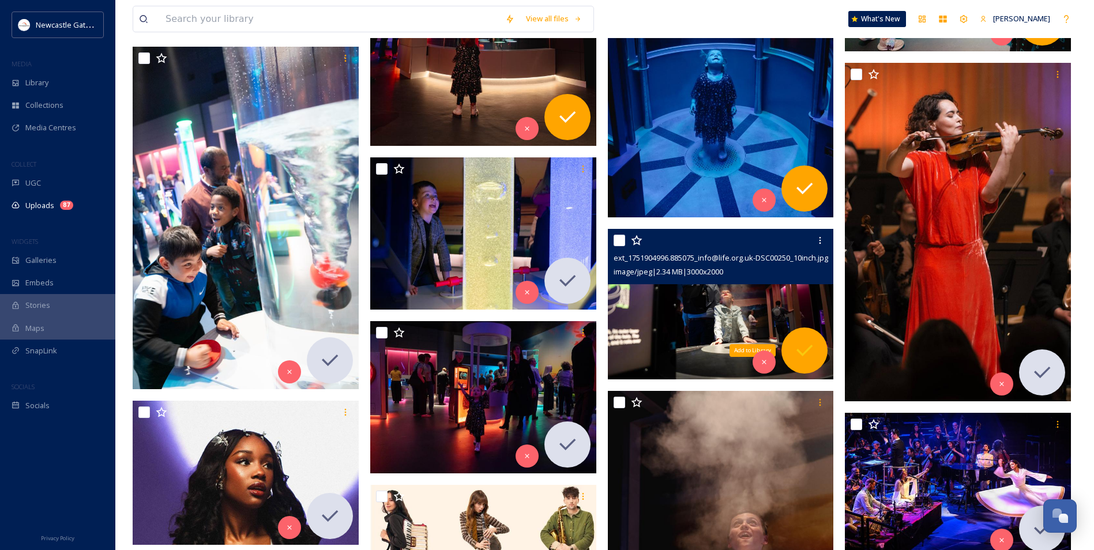
click at [797, 359] on icon at bounding box center [804, 350] width 23 height 23
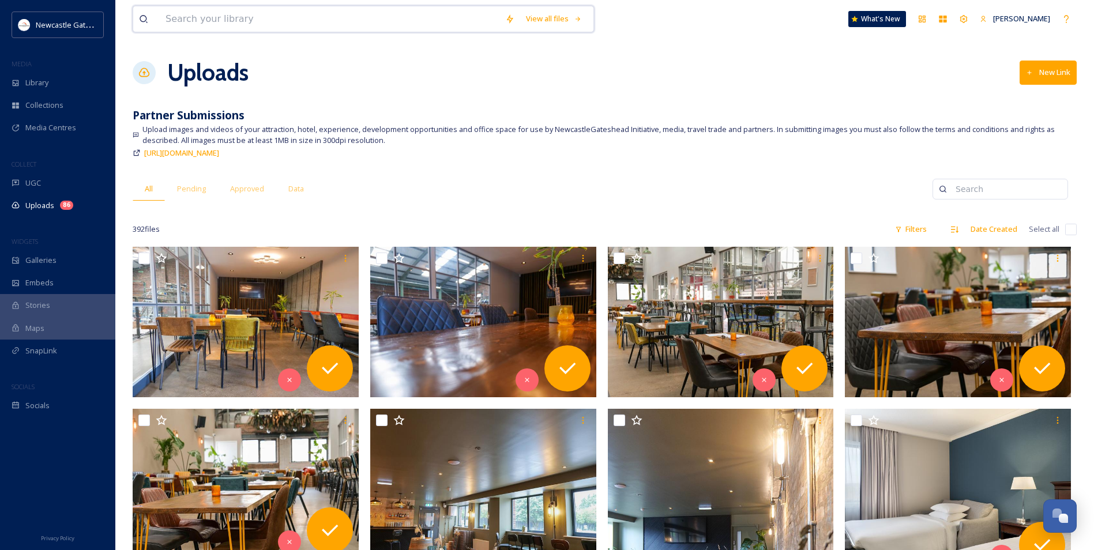
click at [194, 22] on input at bounding box center [330, 18] width 340 height 25
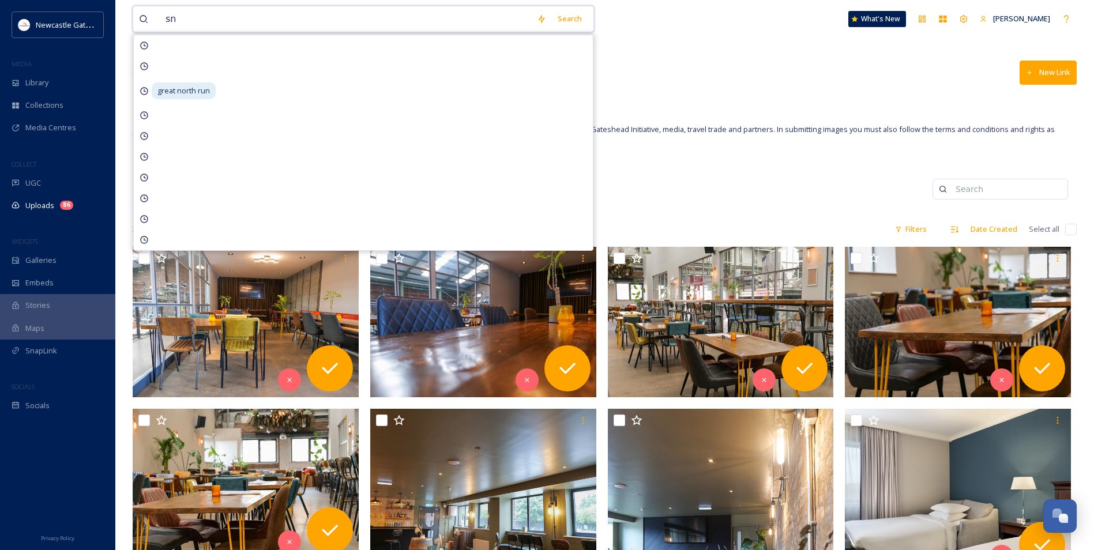
type input "s"
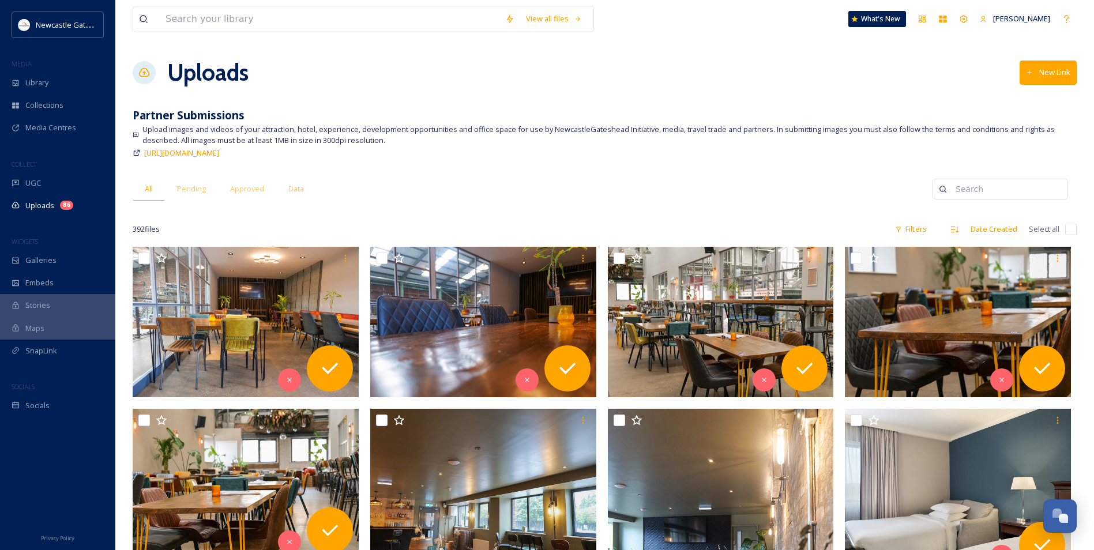
click at [51, 85] on div "Library" at bounding box center [57, 82] width 115 height 22
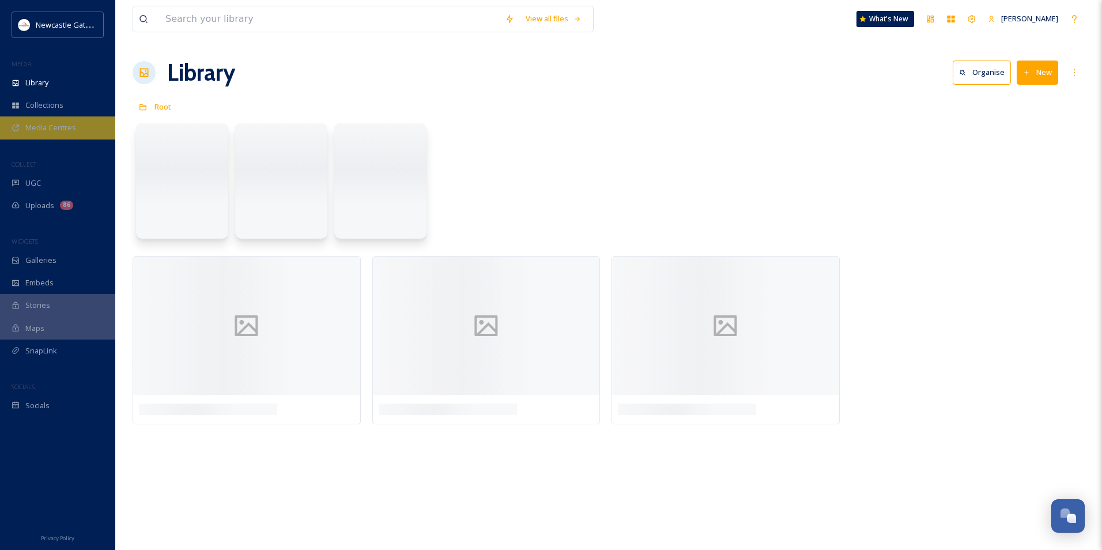
click at [62, 135] on div "Media Centres" at bounding box center [57, 127] width 115 height 22
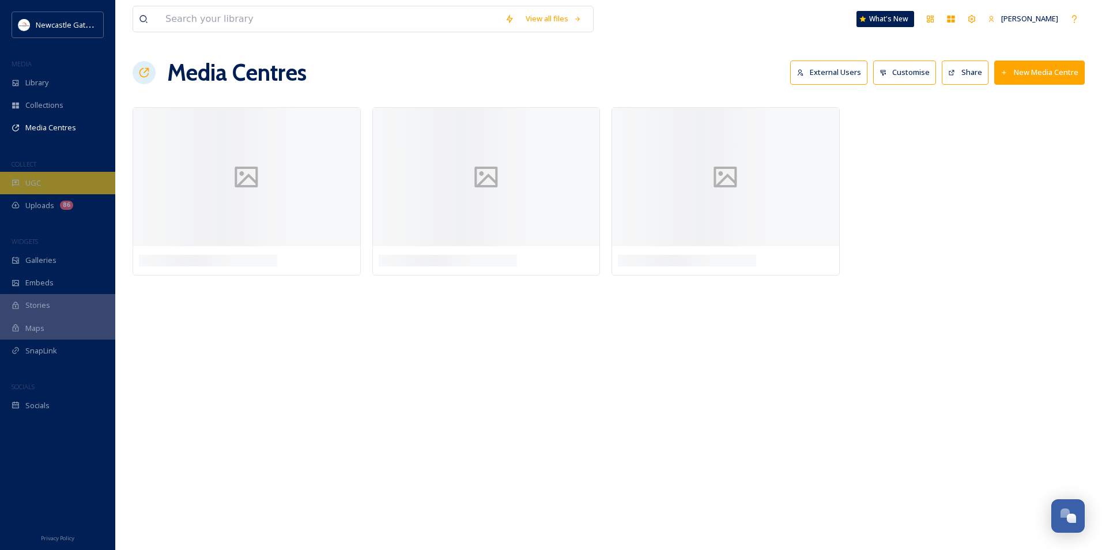
click at [62, 180] on div "UGC" at bounding box center [57, 183] width 115 height 22
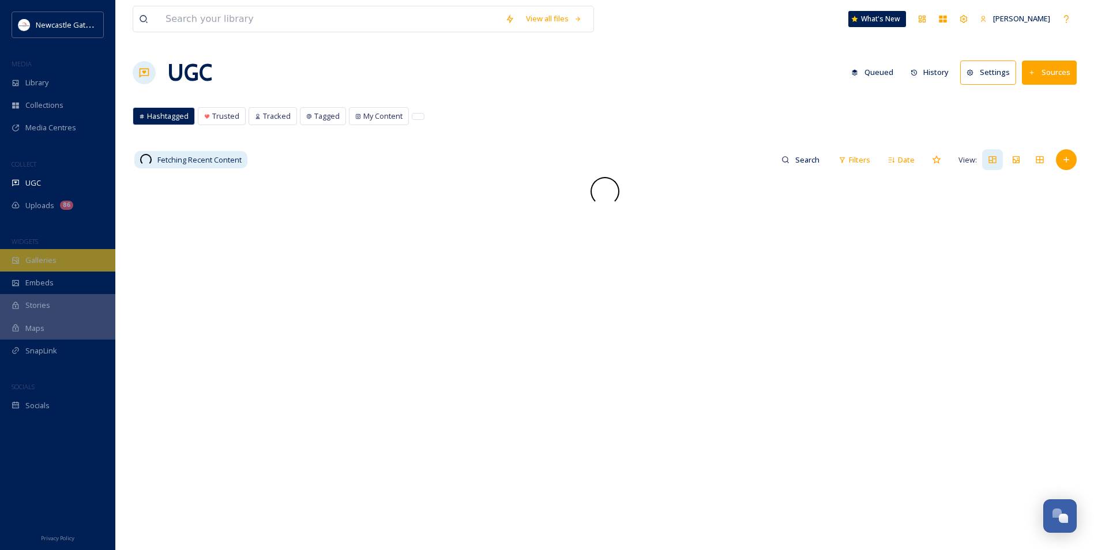
click at [54, 258] on span "Galleries" at bounding box center [40, 260] width 31 height 11
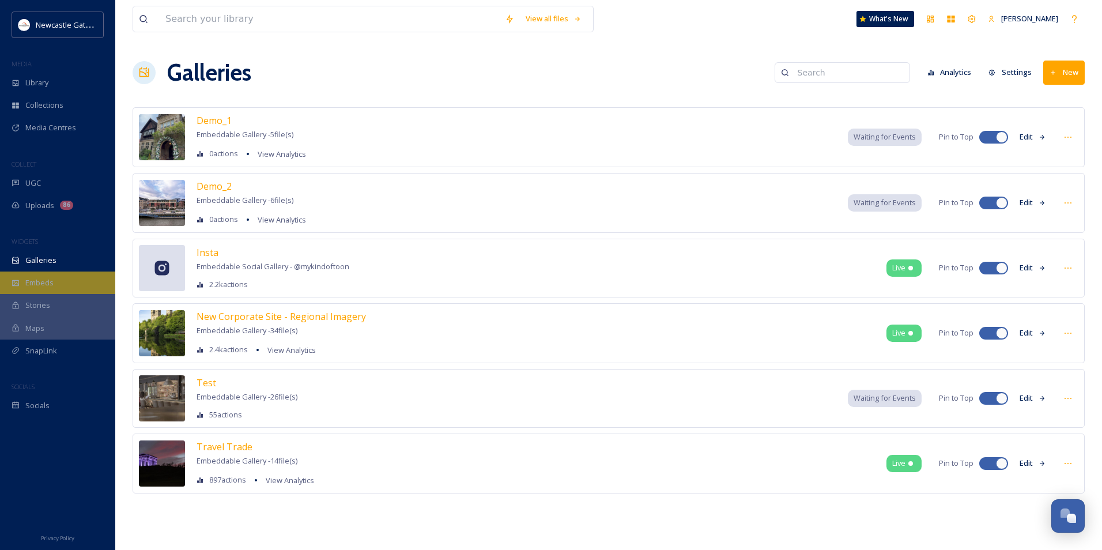
click at [55, 282] on div "Embeds" at bounding box center [57, 283] width 115 height 22
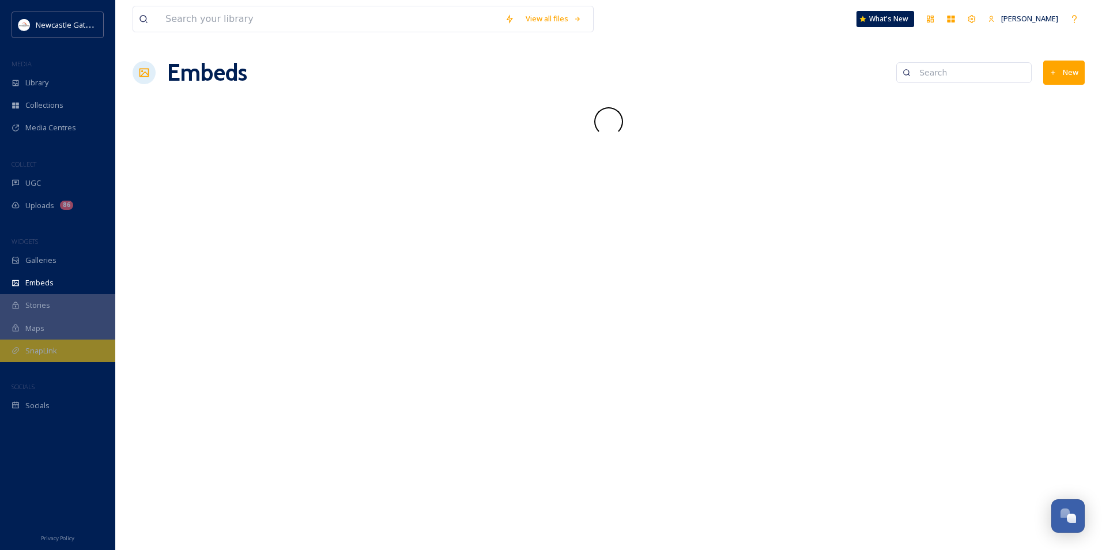
click at [54, 354] on span "SnapLink" at bounding box center [41, 350] width 32 height 11
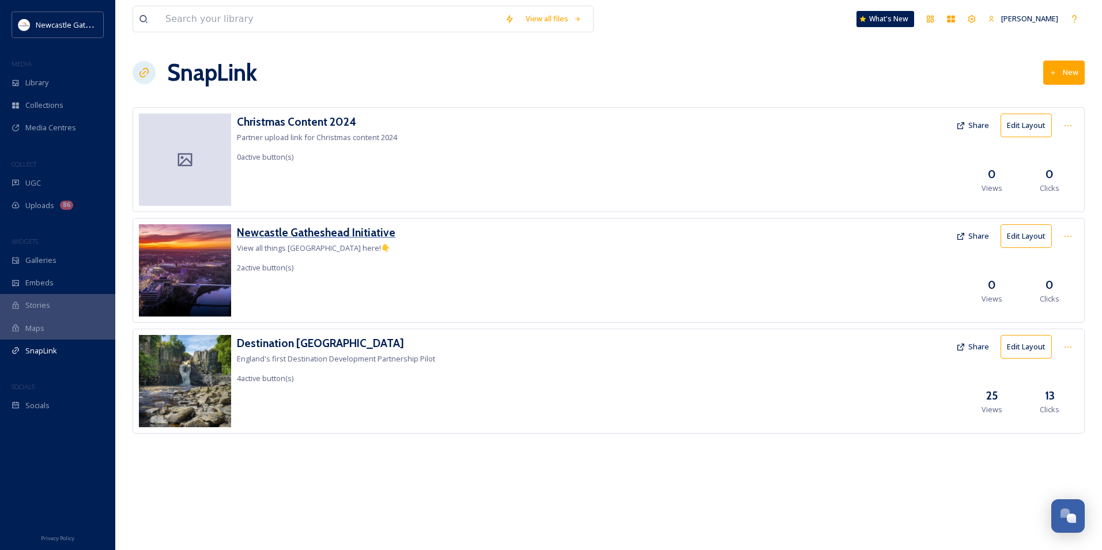
click at [357, 235] on h3 "Newcastle Gatheshead Initiative" at bounding box center [316, 232] width 159 height 17
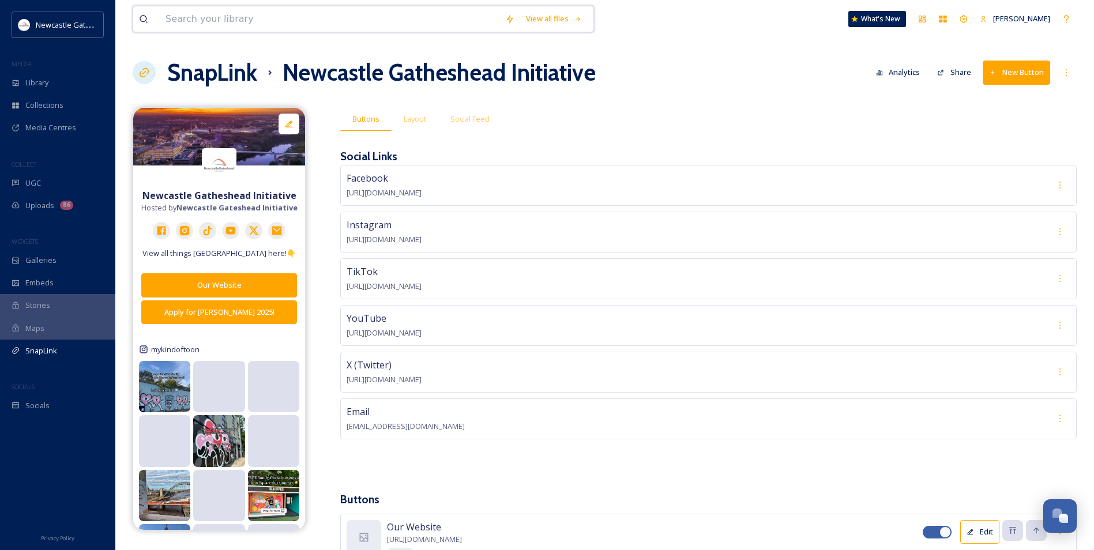
click at [201, 20] on input at bounding box center [330, 18] width 340 height 25
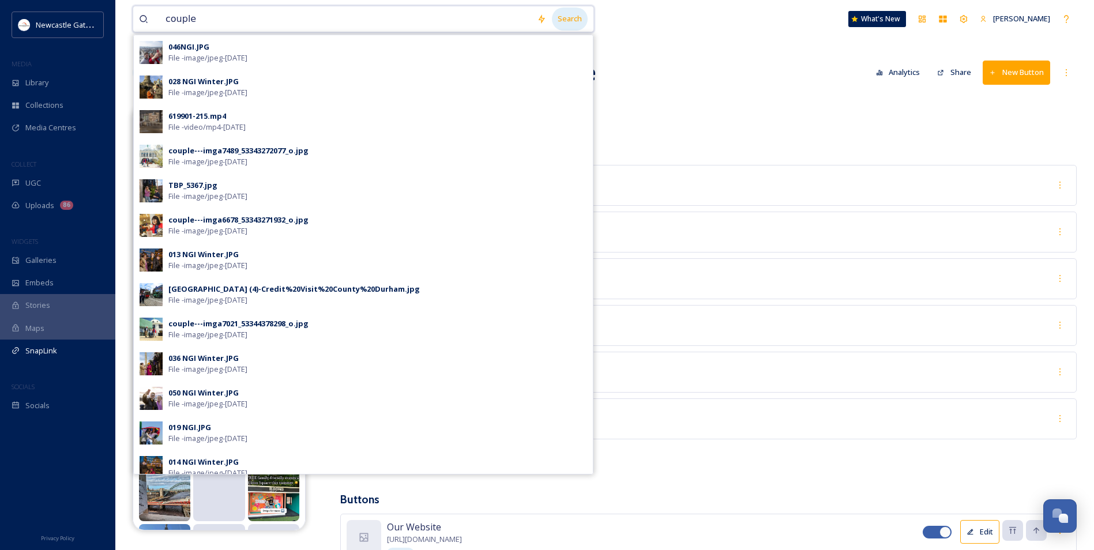
type input "couple"
click at [586, 22] on div "Search" at bounding box center [570, 18] width 36 height 22
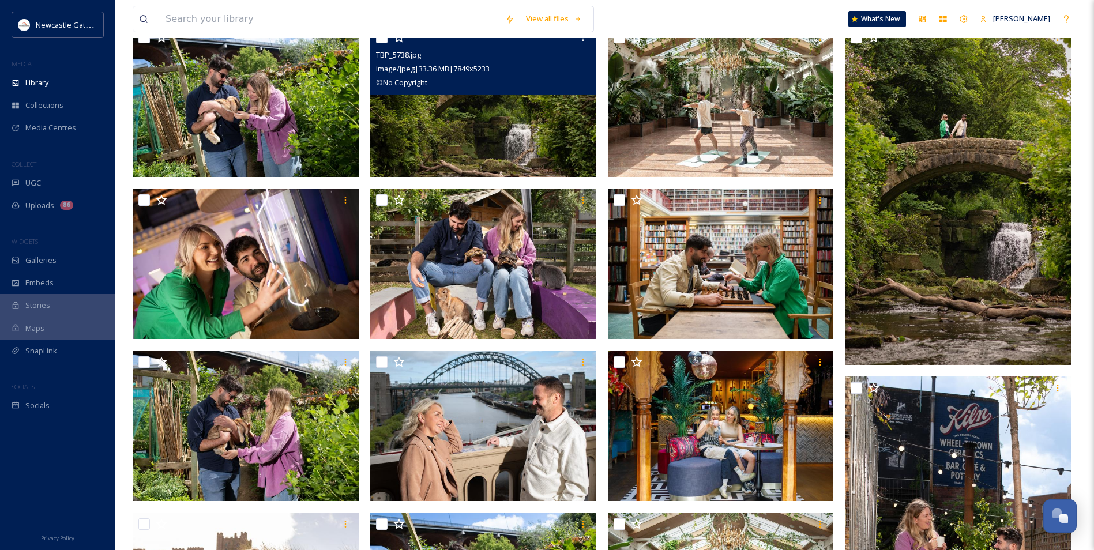
scroll to position [173, 0]
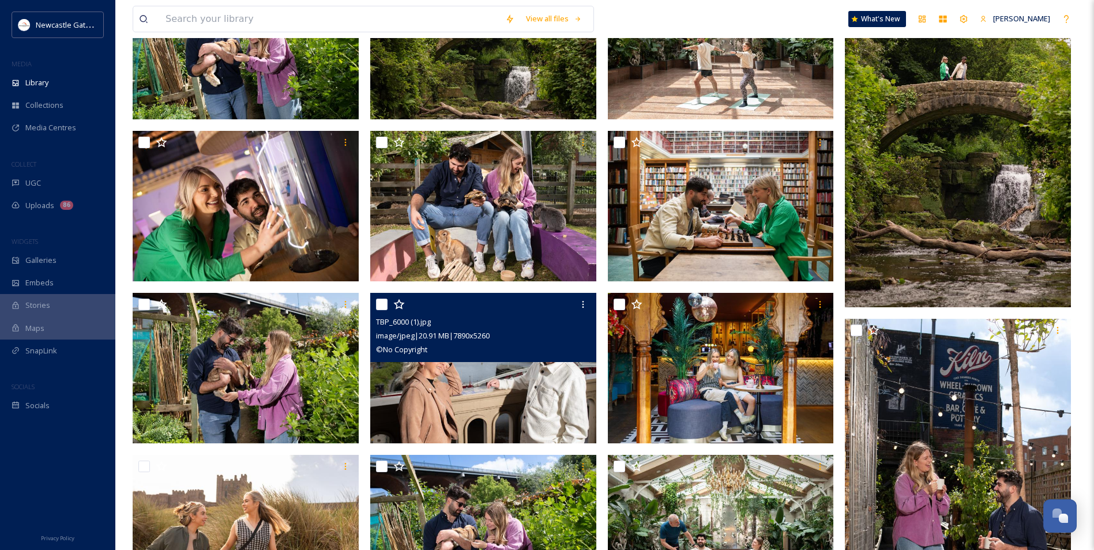
click at [503, 397] on img at bounding box center [483, 368] width 226 height 151
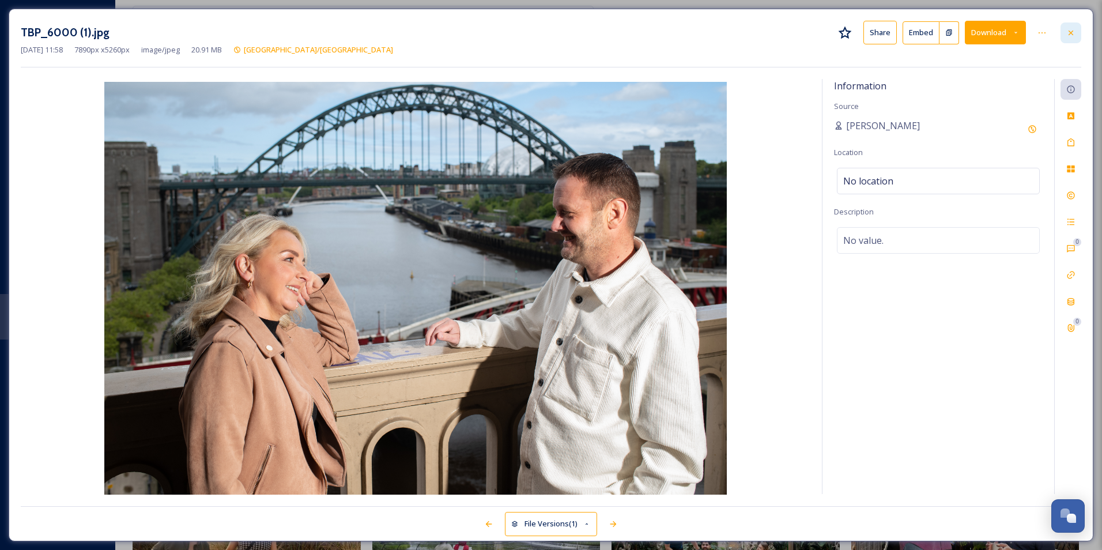
click at [1067, 33] on icon at bounding box center [1070, 32] width 9 height 9
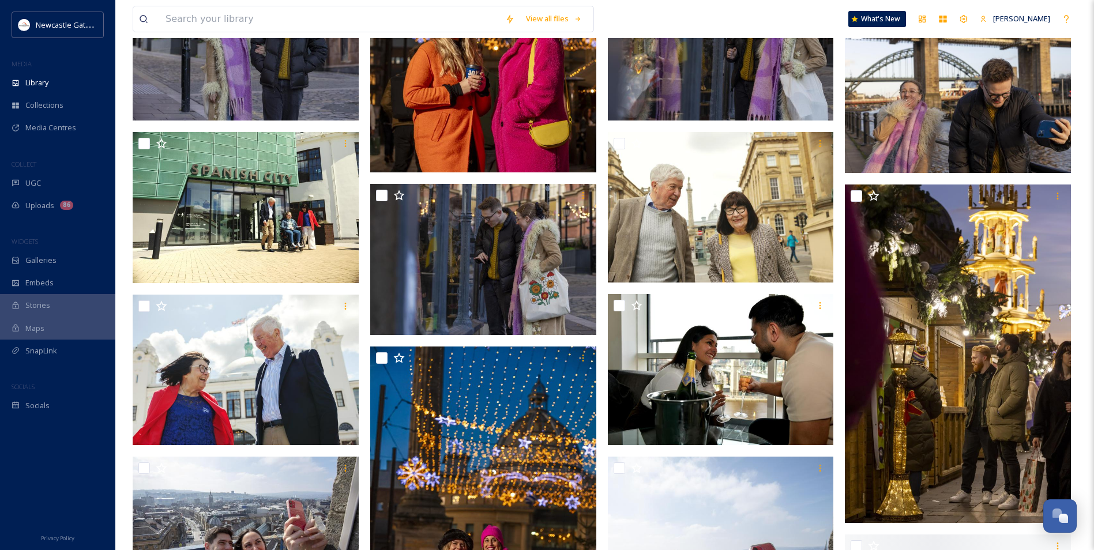
scroll to position [1729, 0]
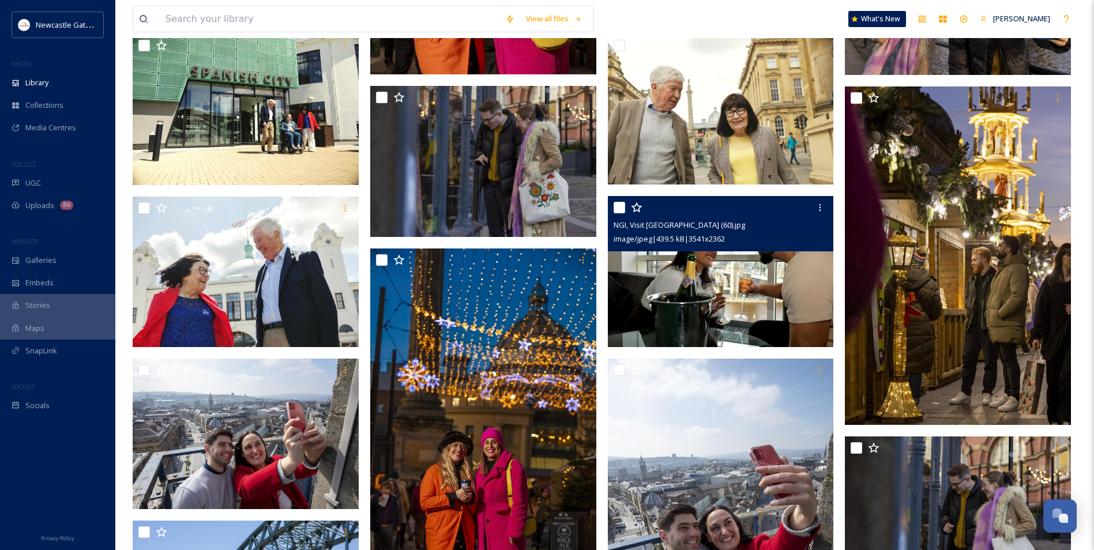
click at [764, 296] on img at bounding box center [721, 271] width 226 height 151
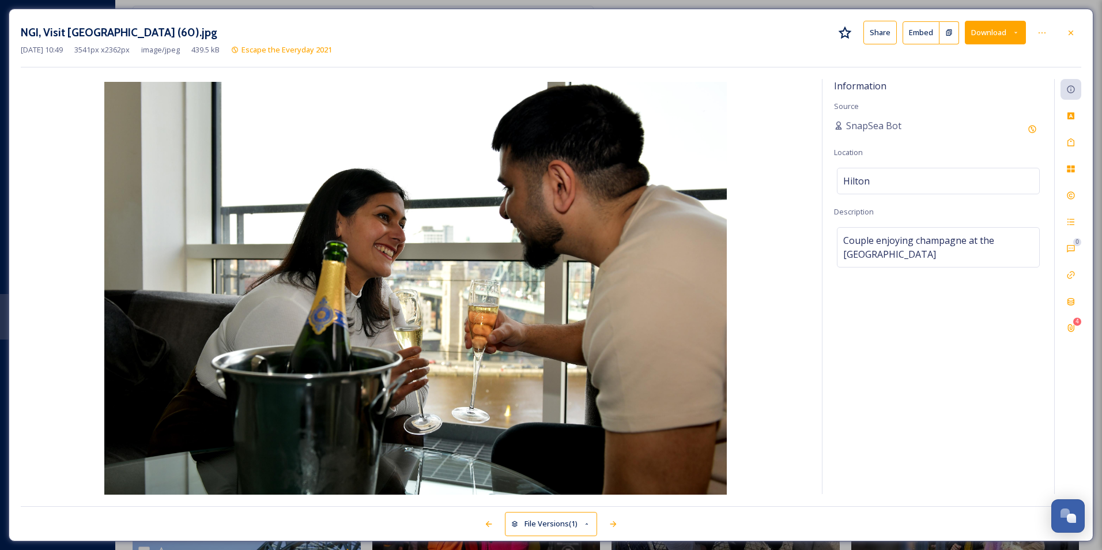
click at [1000, 26] on button "Download" at bounding box center [995, 33] width 61 height 24
click at [983, 54] on span "Download Original (3541 x 2362)" at bounding box center [965, 59] width 109 height 11
click at [1076, 36] on div at bounding box center [1071, 32] width 21 height 21
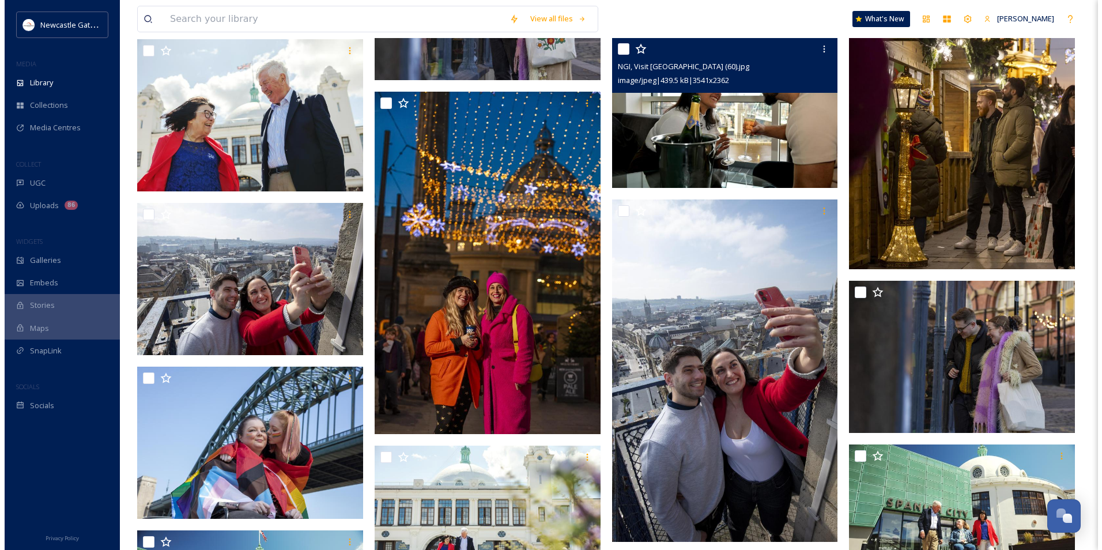
scroll to position [1960, 0]
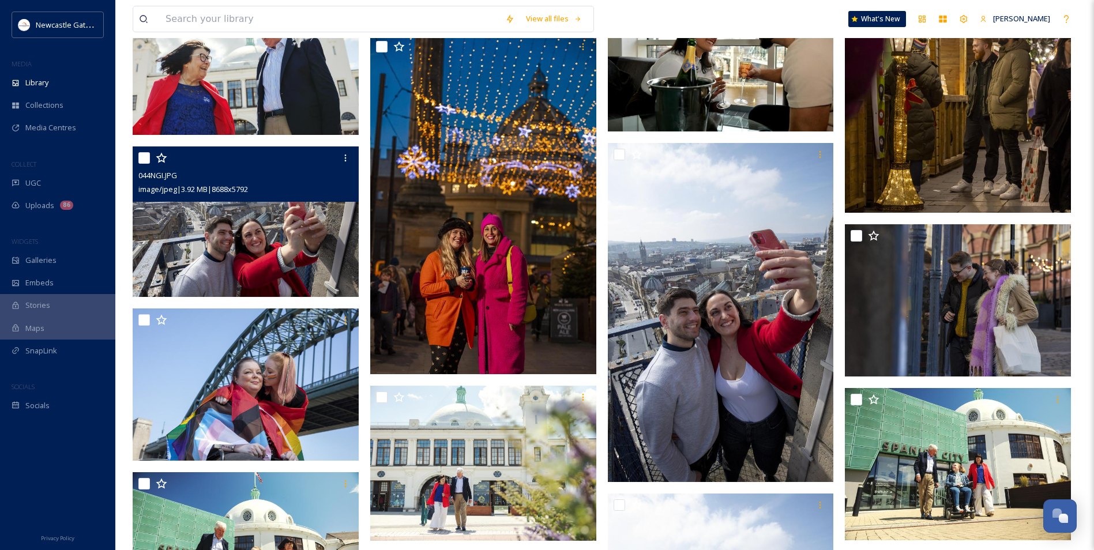
click at [267, 232] on img at bounding box center [246, 221] width 226 height 151
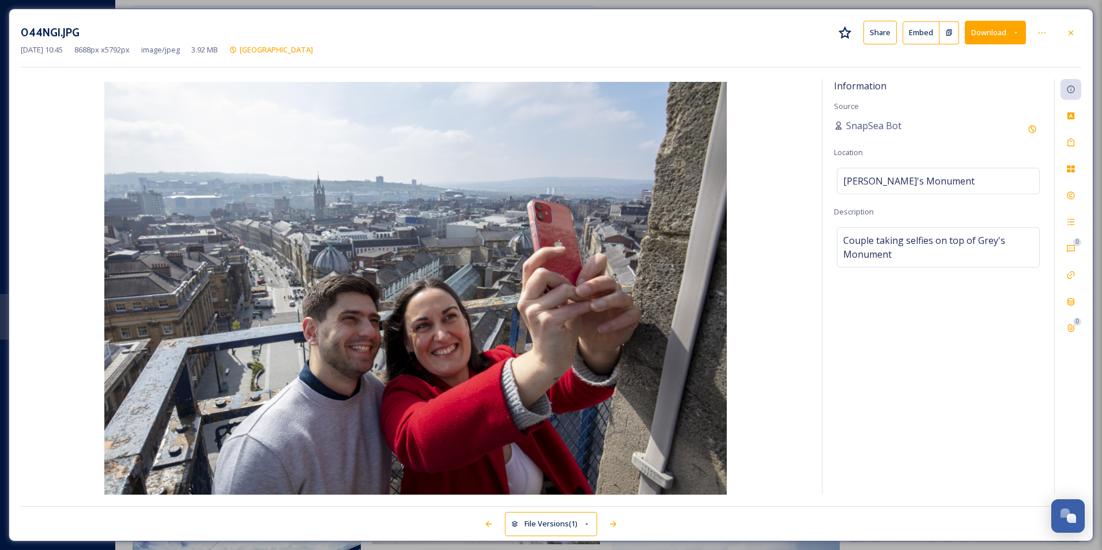
click at [992, 36] on button "Download" at bounding box center [995, 33] width 61 height 24
click at [968, 62] on span "Download Original (8688 x 5792)" at bounding box center [965, 59] width 109 height 11
